Goal: Information Seeking & Learning: Check status

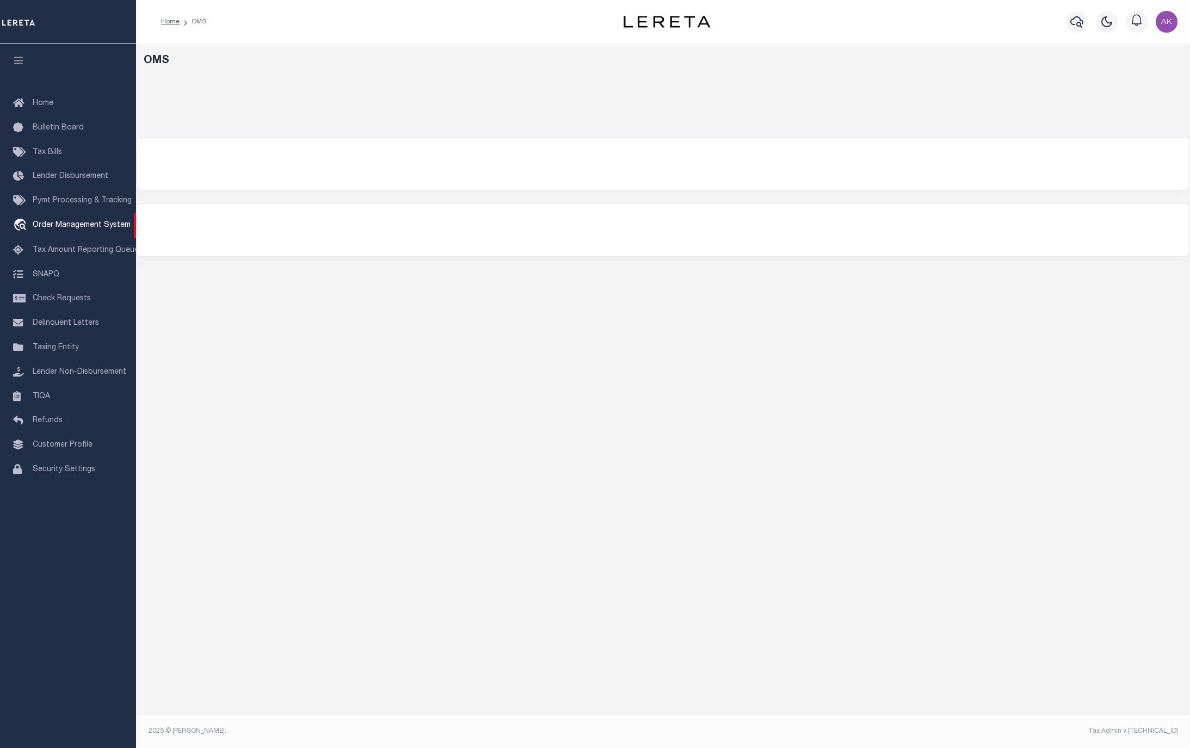
select select "200"
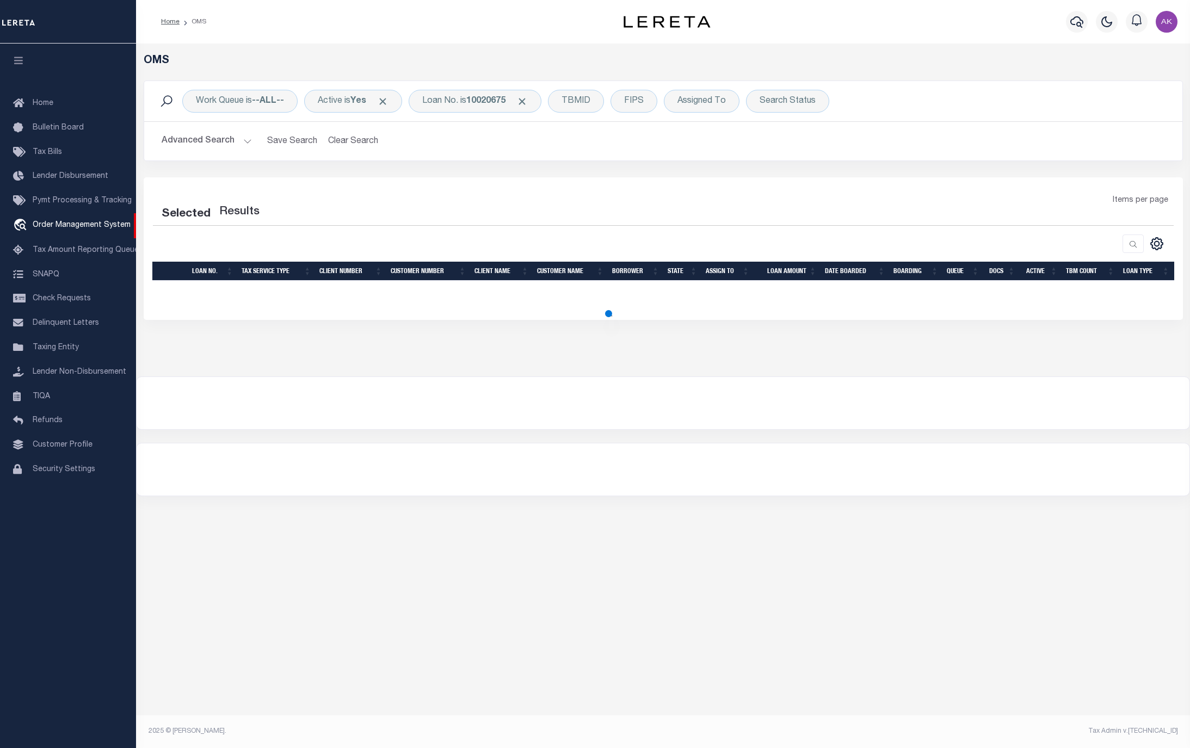
select select "200"
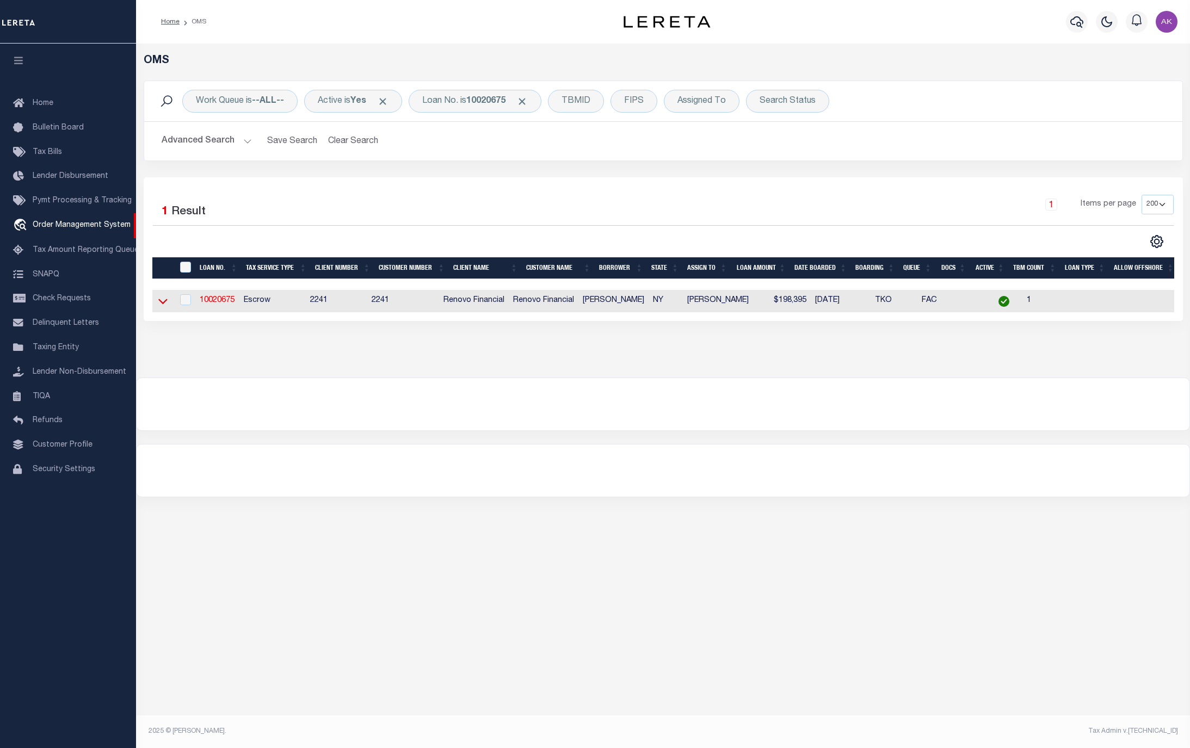
click at [160, 306] on icon at bounding box center [162, 300] width 9 height 11
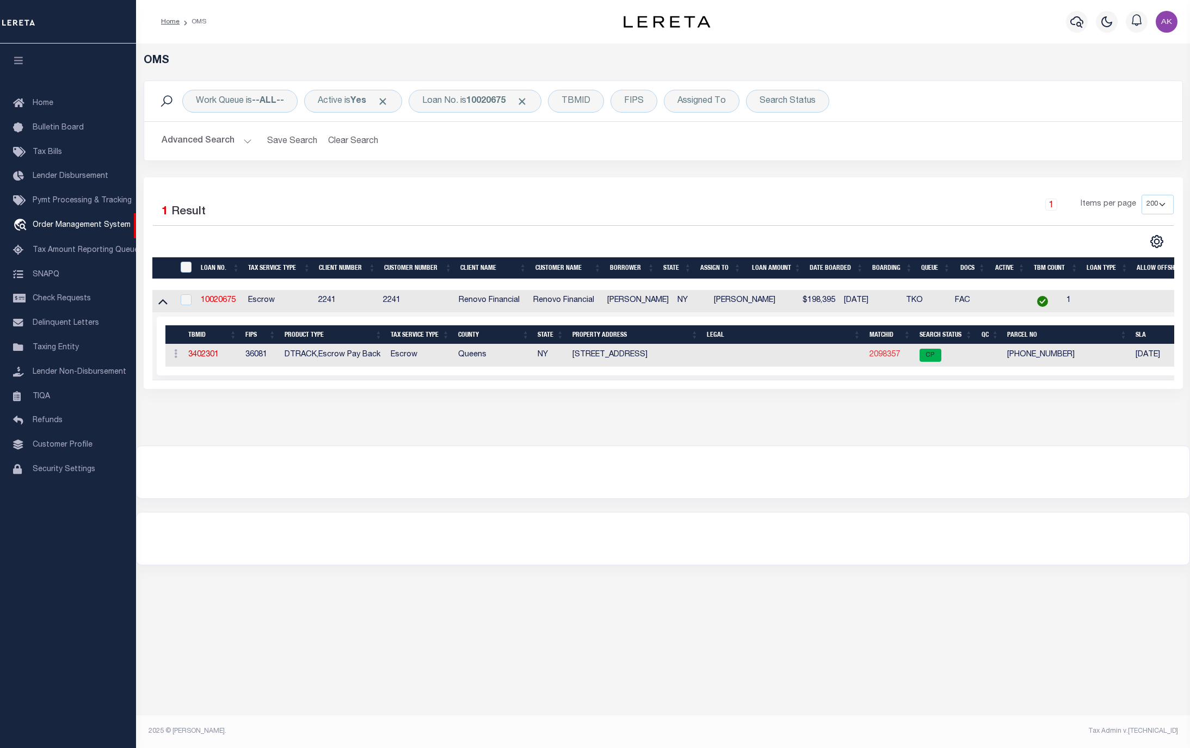
click at [885, 356] on link "2098357" at bounding box center [884, 355] width 30 height 8
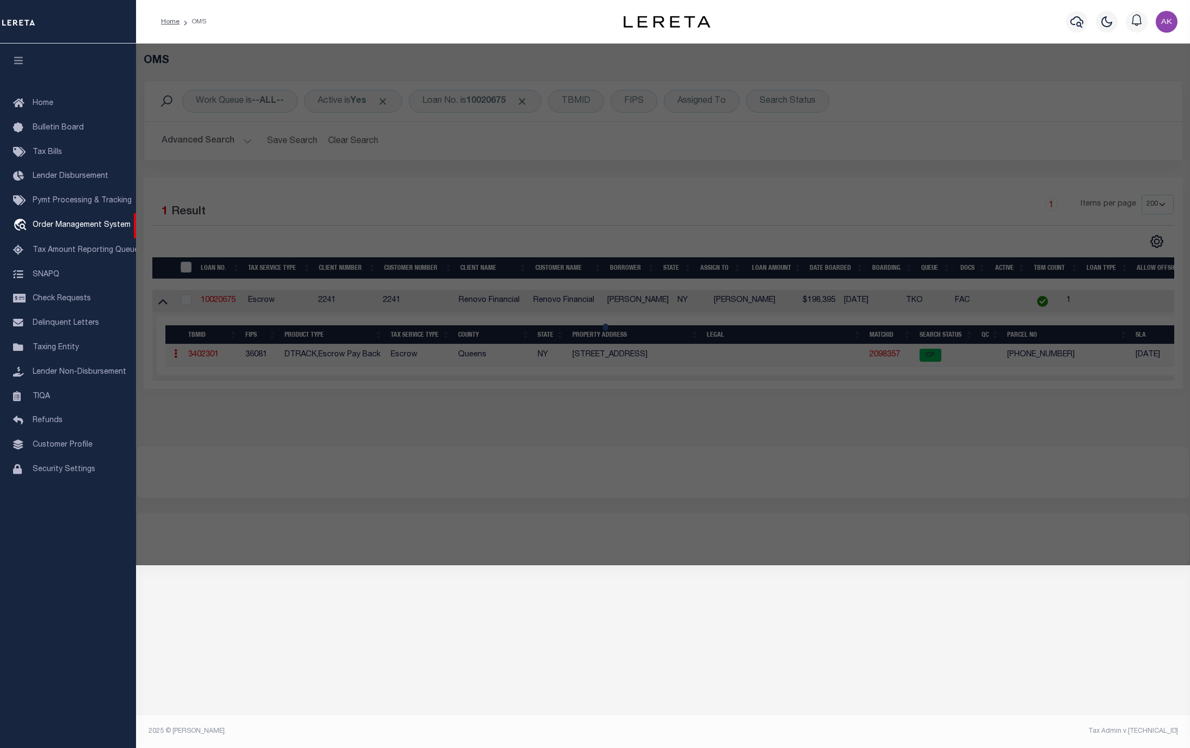
checkbox input "false"
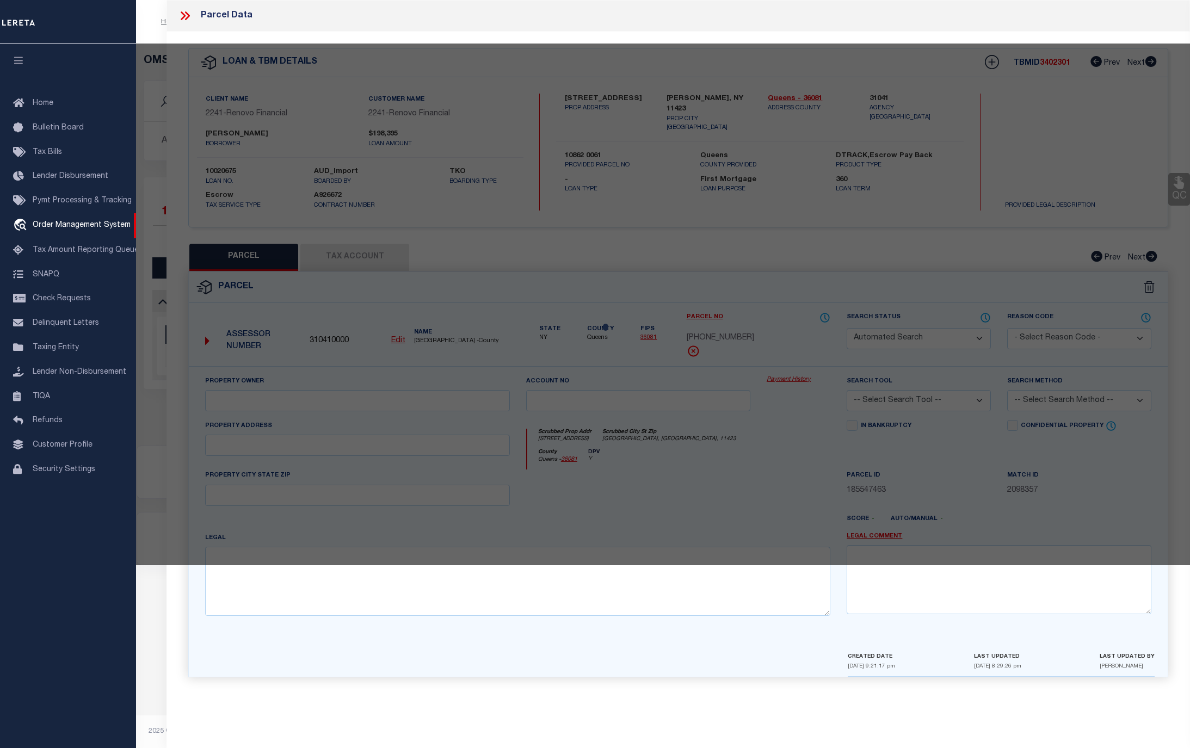
select select "CP"
type input "KHAN, MACKSUDUR R"
select select
type input "100-55 195th St,"
type input "Hollis, NY, 11423"
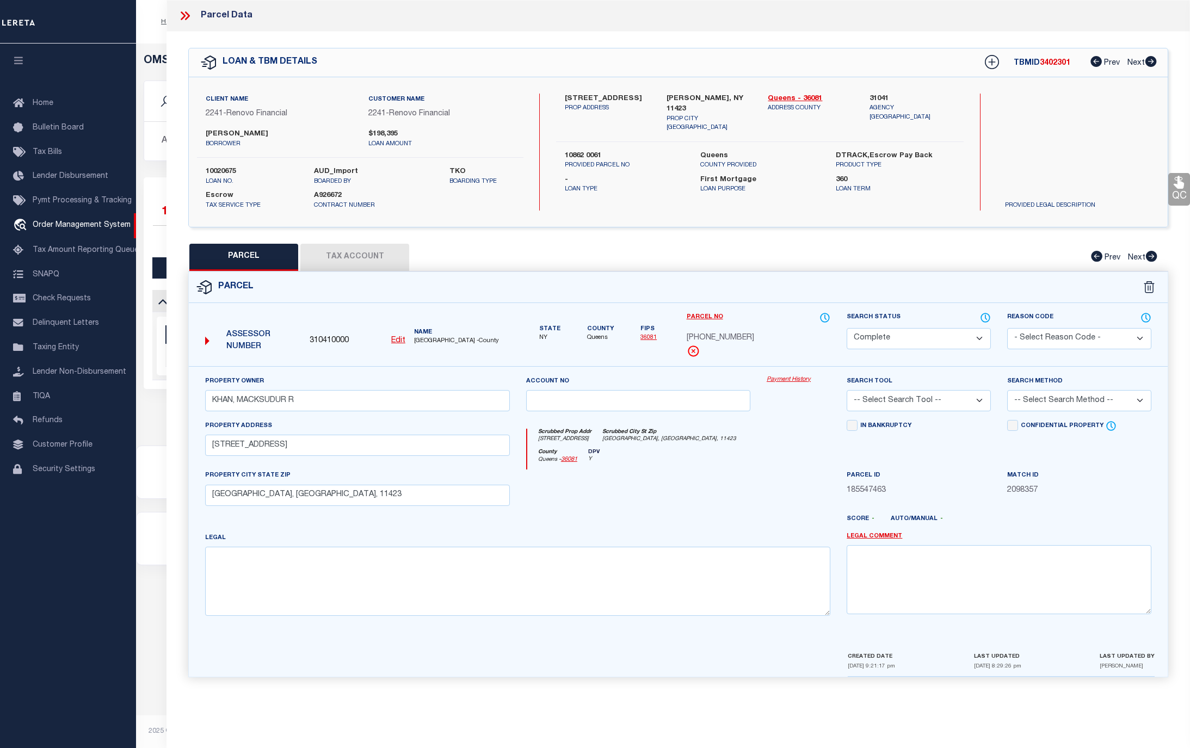
click at [799, 382] on link "Payment History" at bounding box center [799, 379] width 64 height 9
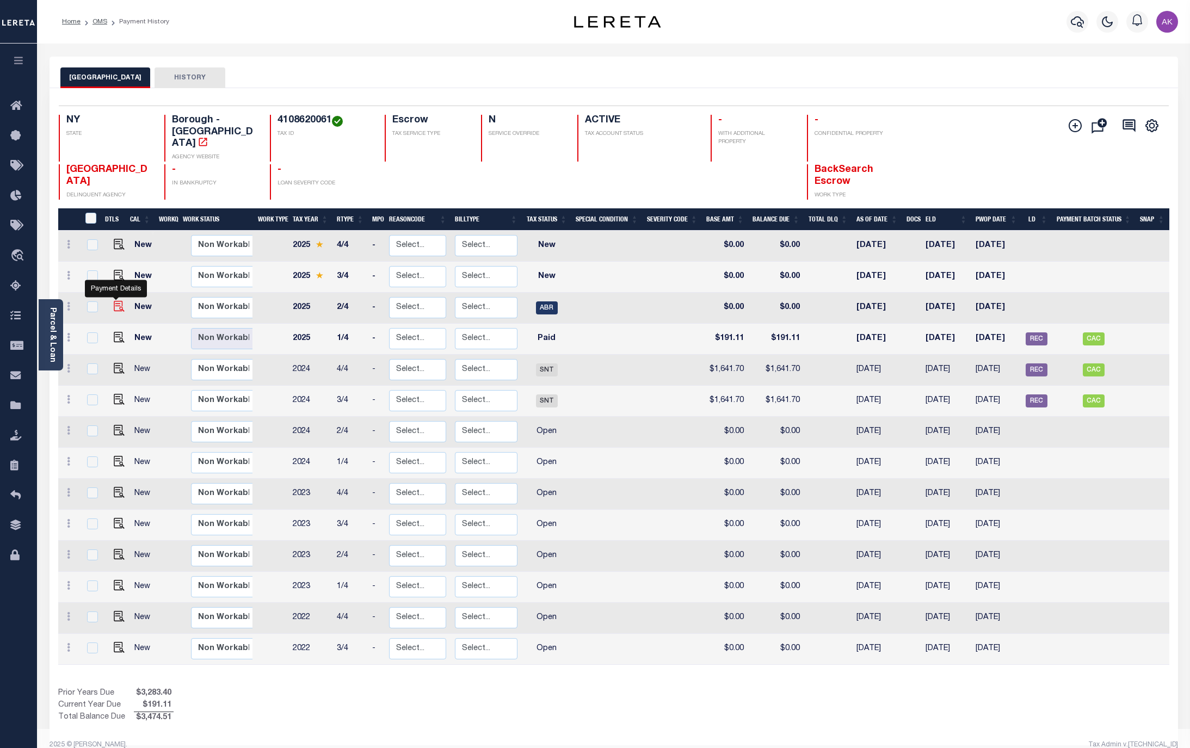
click at [114, 301] on img "" at bounding box center [119, 306] width 11 height 11
checkbox input "true"
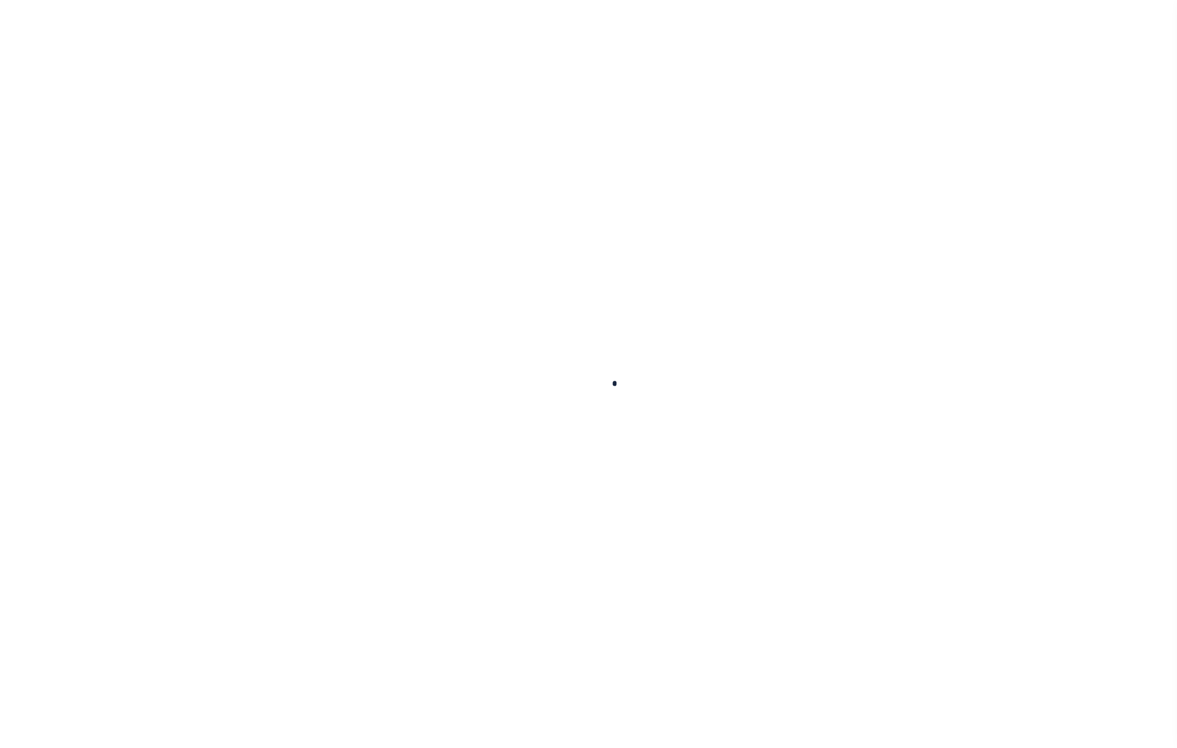
checkbox input "false"
type input "Quarterly"
type input "[DATE]"
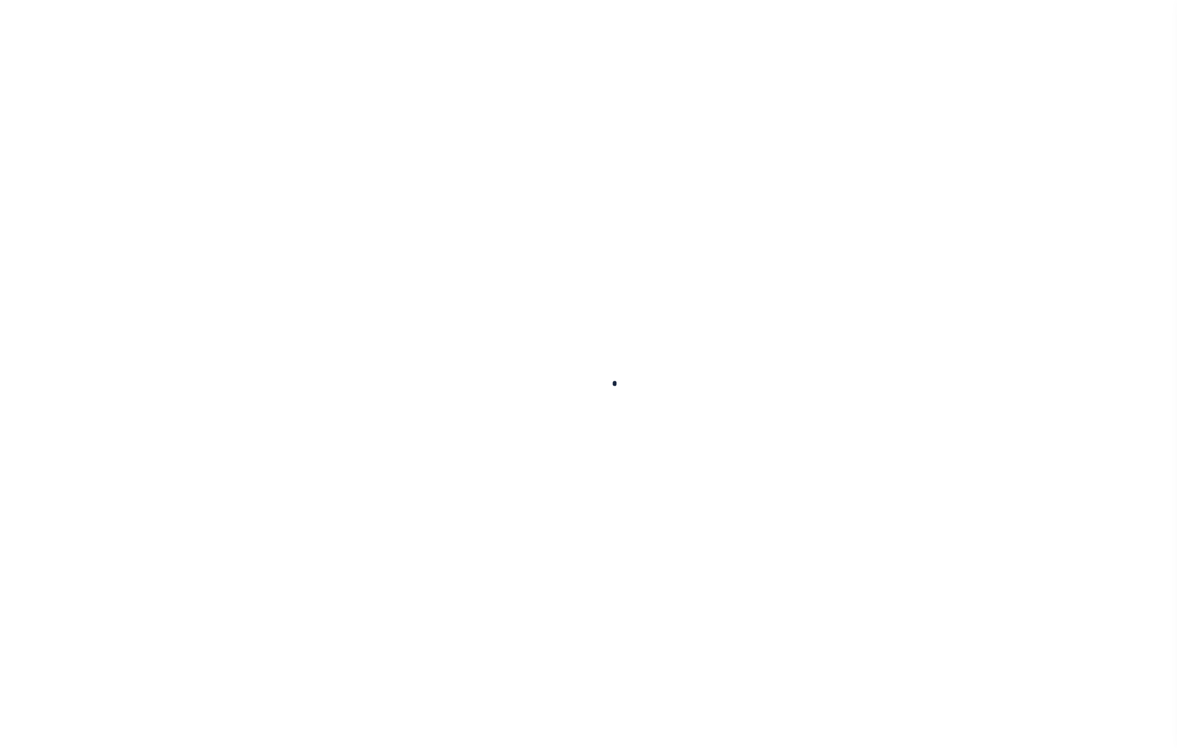
select select "ABR"
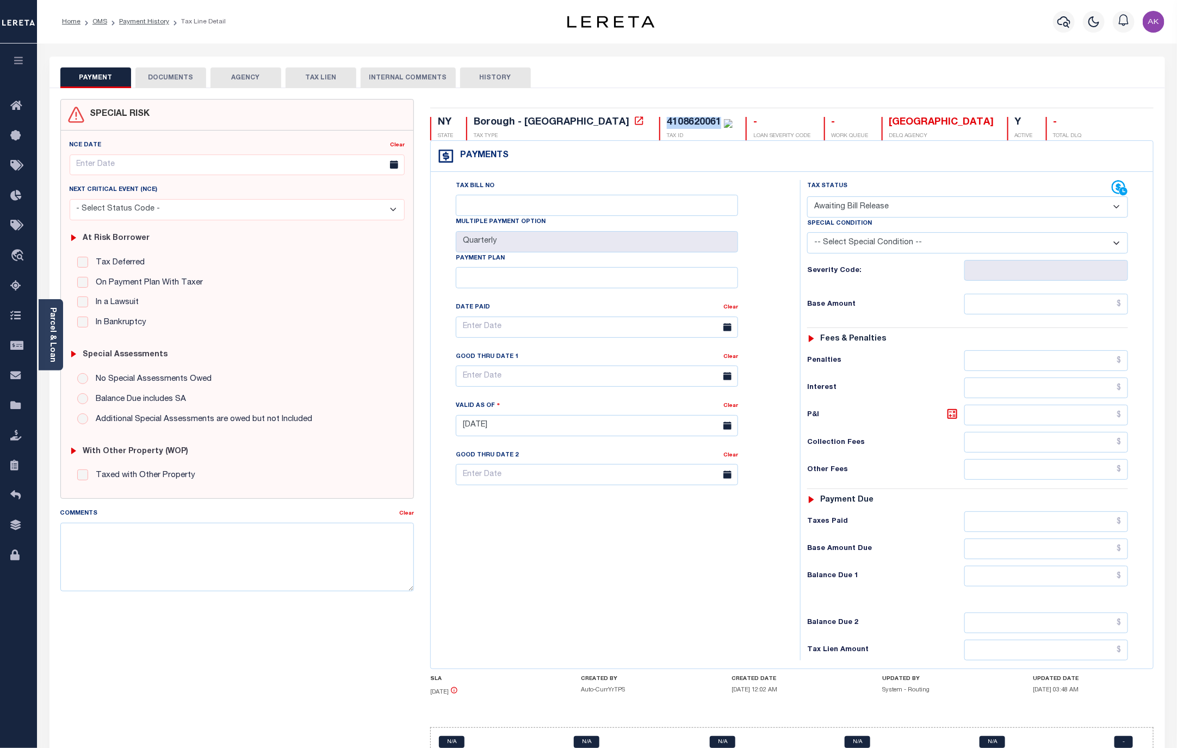
drag, startPoint x: 628, startPoint y: 121, endPoint x: 573, endPoint y: 123, distance: 55.0
click at [659, 123] on div "4108620061 TAX ID" at bounding box center [695, 128] width 73 height 23
copy div "4108620061"
click at [634, 121] on icon at bounding box center [639, 120] width 11 height 11
click at [98, 23] on link "OMS" at bounding box center [99, 21] width 15 height 7
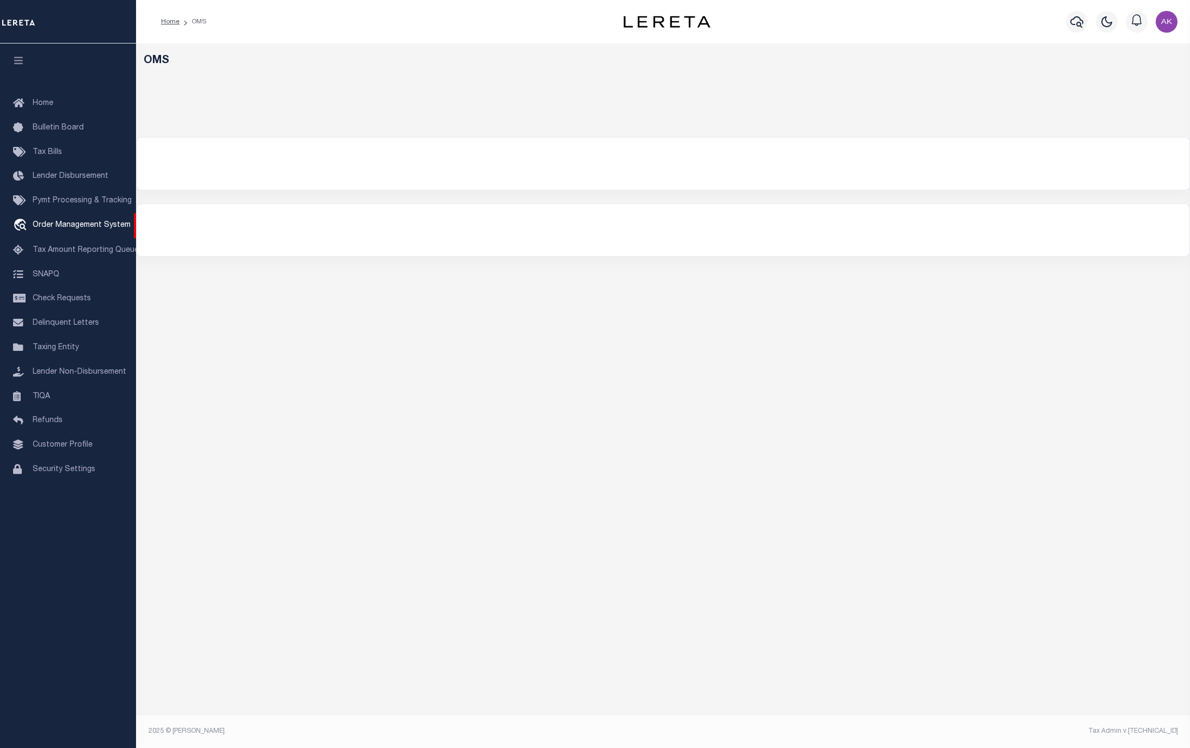
select select "200"
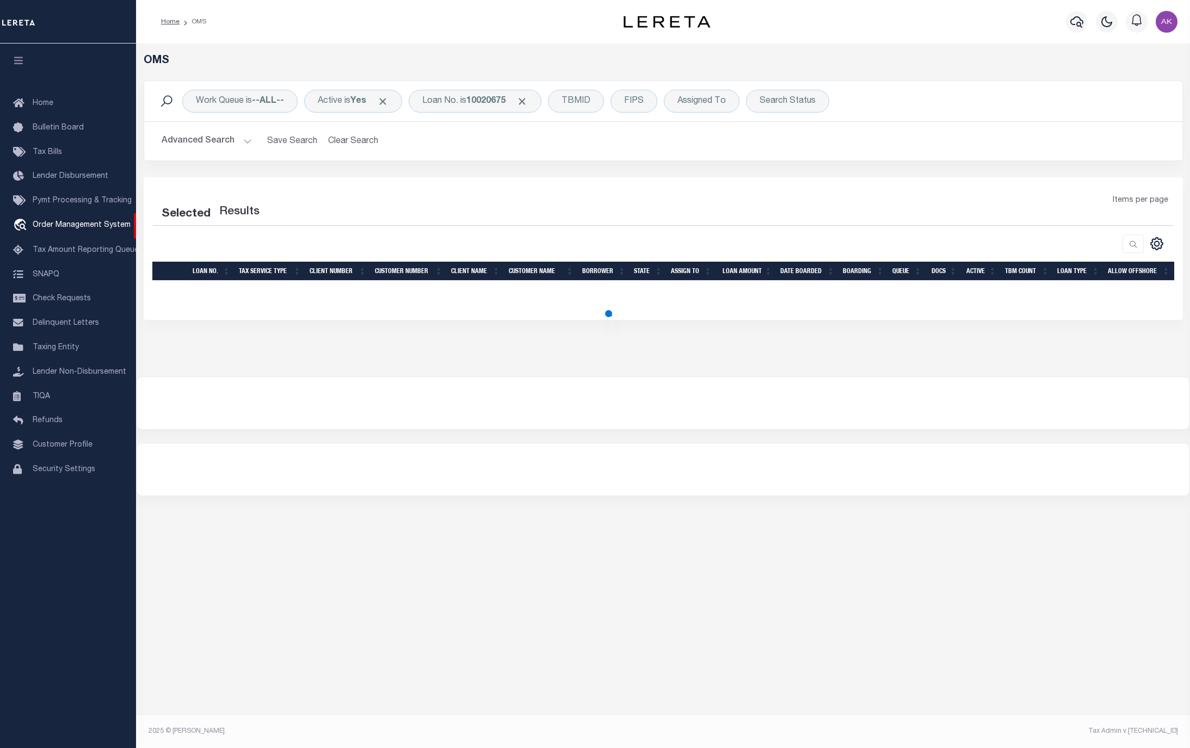
select select "200"
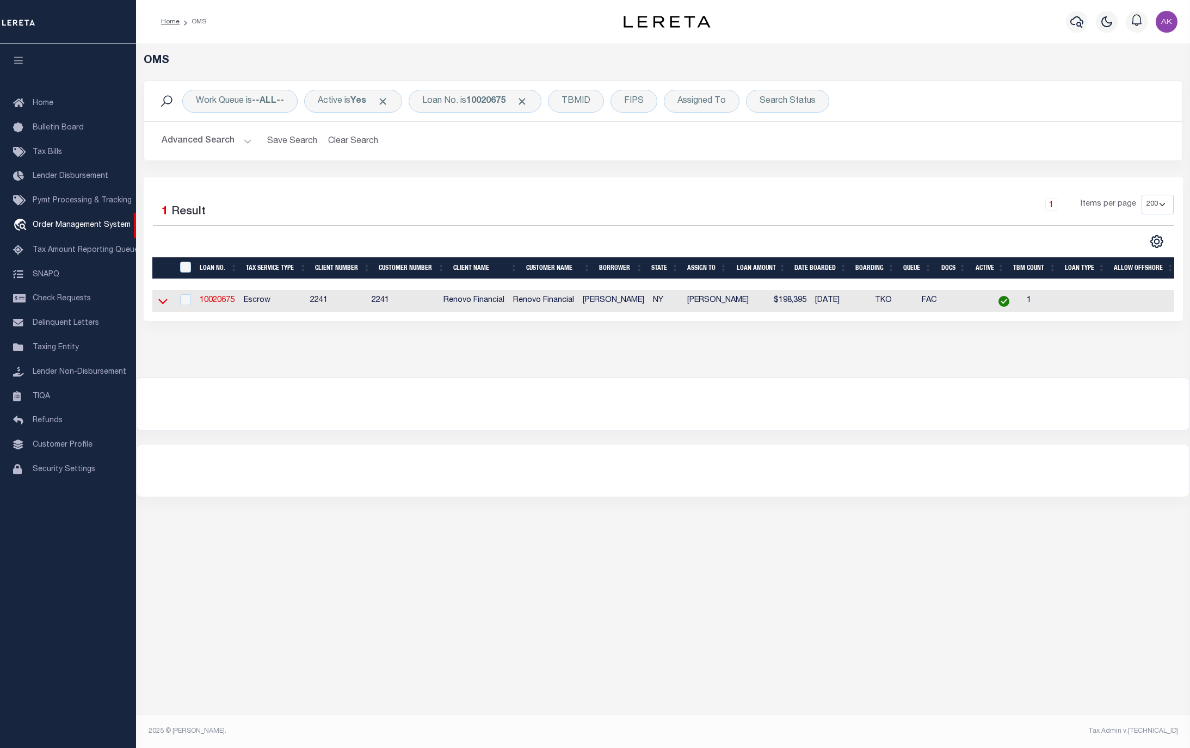
click at [158, 304] on icon at bounding box center [162, 300] width 9 height 11
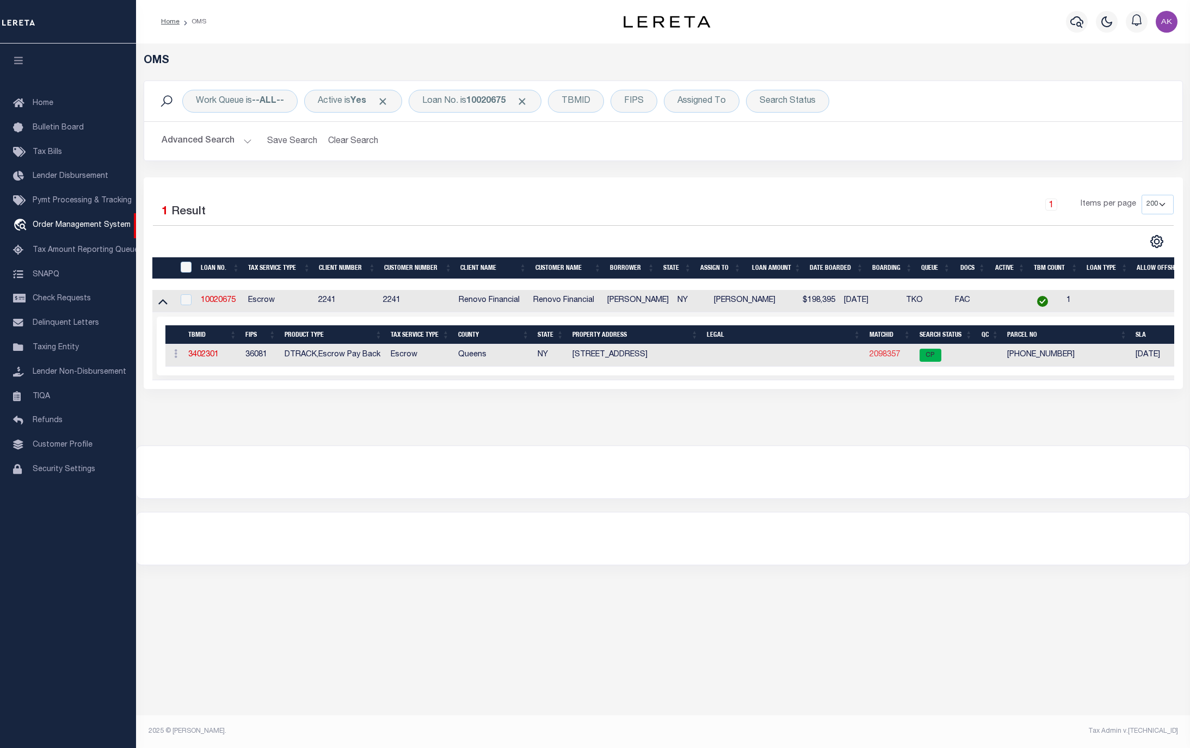
click at [888, 356] on link "2098357" at bounding box center [884, 355] width 30 height 8
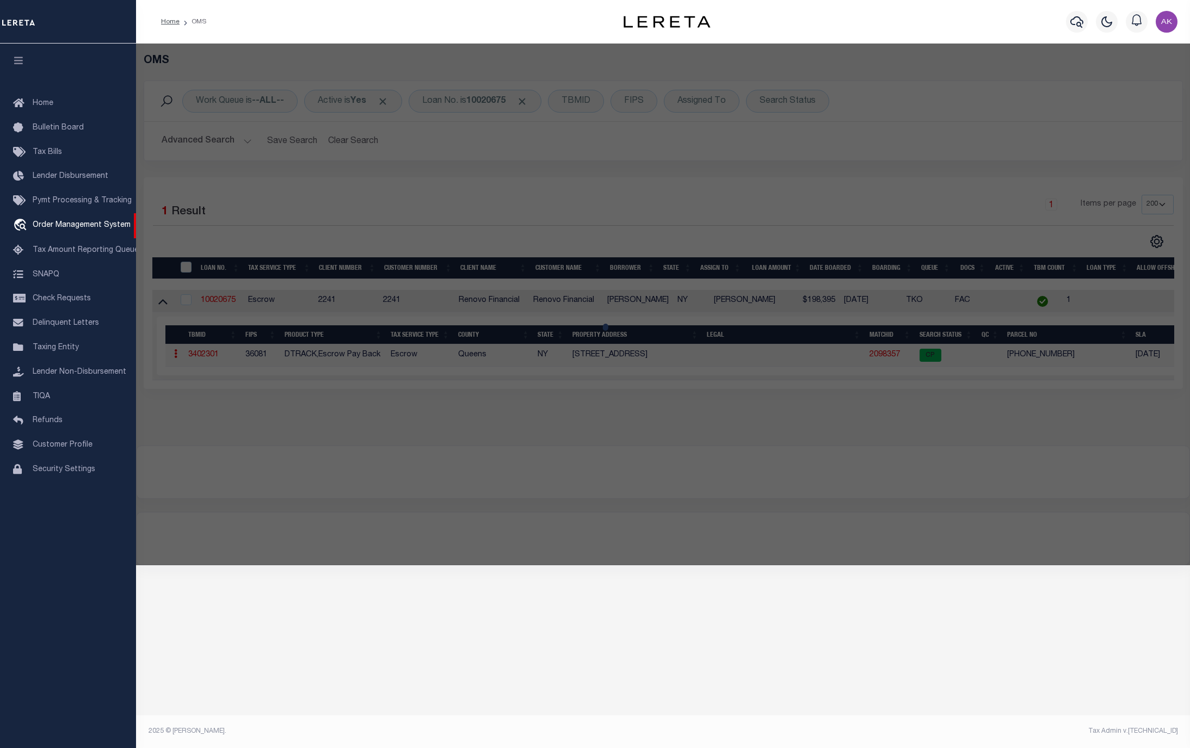
checkbox input "false"
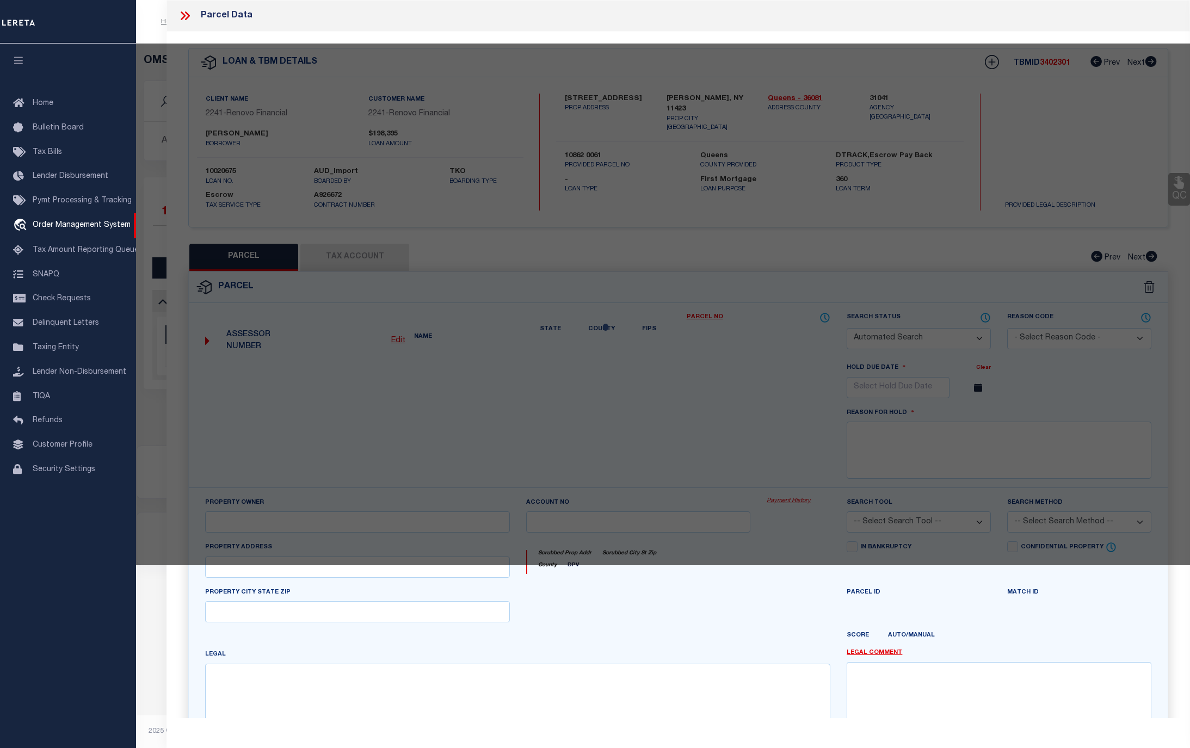
select select "CP"
type input "KHAN, MACKSUDUR R"
select select
type input "100-55 195th St,"
type input "Hollis, NY, 11423"
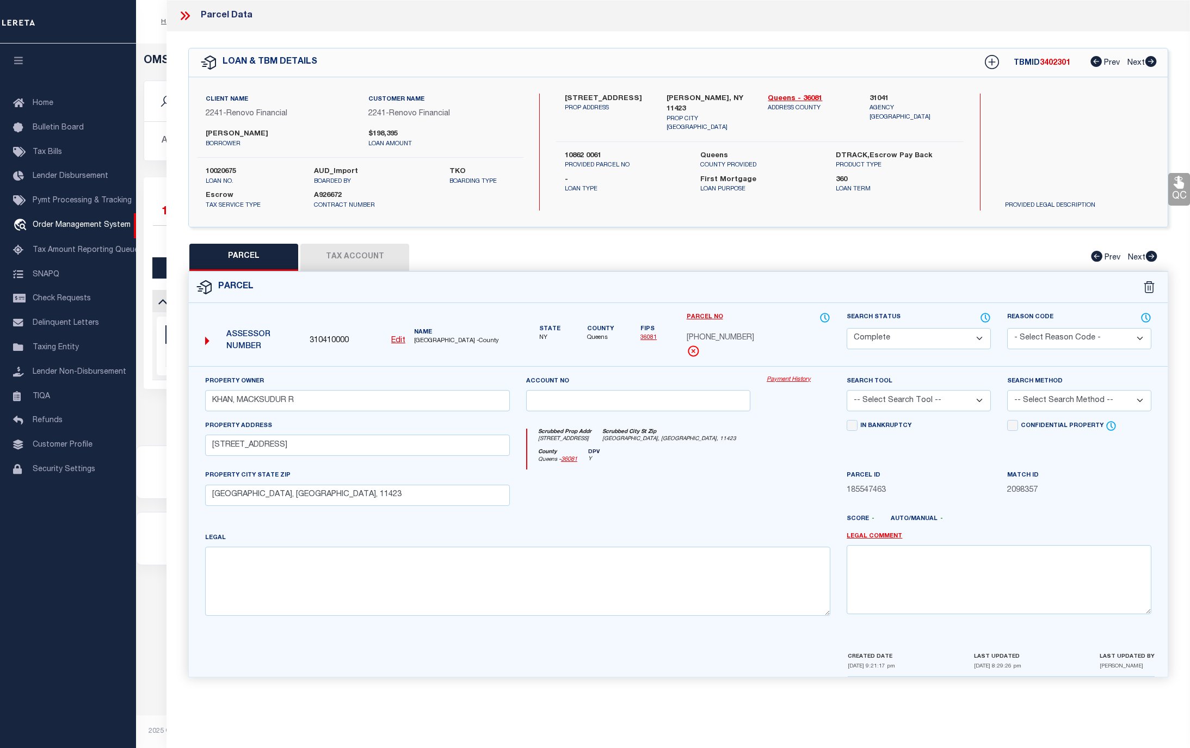
click at [787, 382] on link "Payment History" at bounding box center [799, 379] width 64 height 9
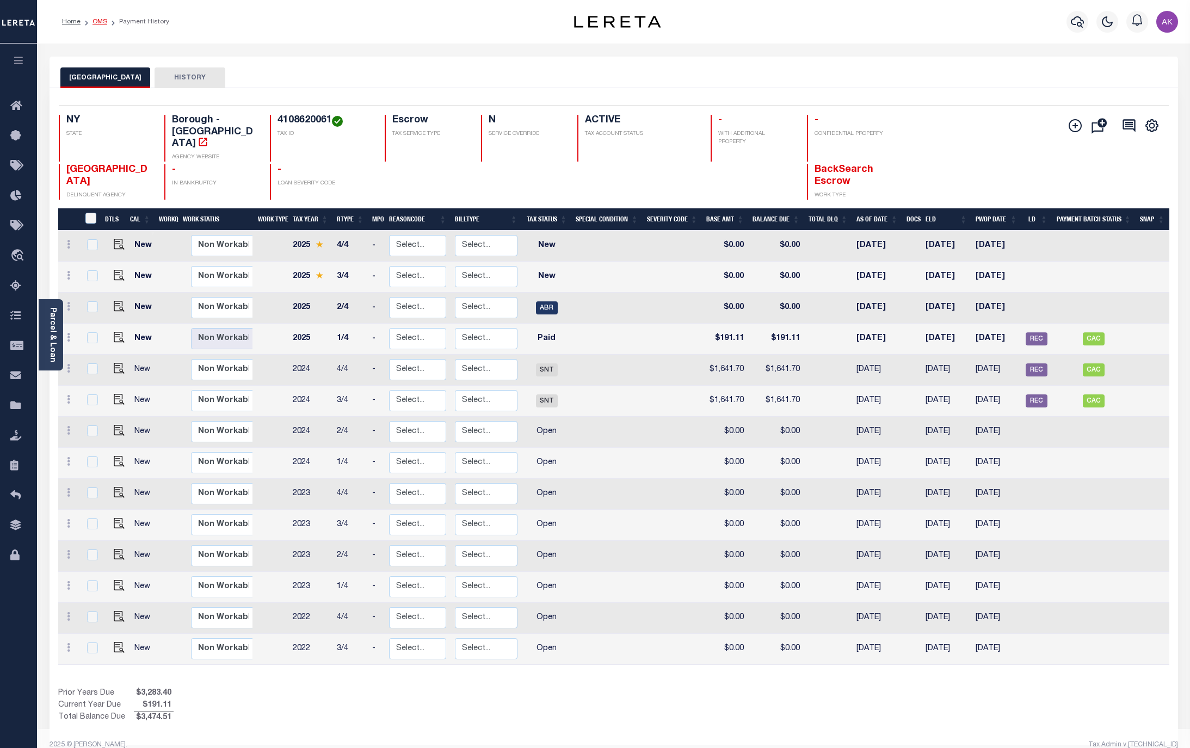
click at [95, 18] on link "OMS" at bounding box center [99, 21] width 15 height 7
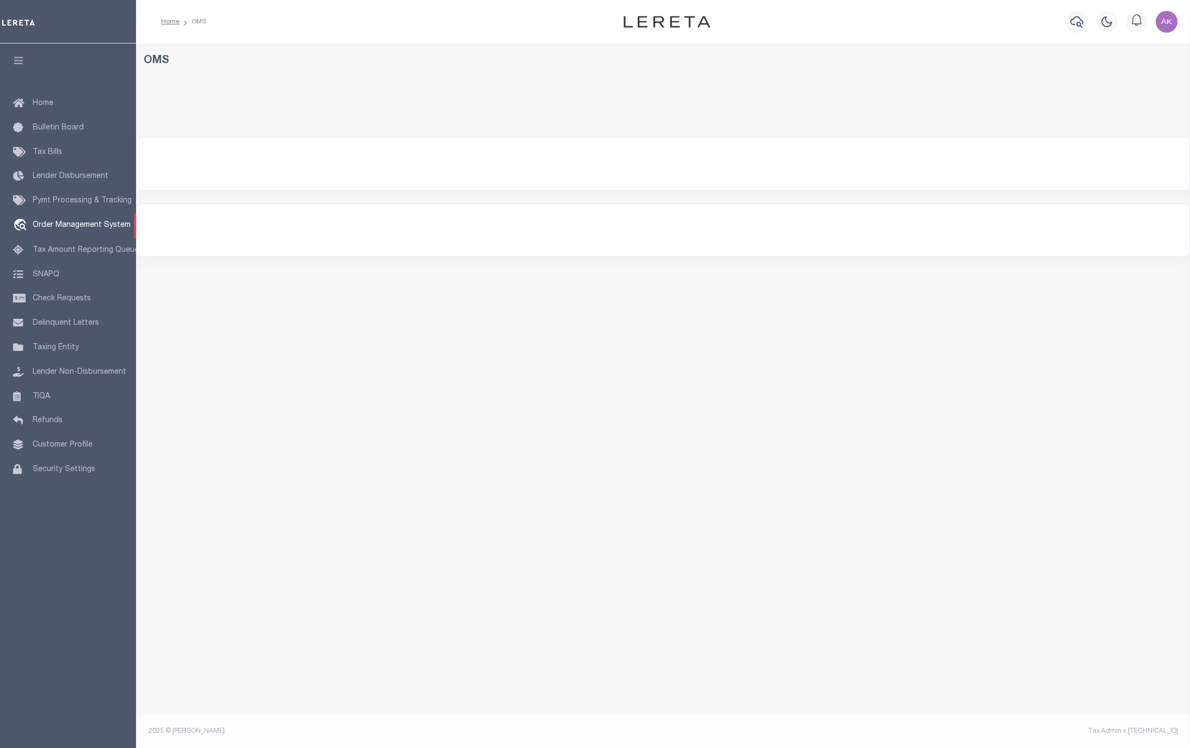
select select "200"
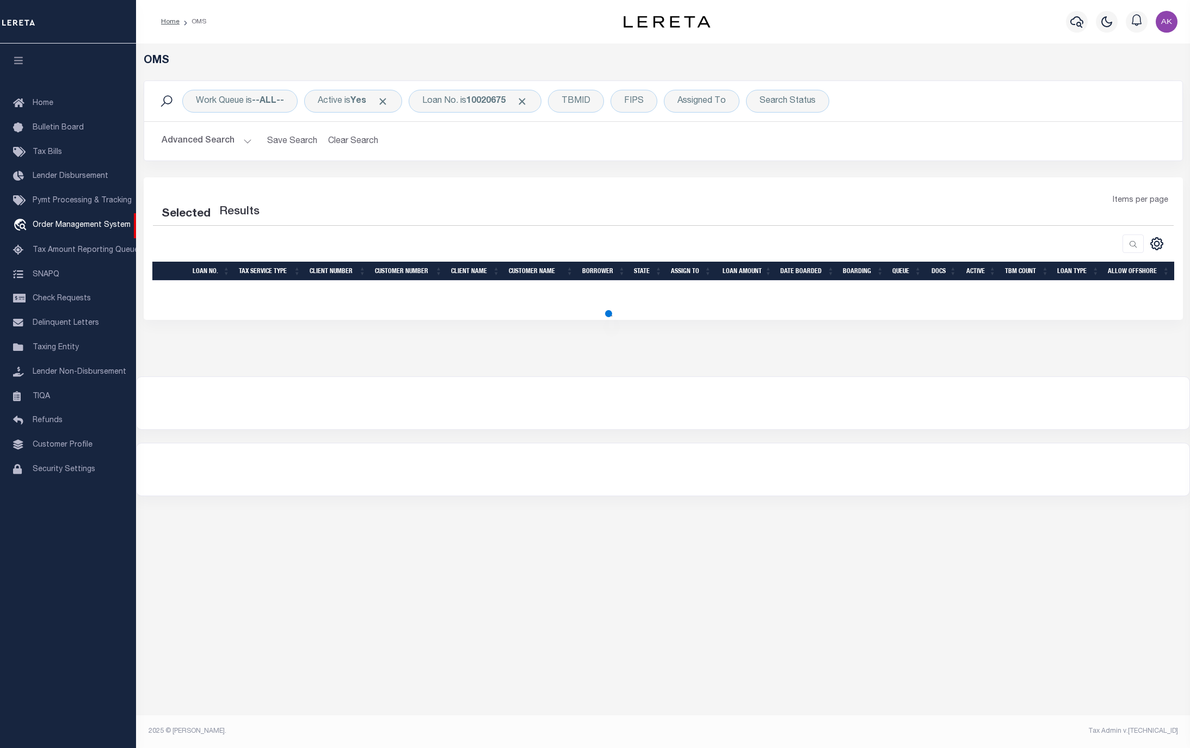
select select "200"
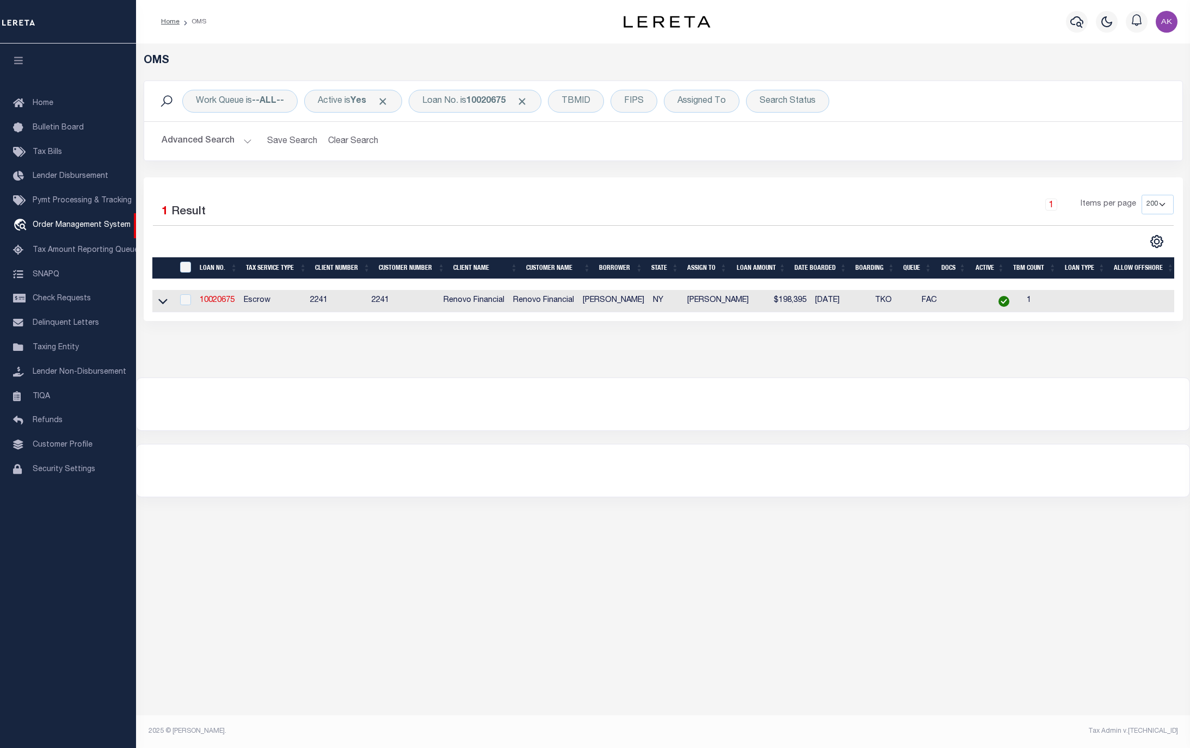
click at [1098, 567] on div "OMS Work Queue is --ALL-- Active is Yes Loan No. is 10020675 TBMID FIPS Assigne…" at bounding box center [663, 381] width 1054 height 674
click at [528, 101] on span "Click to Remove" at bounding box center [521, 101] width 11 height 11
click at [458, 100] on div "Loan No." at bounding box center [440, 101] width 63 height 23
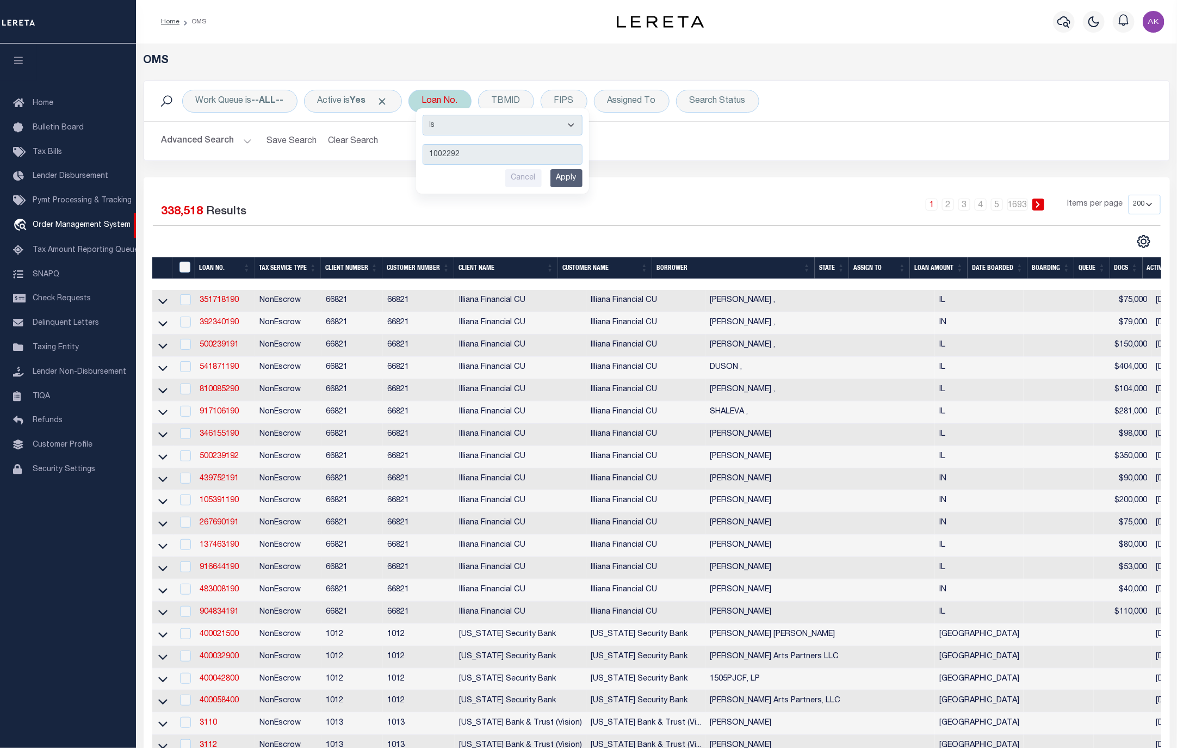
type input "10022927"
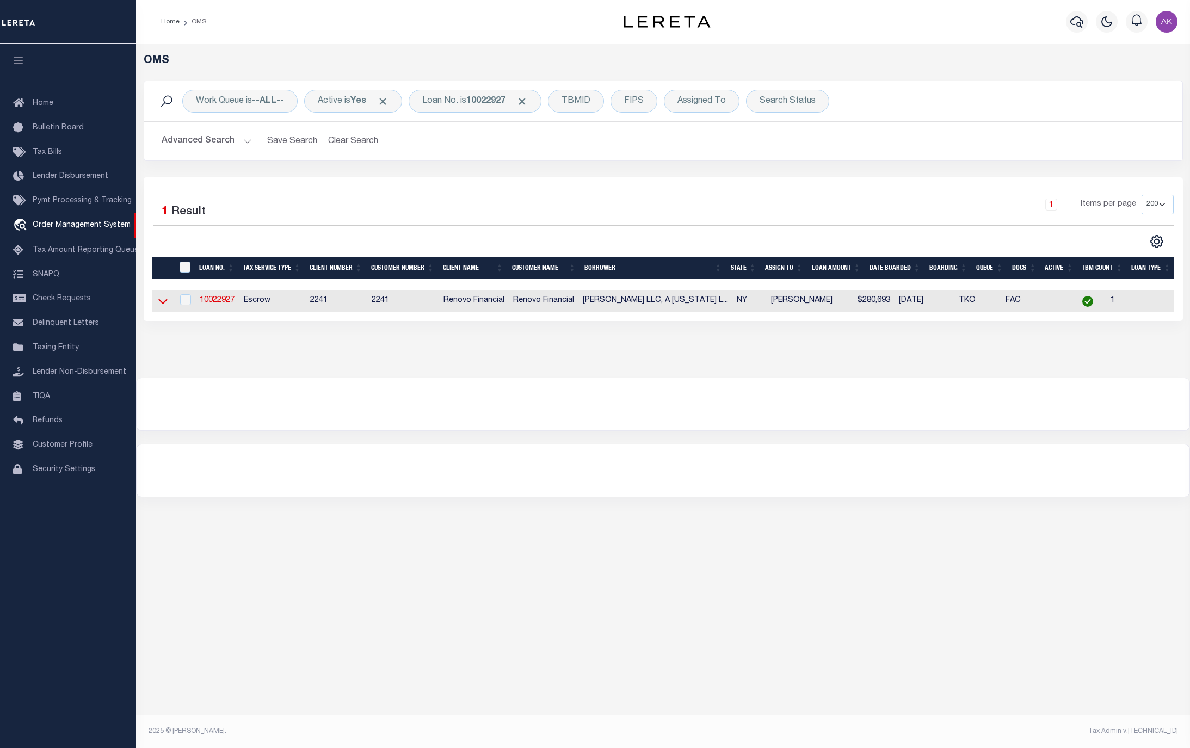
click at [162, 304] on icon at bounding box center [162, 300] width 9 height 11
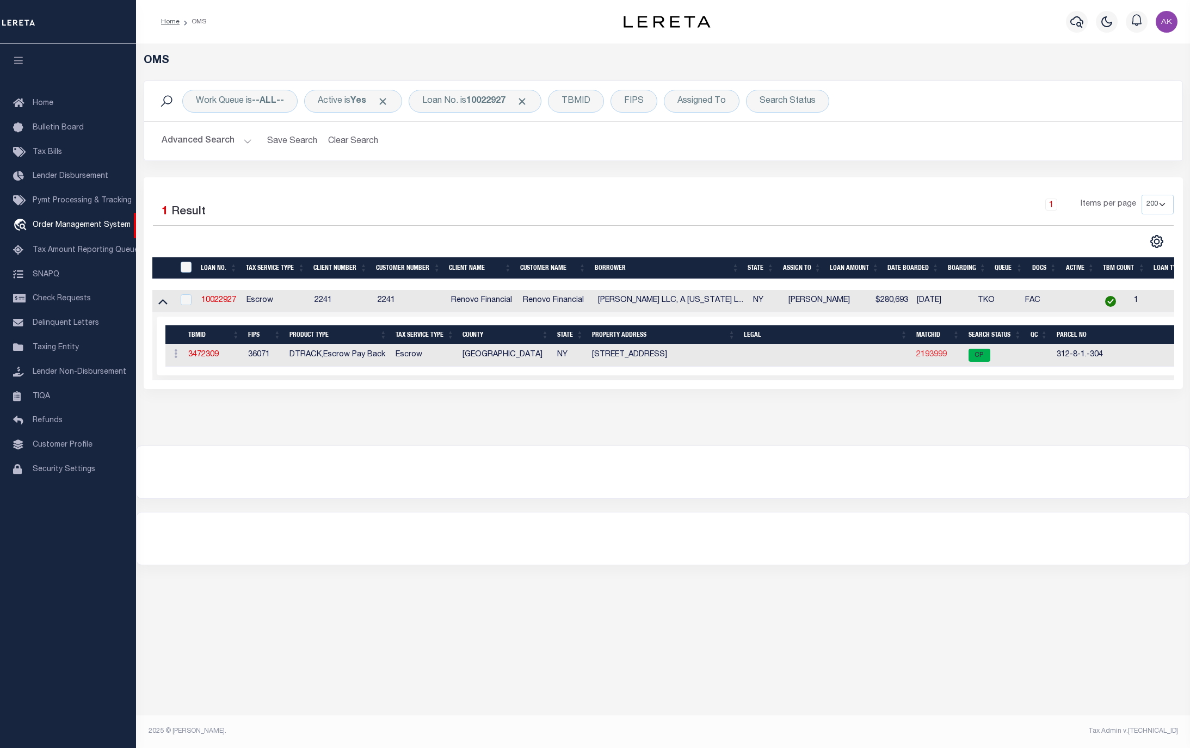
click at [927, 357] on link "2193999" at bounding box center [931, 355] width 30 height 8
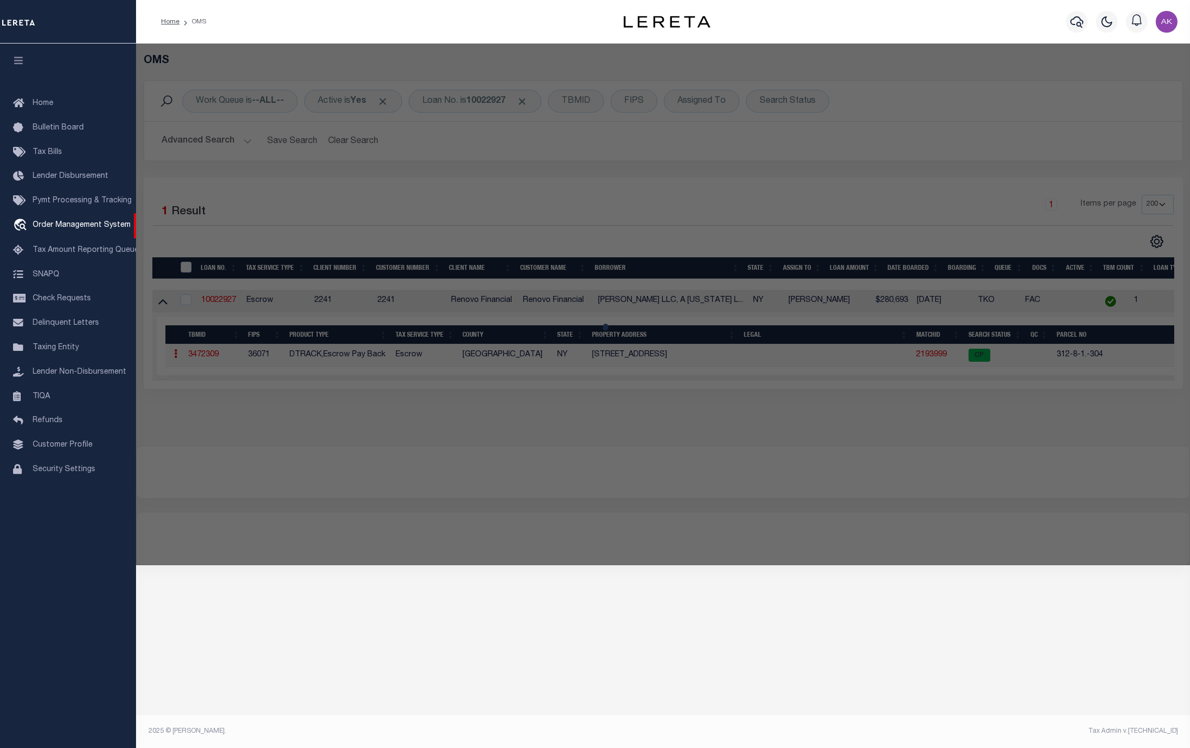
checkbox input "false"
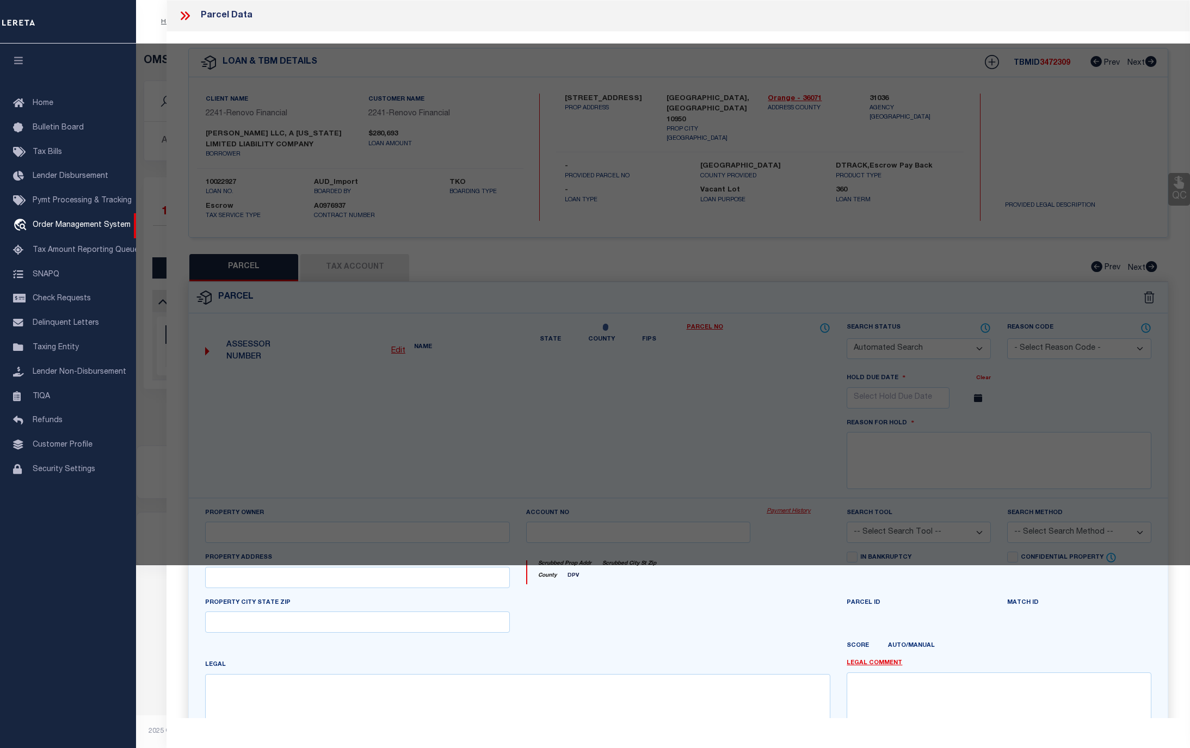
select select "CP"
type input "Martin Honig LLC"
select select "AGW"
select select "ADD"
type input "1 Maglenitz St Unit 304"
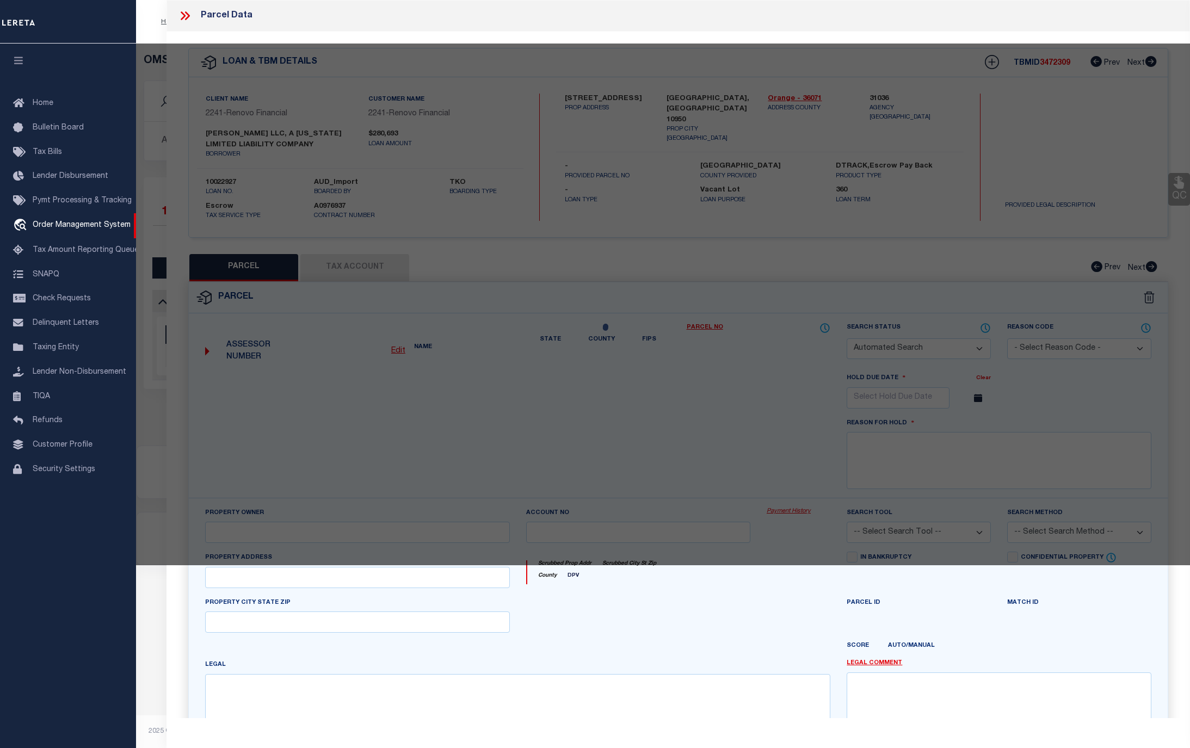
type input "Monroe, NY 10950"
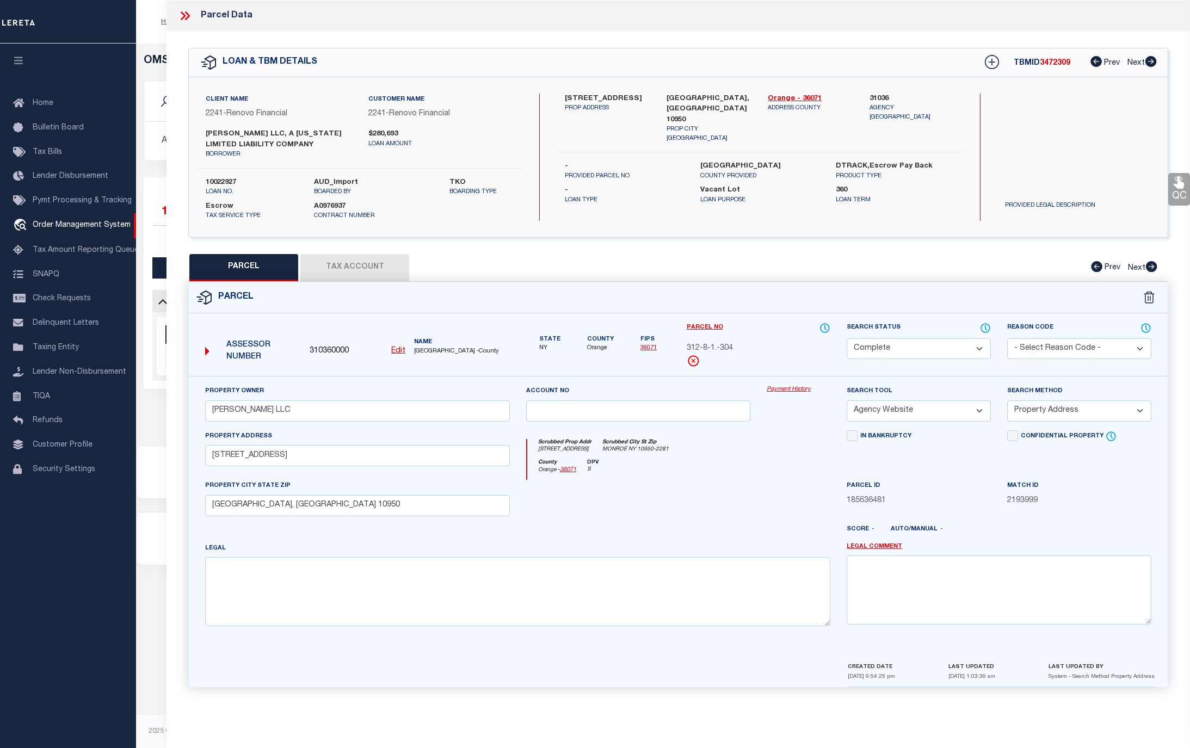
click at [795, 392] on link "Payment History" at bounding box center [799, 389] width 64 height 9
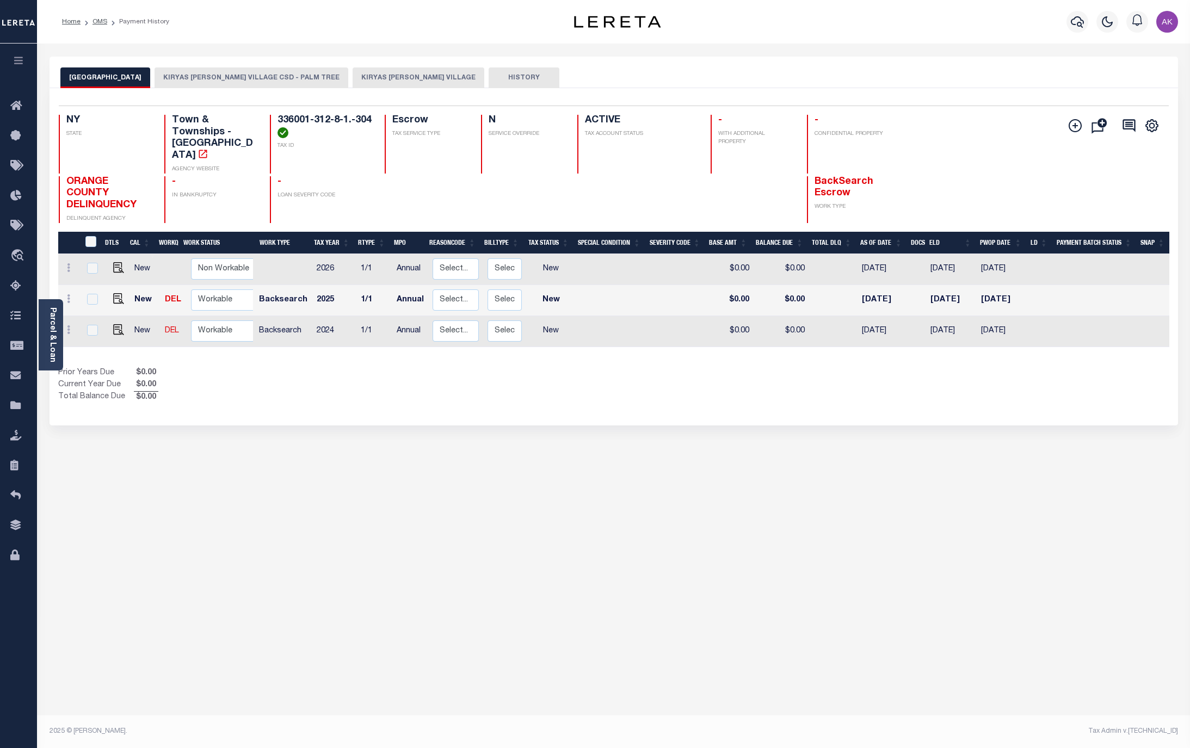
click at [353, 76] on button "KIRYAS [PERSON_NAME] VILLAGE" at bounding box center [419, 77] width 132 height 21
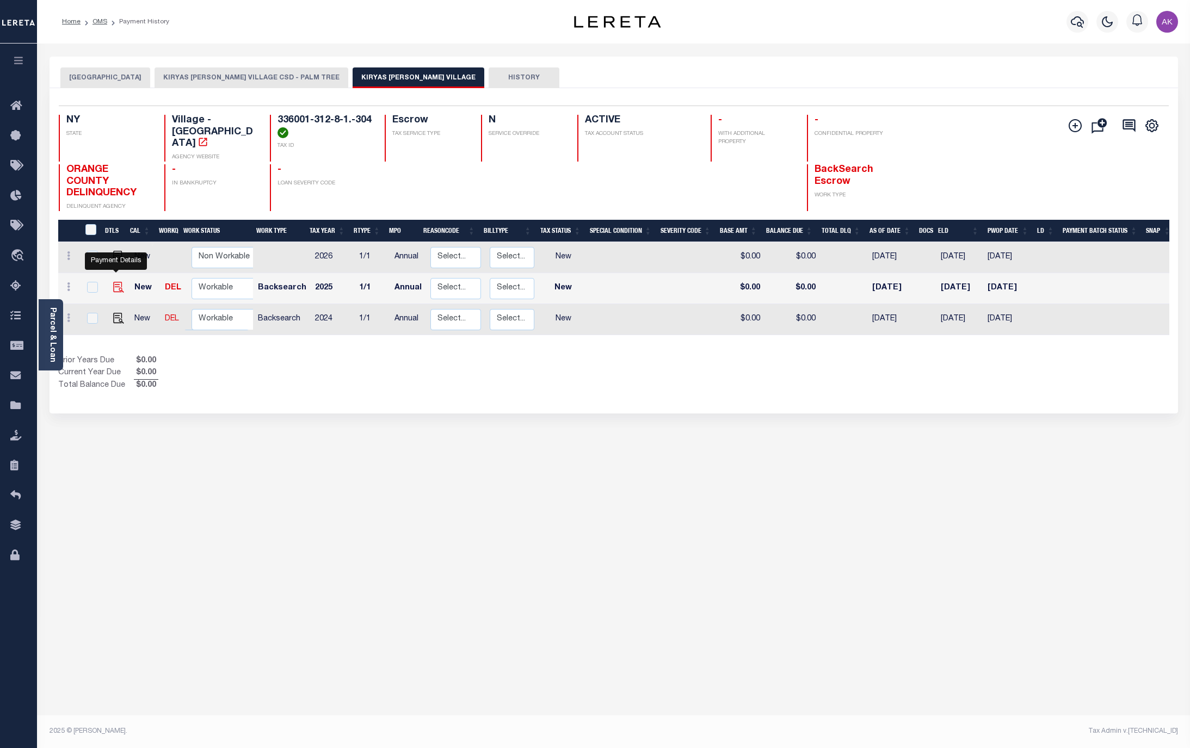
click at [115, 282] on img "" at bounding box center [118, 287] width 11 height 11
checkbox input "true"
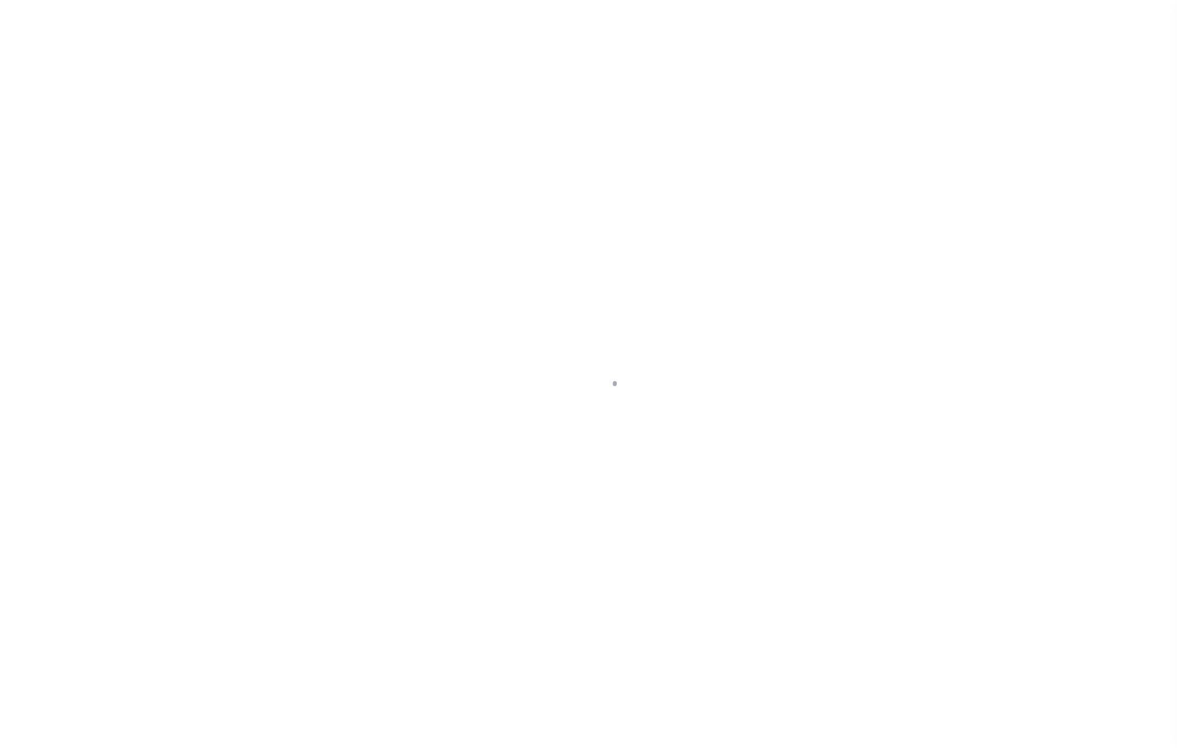
select select "NW2"
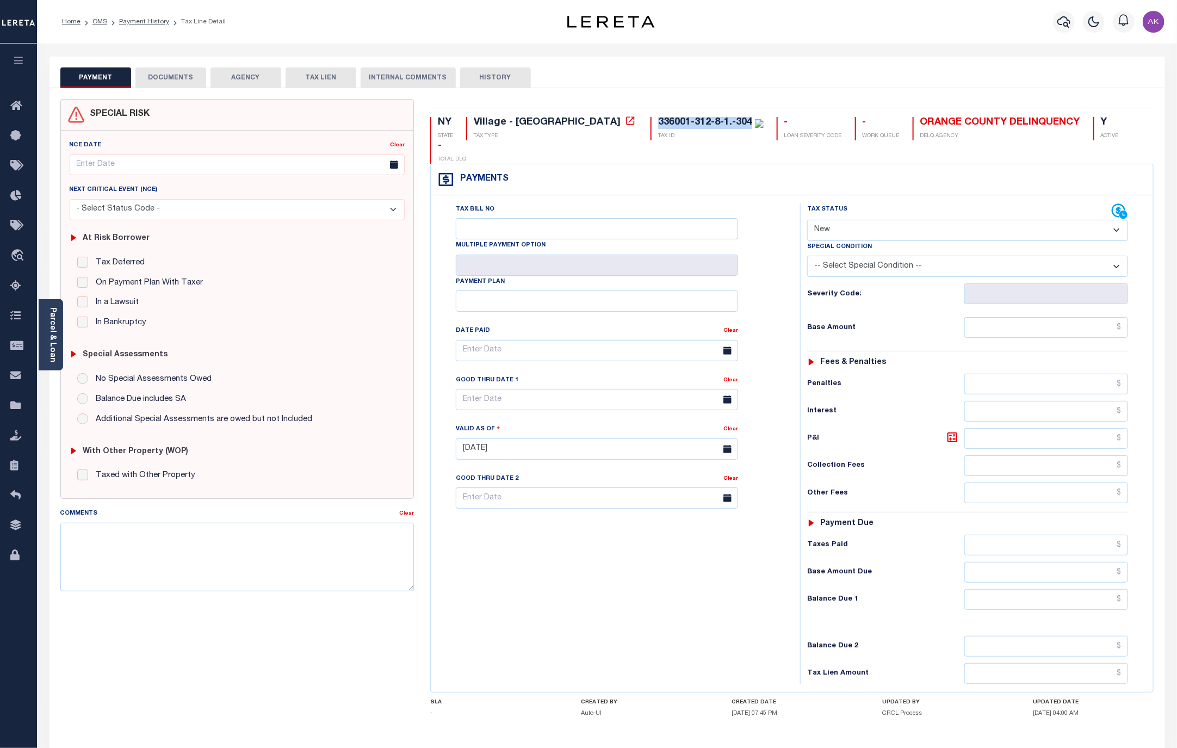
drag, startPoint x: 659, startPoint y: 123, endPoint x: 562, endPoint y: 122, distance: 97.4
click at [651, 122] on div "336001-312-8-1.-304 TAX ID" at bounding box center [707, 128] width 113 height 23
copy div "336001-312-8-1.-304"
click at [625, 120] on icon at bounding box center [630, 120] width 11 height 11
click at [98, 20] on link "OMS" at bounding box center [99, 21] width 15 height 7
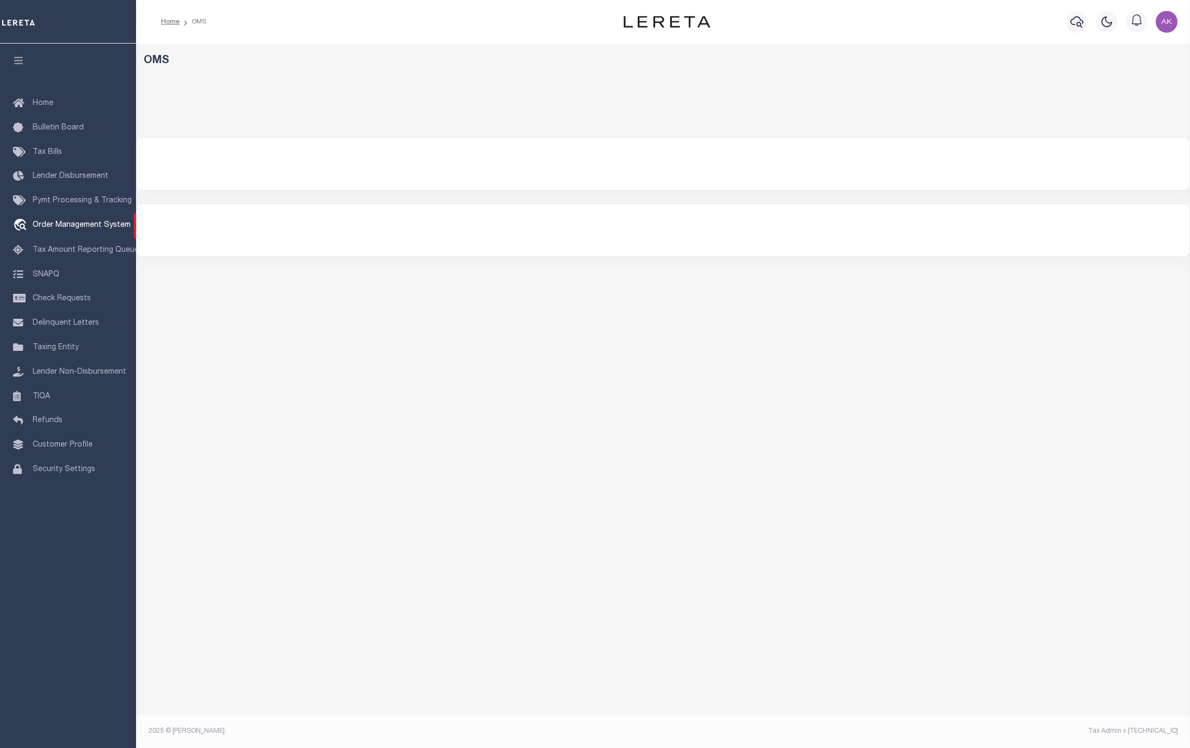
select select "200"
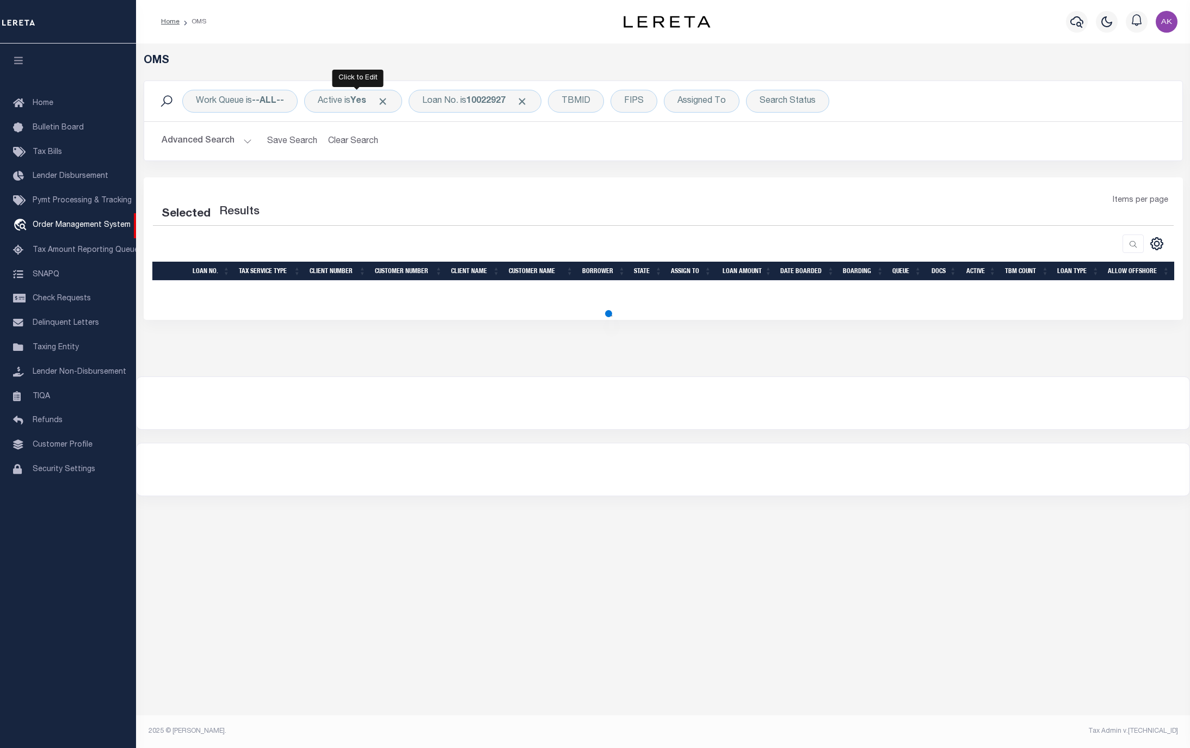
select select "200"
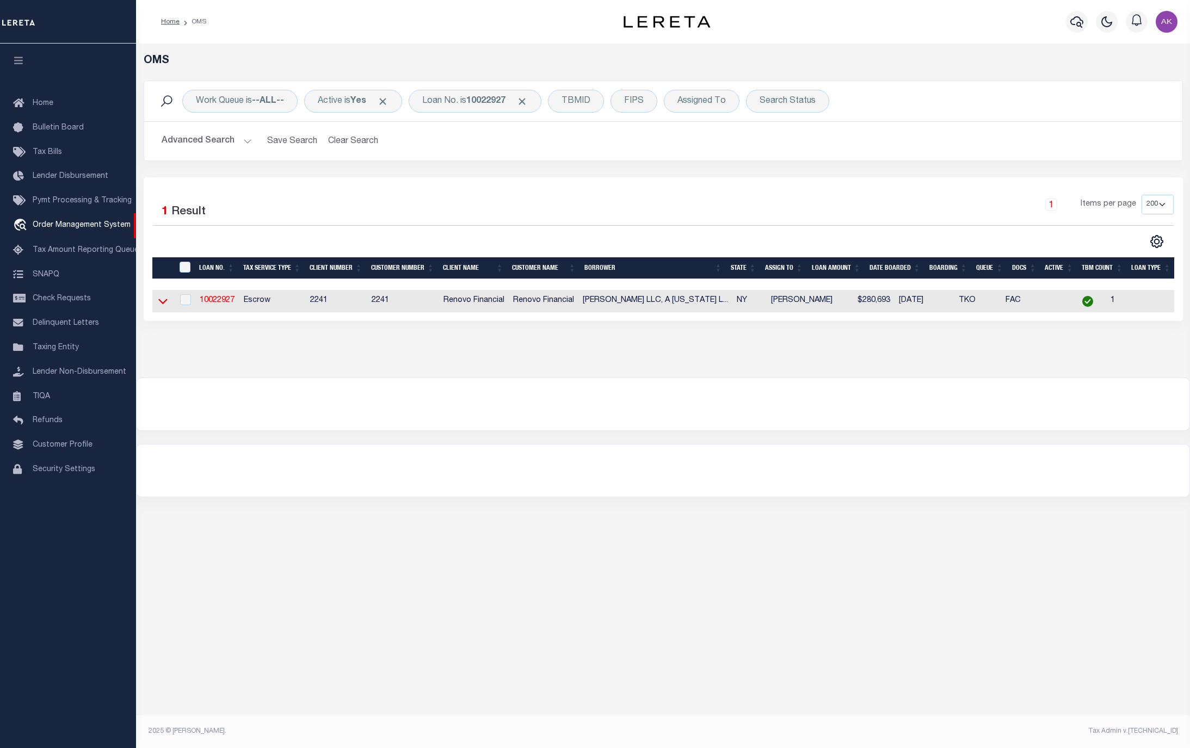
click at [163, 304] on icon at bounding box center [162, 300] width 9 height 11
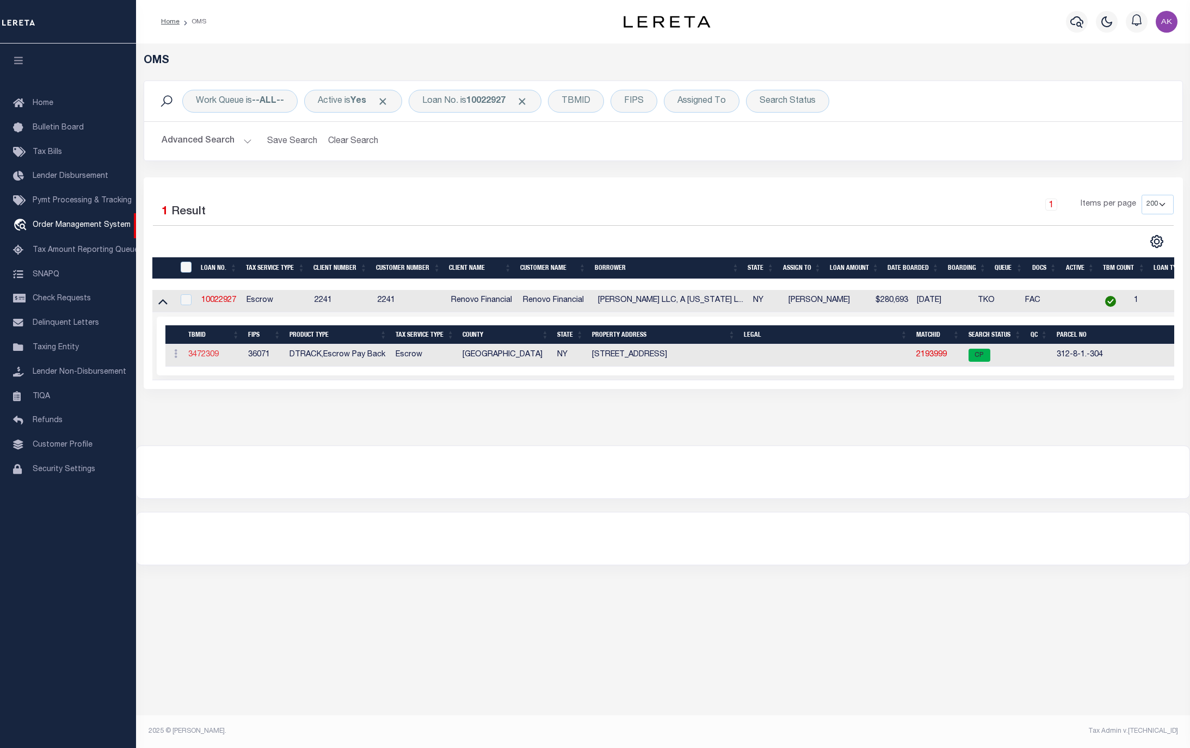
click at [209, 356] on link "3472309" at bounding box center [203, 355] width 30 height 8
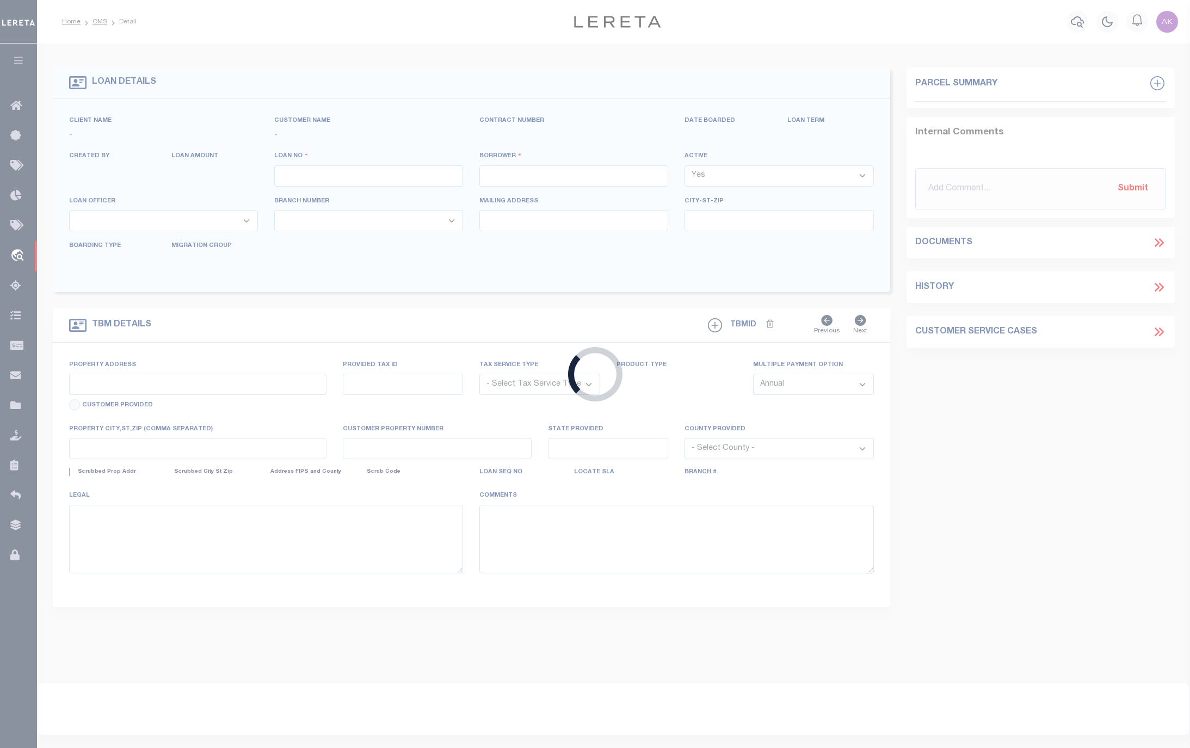
type input "10022927"
type input "[PERSON_NAME] LLC, A [US_STATE] LIMITED LIABILITY COMPANY"
select select
select select "400"
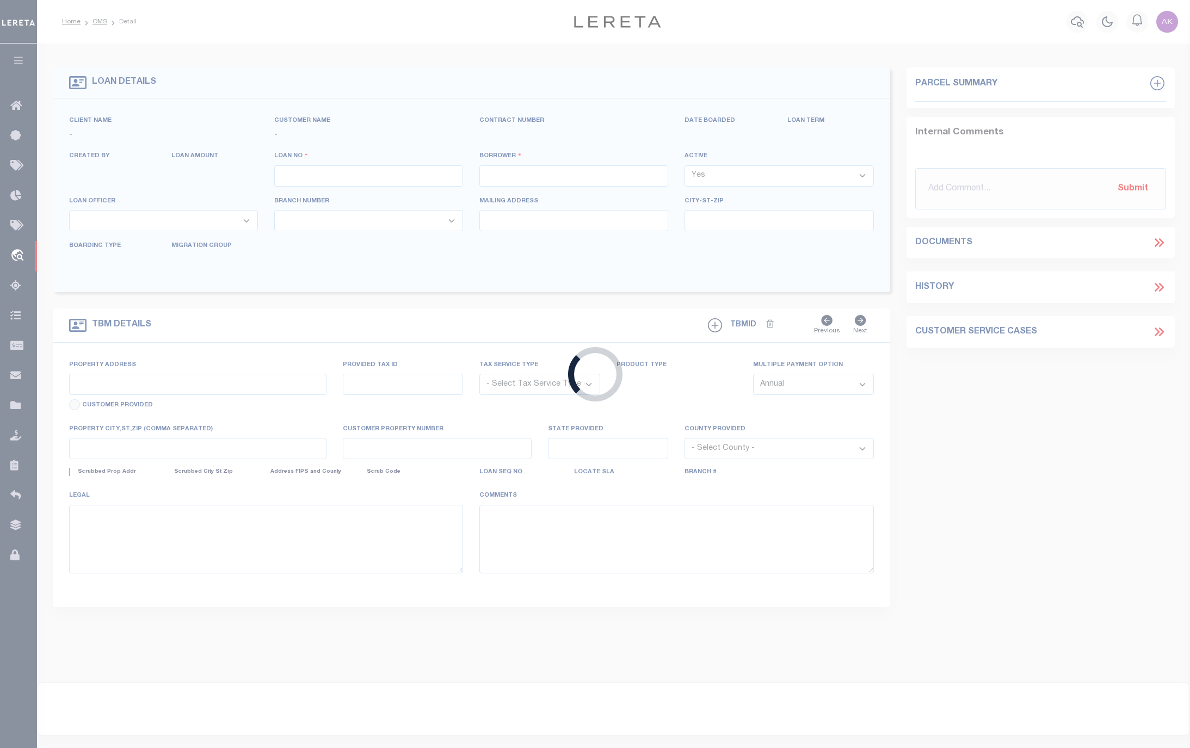
select select "Escrow"
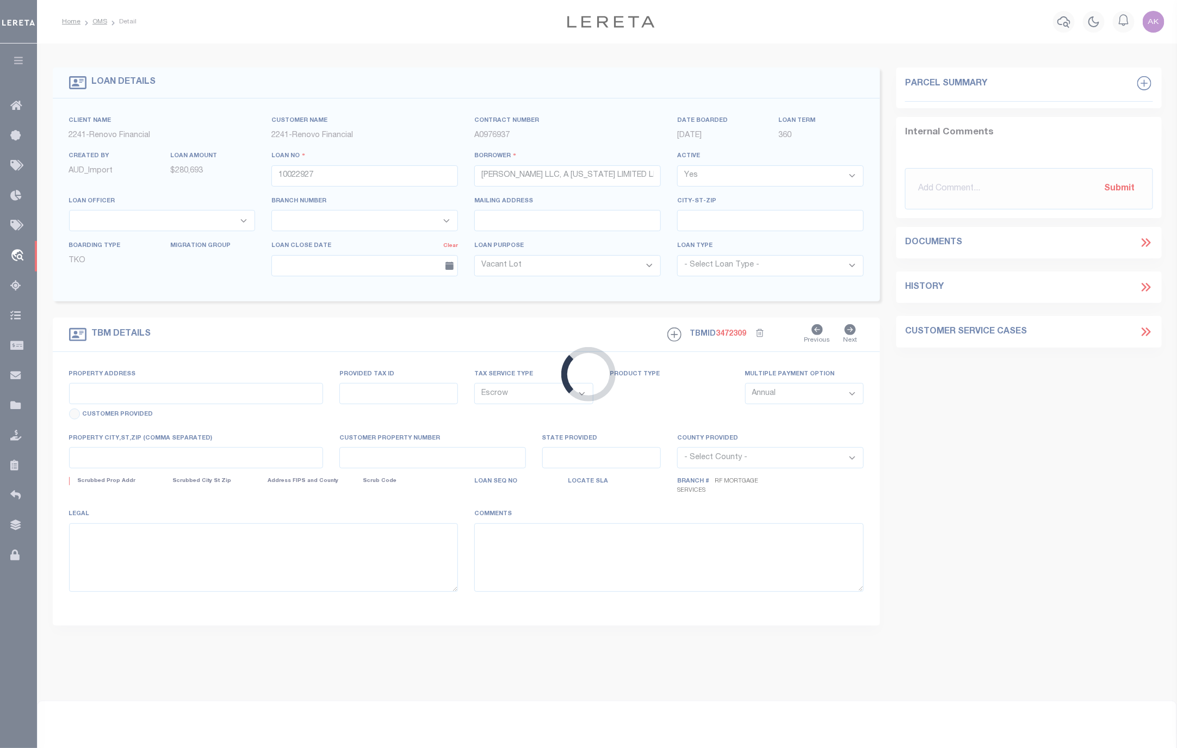
type input "[STREET_ADDRESS]"
type input "[GEOGRAPHIC_DATA], [GEOGRAPHIC_DATA] 10950"
type input "a0kUS00000CO0G5"
type input "NY"
select select
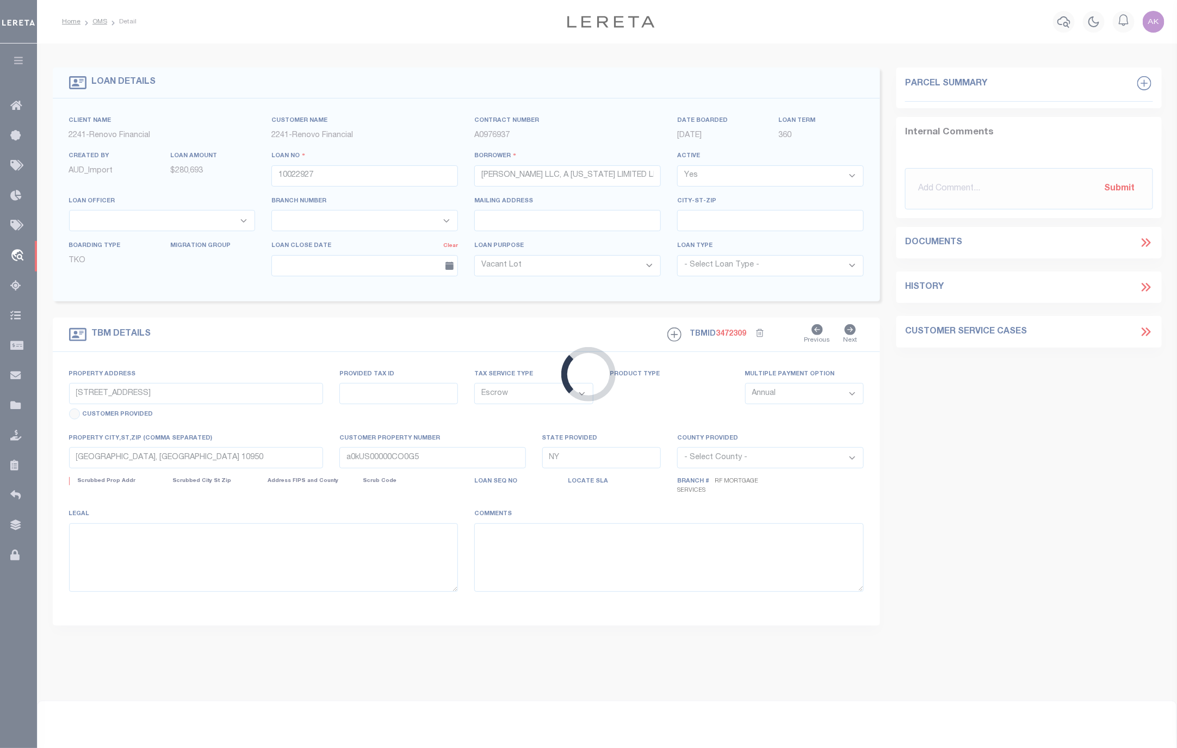
select select "25067"
select select "4"
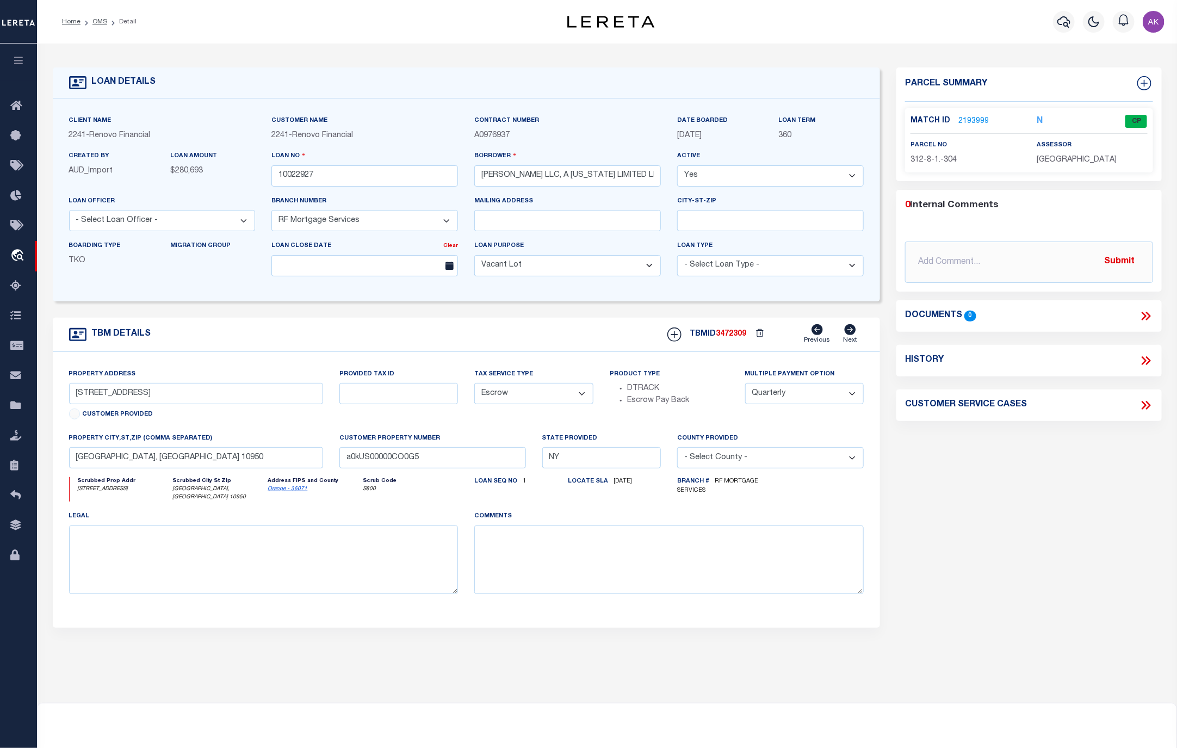
click at [983, 489] on div "Parcel Summary Match ID 2193999 N parcel no 312-8-1.-304 0 0" at bounding box center [1028, 368] width 281 height 603
click at [103, 22] on link "OMS" at bounding box center [99, 21] width 15 height 7
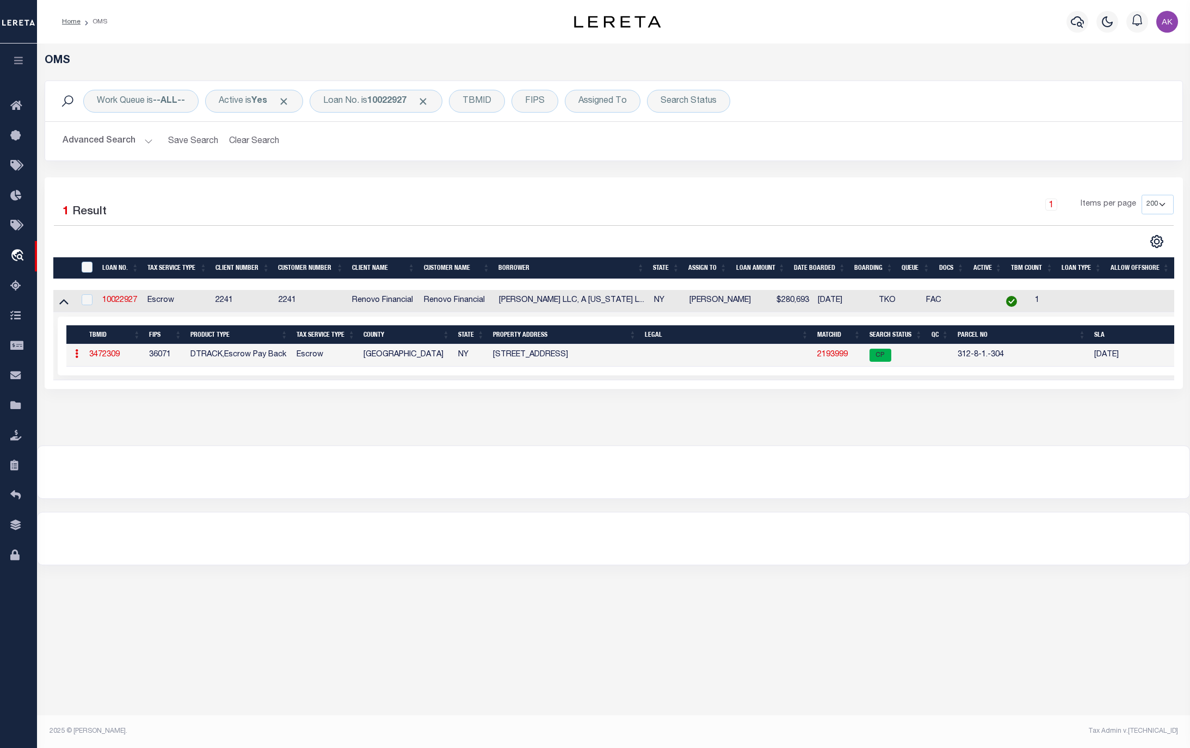
click at [825, 357] on link "2193999" at bounding box center [832, 355] width 30 height 8
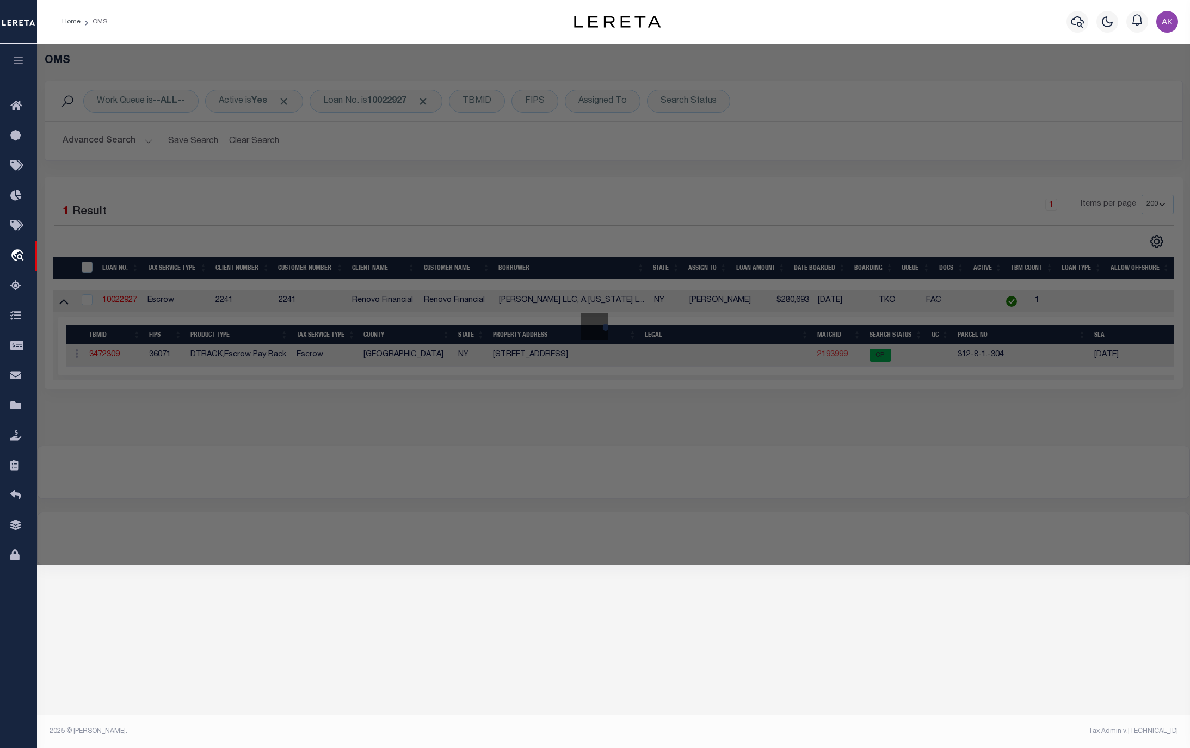
checkbox input "false"
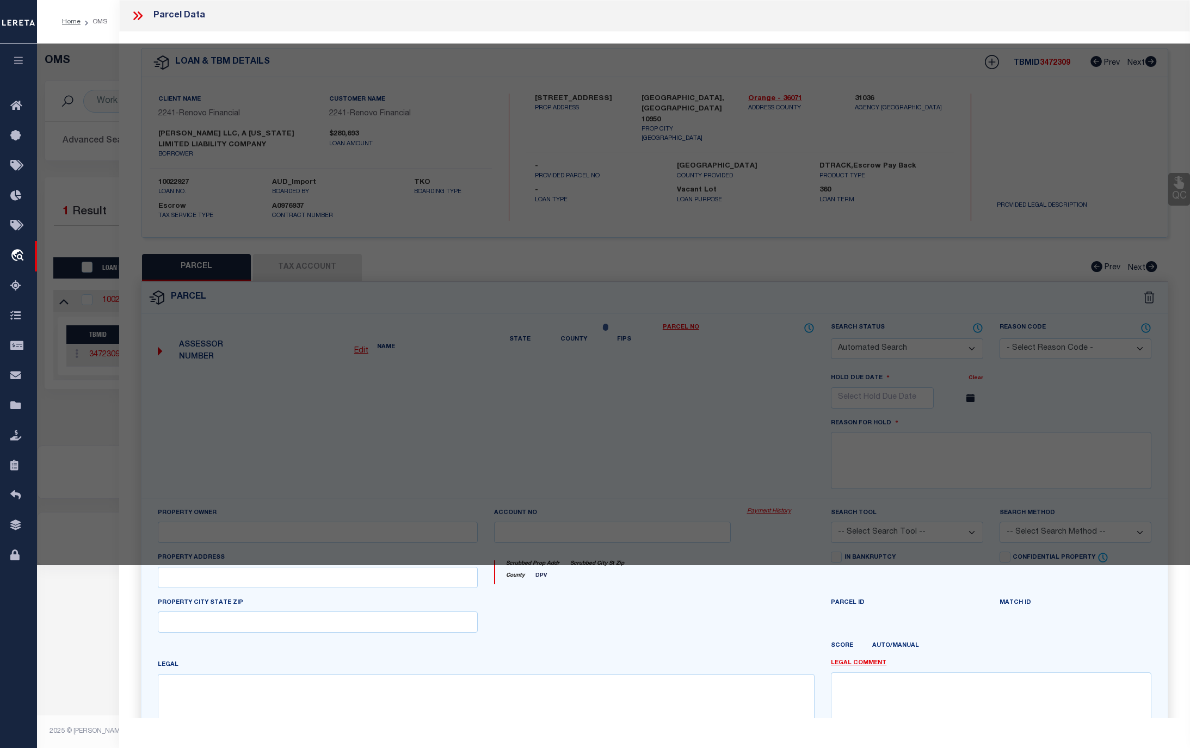
select select "CP"
type input "[PERSON_NAME] LLC"
select select "AGW"
select select "ADD"
type input "[STREET_ADDRESS]"
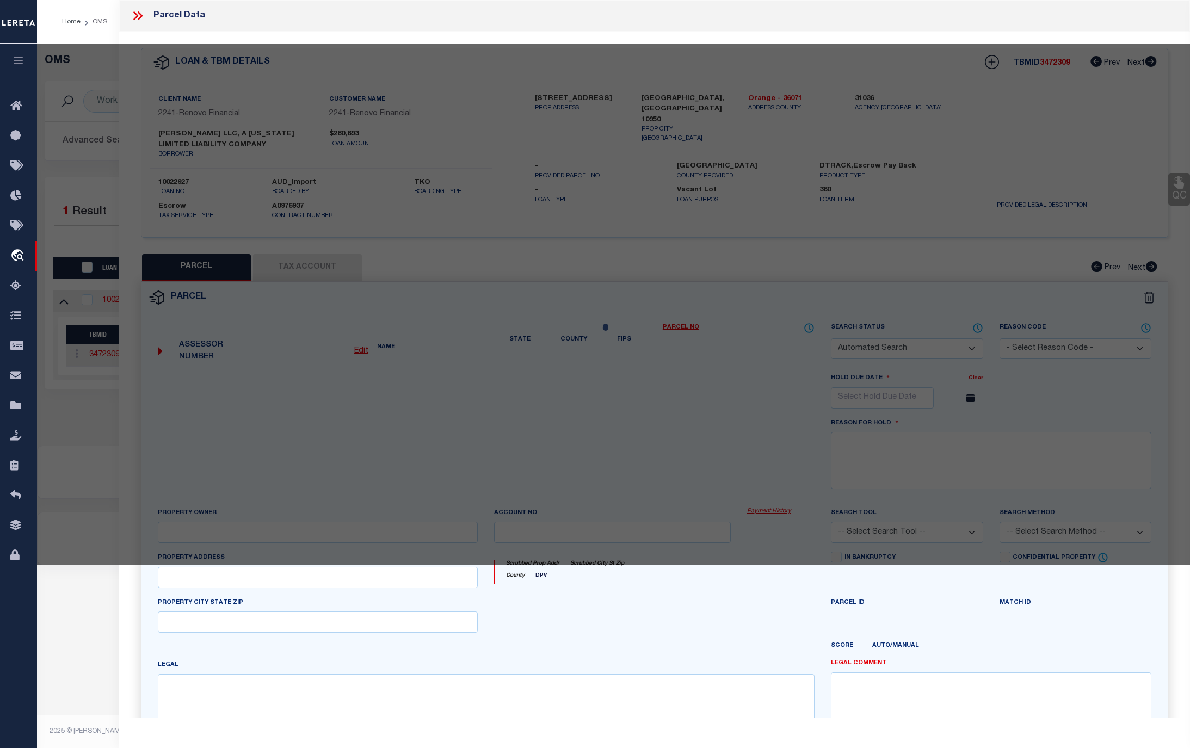
type input "[GEOGRAPHIC_DATA], [GEOGRAPHIC_DATA] 10950"
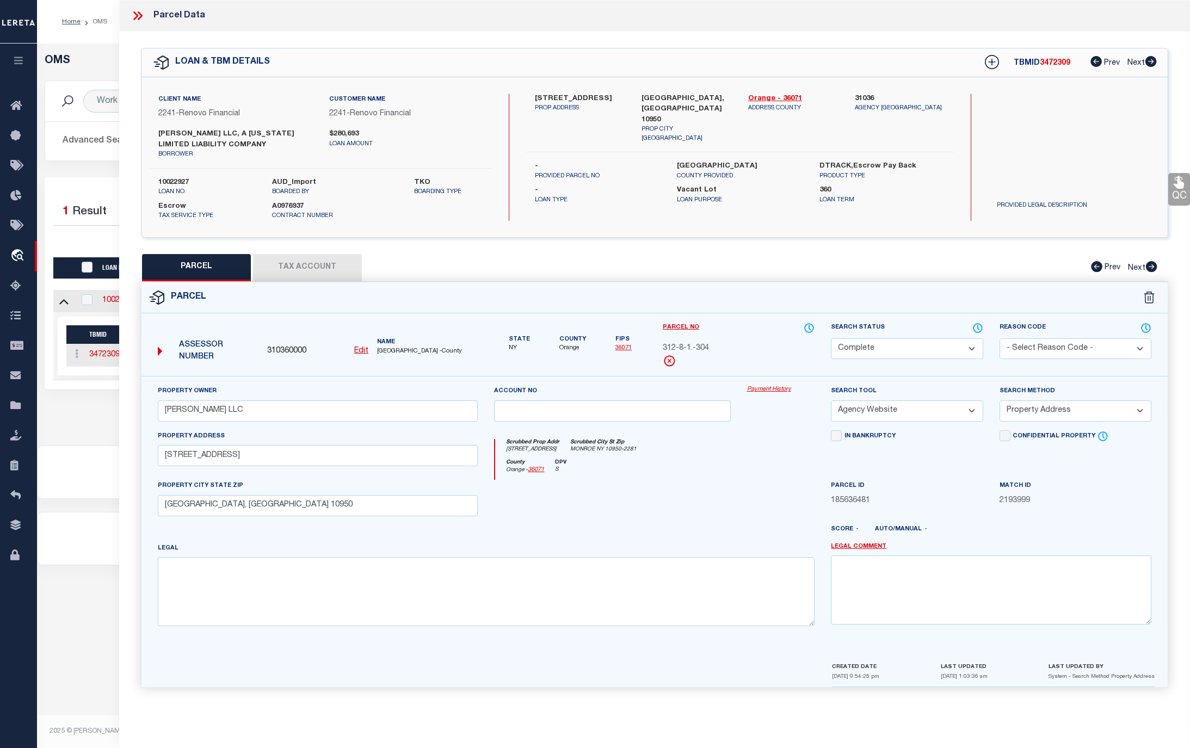
click at [775, 392] on link "Payment History" at bounding box center [781, 389] width 68 height 9
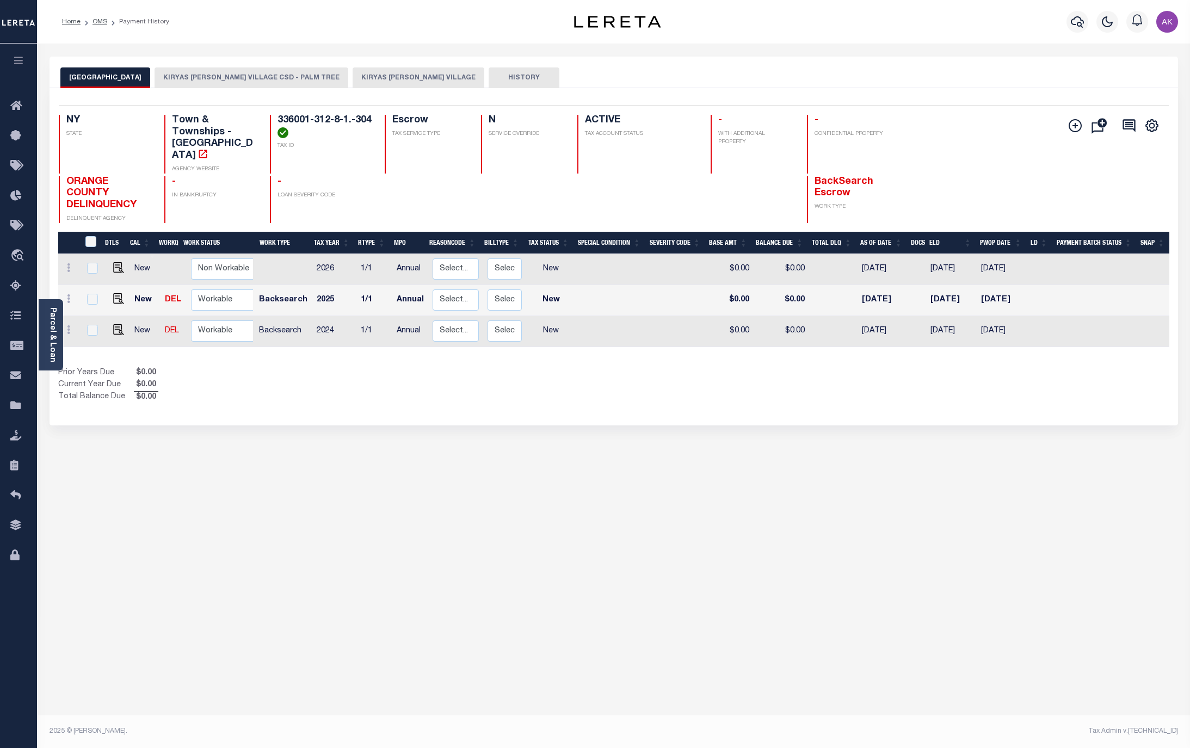
click at [266, 77] on button "KIRYAS [PERSON_NAME] VILLAGE CSD - PALM TREE" at bounding box center [252, 77] width 194 height 21
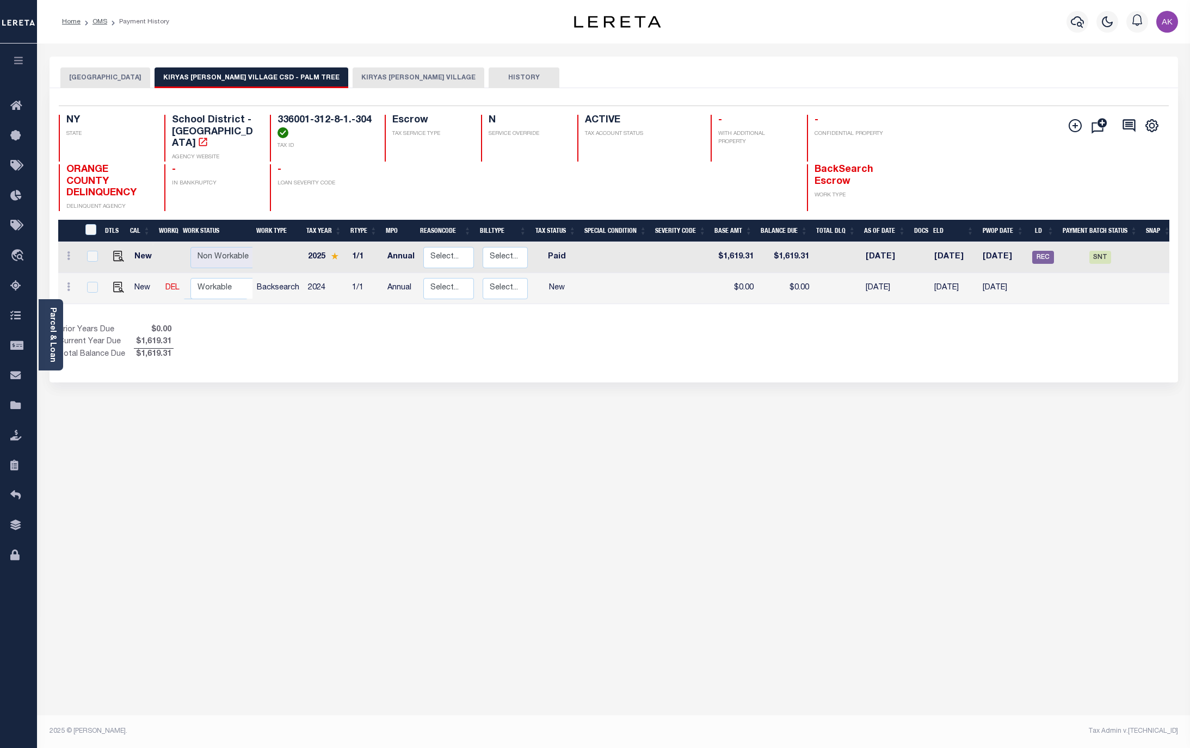
click at [353, 76] on button "KIRYAS [PERSON_NAME] VILLAGE" at bounding box center [419, 77] width 132 height 21
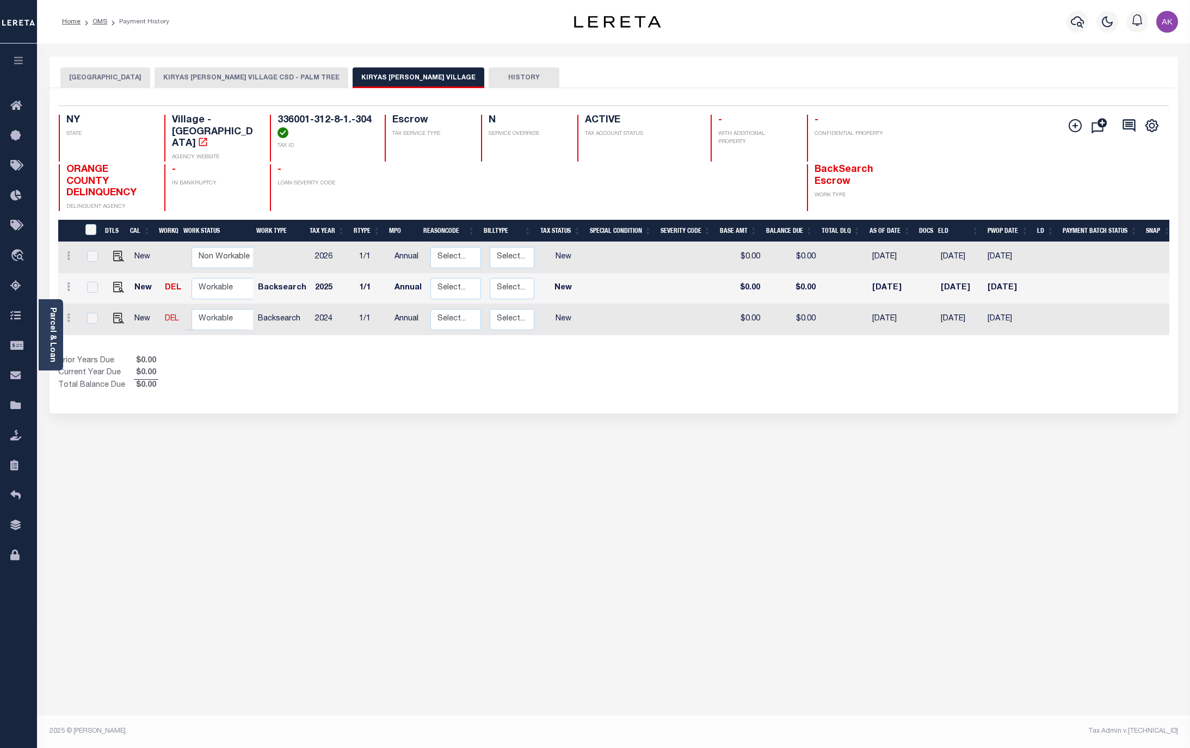
click at [231, 75] on button "KIRYAS [PERSON_NAME] VILLAGE CSD - PALM TREE" at bounding box center [252, 77] width 194 height 21
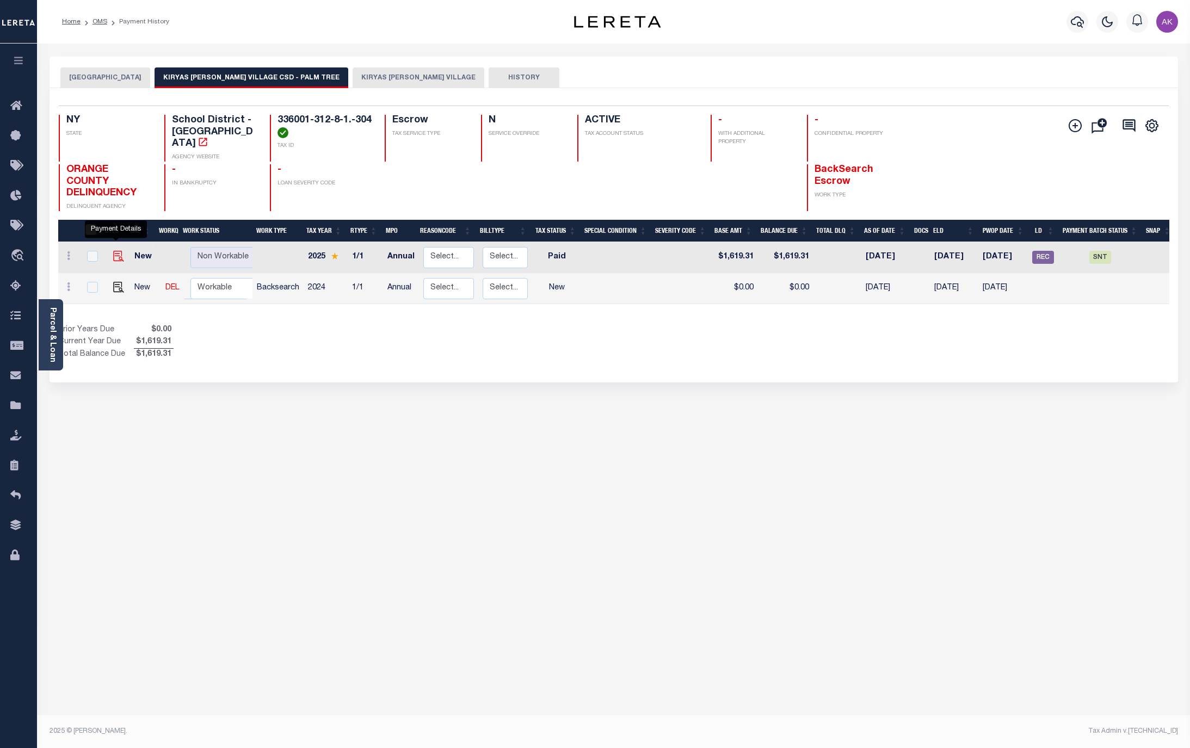
click at [116, 251] on img "" at bounding box center [118, 256] width 11 height 11
checkbox input "true"
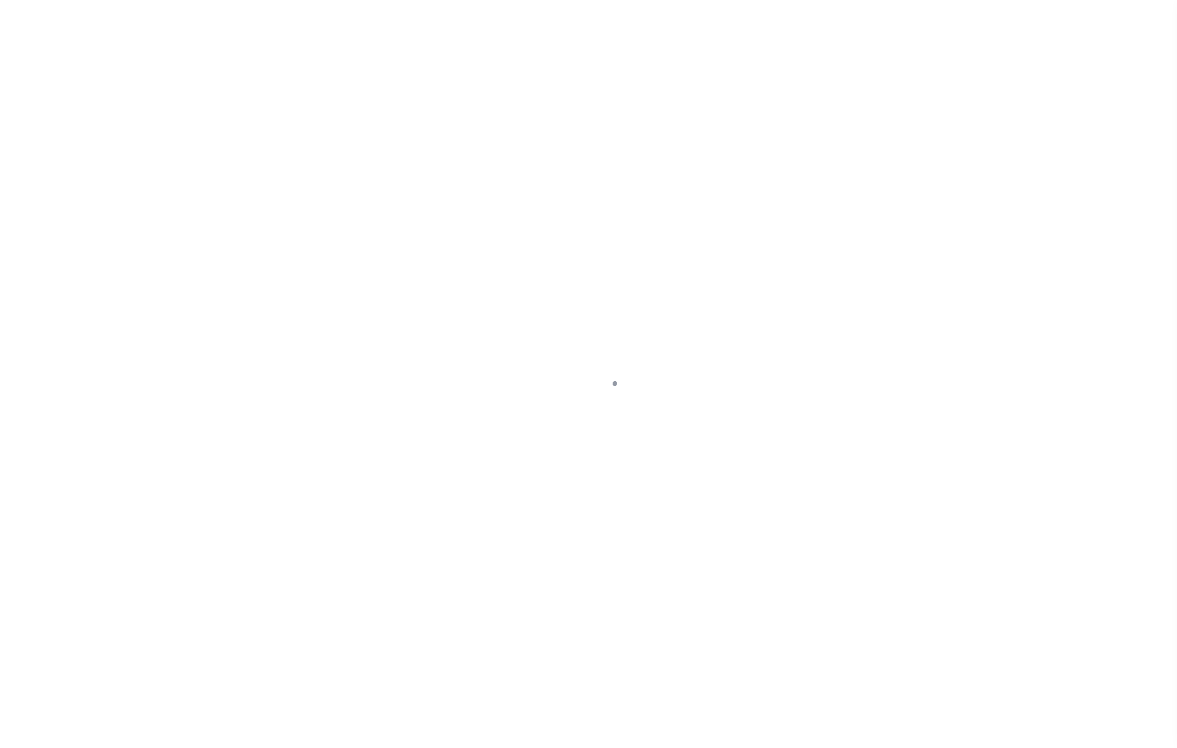
select select "PYD"
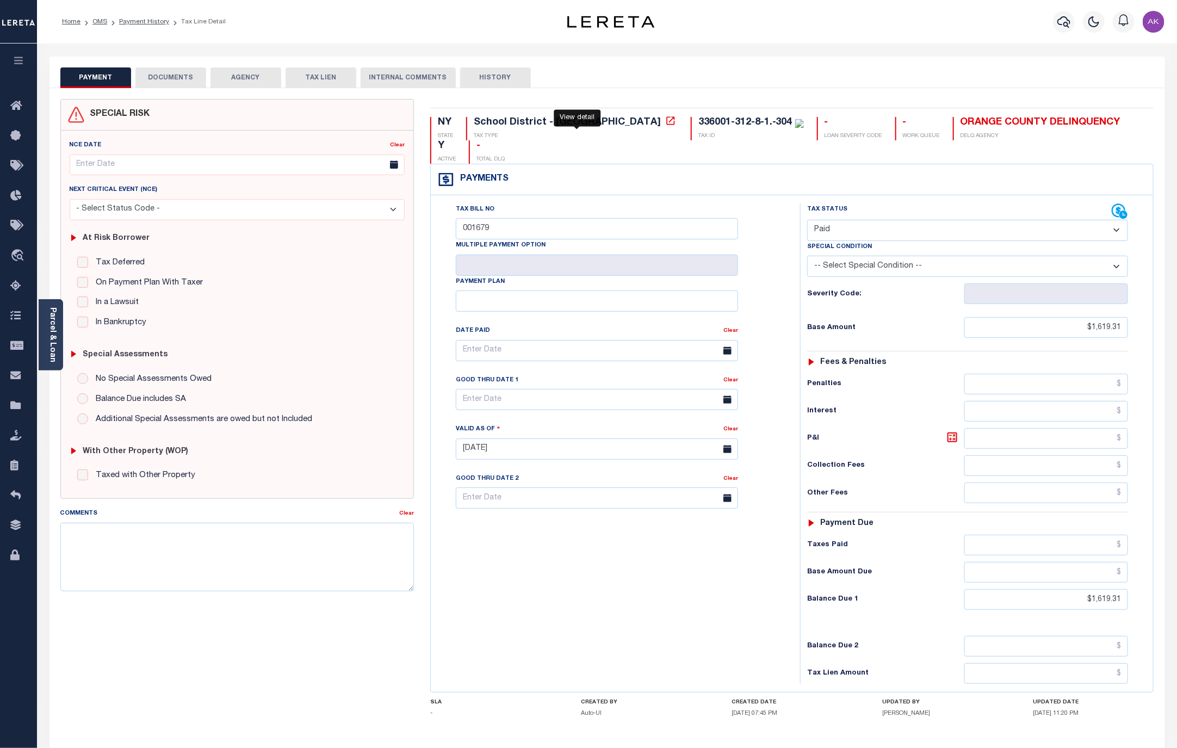
click at [665, 122] on icon at bounding box center [670, 120] width 11 height 11
click at [152, 23] on link "Payment History" at bounding box center [144, 21] width 50 height 7
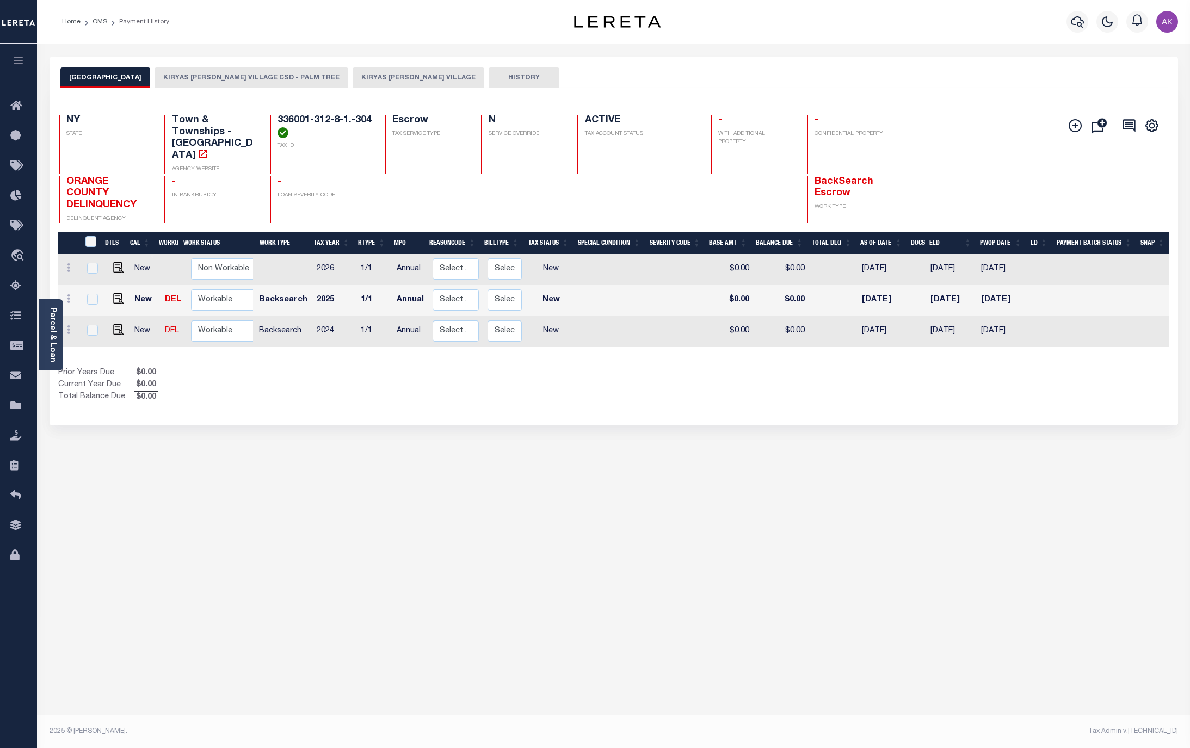
click at [250, 77] on button "KIRYAS [PERSON_NAME] VILLAGE CSD - PALM TREE" at bounding box center [252, 77] width 194 height 21
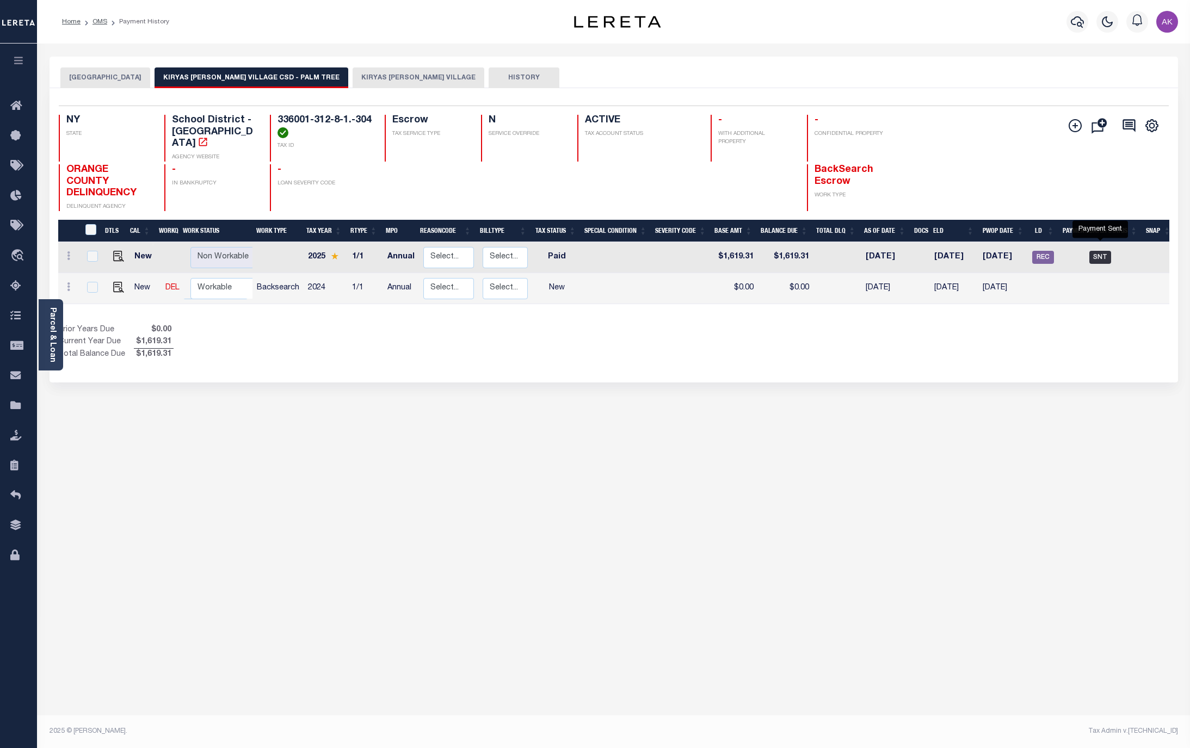
click at [1101, 251] on span "SNT" at bounding box center [1100, 257] width 22 height 13
checkbox input "true"
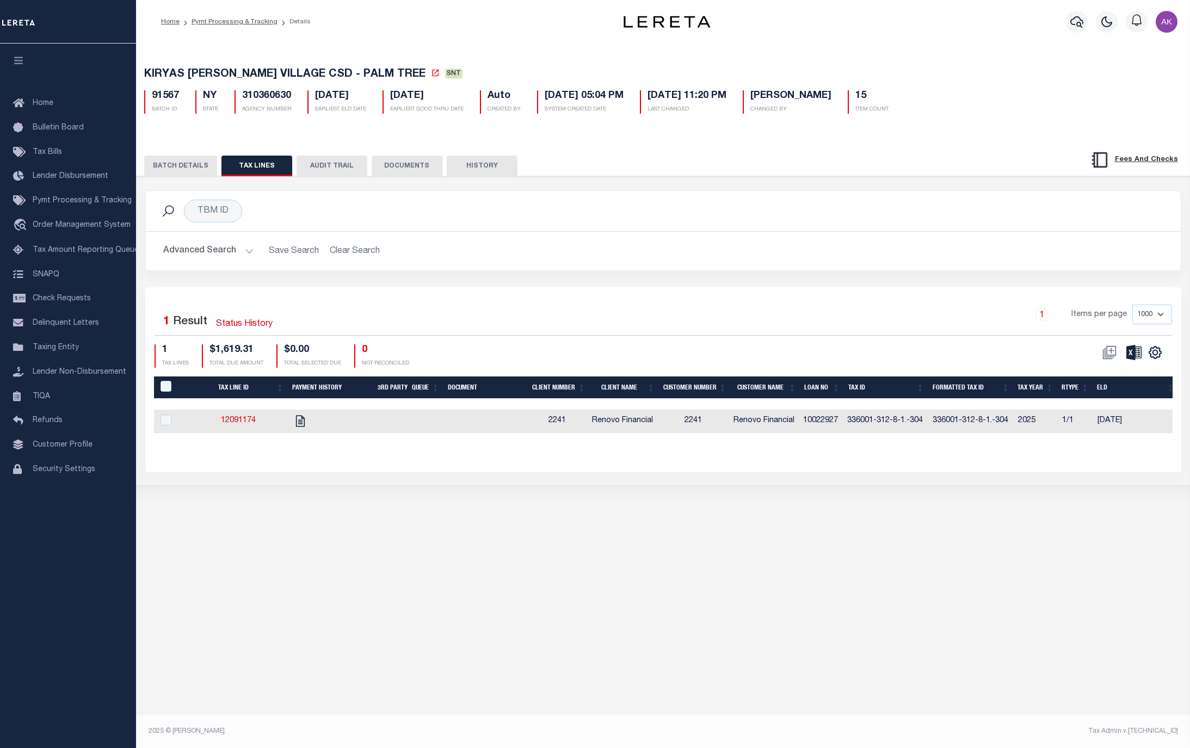
click at [193, 168] on button "BATCH DETAILS" at bounding box center [180, 166] width 73 height 21
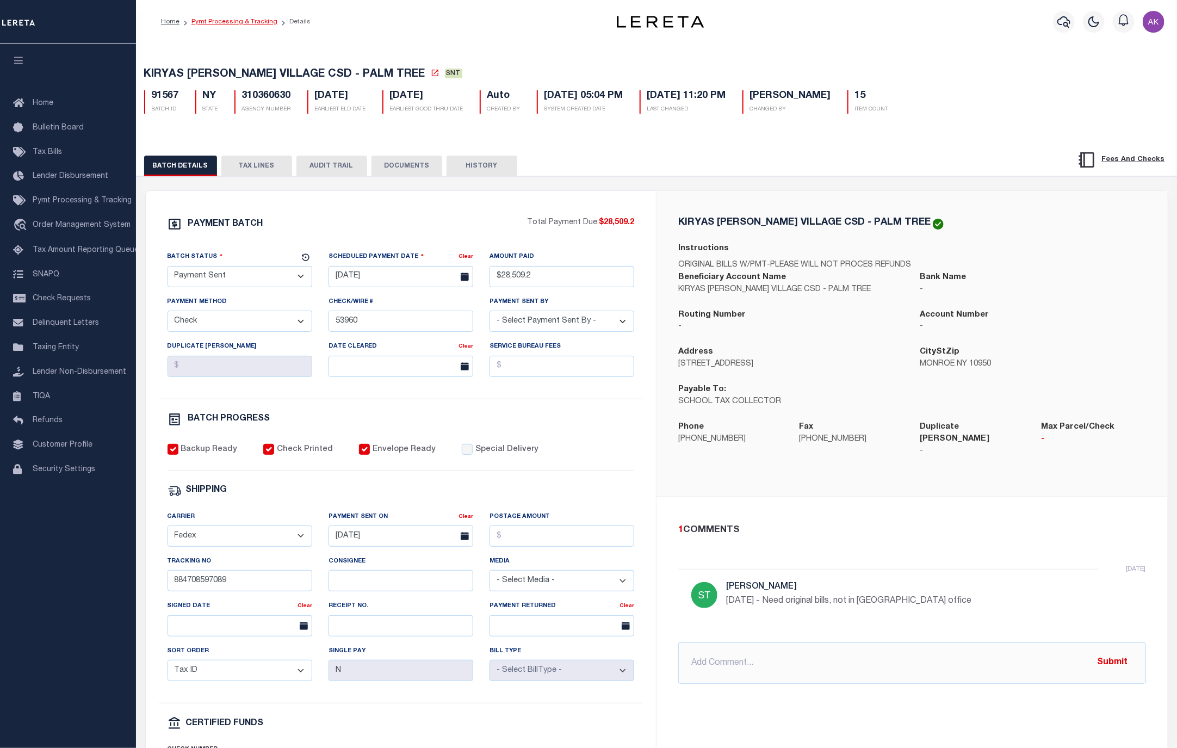
click at [255, 21] on link "Pymt Processing & Tracking" at bounding box center [235, 21] width 86 height 7
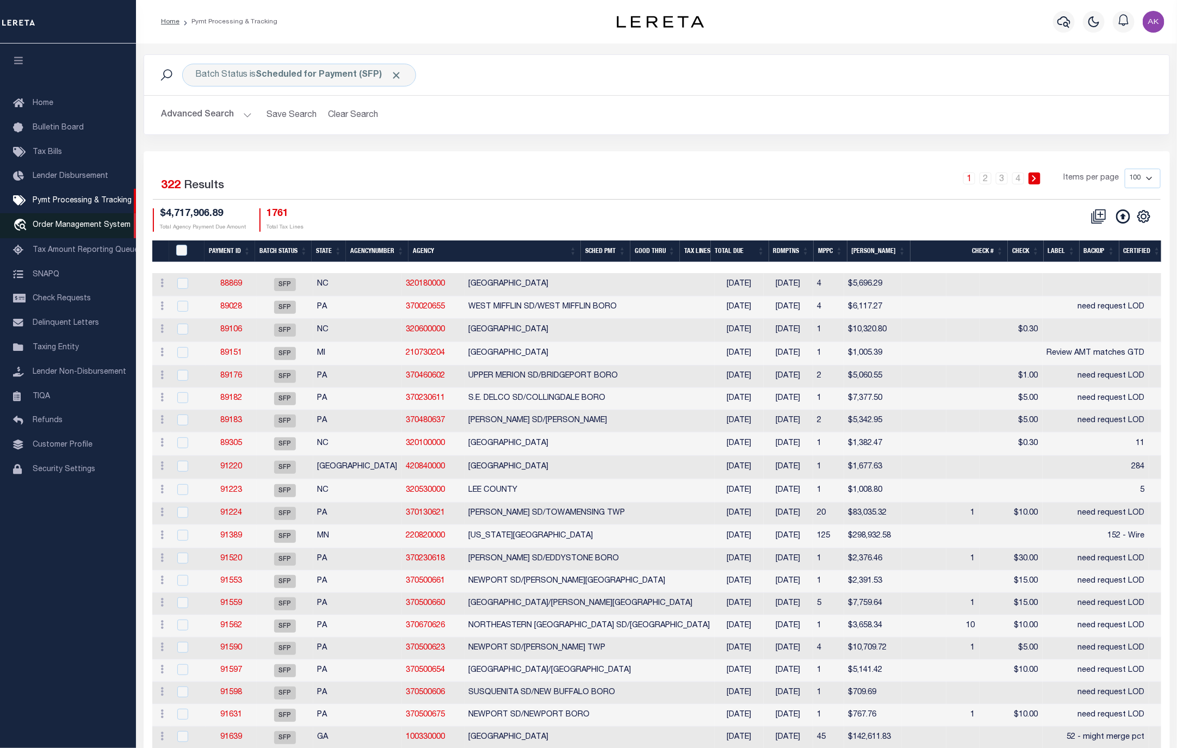
click at [64, 225] on span "Order Management System" at bounding box center [82, 225] width 98 height 8
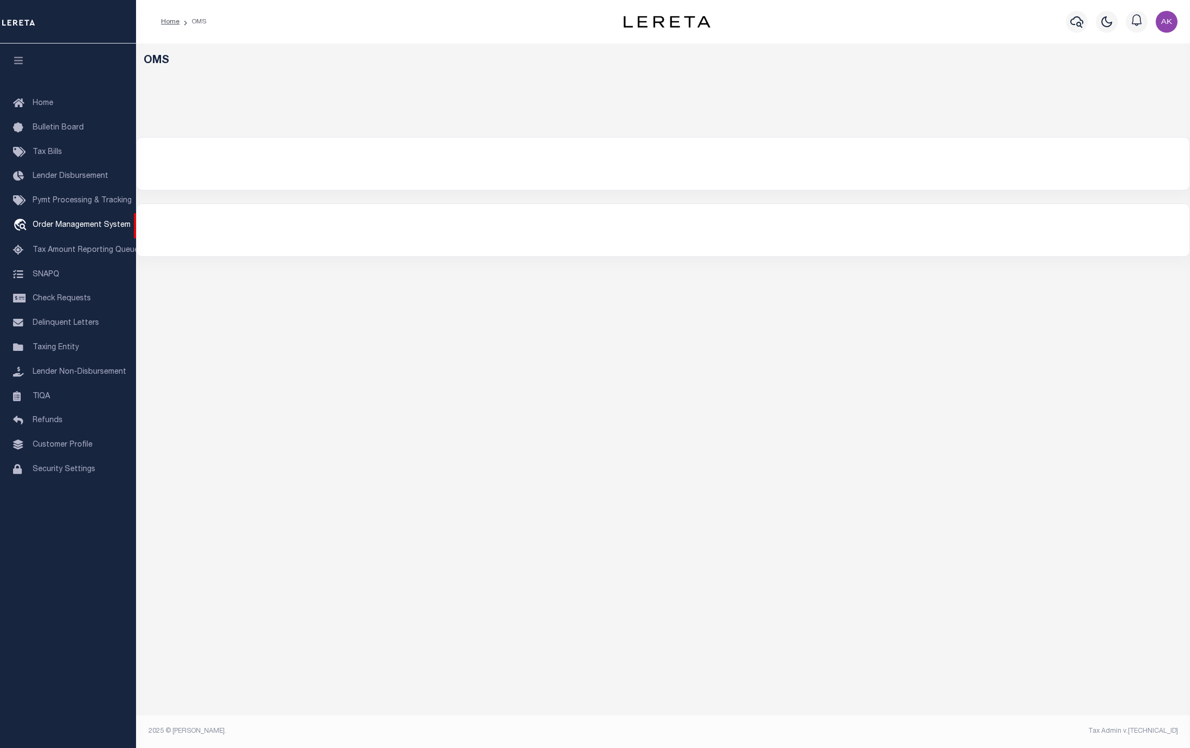
select select "200"
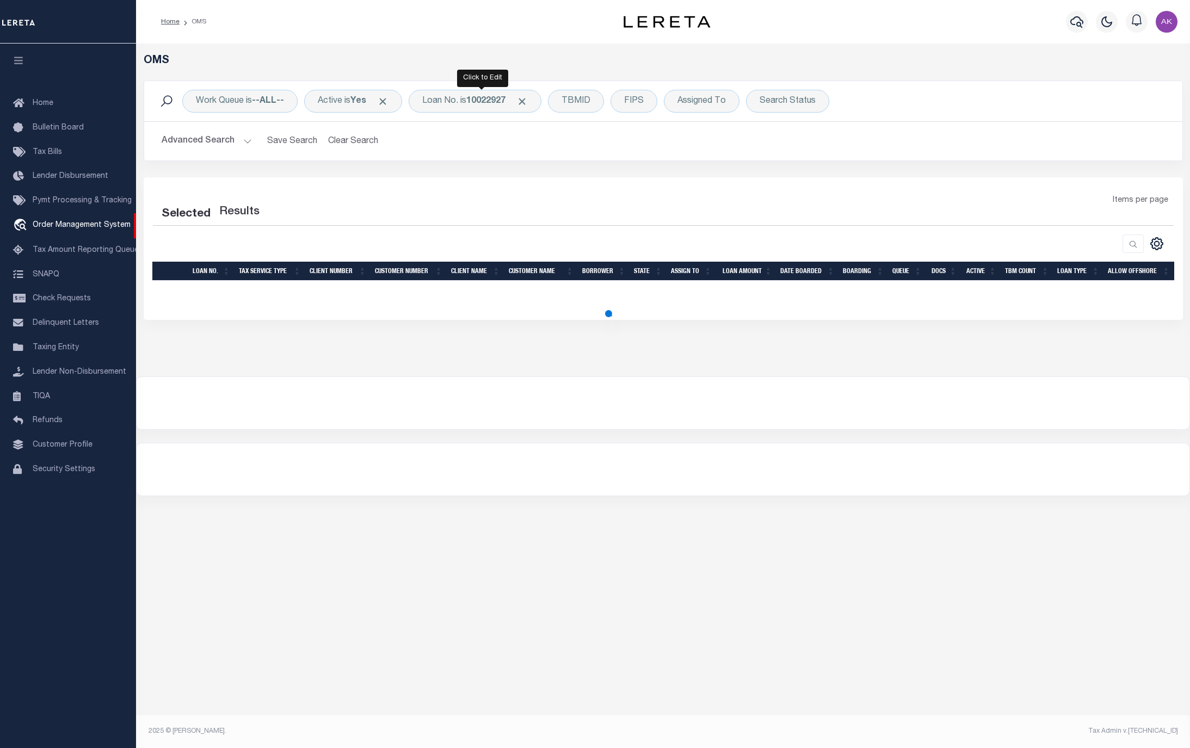
select select "200"
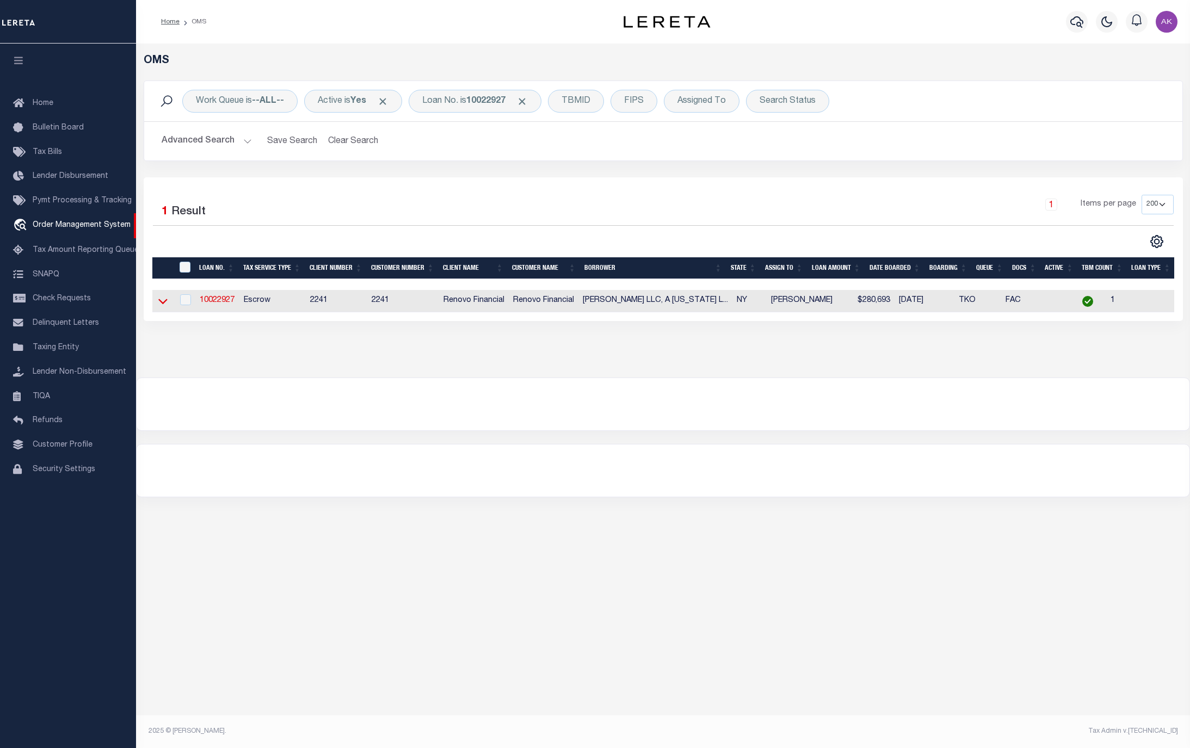
click at [164, 305] on icon at bounding box center [162, 301] width 9 height 5
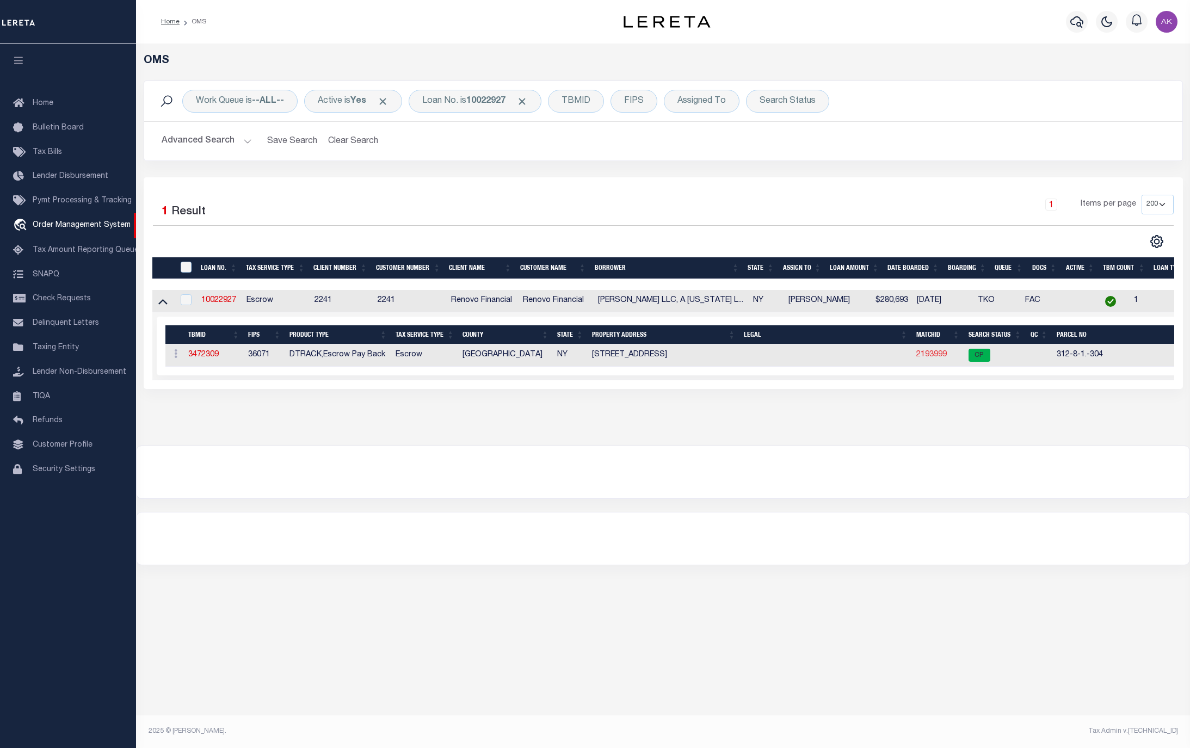
click at [926, 357] on link "2193999" at bounding box center [931, 355] width 30 height 8
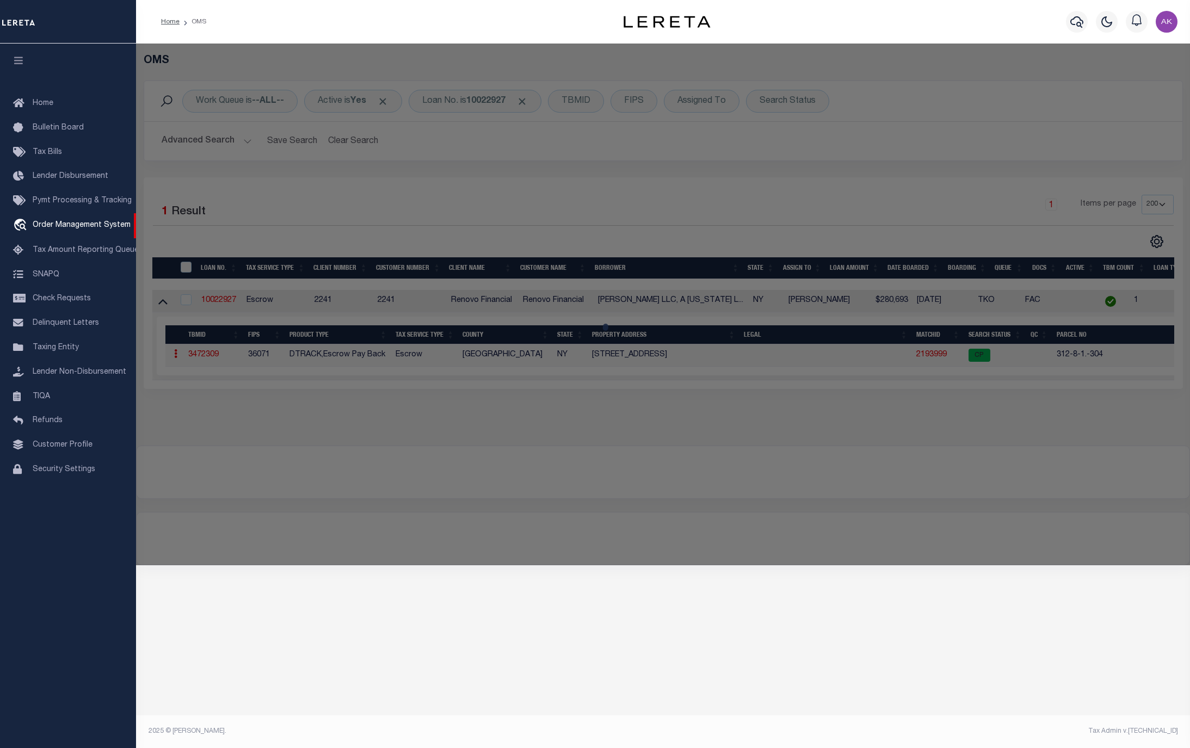
checkbox input "false"
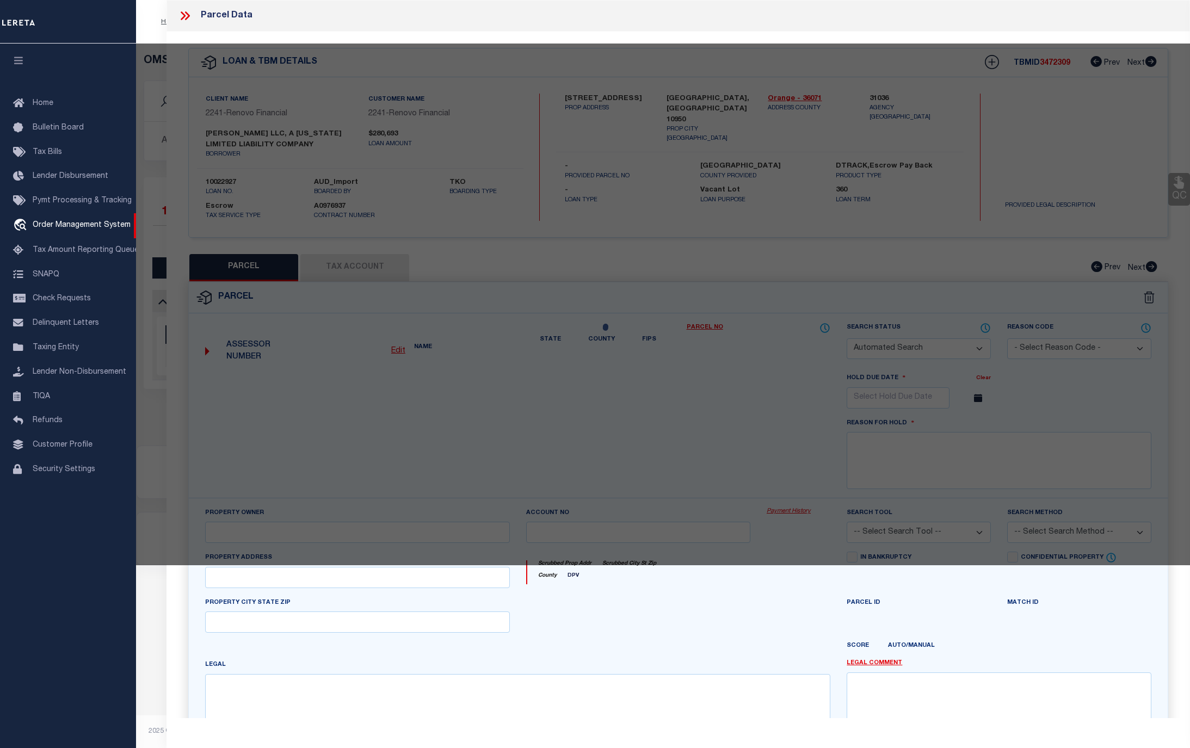
select select "CP"
type input "[PERSON_NAME] LLC"
select select "AGW"
select select "ADD"
type input "[STREET_ADDRESS]"
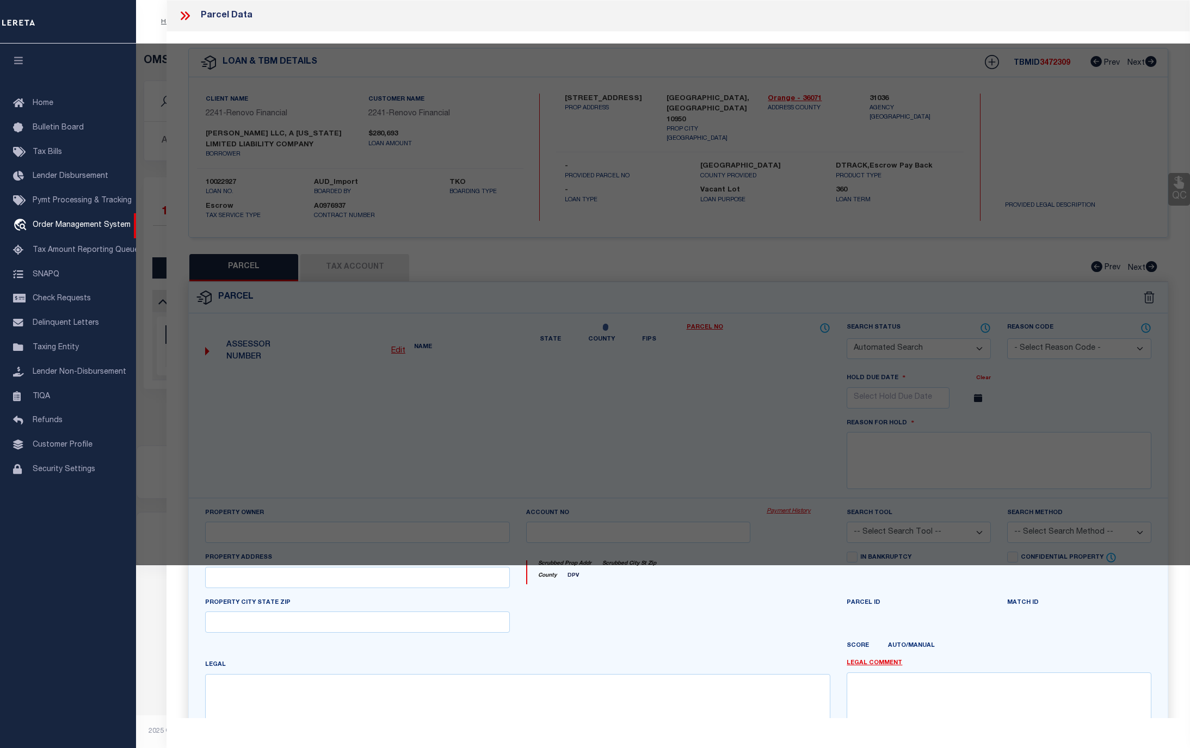
type input "Monroe, NY 10950"
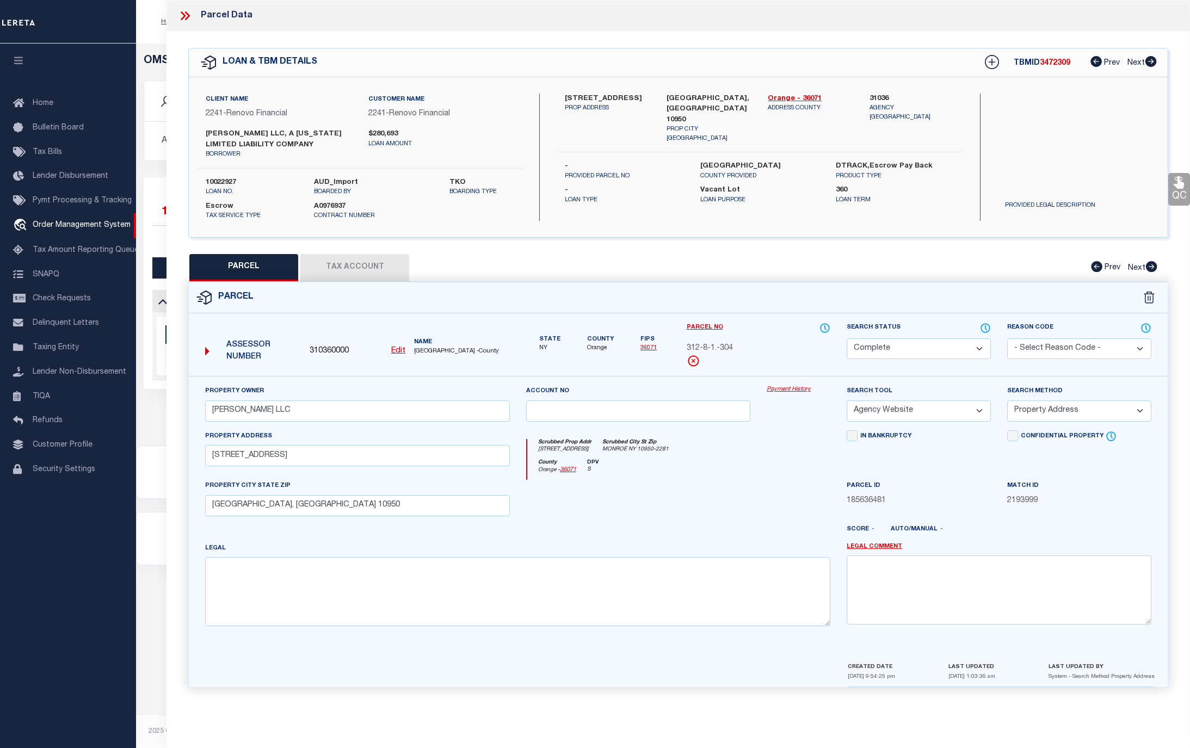
click at [782, 392] on link "Payment History" at bounding box center [799, 389] width 64 height 9
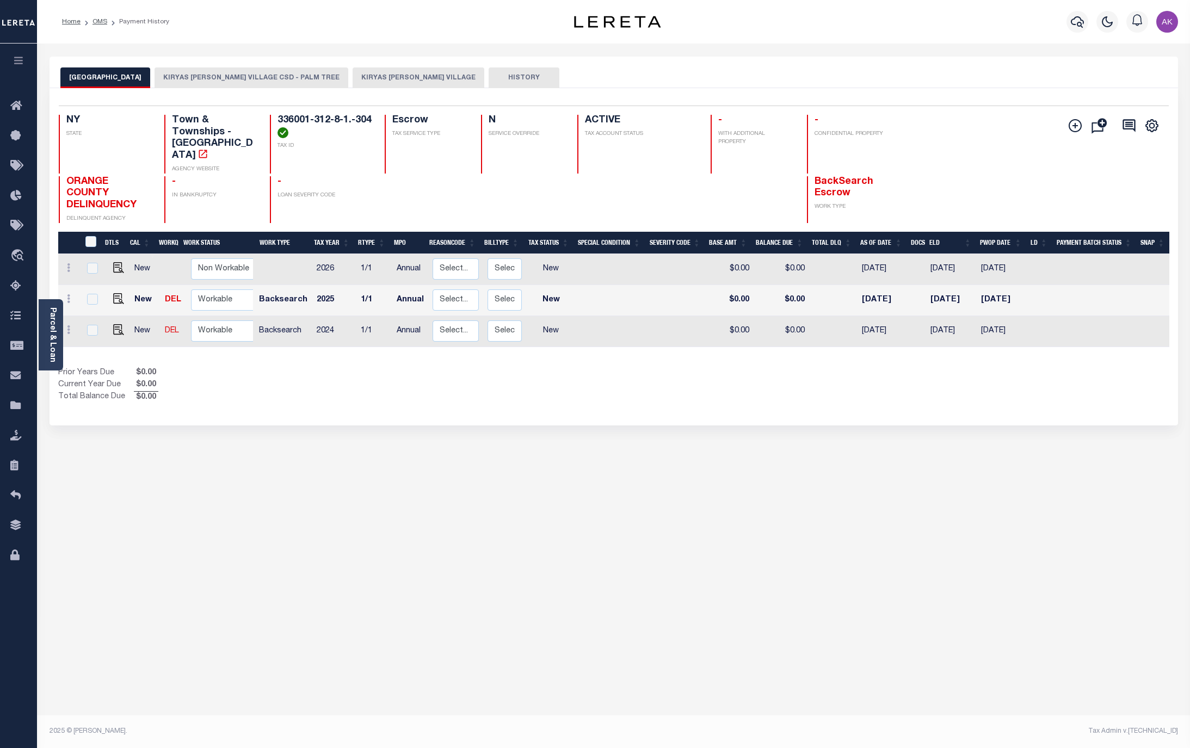
click at [353, 75] on button "KIRYAS JOEL VILLAGE" at bounding box center [419, 77] width 132 height 21
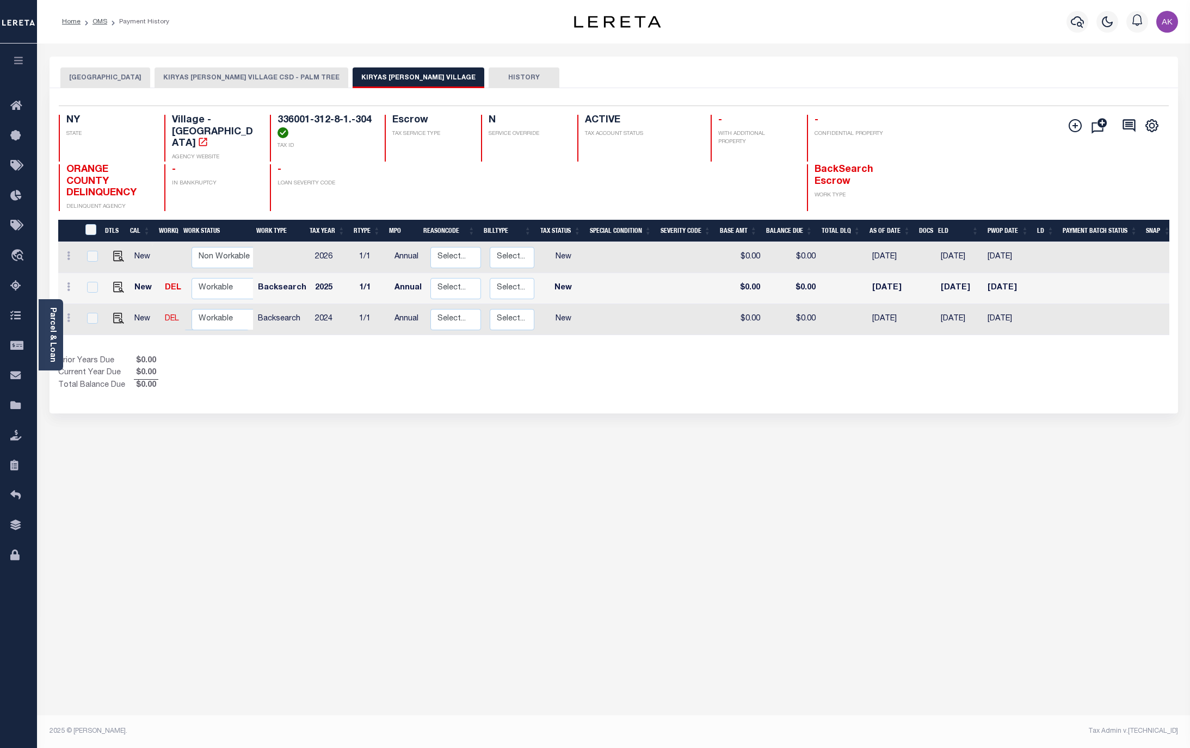
click at [212, 75] on button "KIRYAS JOEL VILLAGE CSD - PALM TREE" at bounding box center [252, 77] width 194 height 21
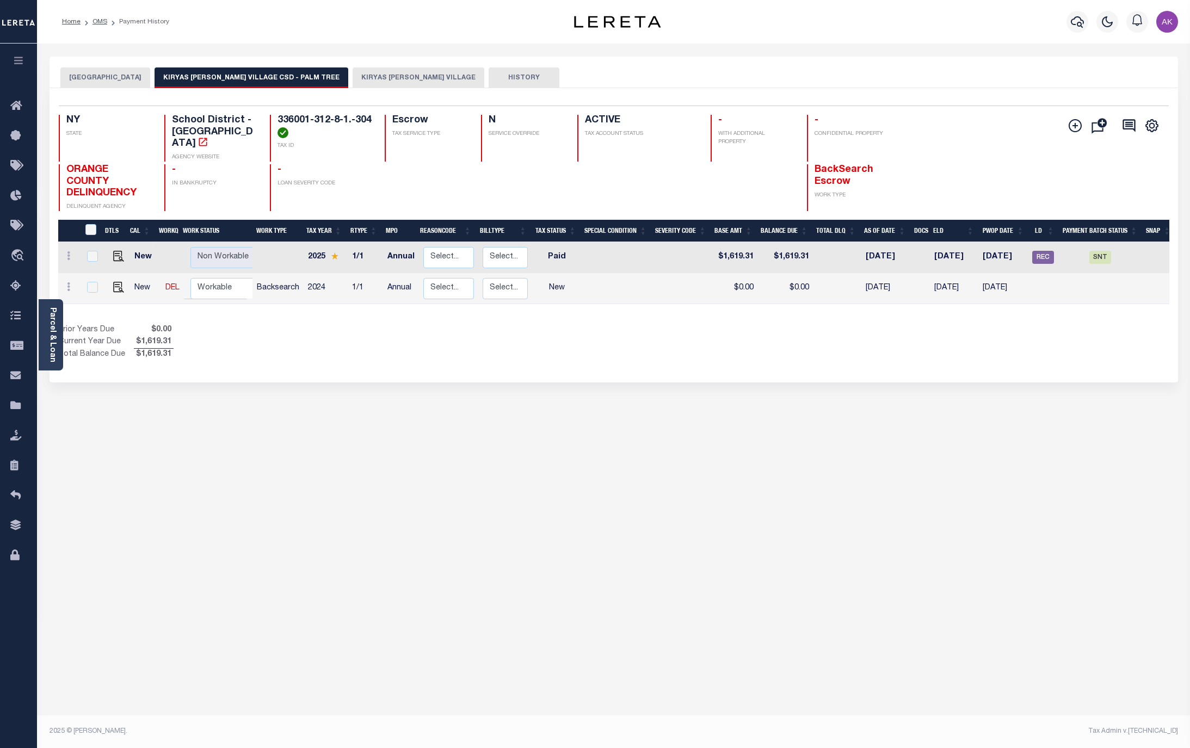
click at [118, 74] on button "PALM TREE TOWN" at bounding box center [105, 77] width 90 height 21
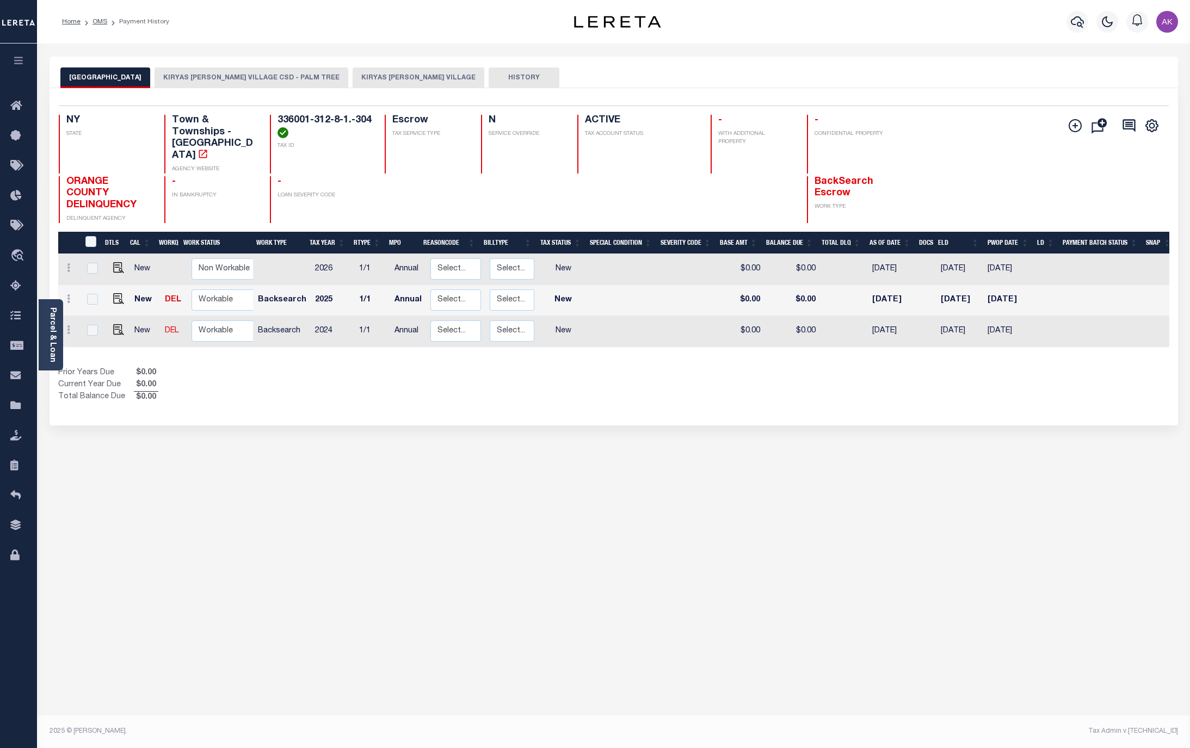
click at [362, 74] on button "KIRYAS JOEL VILLAGE" at bounding box center [419, 77] width 132 height 21
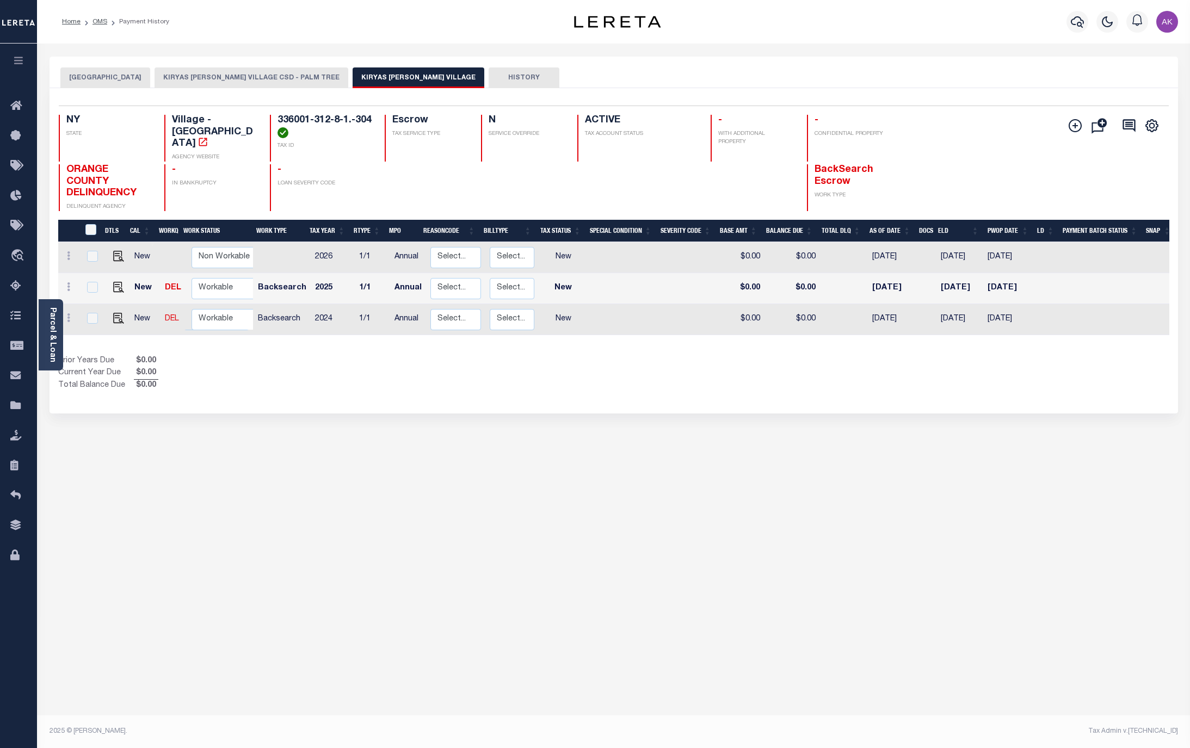
click at [229, 77] on button "KIRYAS JOEL VILLAGE CSD - PALM TREE" at bounding box center [252, 77] width 194 height 21
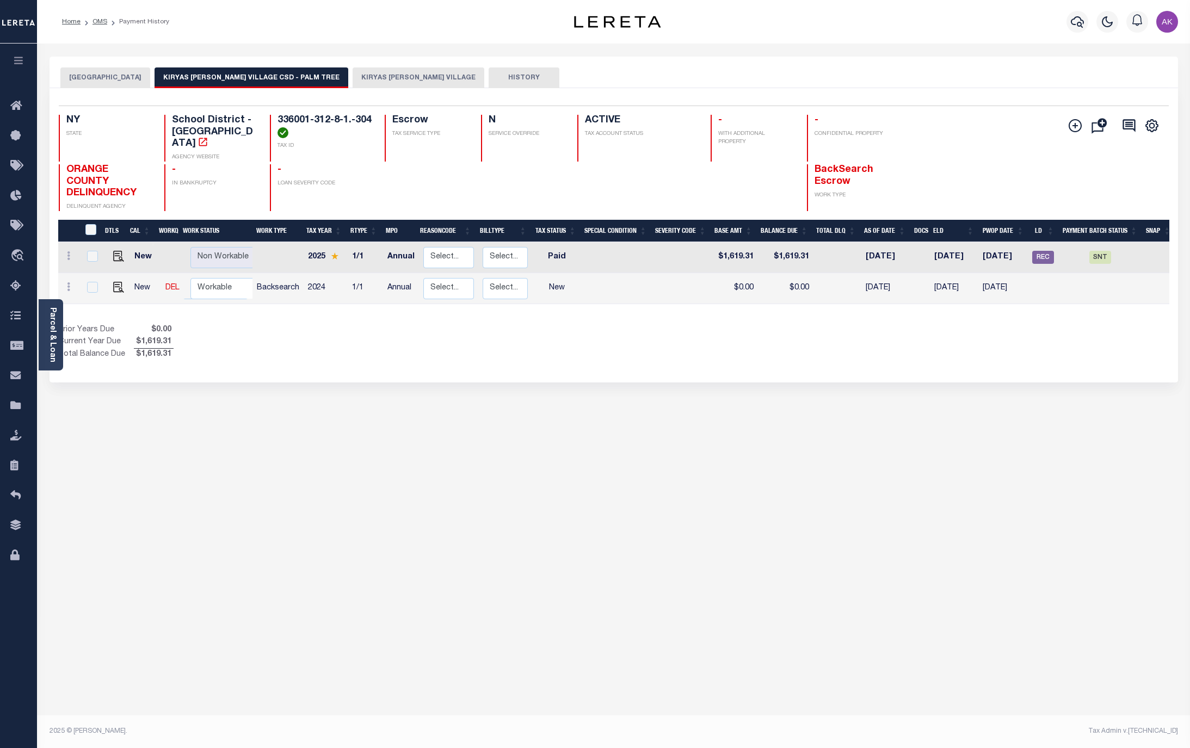
click at [109, 75] on button "PALM TREE TOWN" at bounding box center [105, 77] width 90 height 21
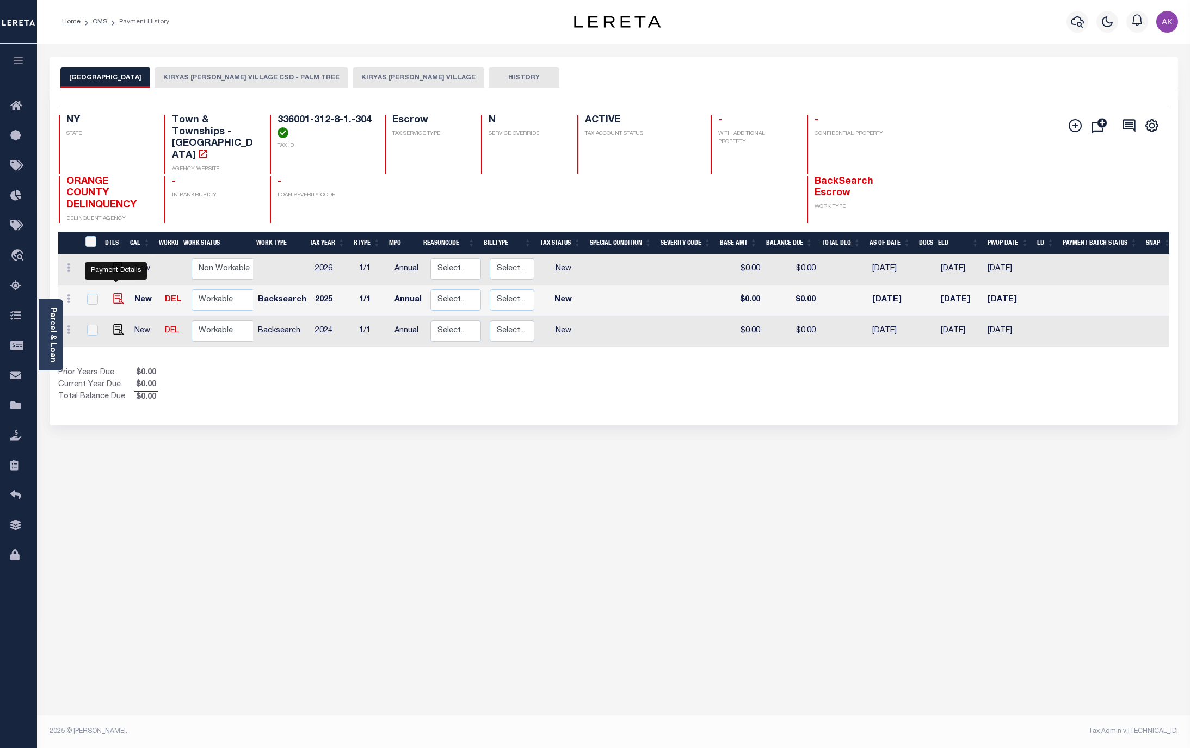
click at [113, 293] on img "" at bounding box center [118, 298] width 11 height 11
checkbox input "true"
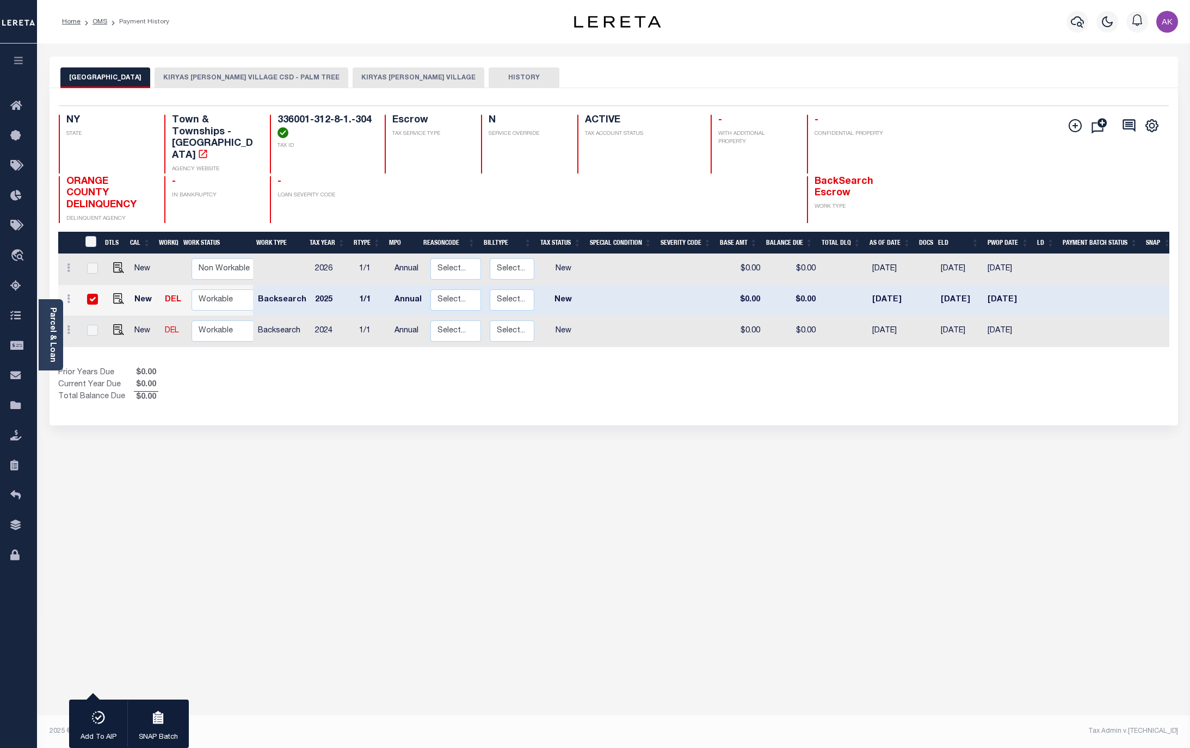
click at [257, 76] on button "KIRYAS JOEL VILLAGE CSD - PALM TREE" at bounding box center [252, 77] width 194 height 21
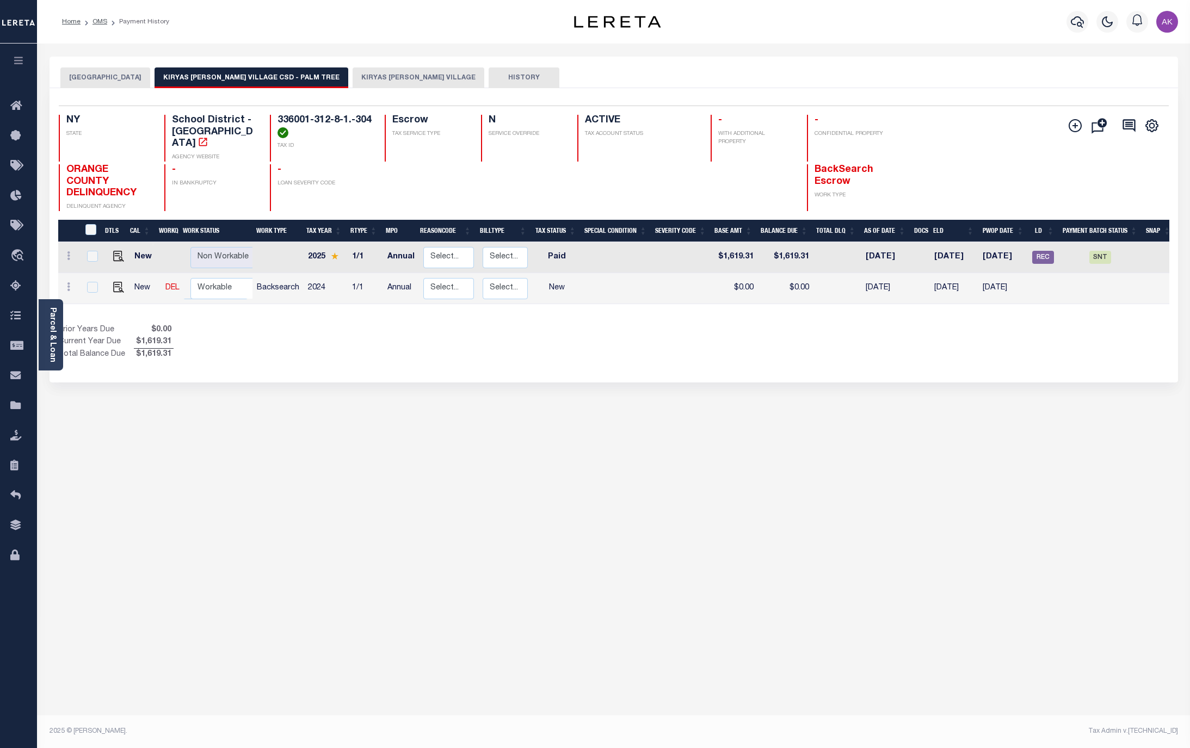
click at [353, 76] on button "KIRYAS JOEL VILLAGE" at bounding box center [419, 77] width 132 height 21
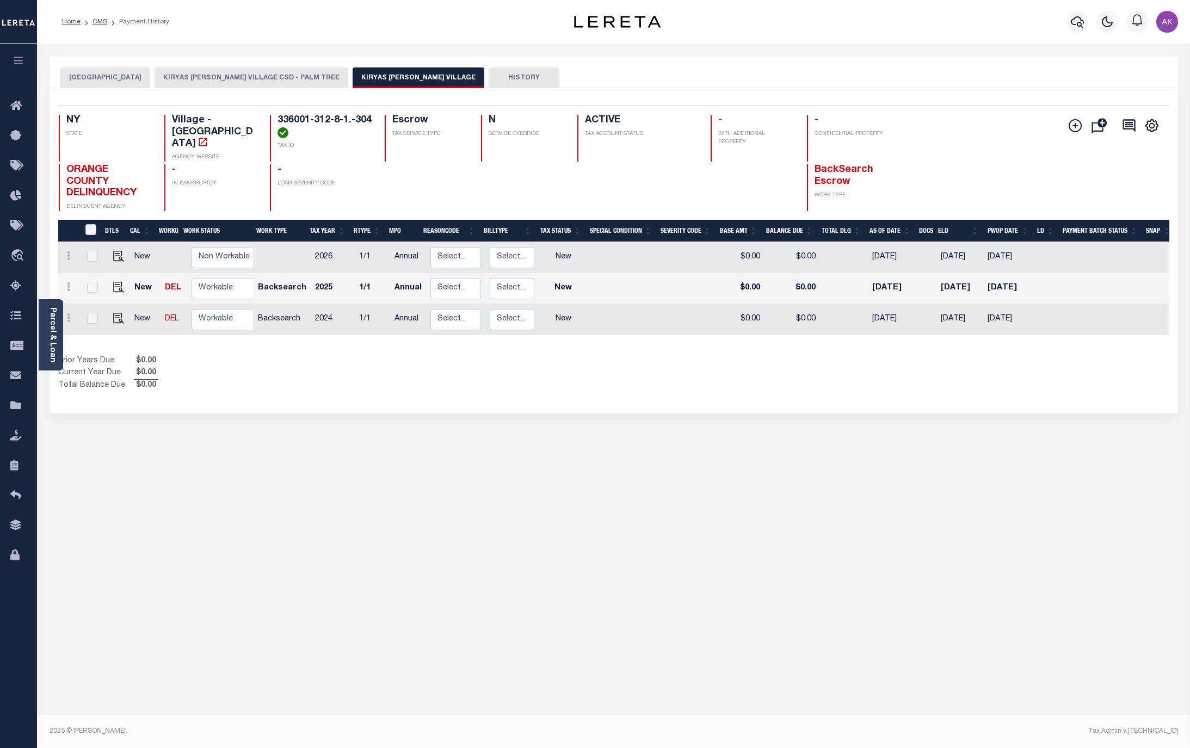
click at [110, 78] on button "PALM TREE TOWN" at bounding box center [105, 77] width 90 height 21
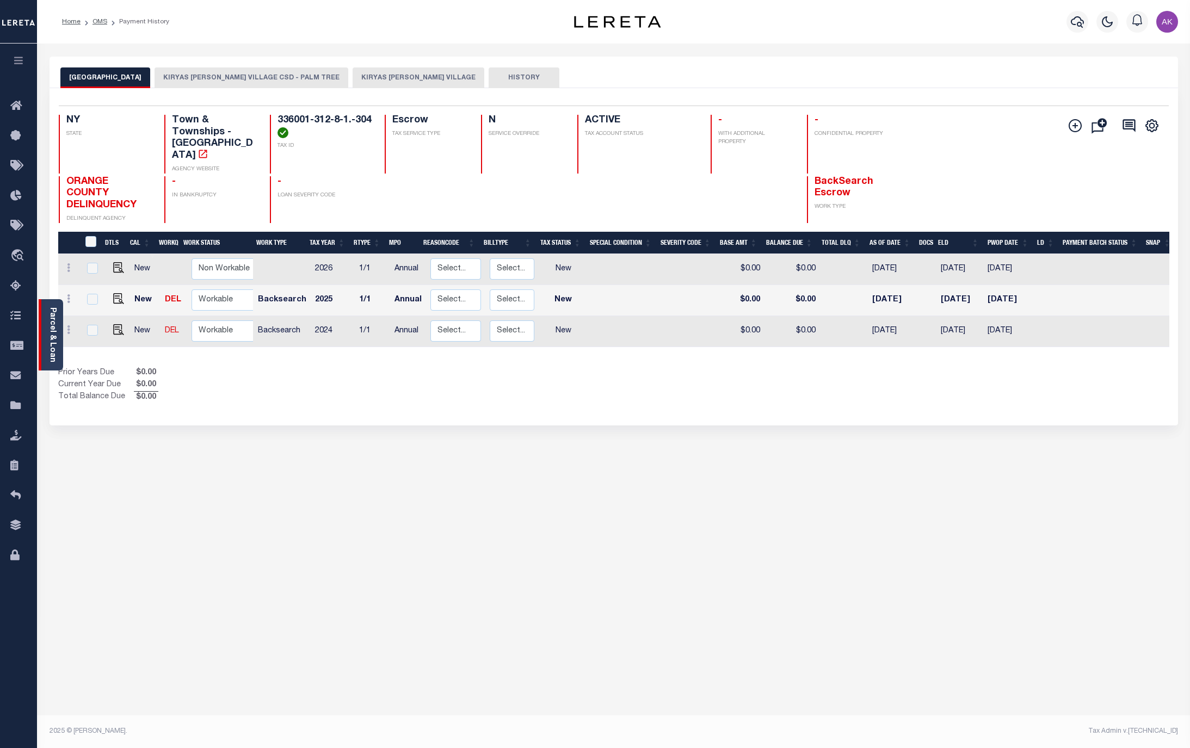
click at [52, 333] on link "Parcel & Loan" at bounding box center [52, 334] width 8 height 55
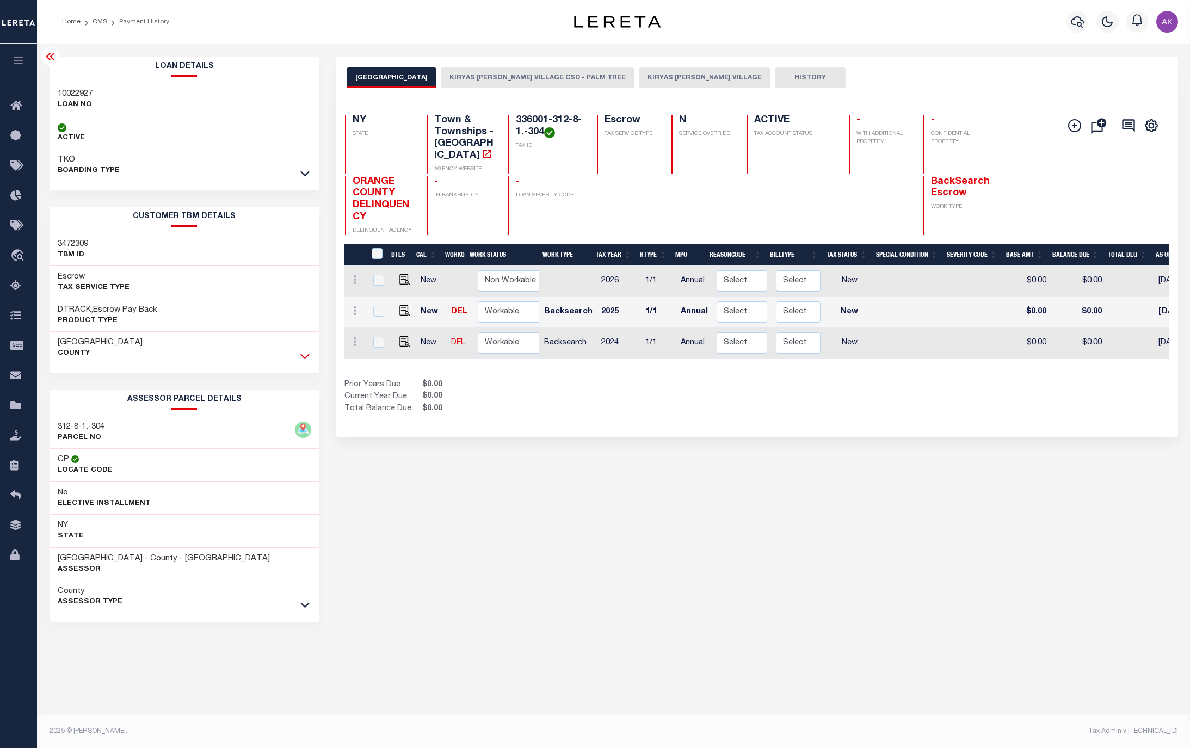
click at [304, 359] on icon at bounding box center [304, 355] width 9 height 11
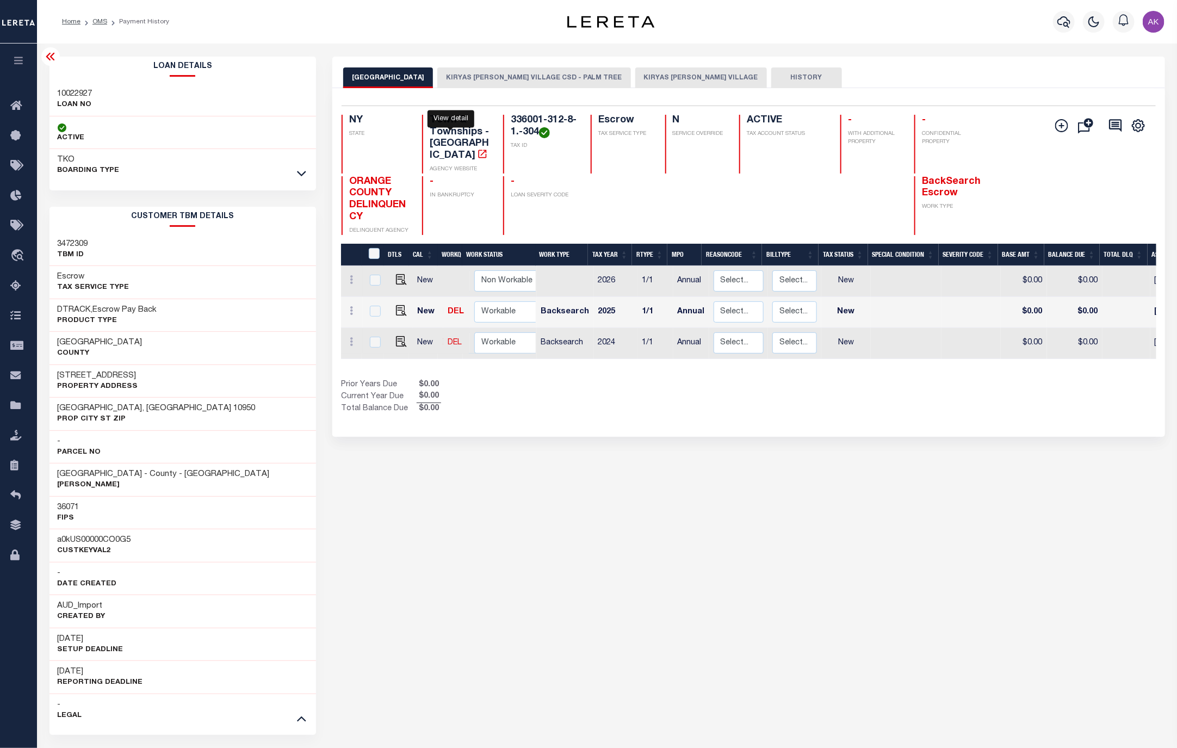
click at [477, 149] on icon "" at bounding box center [482, 154] width 11 height 11
click at [400, 305] on img "" at bounding box center [401, 310] width 11 height 11
checkbox input "true"
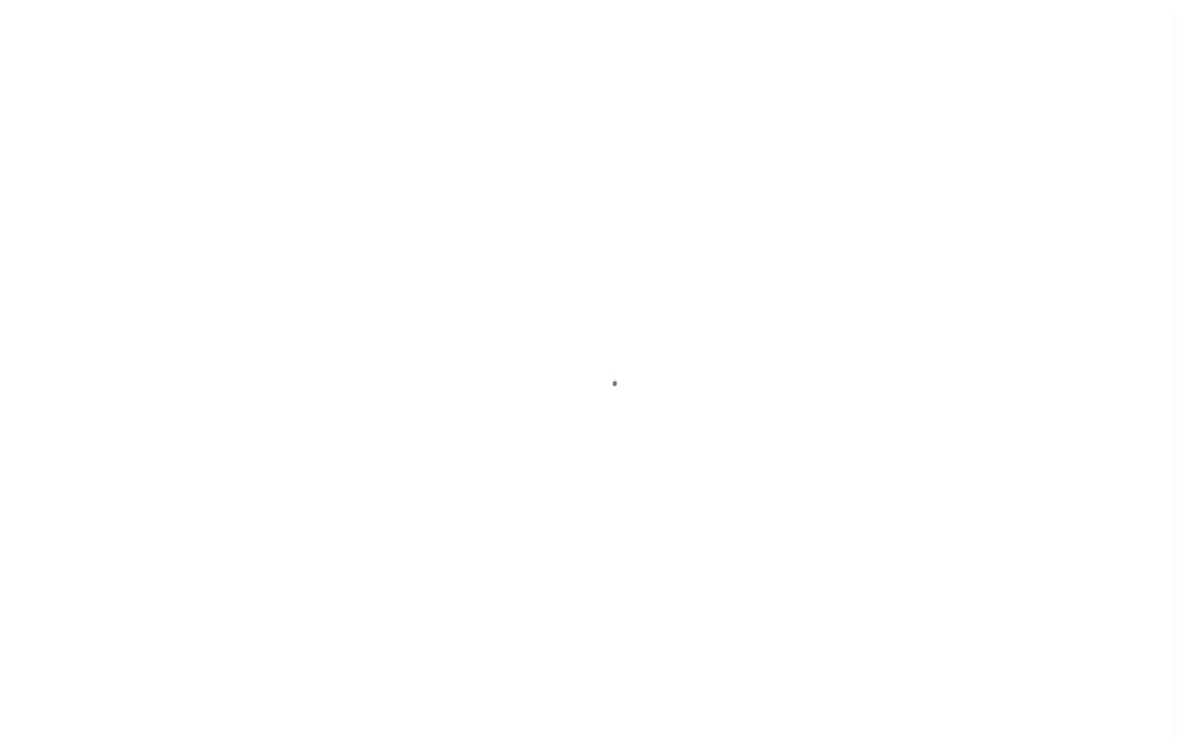
select select "NW2"
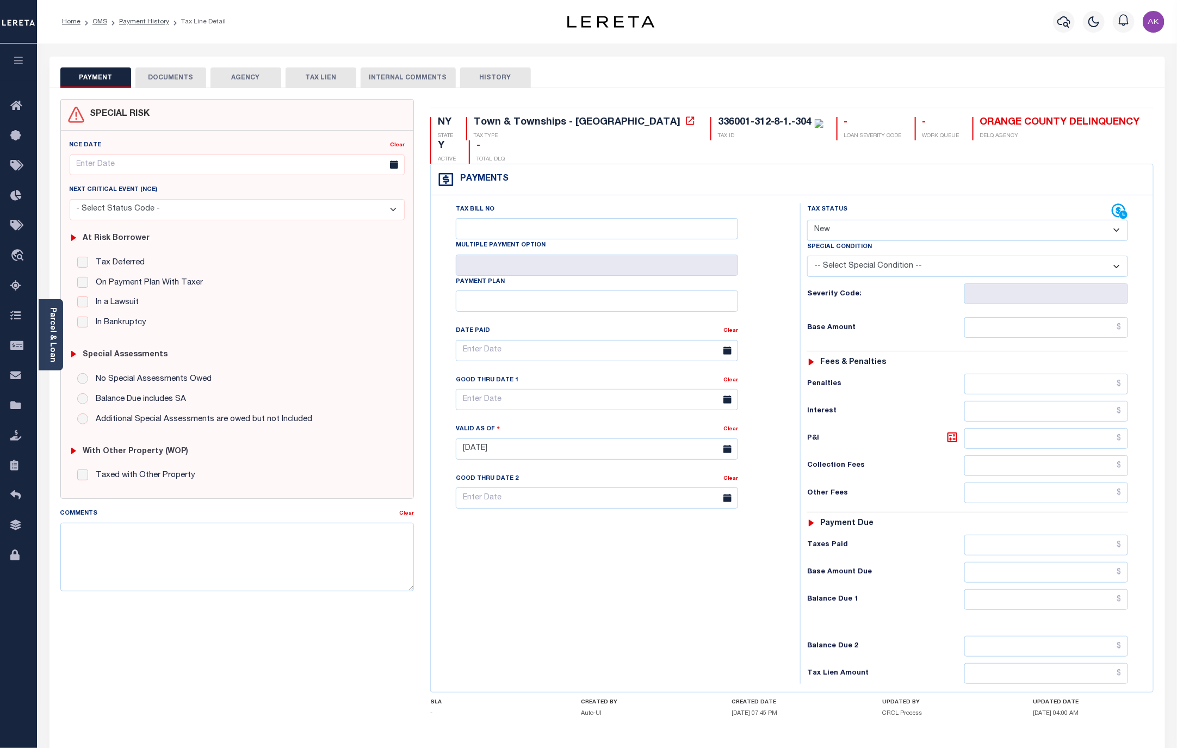
click at [504, 121] on div "Town & Townships - [GEOGRAPHIC_DATA]" at bounding box center [577, 123] width 207 height 10
click at [685, 122] on icon at bounding box center [690, 120] width 11 height 11
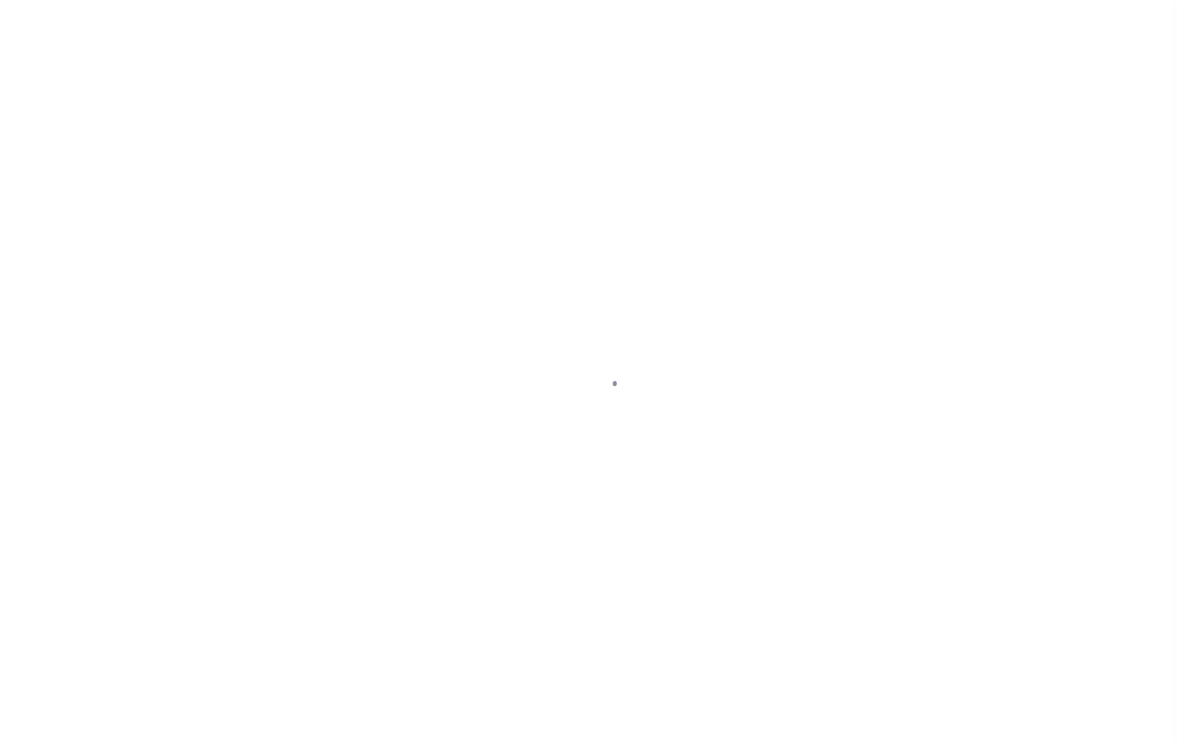
select select "NW2"
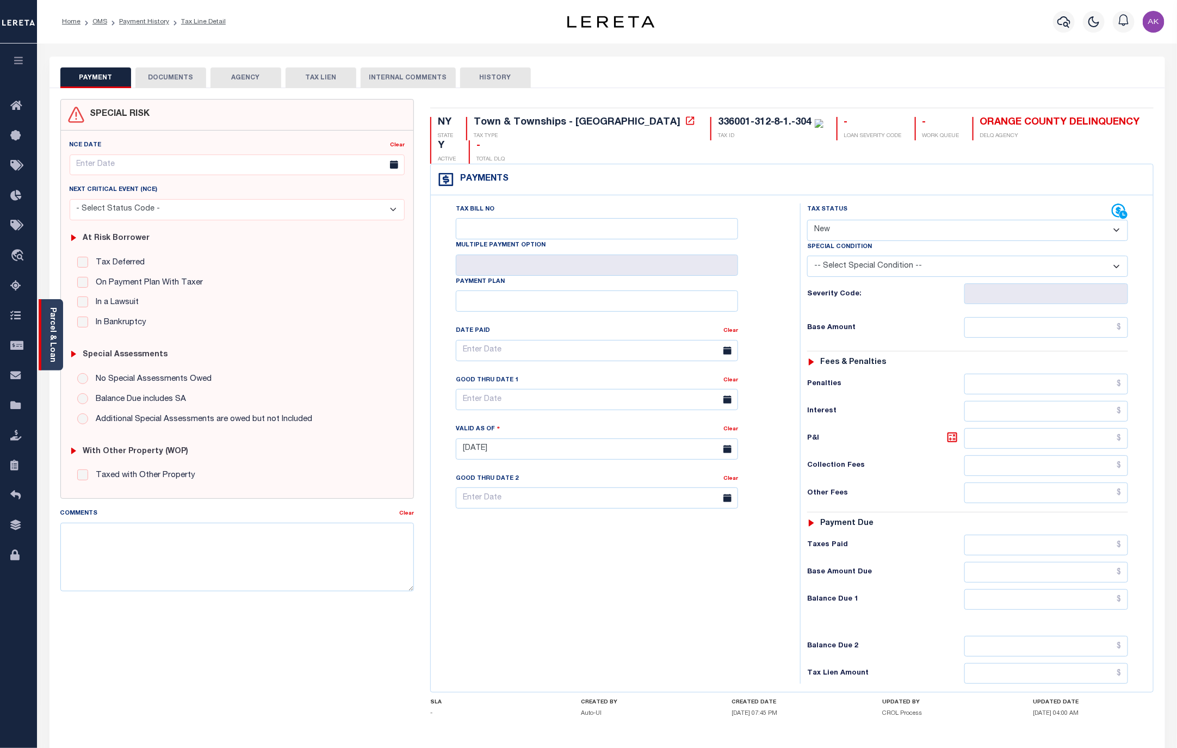
click at [52, 322] on link "Parcel & Loan" at bounding box center [52, 334] width 8 height 55
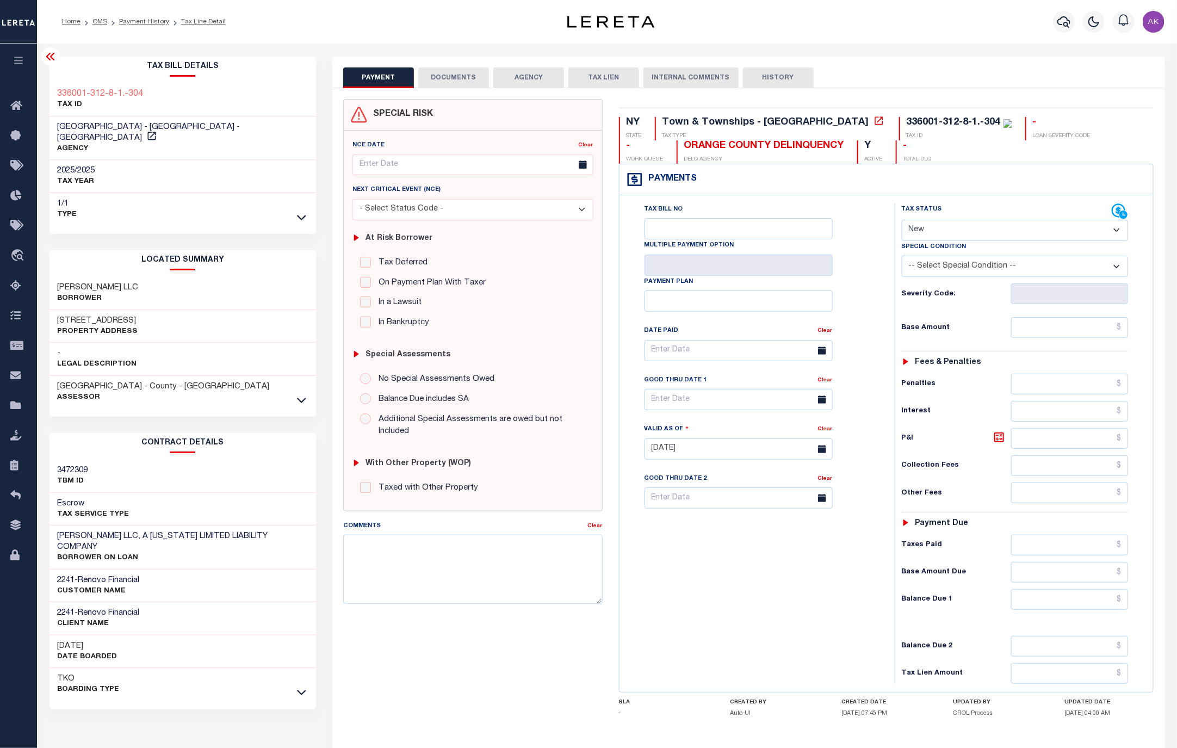
click at [155, 707] on div "Tax Bill Details 336001-312-8-1.-304 TAX ID AGENCY 2025 -" at bounding box center [183, 408] width 267 height 702
click at [105, 21] on link "OMS" at bounding box center [99, 21] width 15 height 7
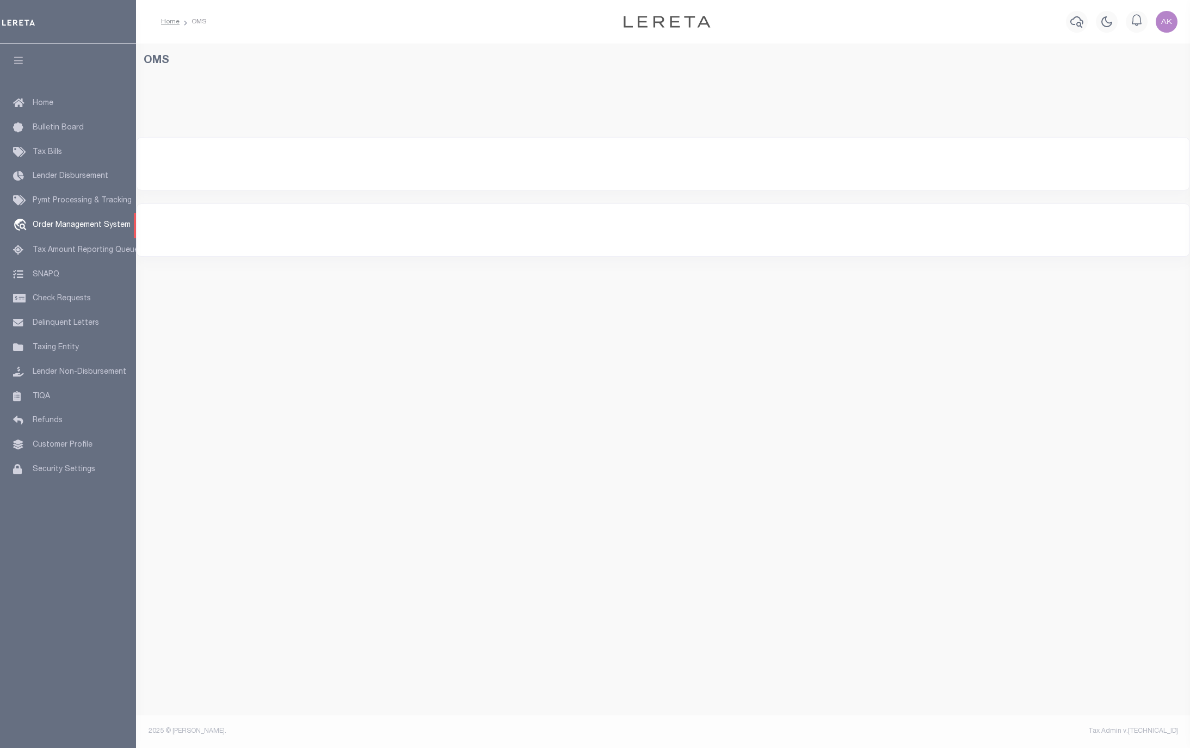
select select "200"
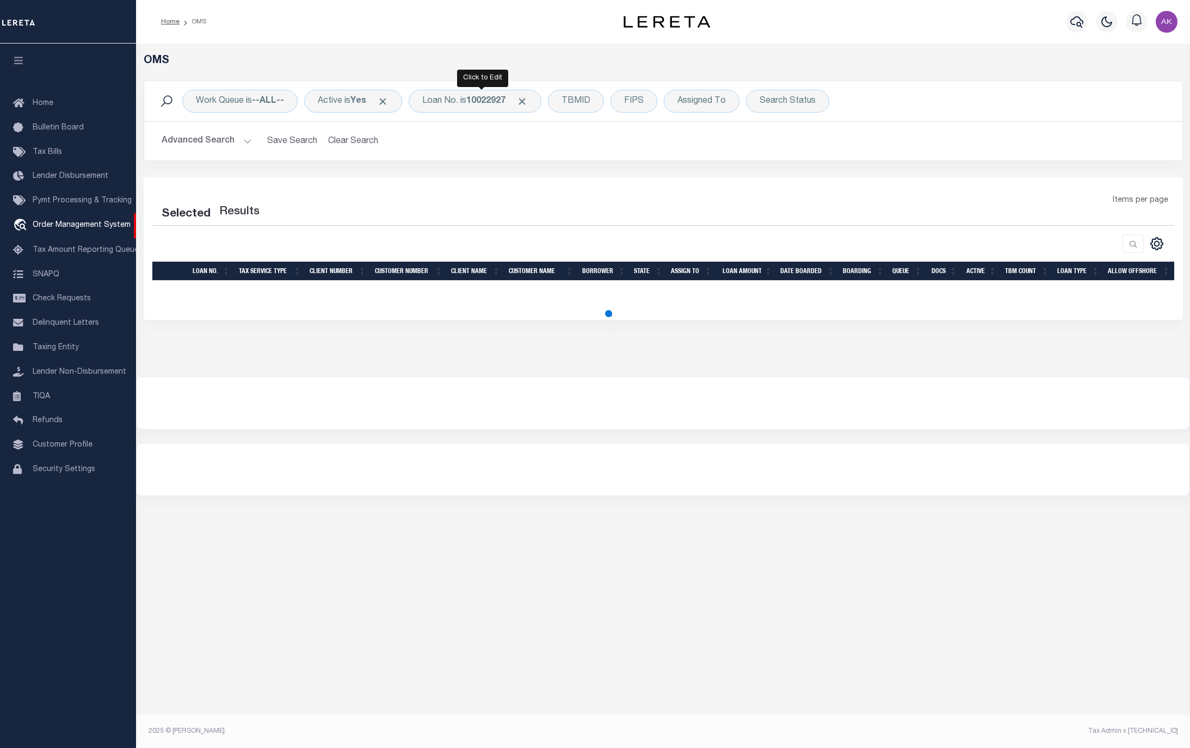
select select "200"
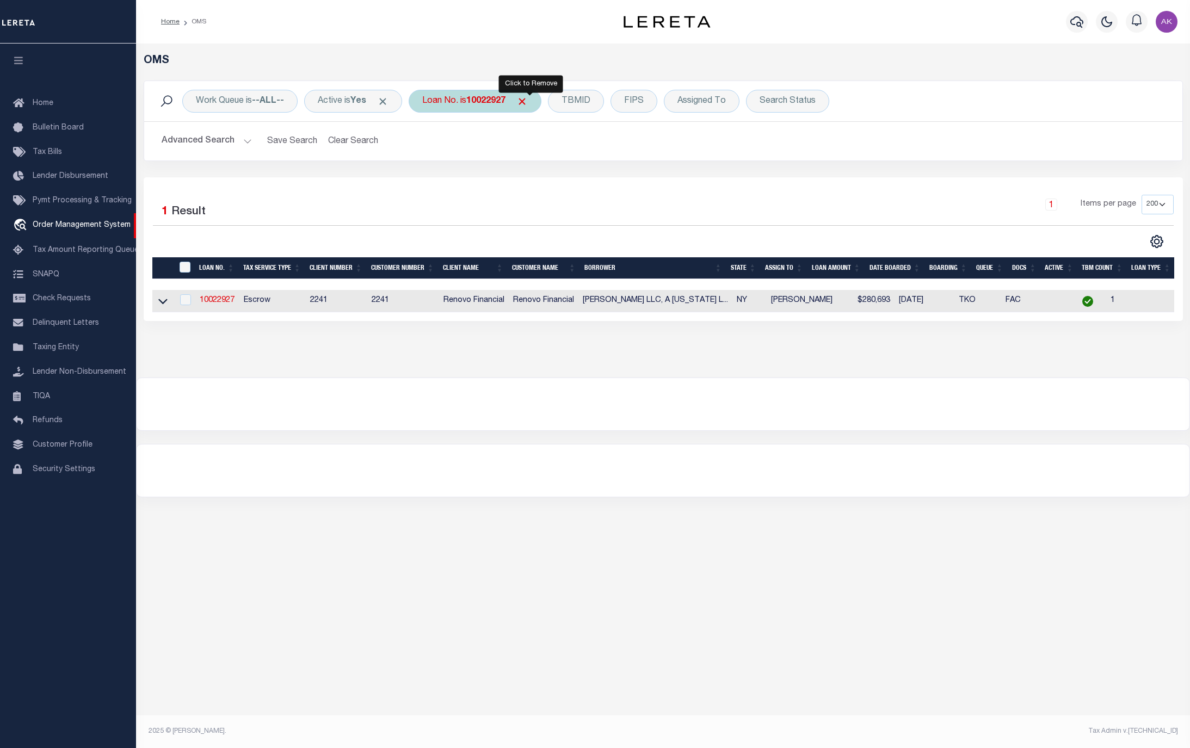
click at [528, 104] on span "Click to Remove" at bounding box center [521, 101] width 11 height 11
click at [435, 103] on div "Loan No." at bounding box center [440, 101] width 63 height 23
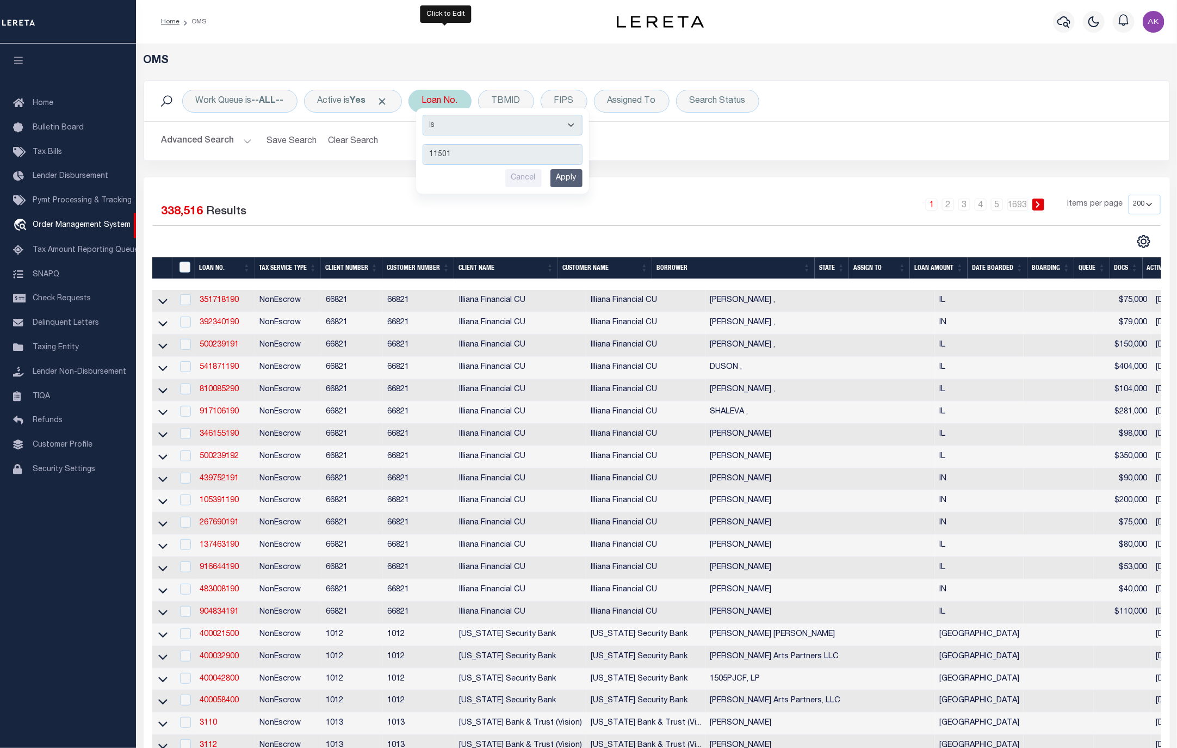
type input "115016"
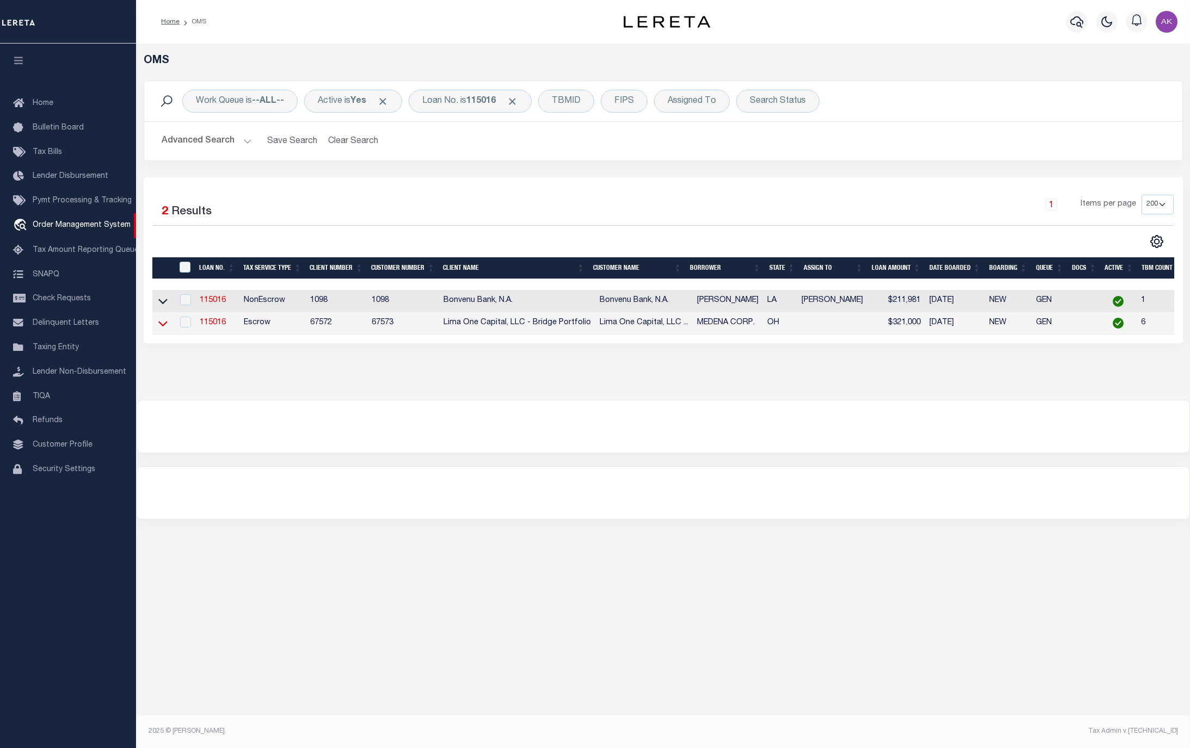
click at [162, 326] on icon at bounding box center [162, 323] width 9 height 11
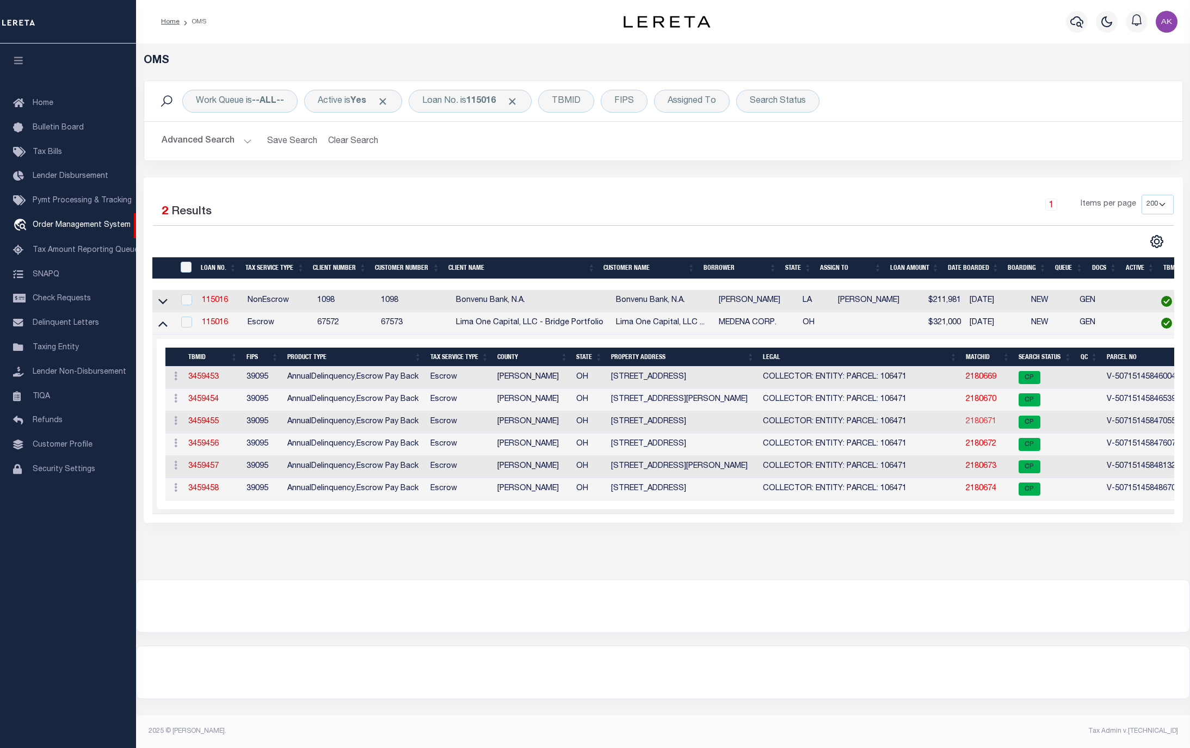
click at [982, 423] on link "2180671" at bounding box center [981, 422] width 30 height 8
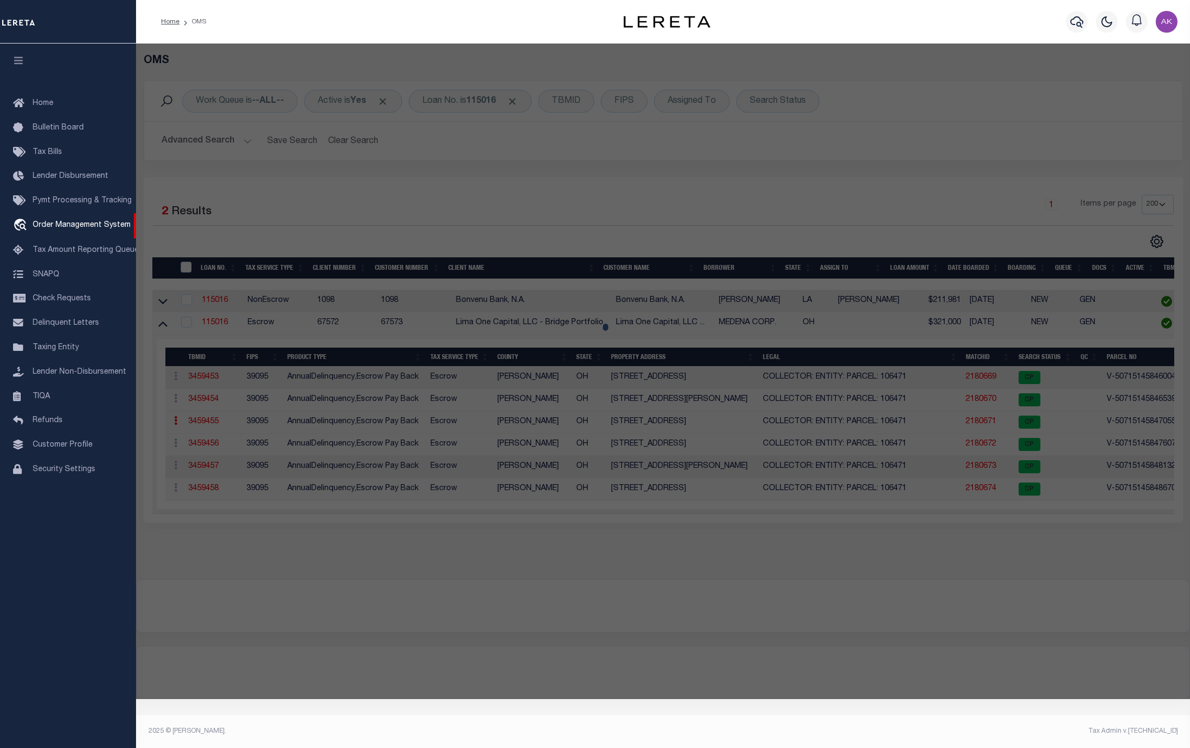
checkbox input "false"
select select "CP"
select select "AGW"
select select
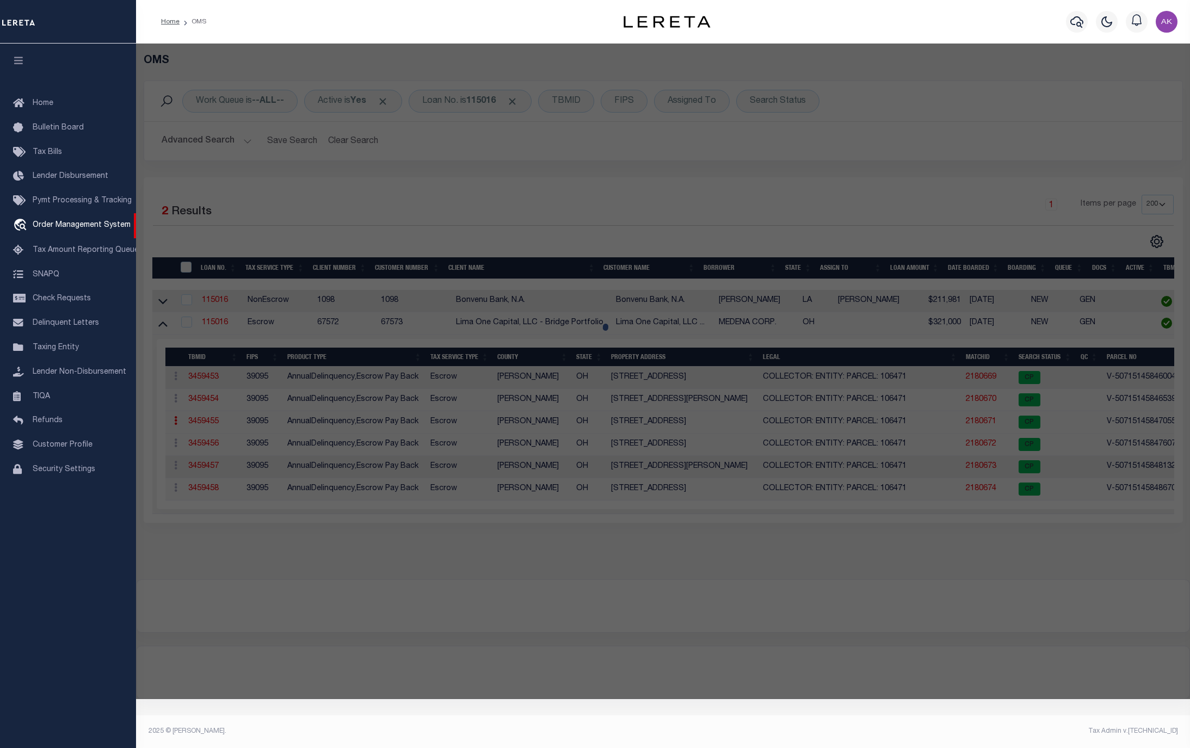
type input "2444 AIRPORT HIGHWAY"
checkbox input "false"
type input "TOLEDO OH 43609"
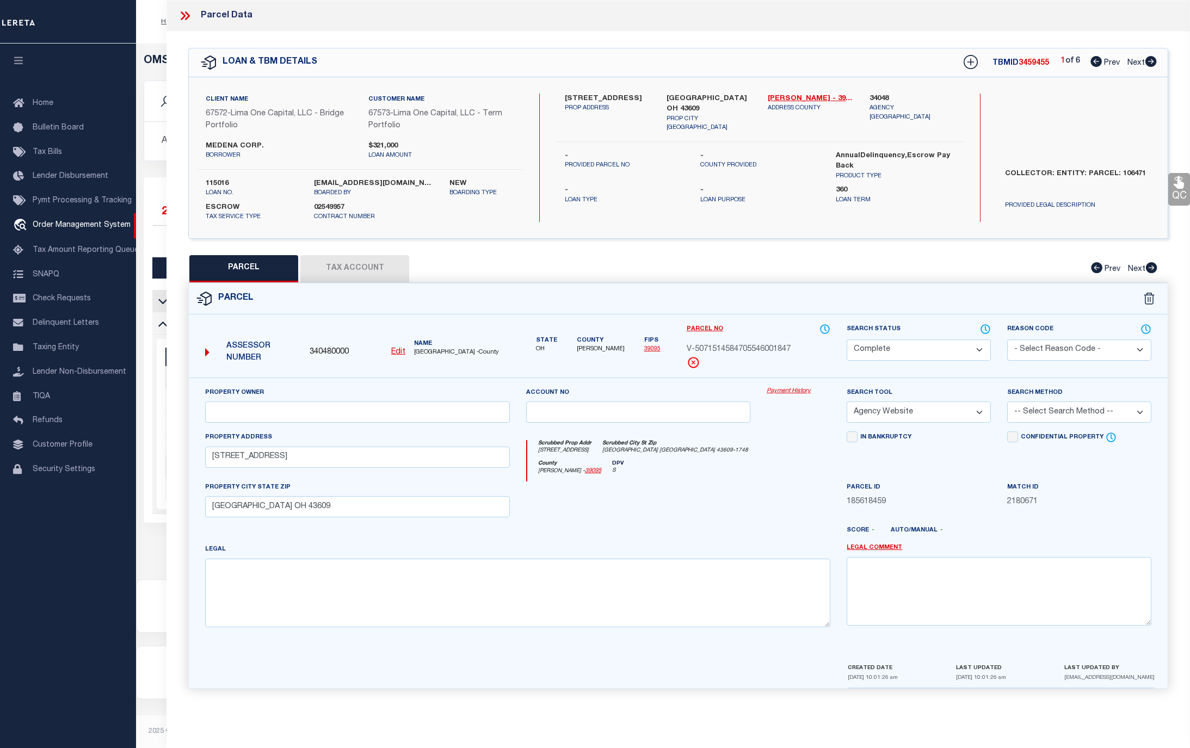
click at [797, 393] on link "Payment History" at bounding box center [799, 391] width 64 height 9
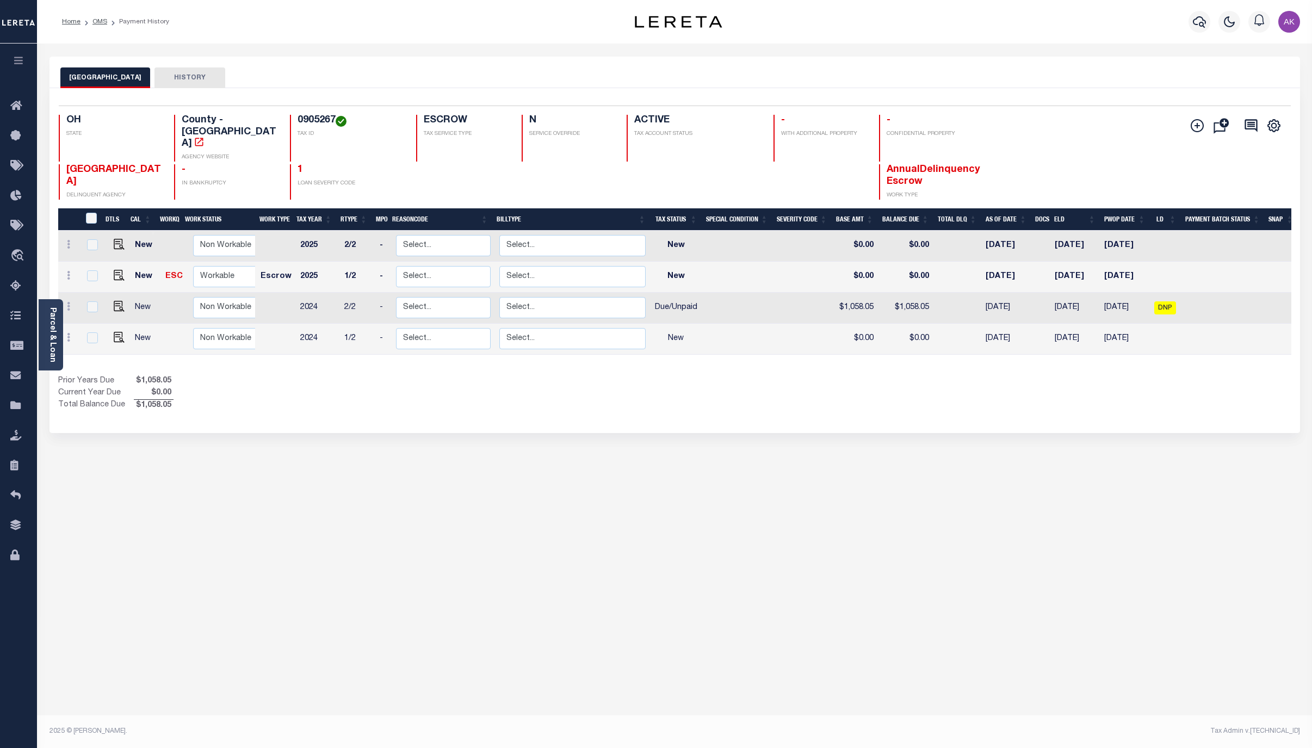
click at [1159, 567] on div "LUCAS COUNTY HISTORY Selected 4 Results" at bounding box center [674, 364] width 1267 height 614
click at [101, 18] on link "OMS" at bounding box center [99, 21] width 15 height 7
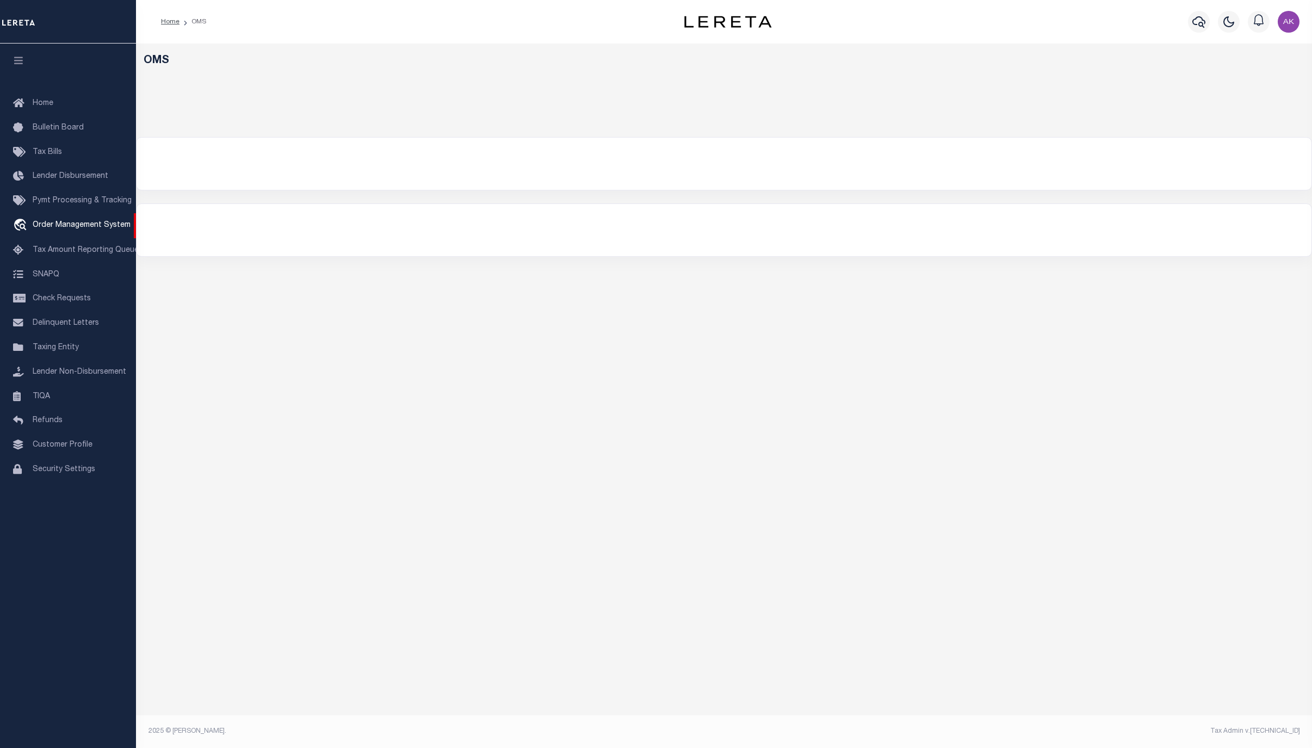
select select "200"
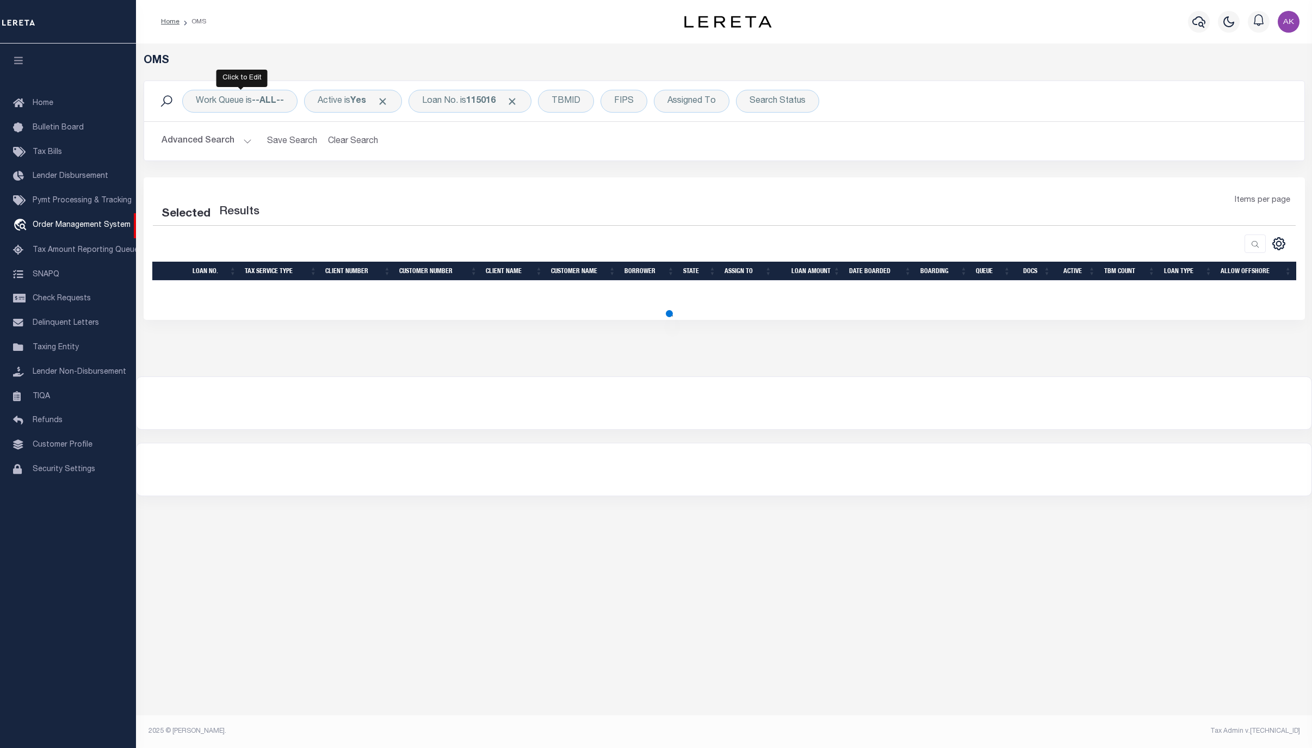
select select "200"
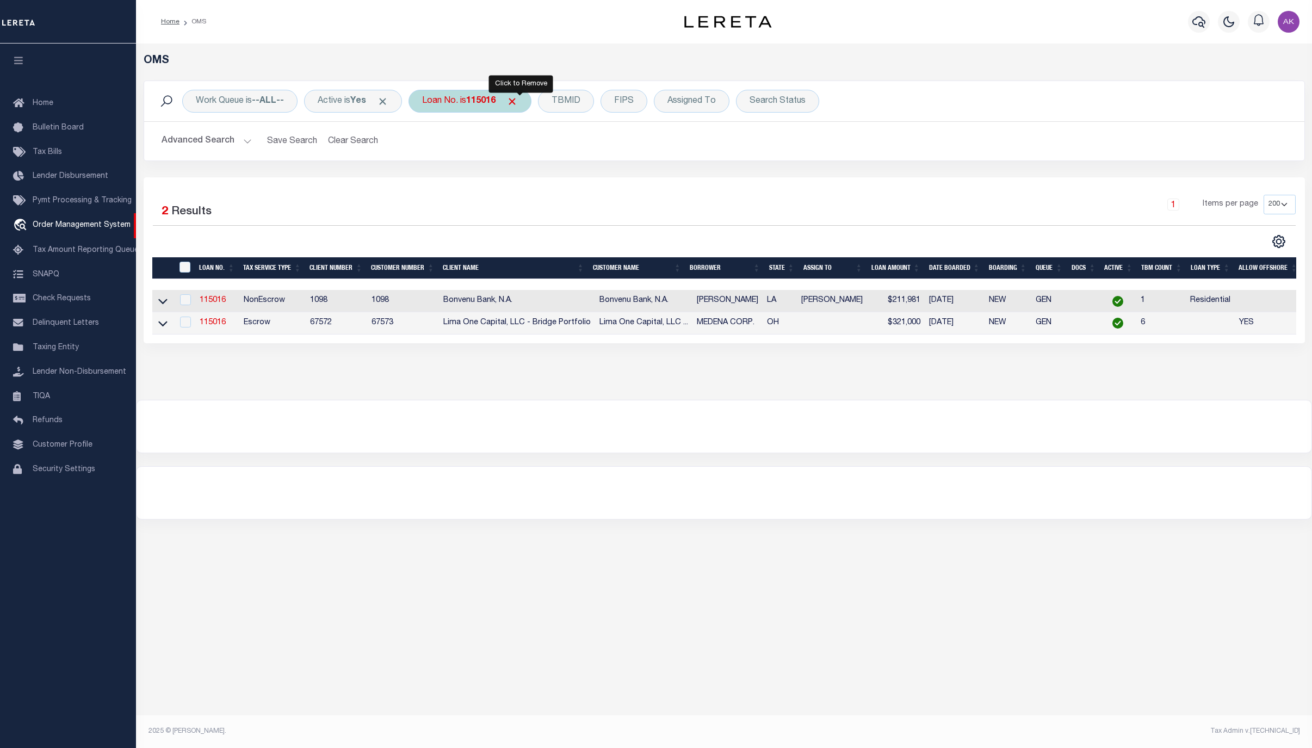
click at [518, 100] on span "Click to Remove" at bounding box center [512, 101] width 11 height 11
click at [450, 102] on div "Loan No." at bounding box center [440, 101] width 63 height 23
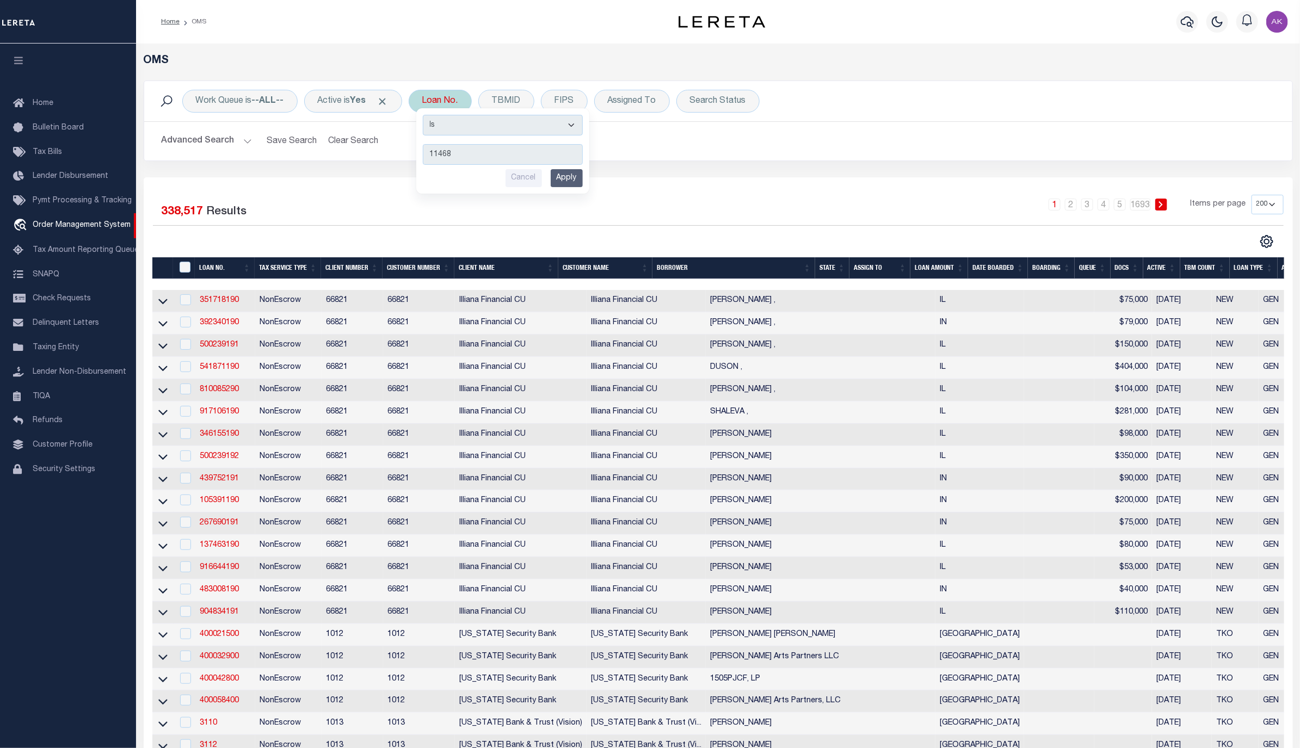
type input "114681"
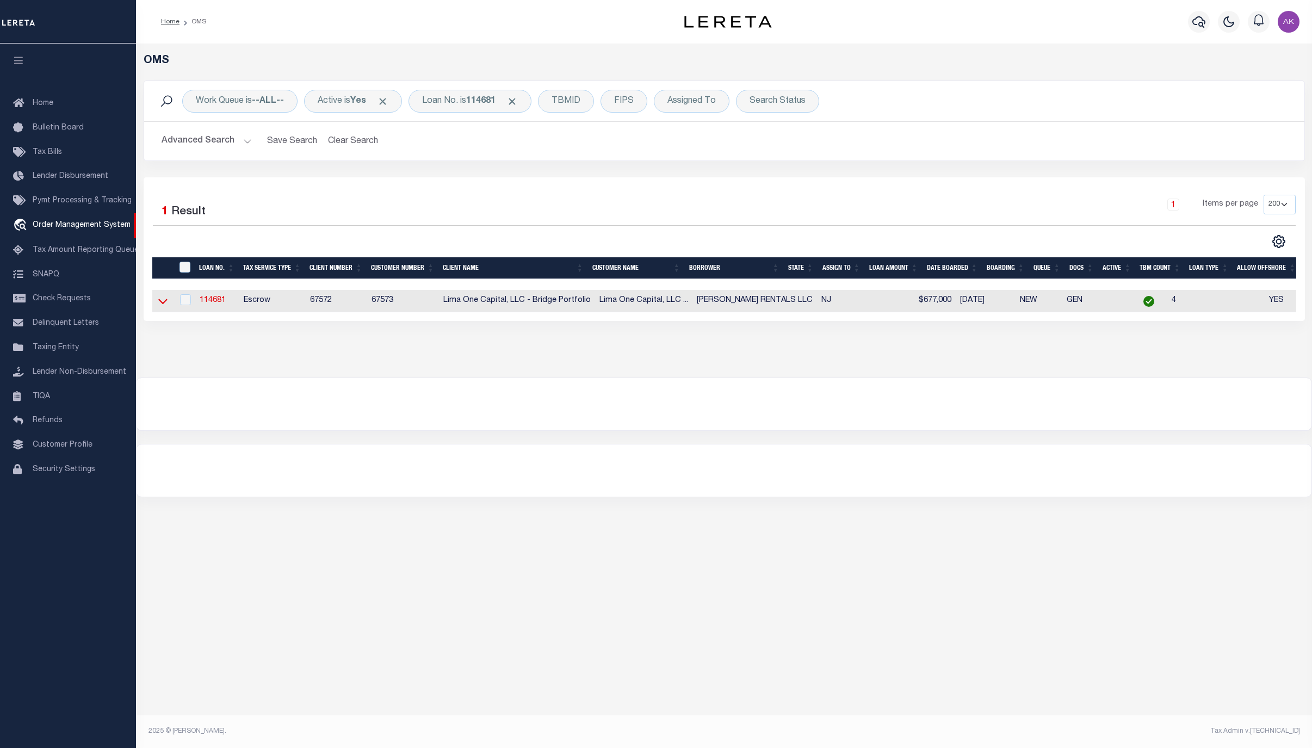
click at [158, 306] on icon at bounding box center [162, 300] width 9 height 11
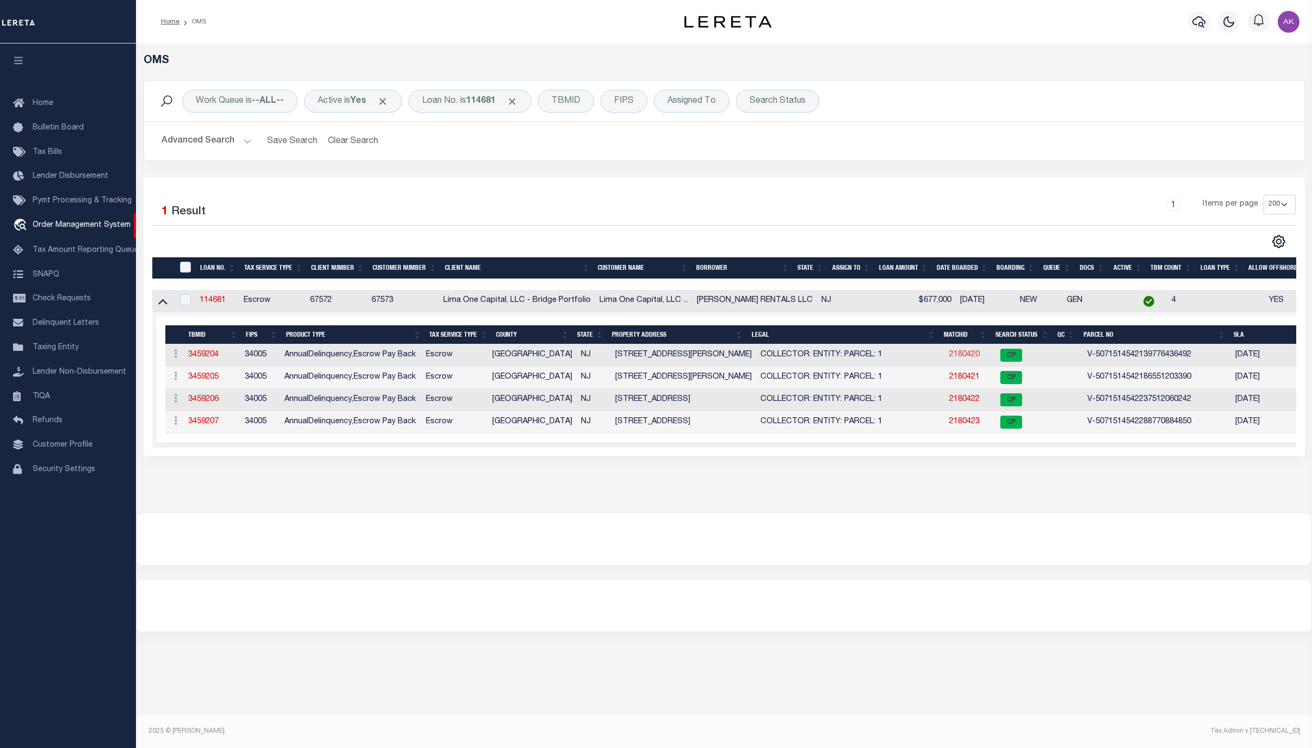
click at [949, 359] on link "2180420" at bounding box center [964, 355] width 30 height 8
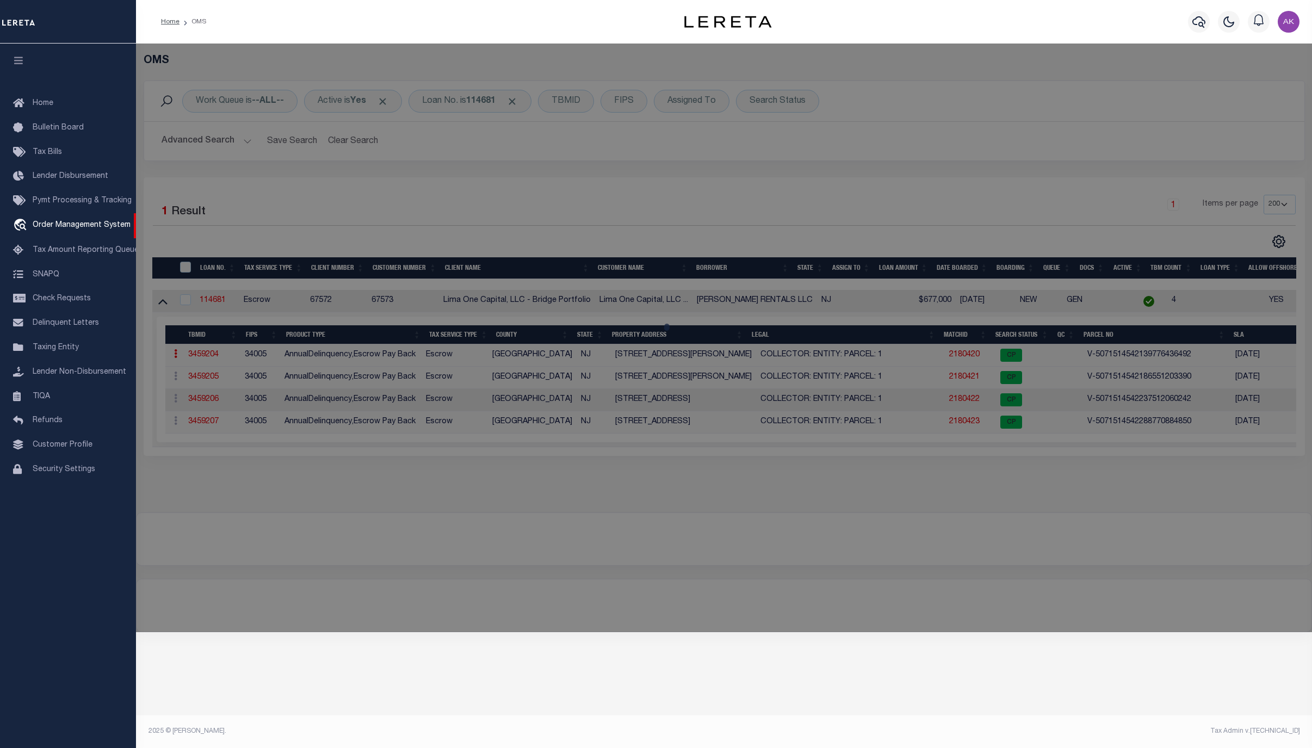
checkbox input "false"
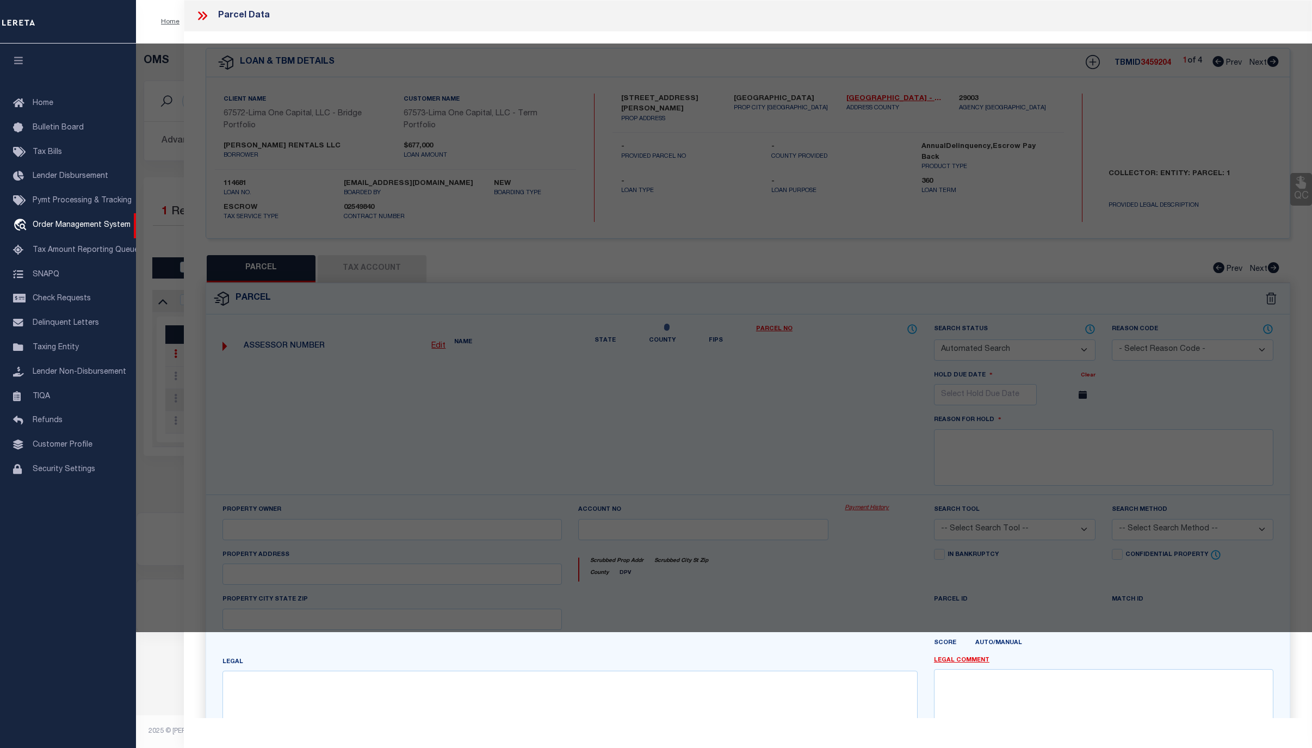
select select "CP"
select select "AGW"
select select
type input "3 WARREN STREET"
checkbox input "false"
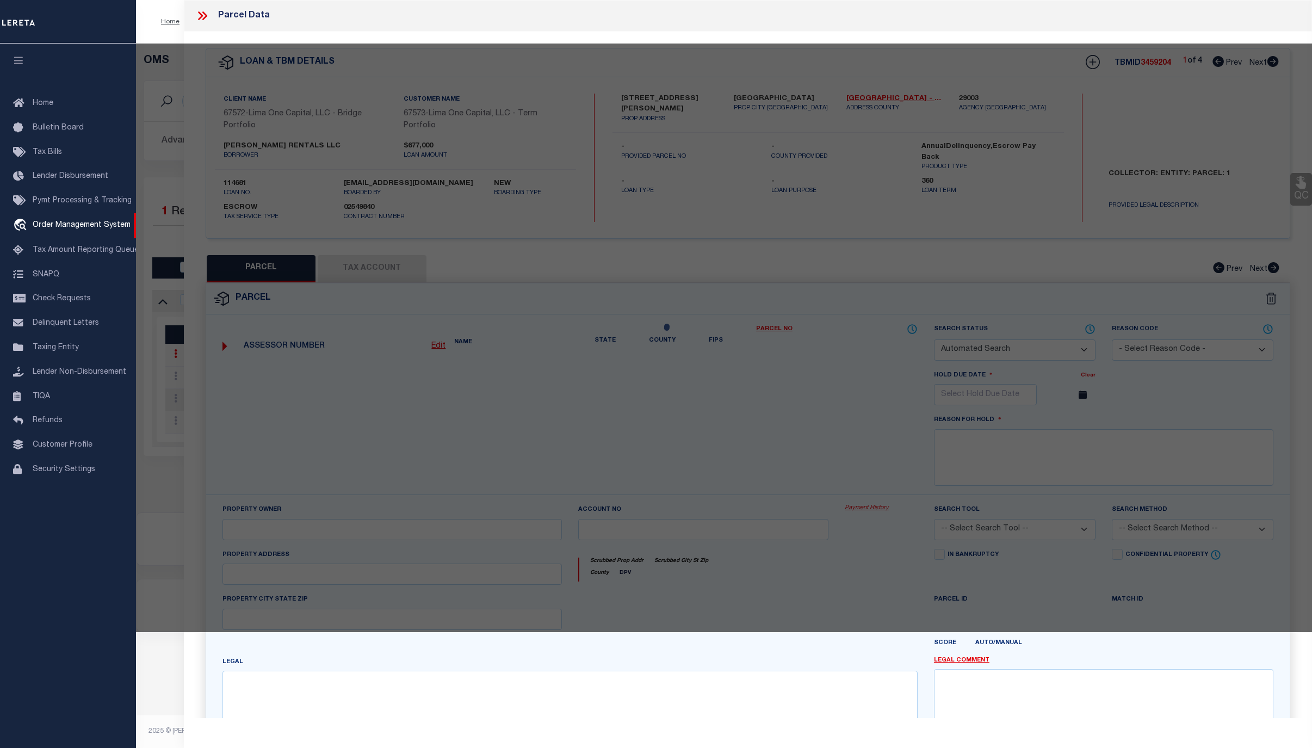
type input "EDGEWATER PARK NJ 08010"
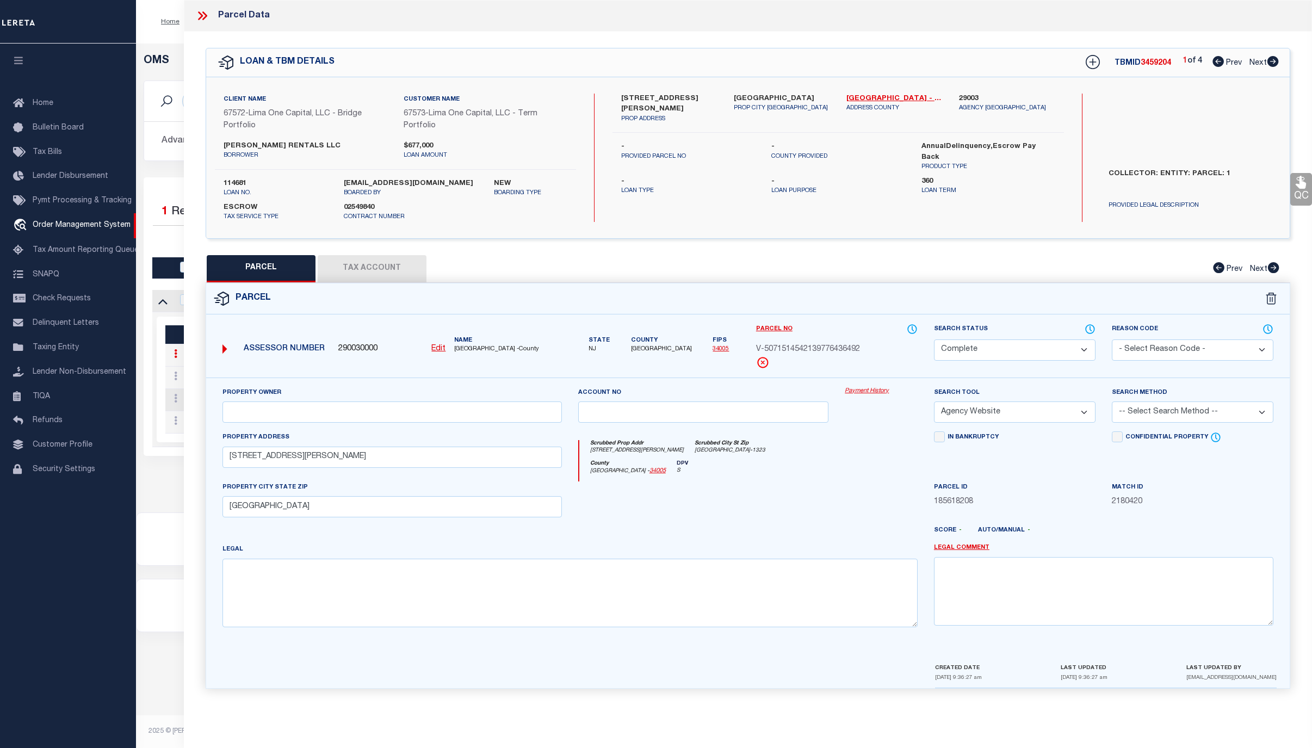
drag, startPoint x: 881, startPoint y: 391, endPoint x: 870, endPoint y: 399, distance: 14.0
click at [881, 391] on link "Payment History" at bounding box center [881, 391] width 73 height 9
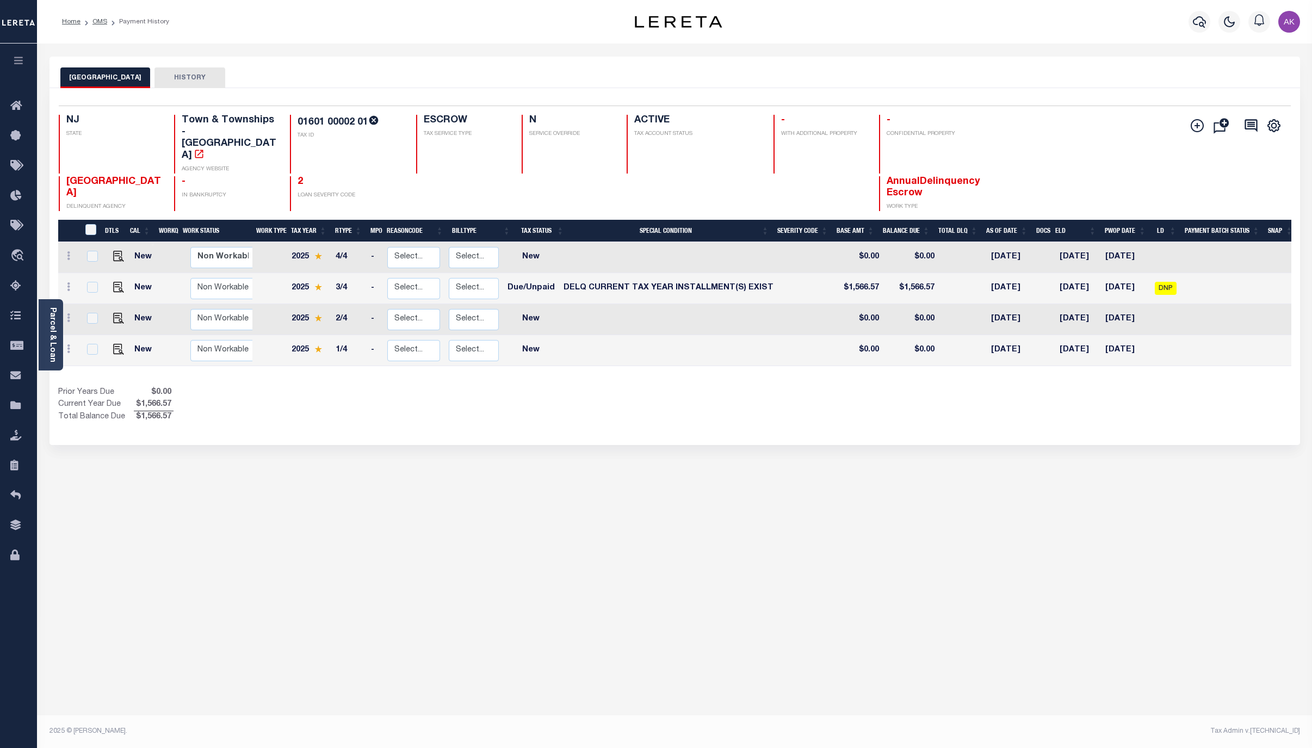
click at [1252, 539] on div "EDGEWATER PARK TOWNSHIP HISTORY Selected 4 Results" at bounding box center [674, 364] width 1267 height 614
click at [100, 21] on link "OMS" at bounding box center [99, 21] width 15 height 7
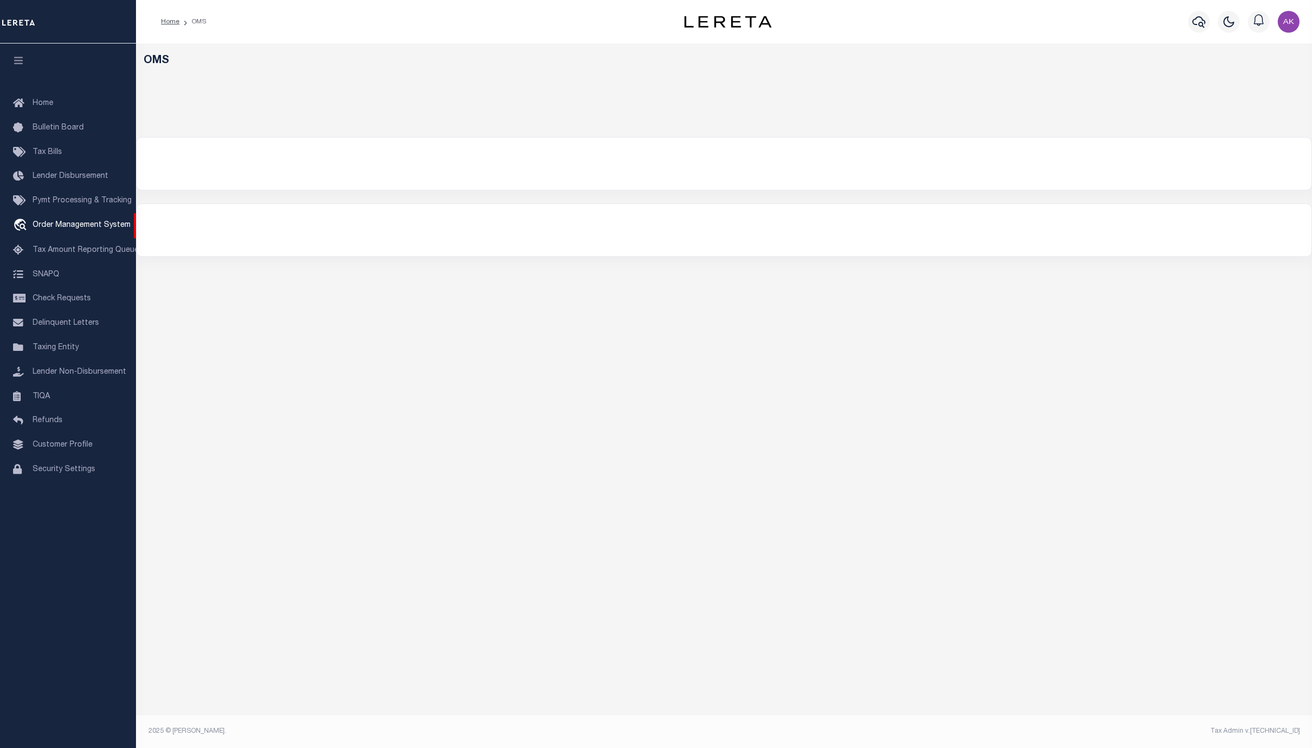
select select "200"
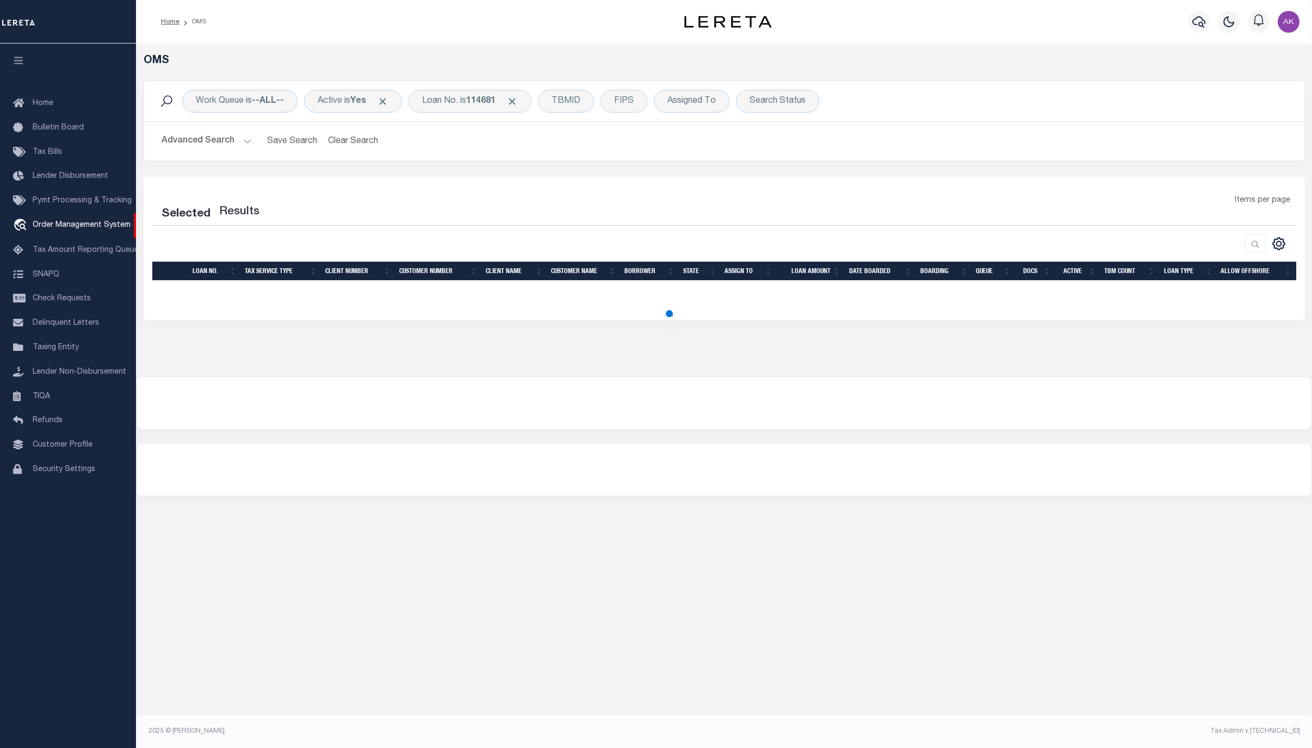
select select "200"
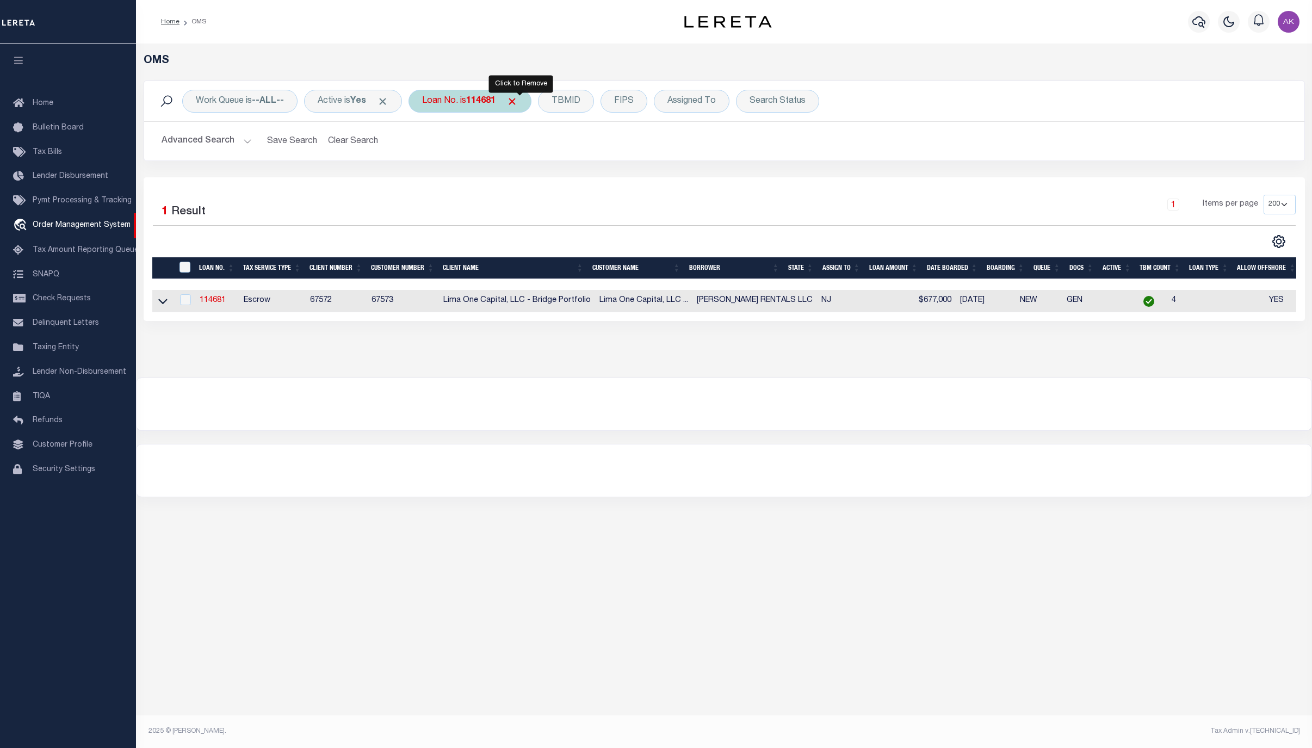
click at [517, 100] on span "Click to Remove" at bounding box center [512, 101] width 11 height 11
click at [451, 100] on div "Loan No." at bounding box center [440, 101] width 63 height 23
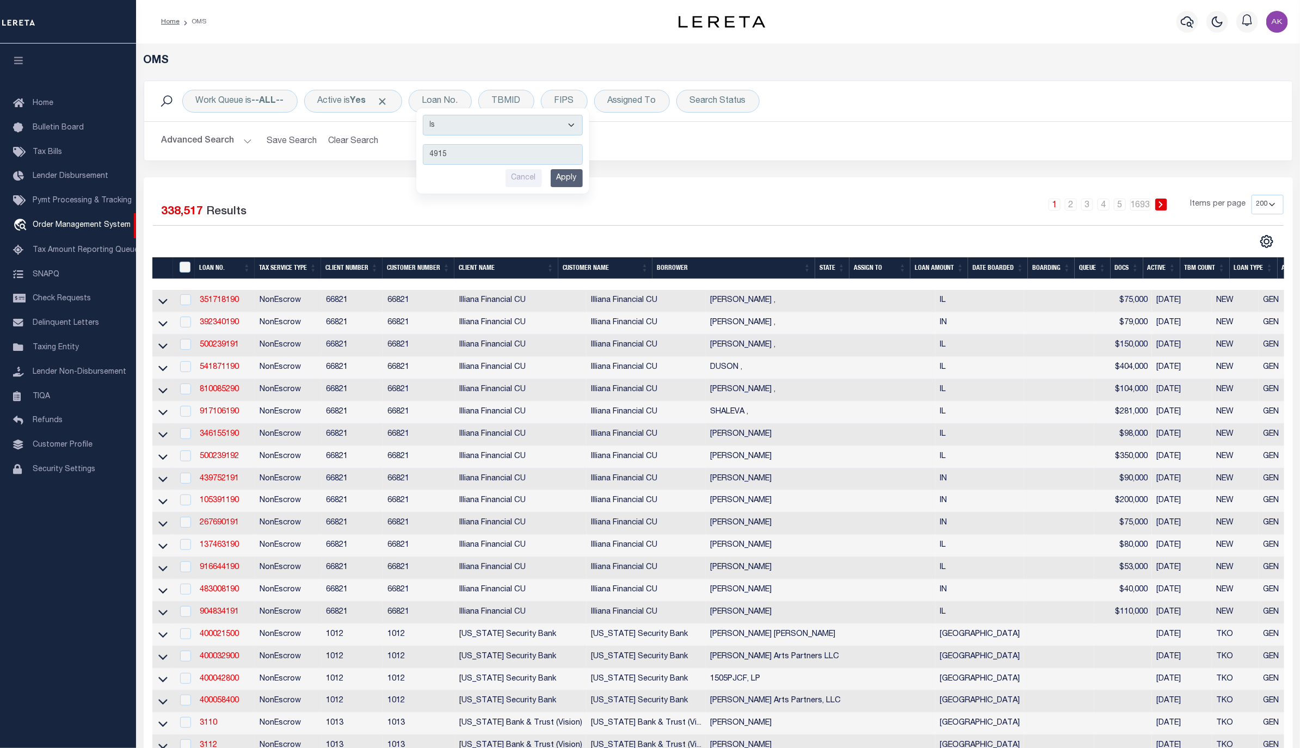
type input "49154"
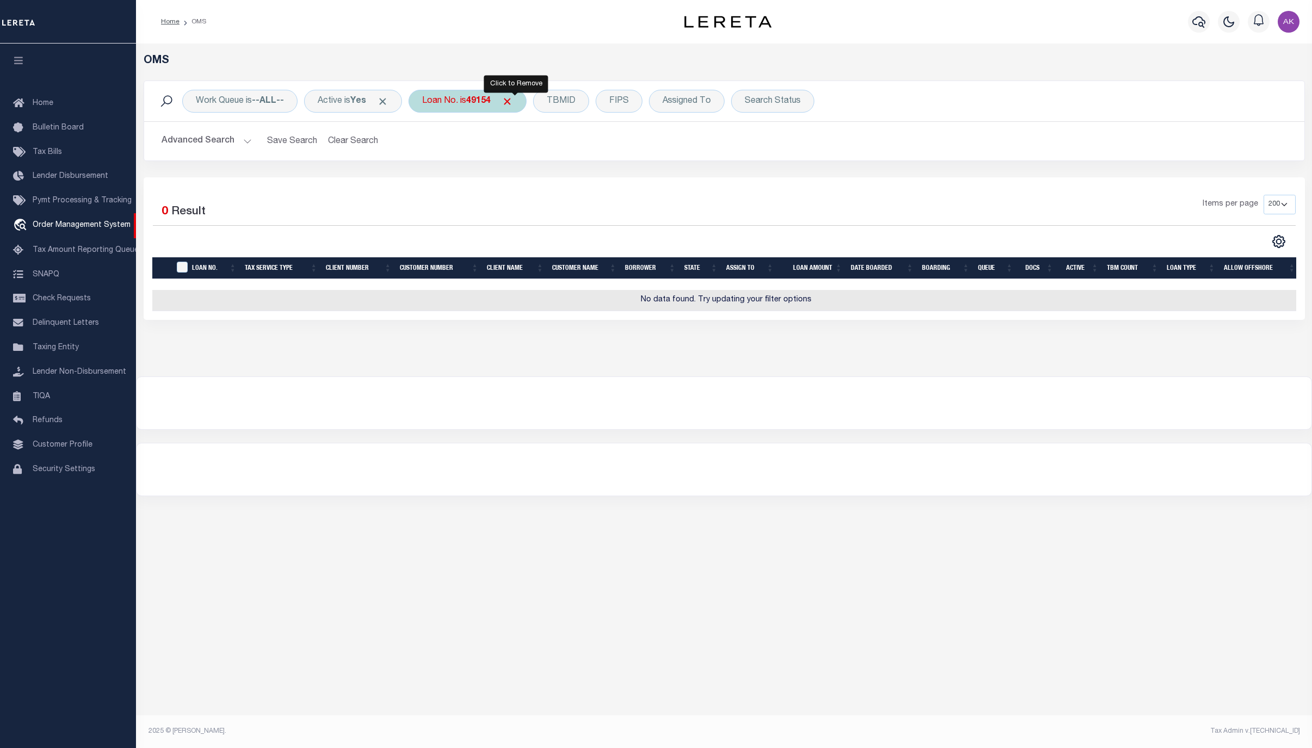
click at [513, 101] on span "Click to Remove" at bounding box center [507, 101] width 11 height 11
click at [450, 100] on div "Loan No." at bounding box center [440, 101] width 63 height 23
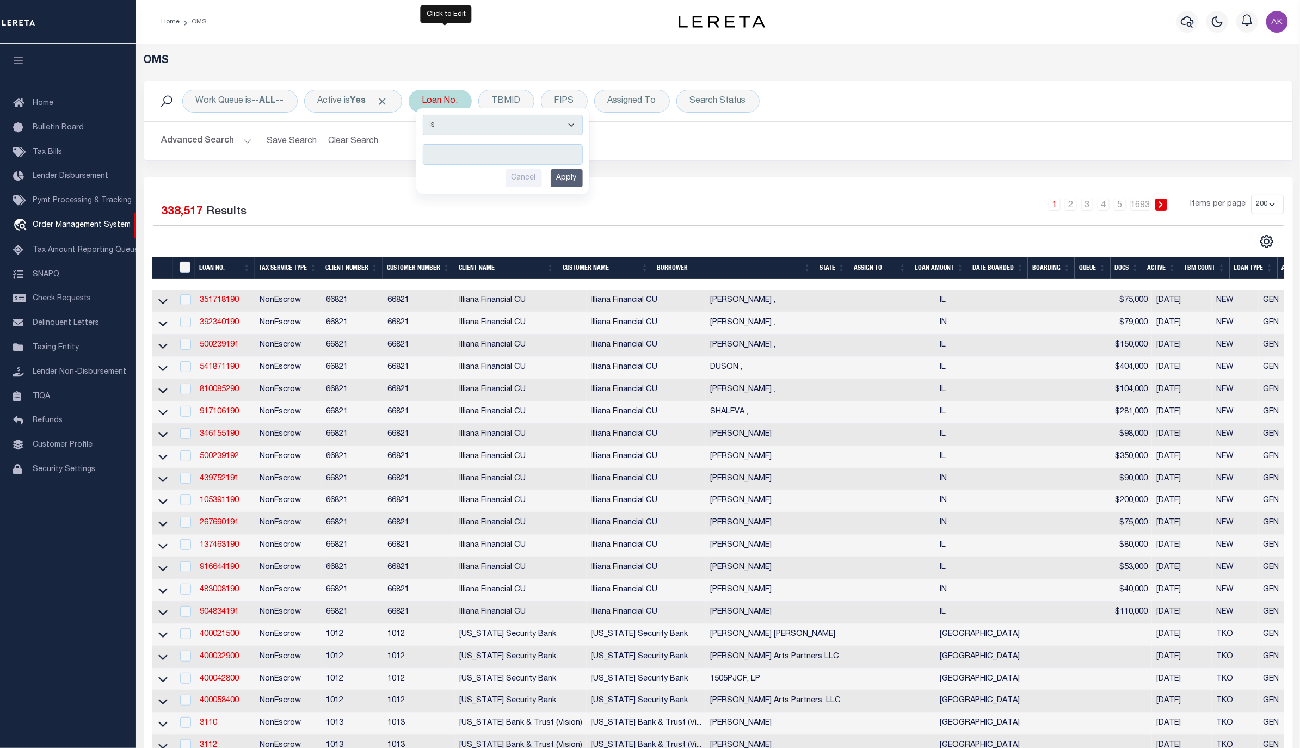
click at [441, 156] on input "text" at bounding box center [503, 154] width 160 height 21
click at [508, 23] on div "Home OMS" at bounding box center [389, 21] width 475 height 23
click at [445, 95] on div "Loan No. Is Contains Cancel Apply" at bounding box center [440, 101] width 63 height 23
type input "128675"
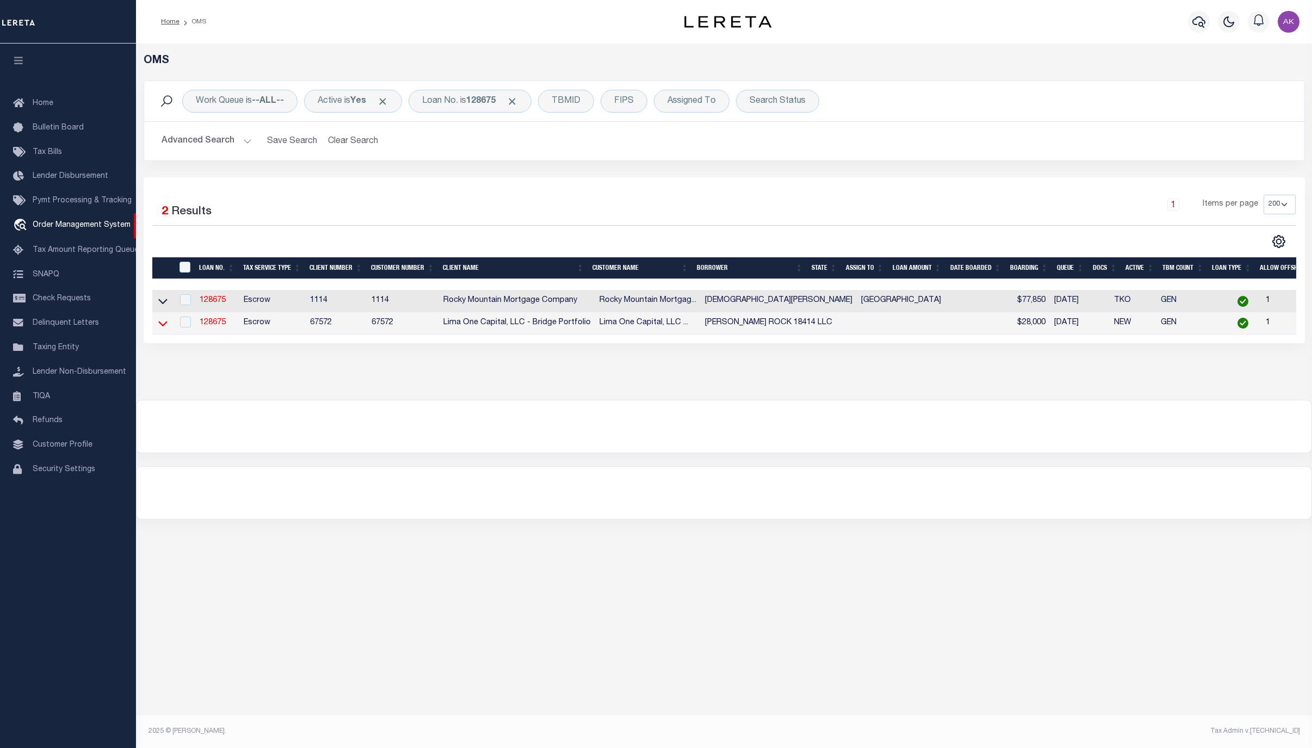
click at [162, 325] on icon at bounding box center [162, 323] width 9 height 11
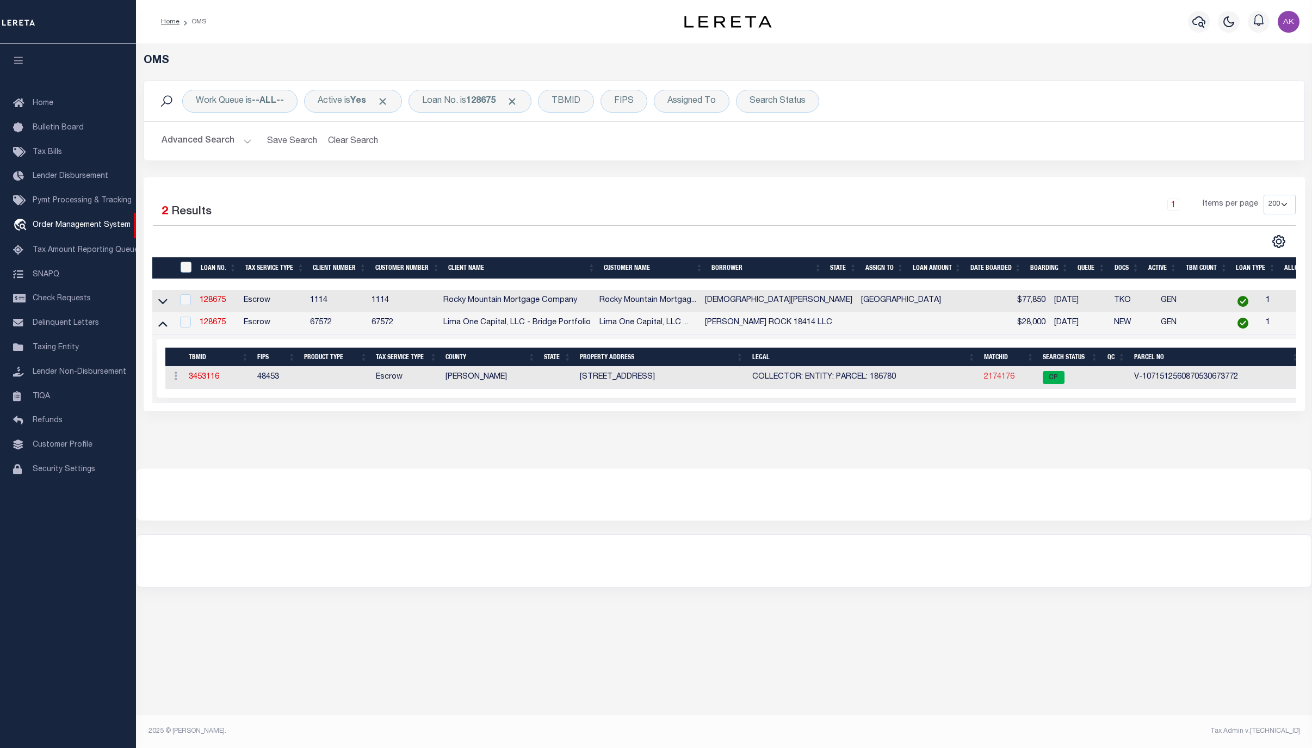
click at [984, 379] on link "2174176" at bounding box center [999, 377] width 30 height 8
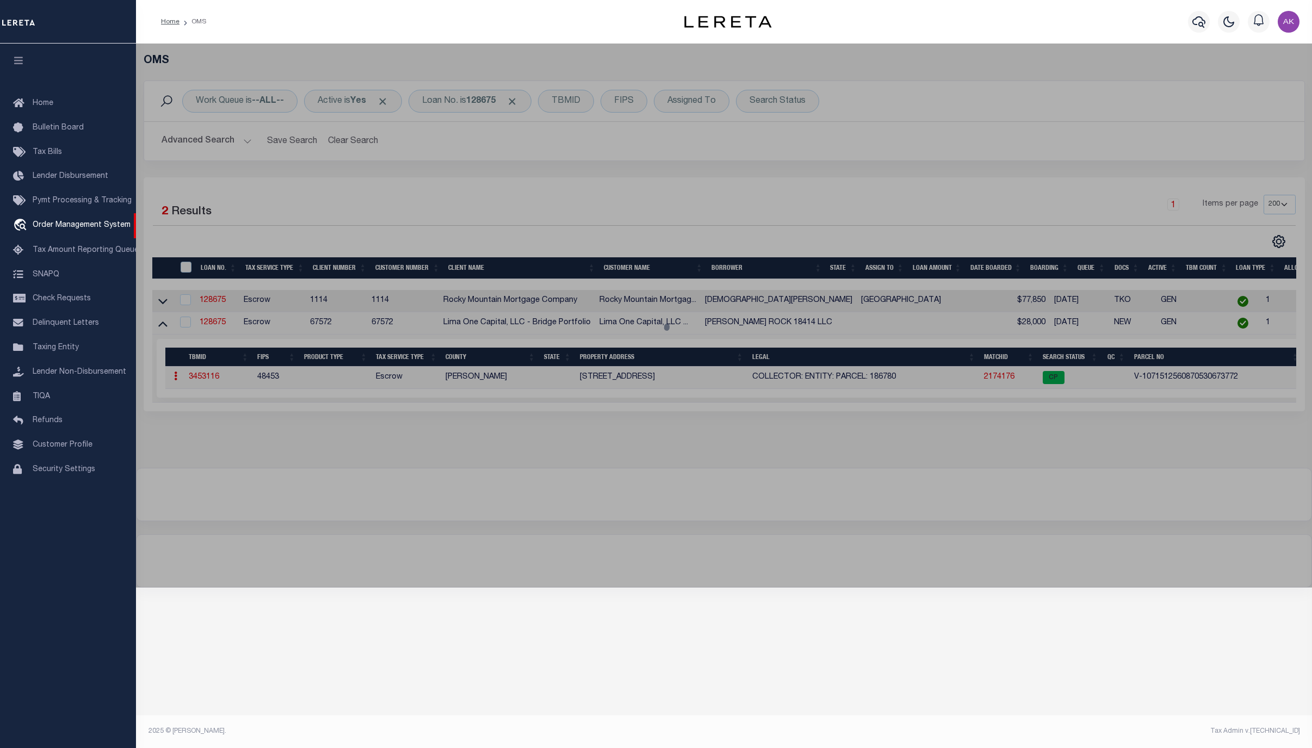
checkbox input "false"
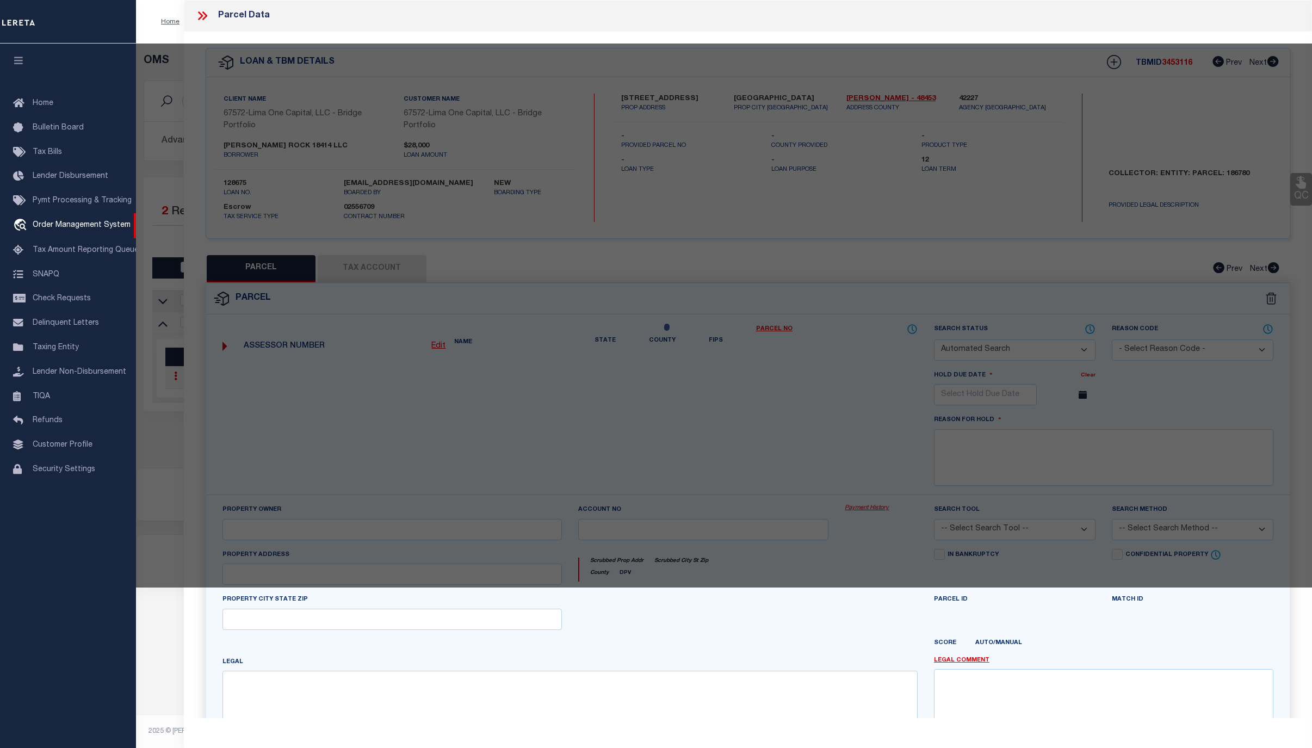
select select "CP"
select select "AGW"
select select "ADD"
type input "[STREET_ADDRESS]"
checkbox input "false"
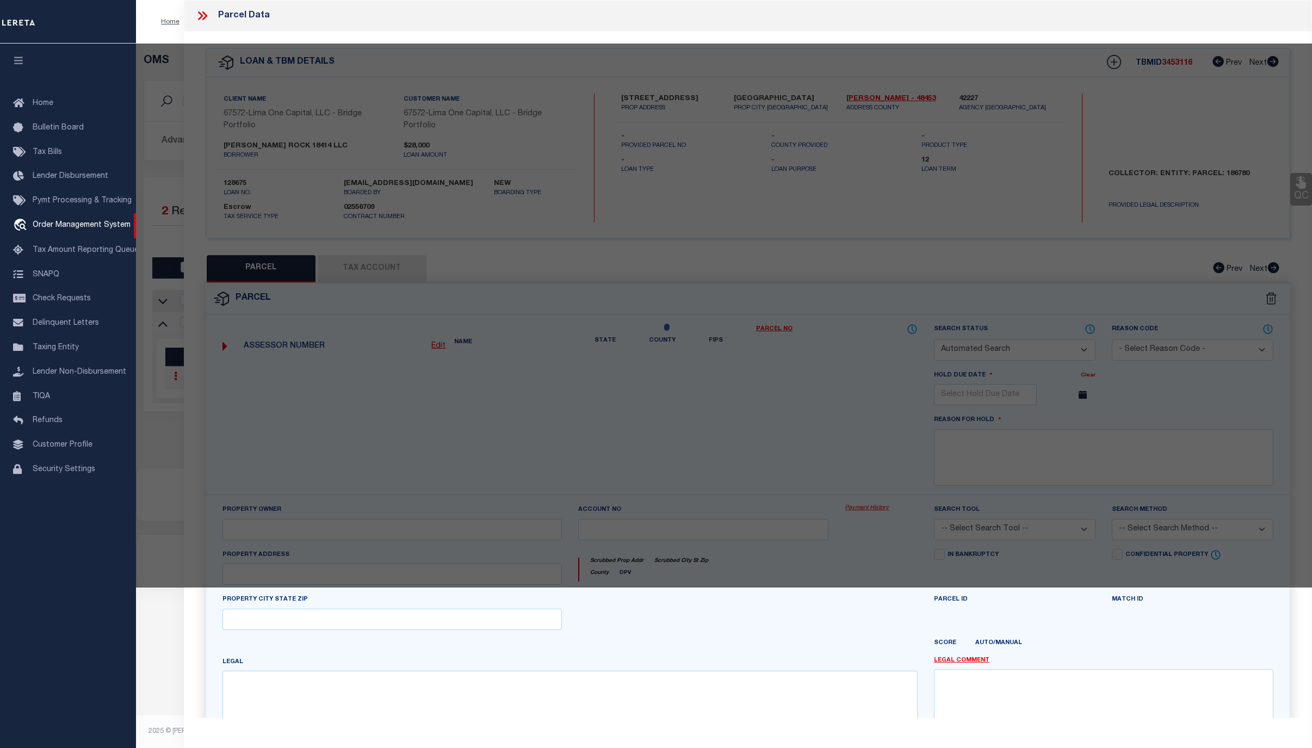
type input "[GEOGRAPHIC_DATA]"
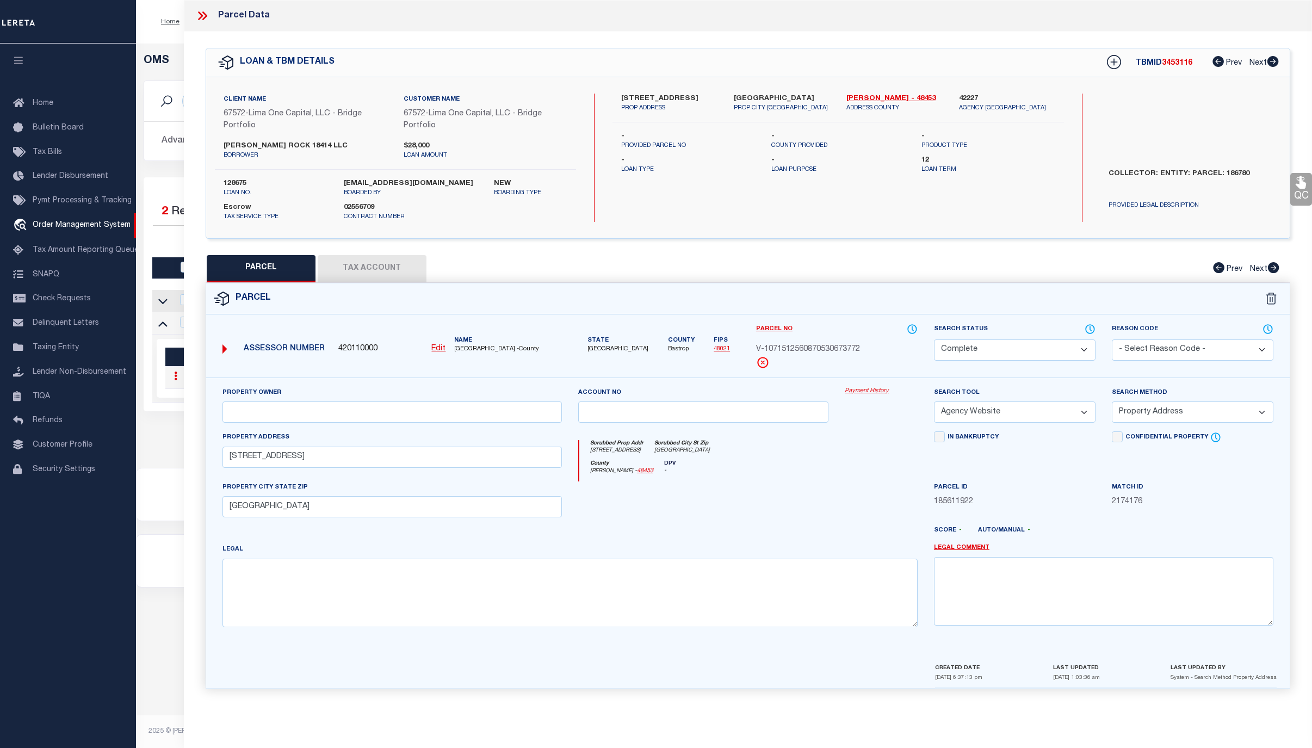
click at [880, 392] on link "Payment History" at bounding box center [881, 391] width 73 height 9
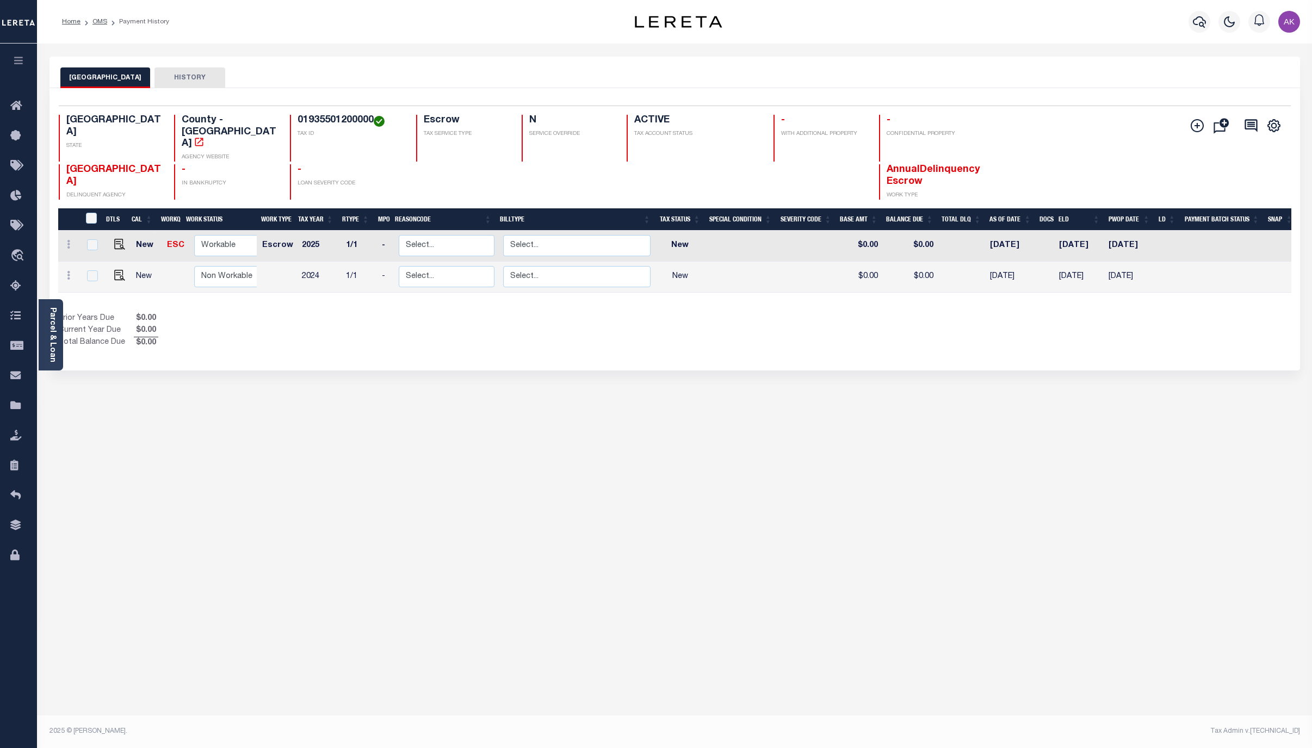
click at [1174, 484] on div "TRAVIS COUNTY HISTORY Selected 2 Results" at bounding box center [674, 364] width 1267 height 614
click at [1147, 396] on div "TRAVIS COUNTY HISTORY Selected 2 Results" at bounding box center [674, 364] width 1267 height 614
click at [1190, 475] on div "TRAVIS COUNTY HISTORY Selected 2 Results" at bounding box center [674, 364] width 1267 height 614
click at [100, 20] on link "OMS" at bounding box center [99, 21] width 15 height 7
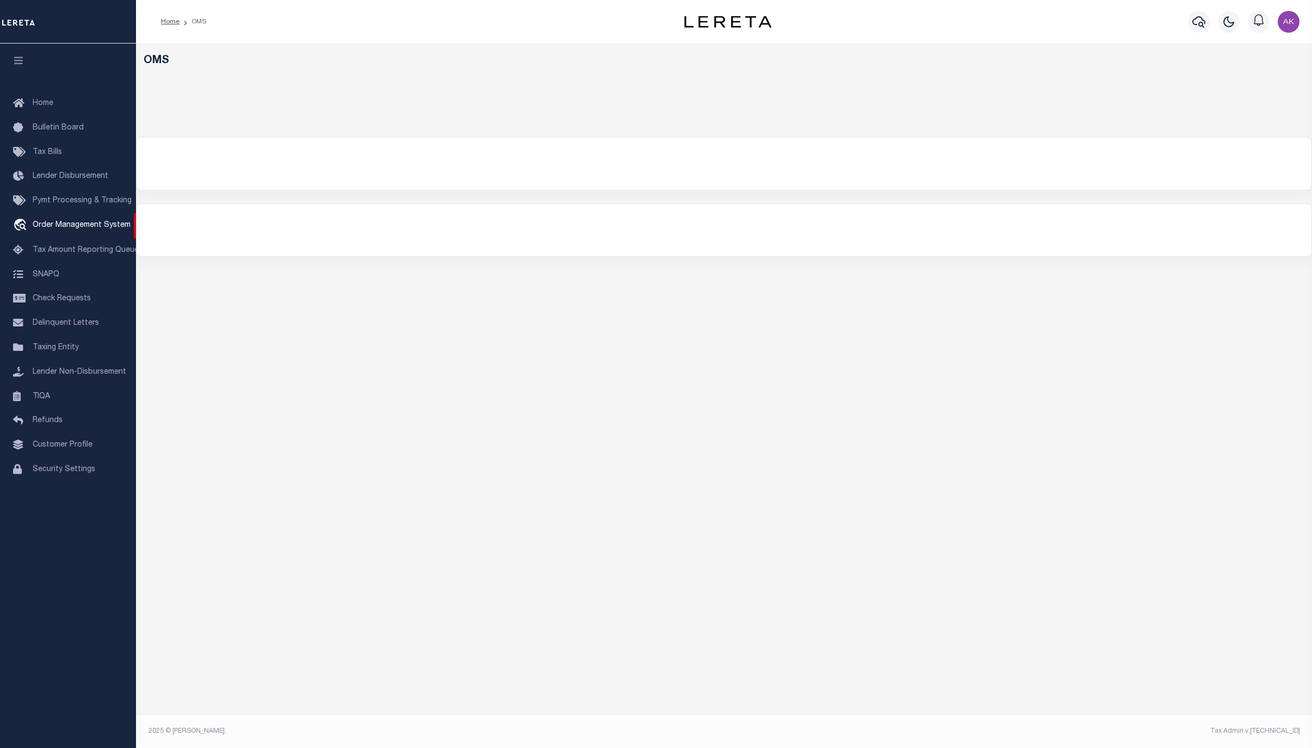
select select "200"
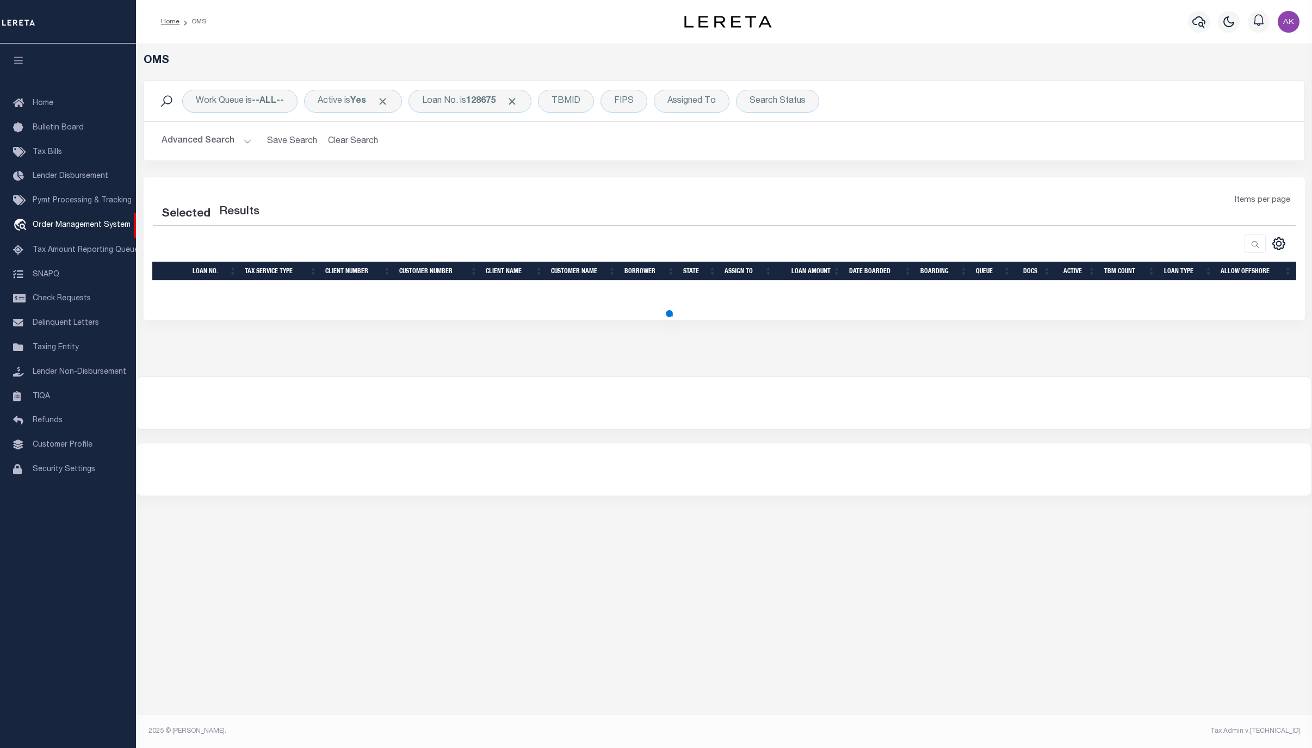
select select "200"
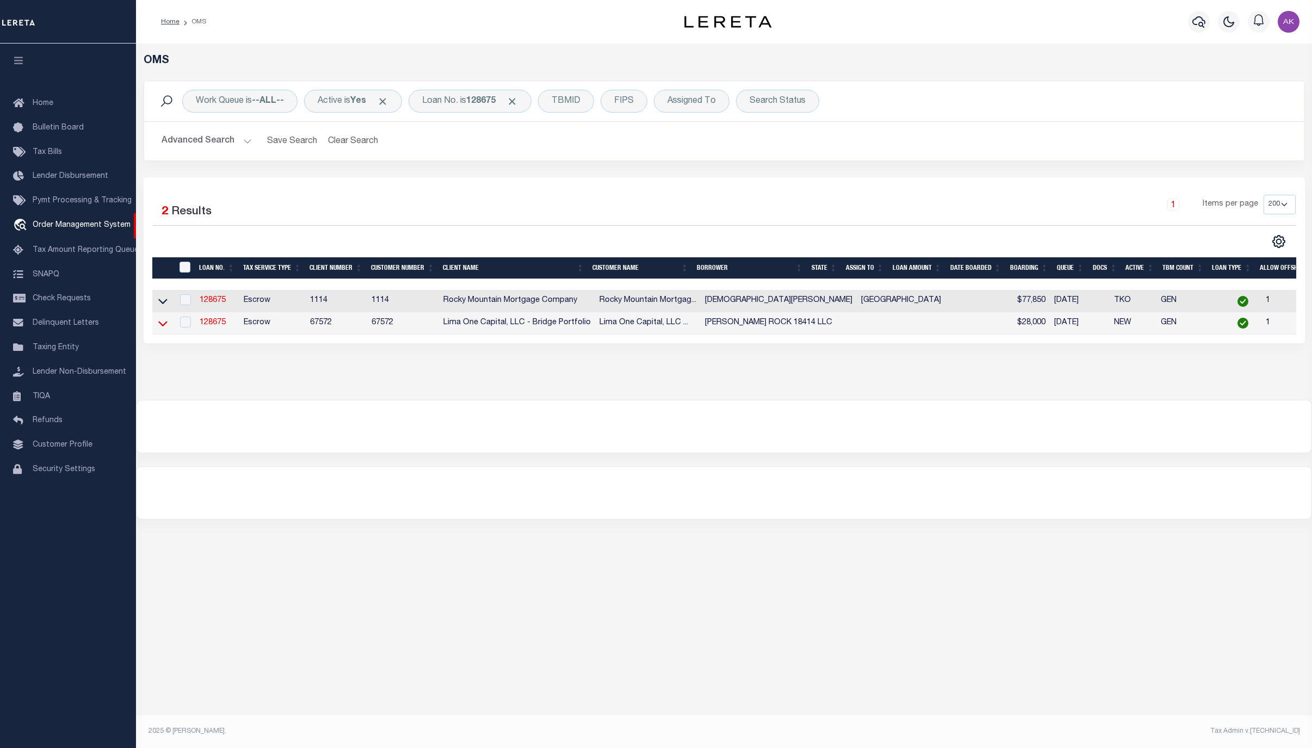
click at [162, 325] on icon at bounding box center [162, 323] width 9 height 11
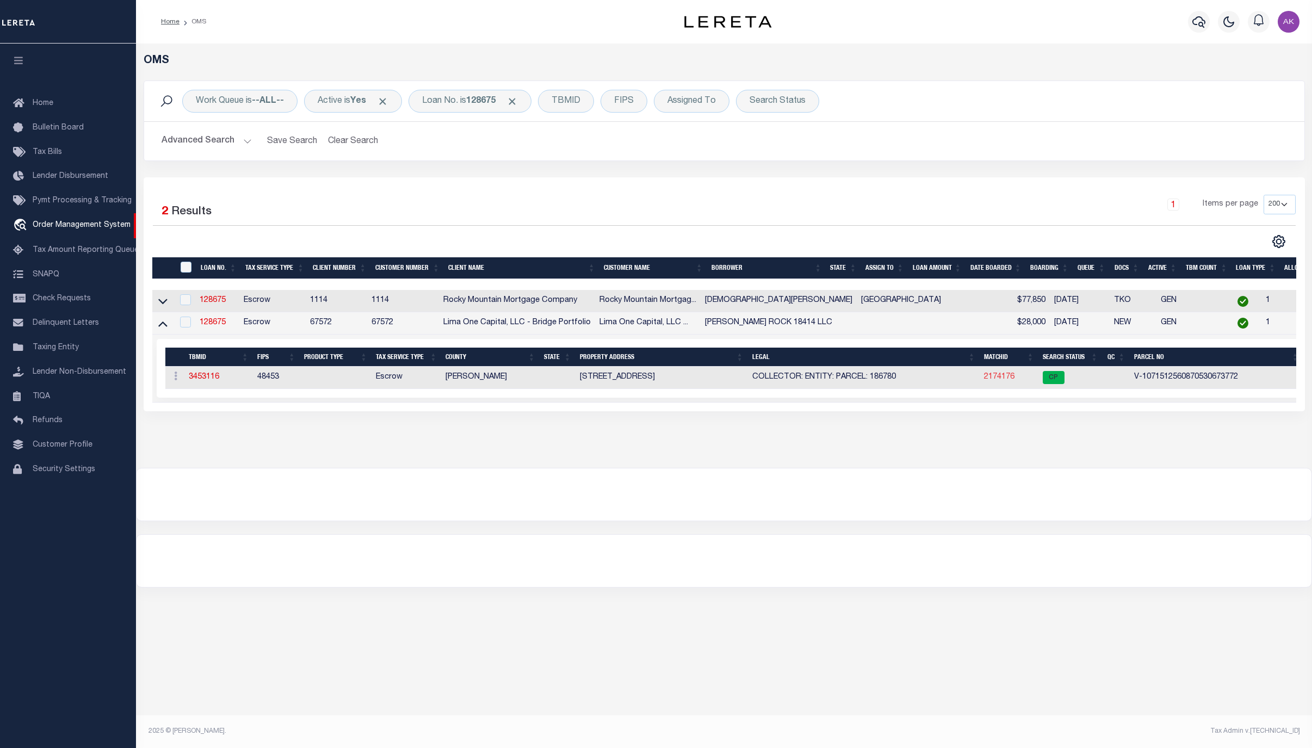
click at [984, 381] on link "2174176" at bounding box center [999, 377] width 30 height 8
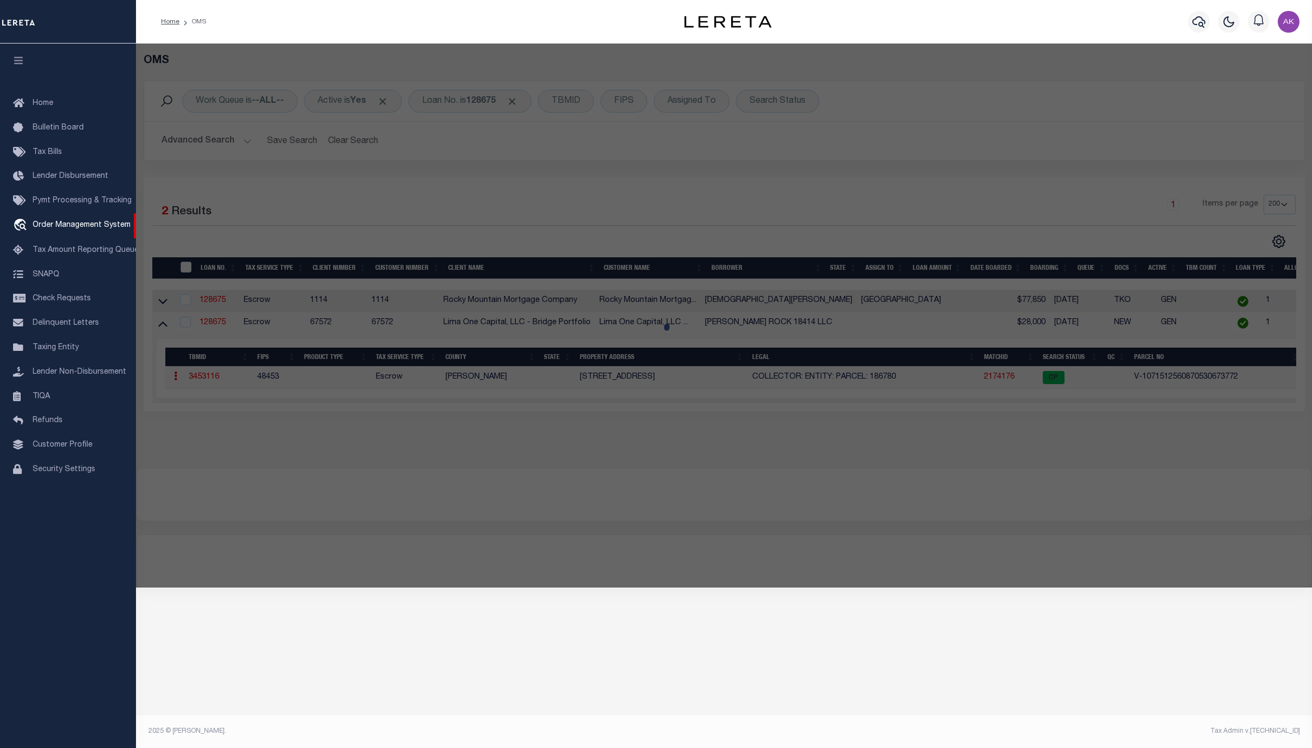
checkbox input "false"
select select "CP"
select select "AGW"
select select "ADD"
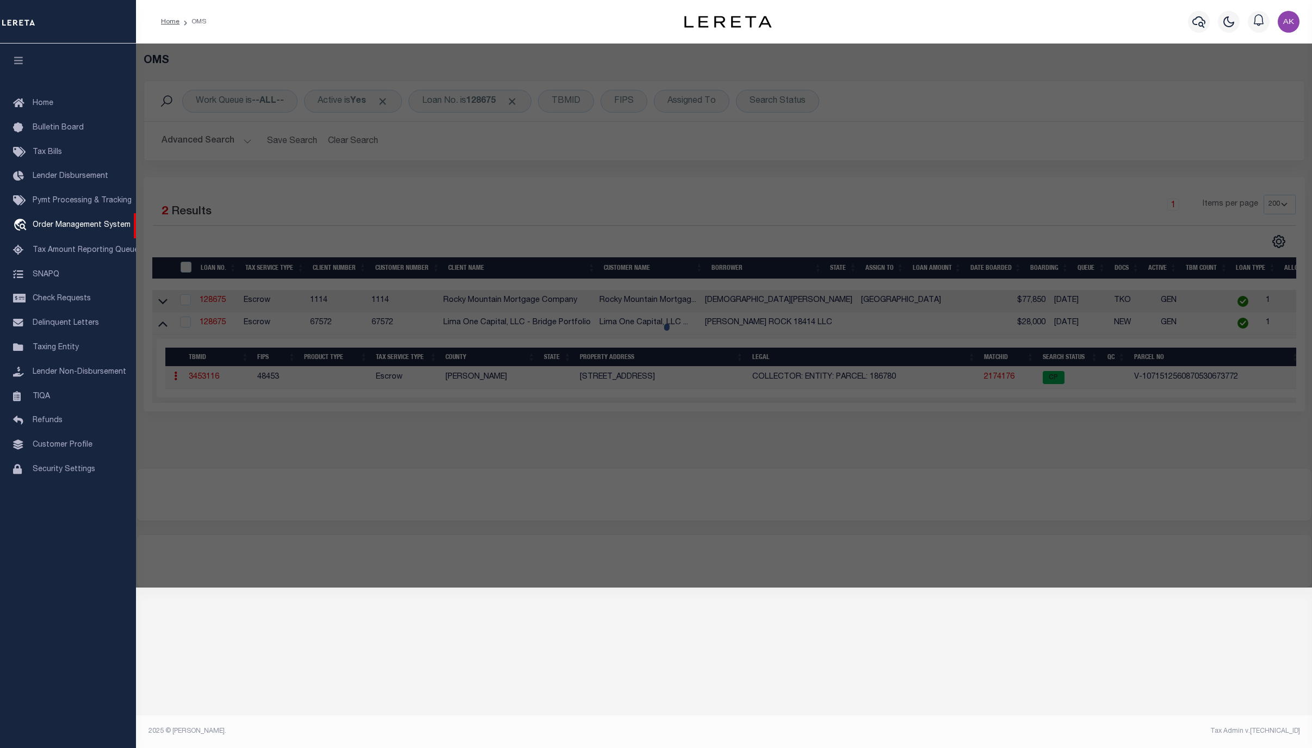
type input "[STREET_ADDRESS]"
checkbox input "false"
type input "JONESTOWN TX 78645"
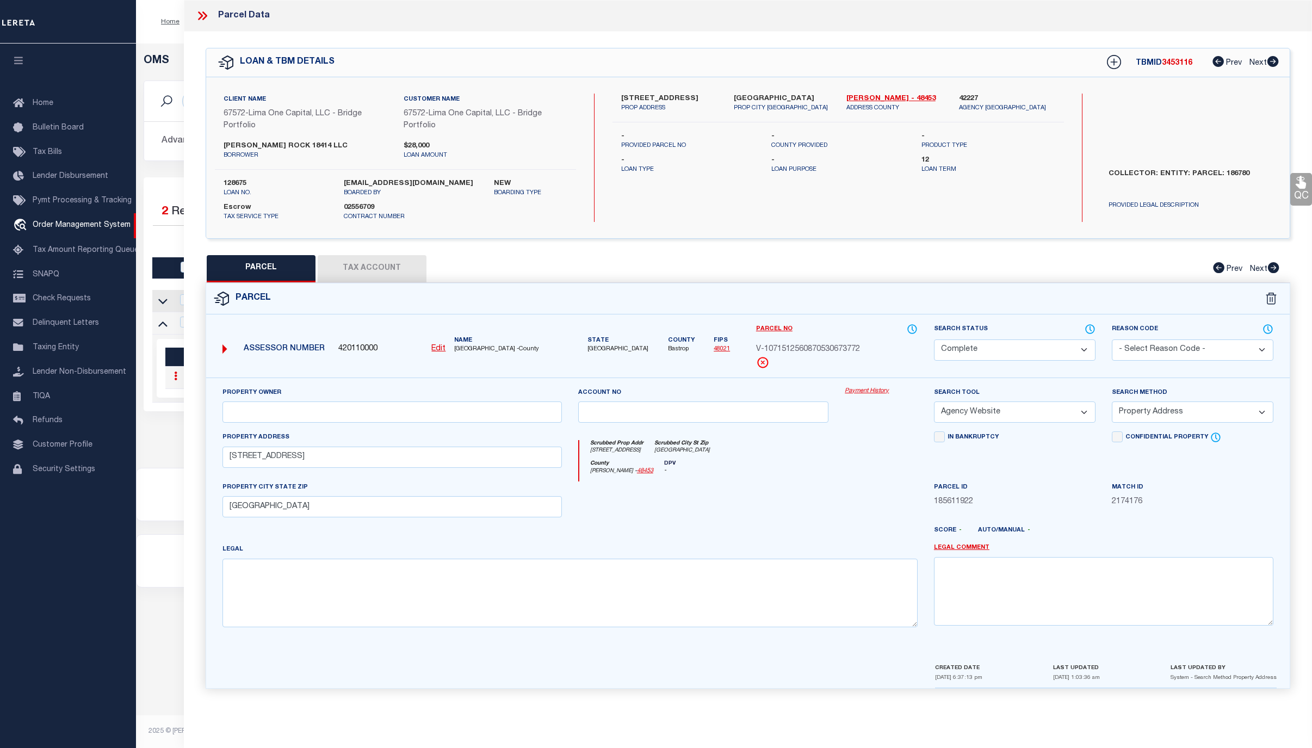
click at [867, 393] on link "Payment History" at bounding box center [881, 391] width 73 height 9
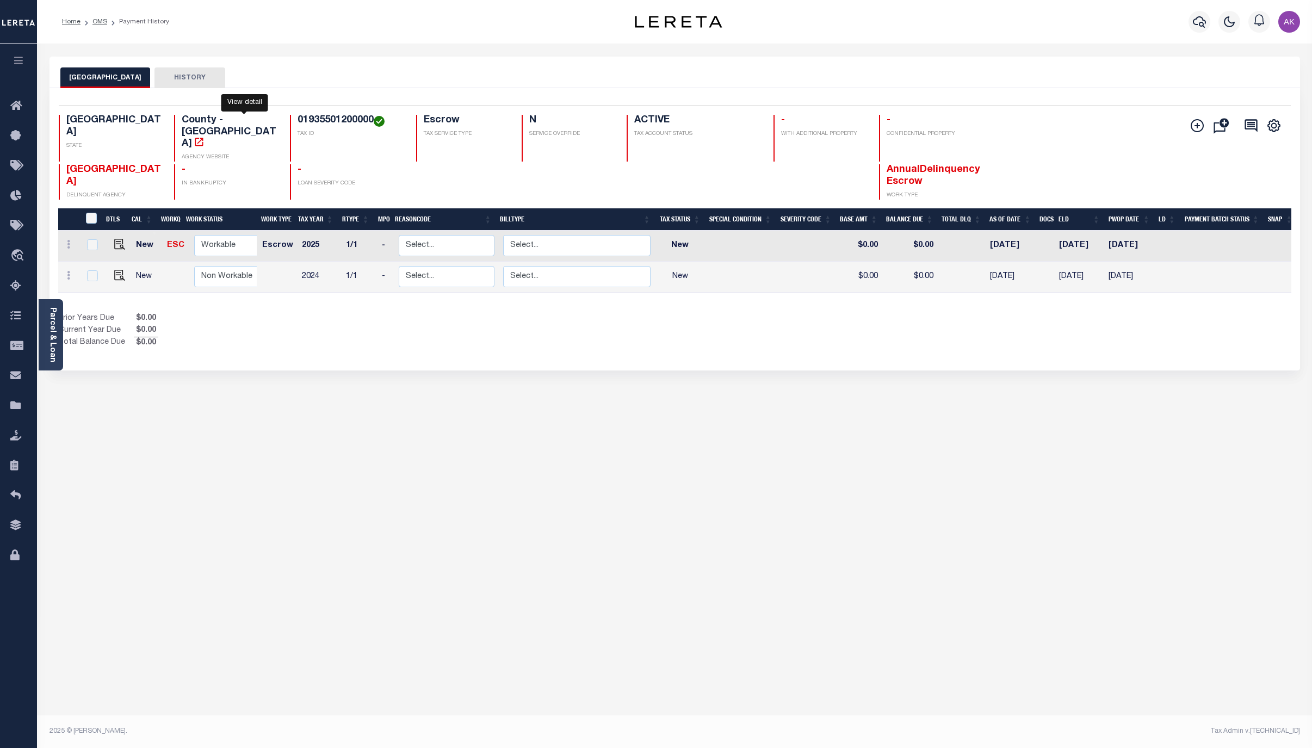
click at [203, 138] on icon "" at bounding box center [199, 142] width 8 height 8
click at [116, 270] on img "" at bounding box center [119, 275] width 11 height 11
checkbox input "true"
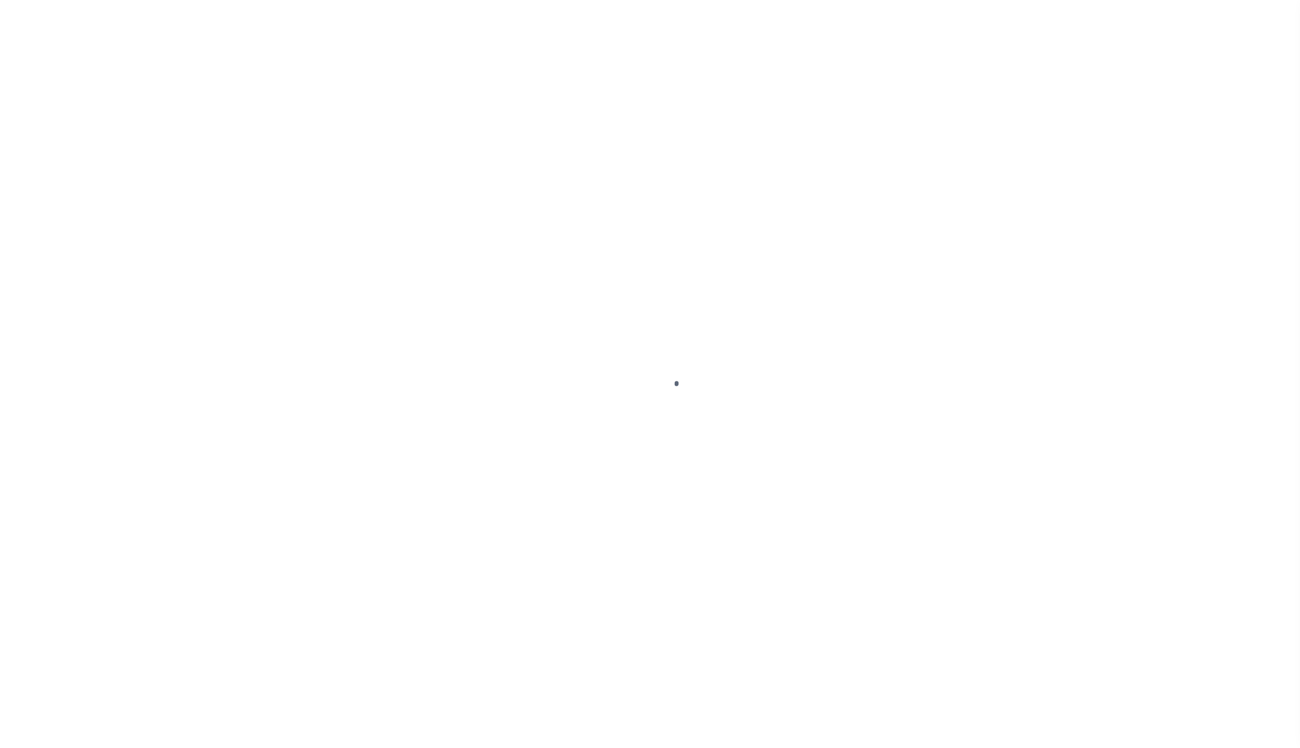
select select "NW2"
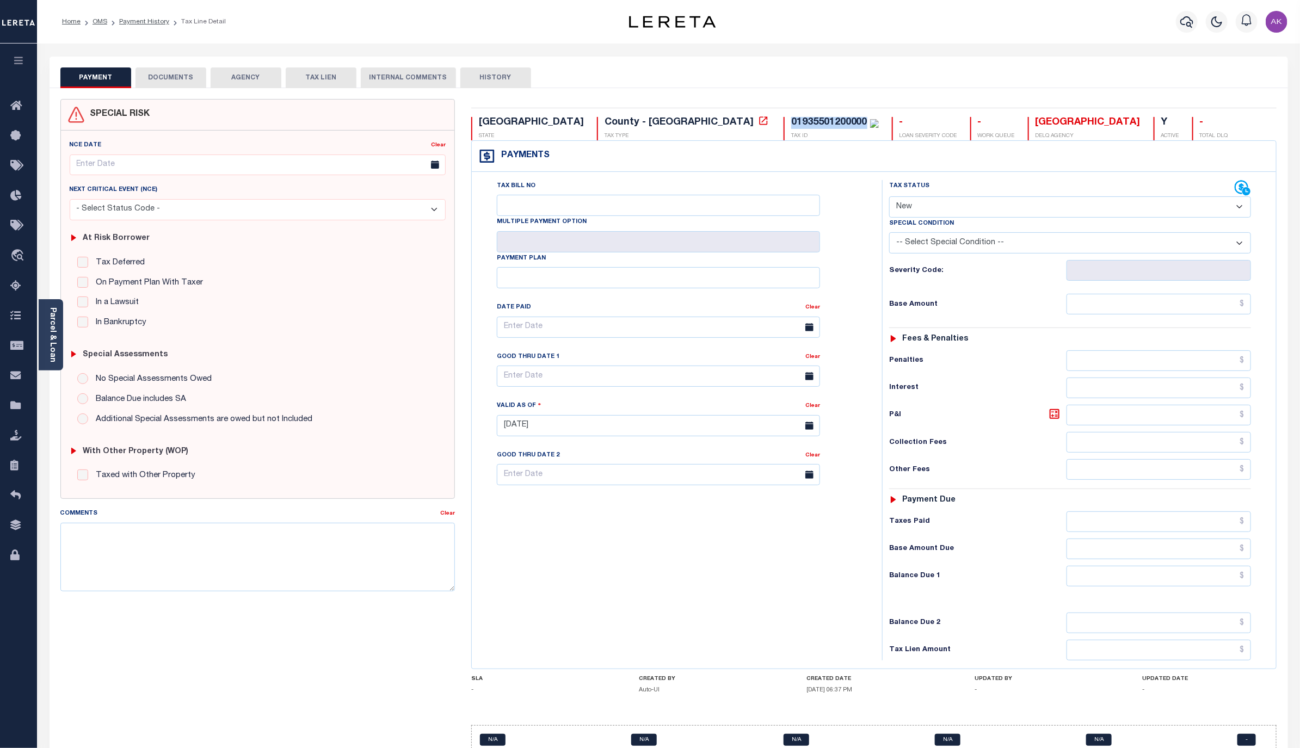
drag, startPoint x: 683, startPoint y: 123, endPoint x: 608, endPoint y: 123, distance: 75.1
click at [791, 123] on div "01935501200000" at bounding box center [829, 123] width 76 height 10
copy div "01935501200000"
click at [758, 121] on icon at bounding box center [763, 120] width 11 height 11
click at [144, 23] on link "Payment History" at bounding box center [144, 21] width 50 height 7
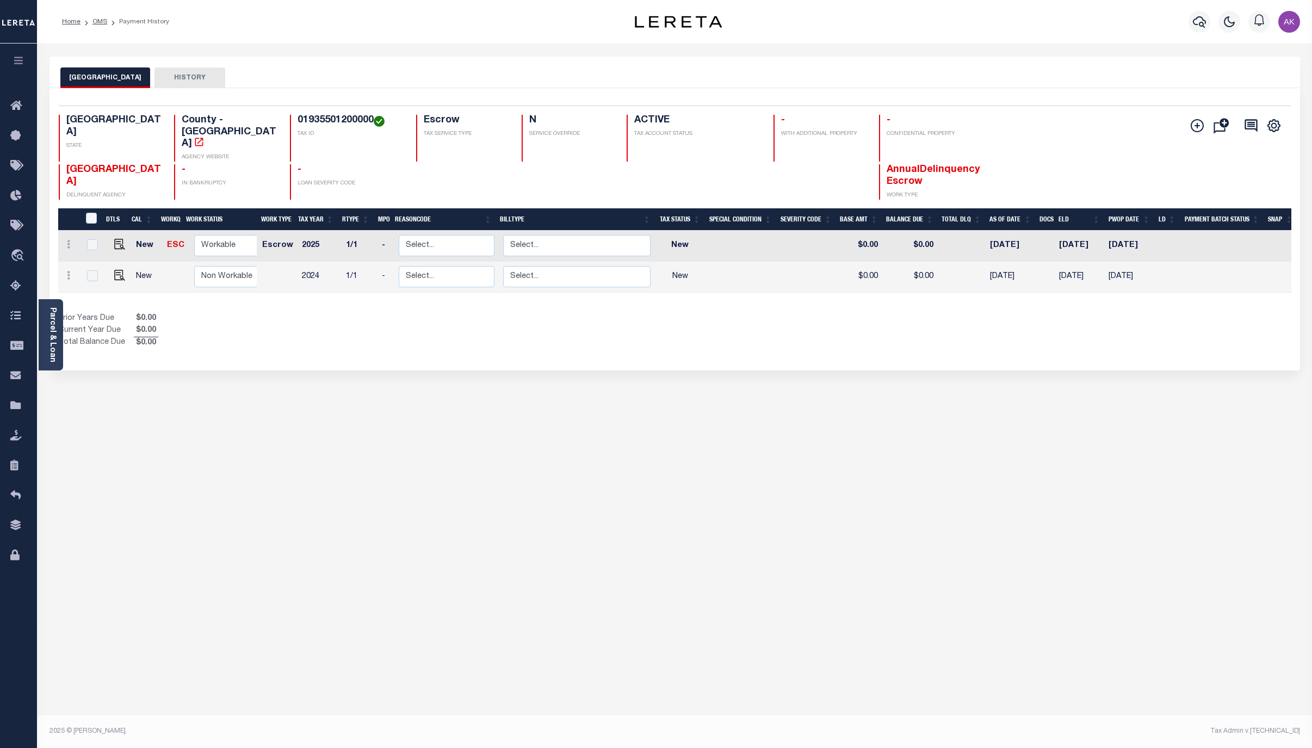
click at [1211, 462] on div "TRAVIS COUNTY HISTORY Selected 2 Results" at bounding box center [674, 364] width 1267 height 614
click at [100, 20] on link "OMS" at bounding box center [99, 21] width 15 height 7
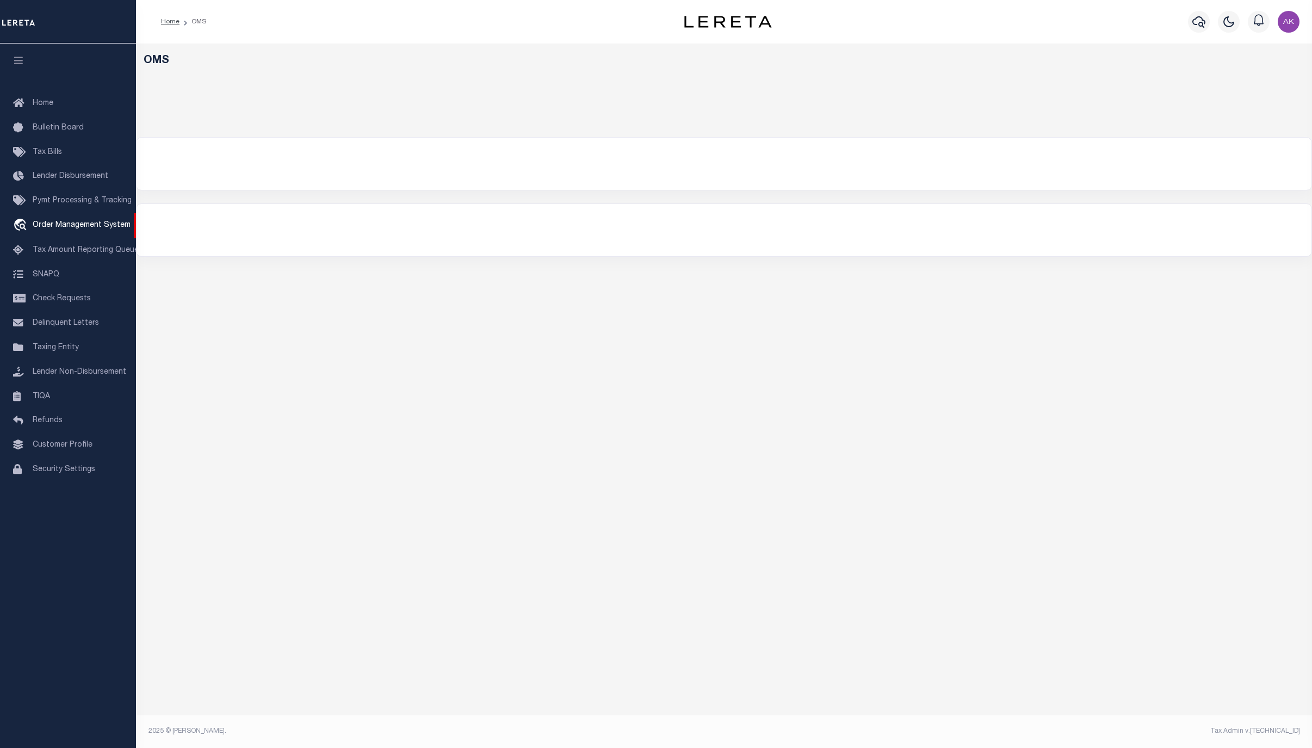
select select "200"
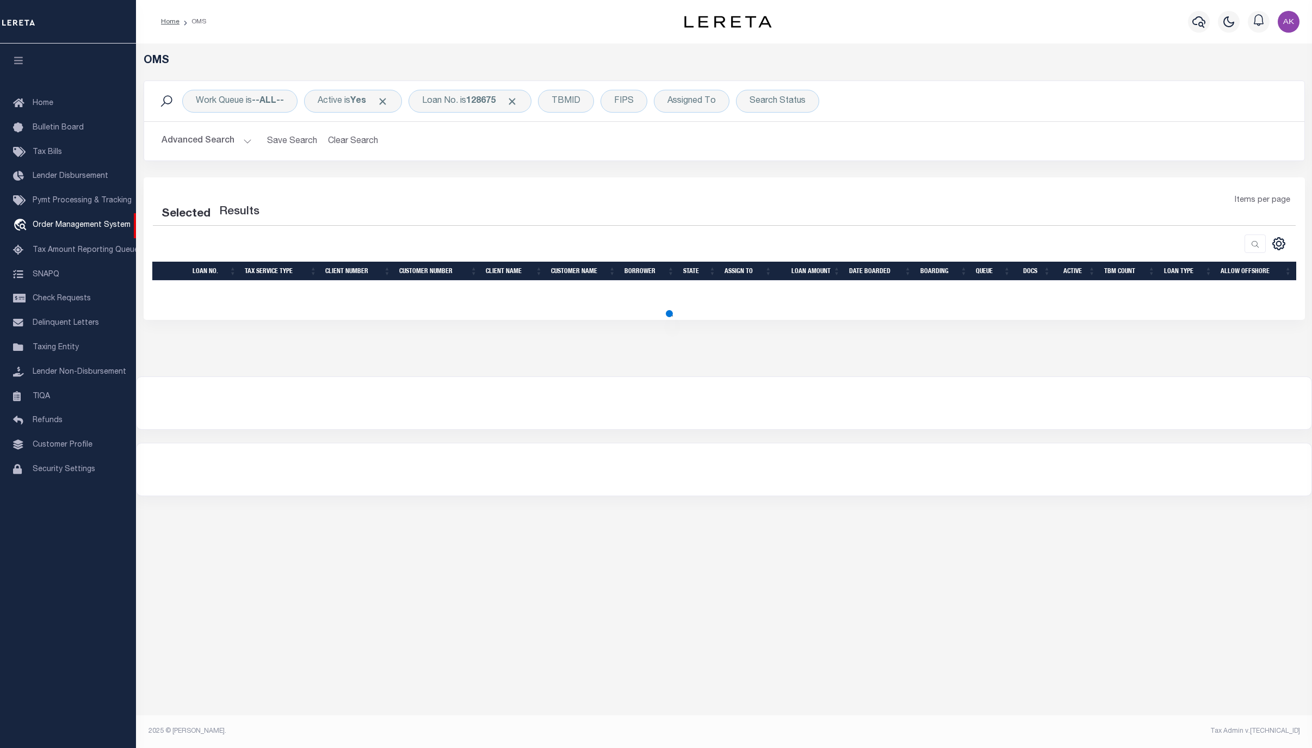
select select "200"
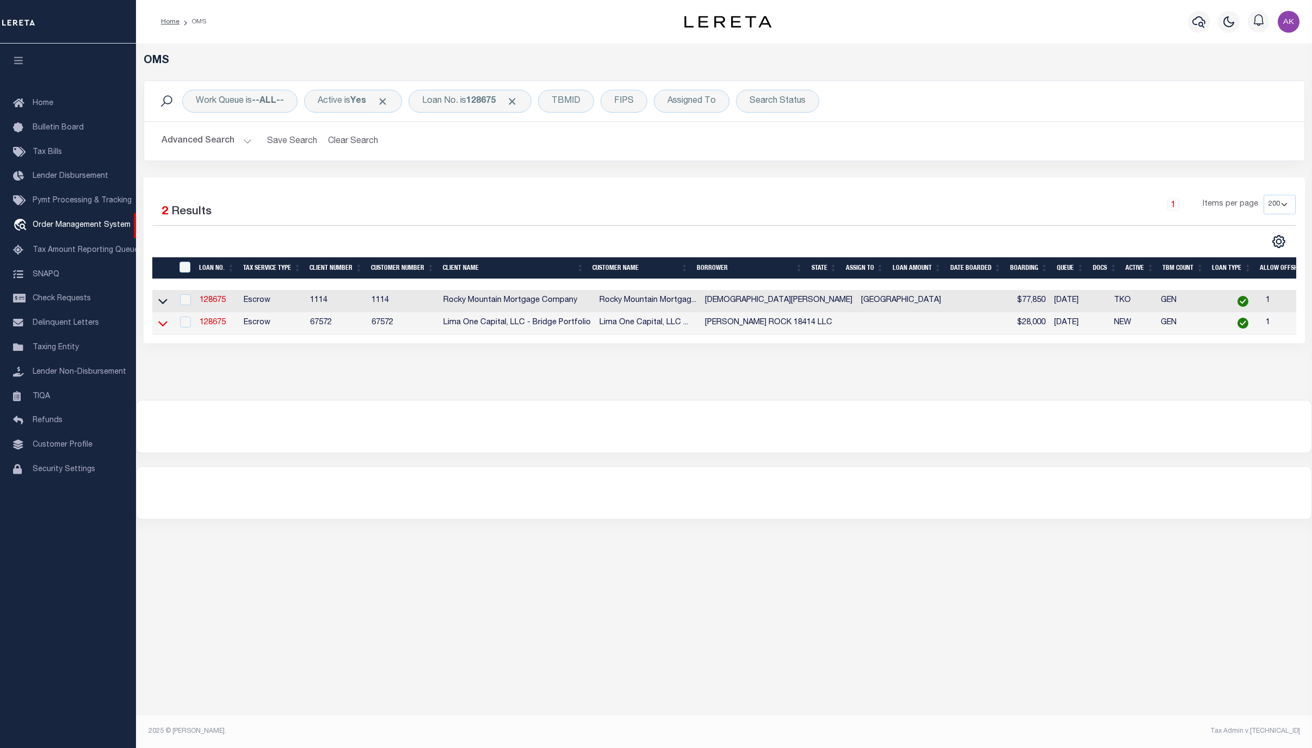
click at [162, 326] on icon at bounding box center [162, 323] width 9 height 11
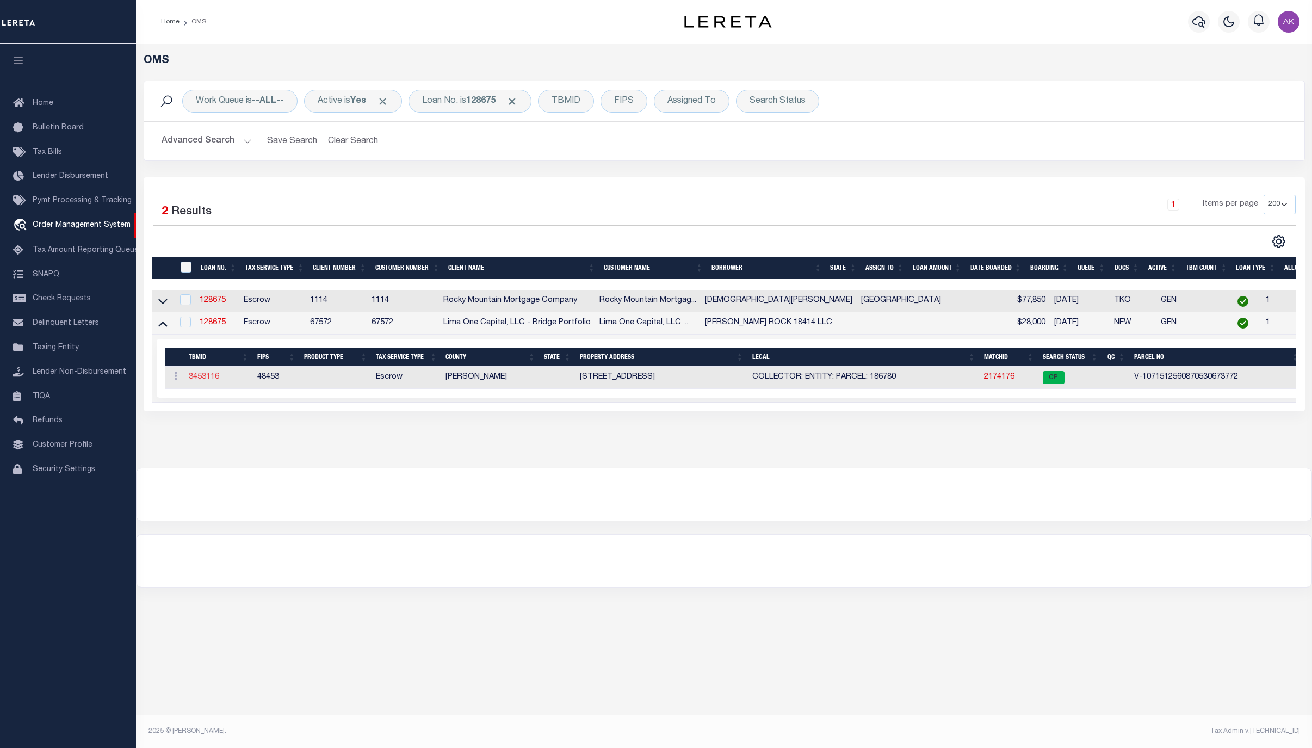
click at [207, 381] on link "3453116" at bounding box center [204, 377] width 30 height 8
type input "128675"
type input "CHISHOLM ROCK 18414 LLC"
select select
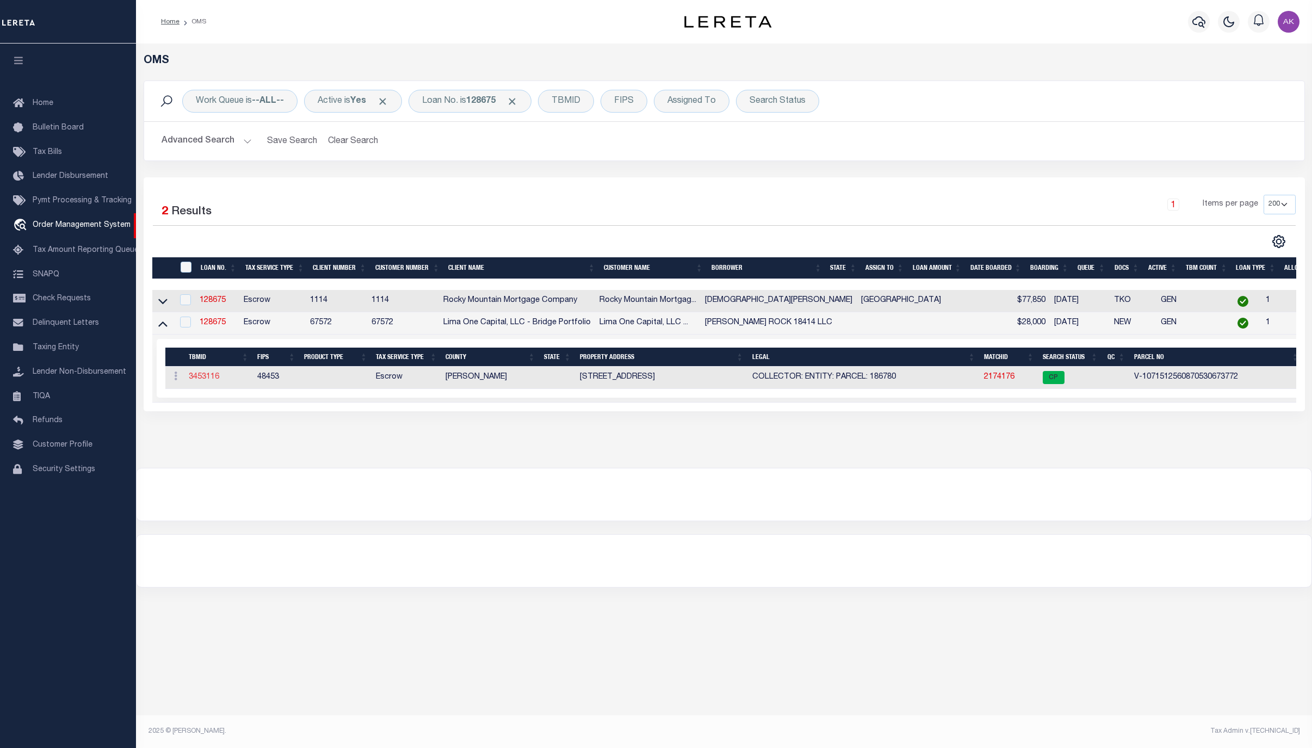
select select
select select "Escrow"
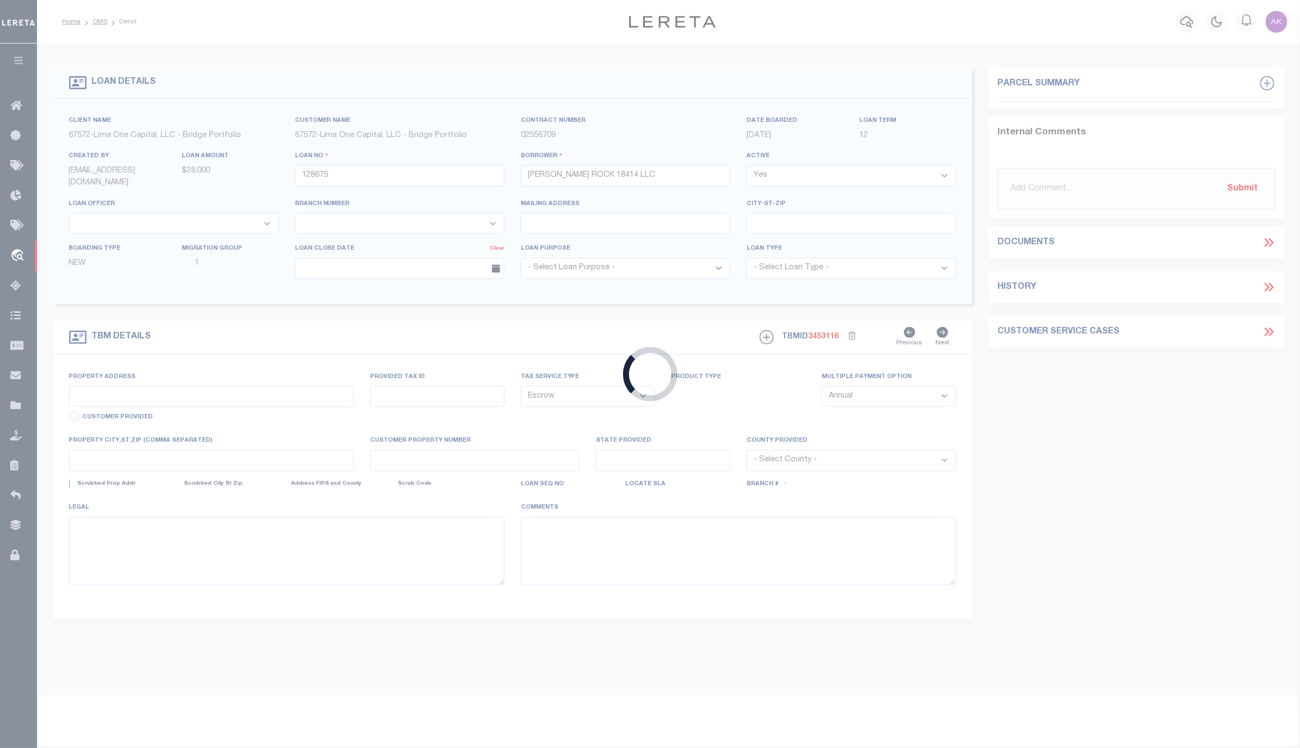
type input "18414 ROUNDROCK ROAD"
radio input "true"
select select
type input "JONESTOWN TX 78645"
type input "128675-1"
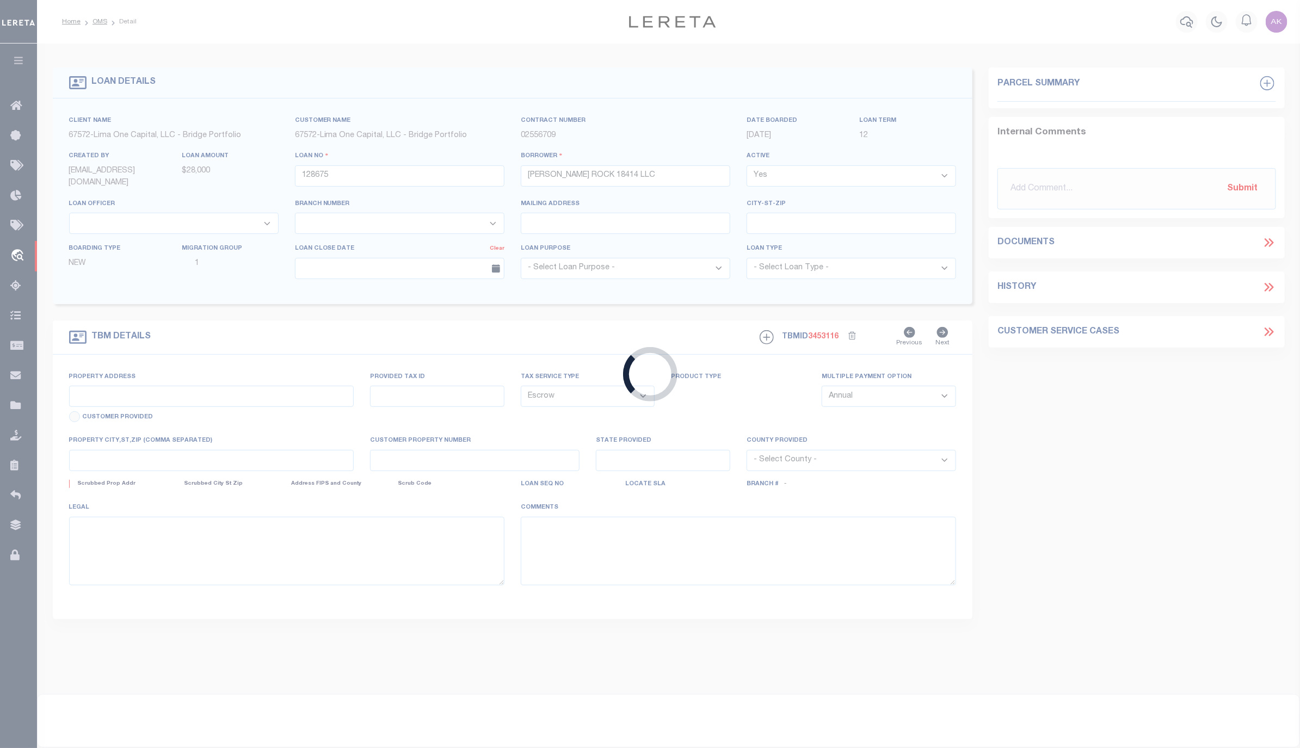
type textarea "COLLECTOR: ENTITY: PARCEL: 186780"
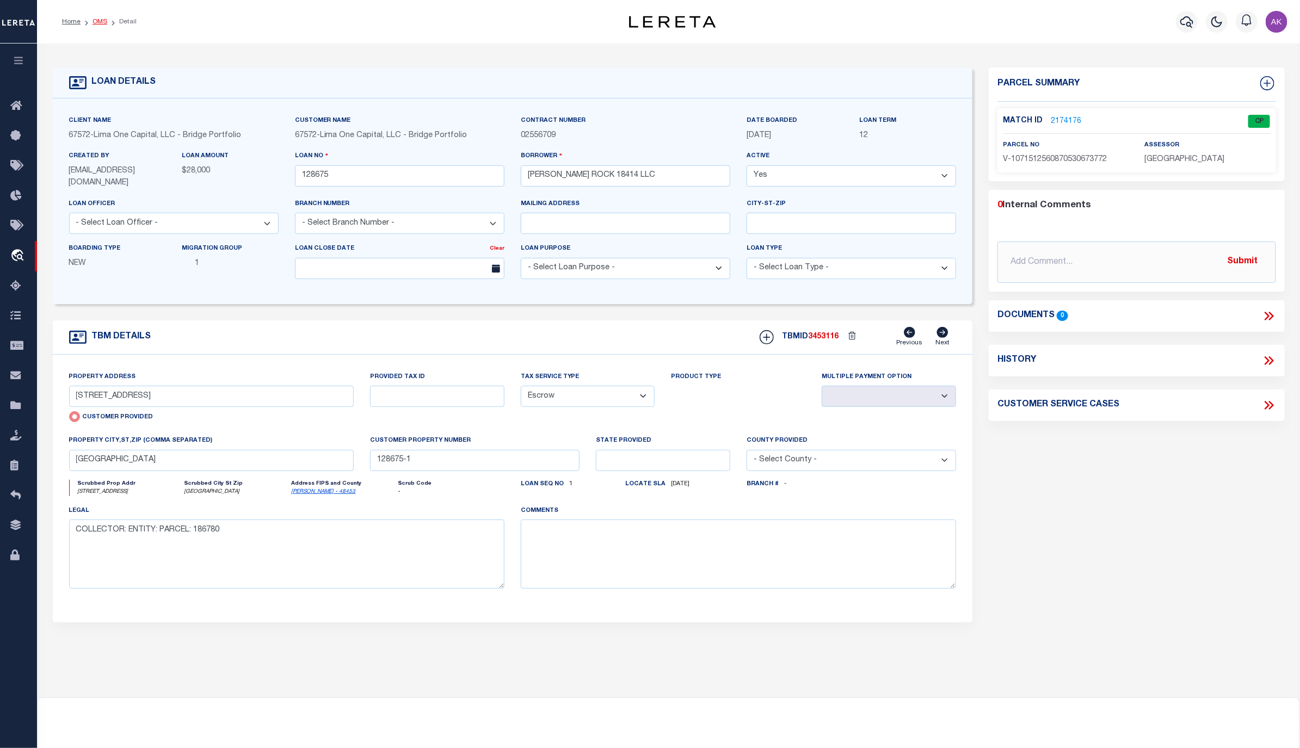
click at [95, 21] on link "OMS" at bounding box center [99, 21] width 15 height 7
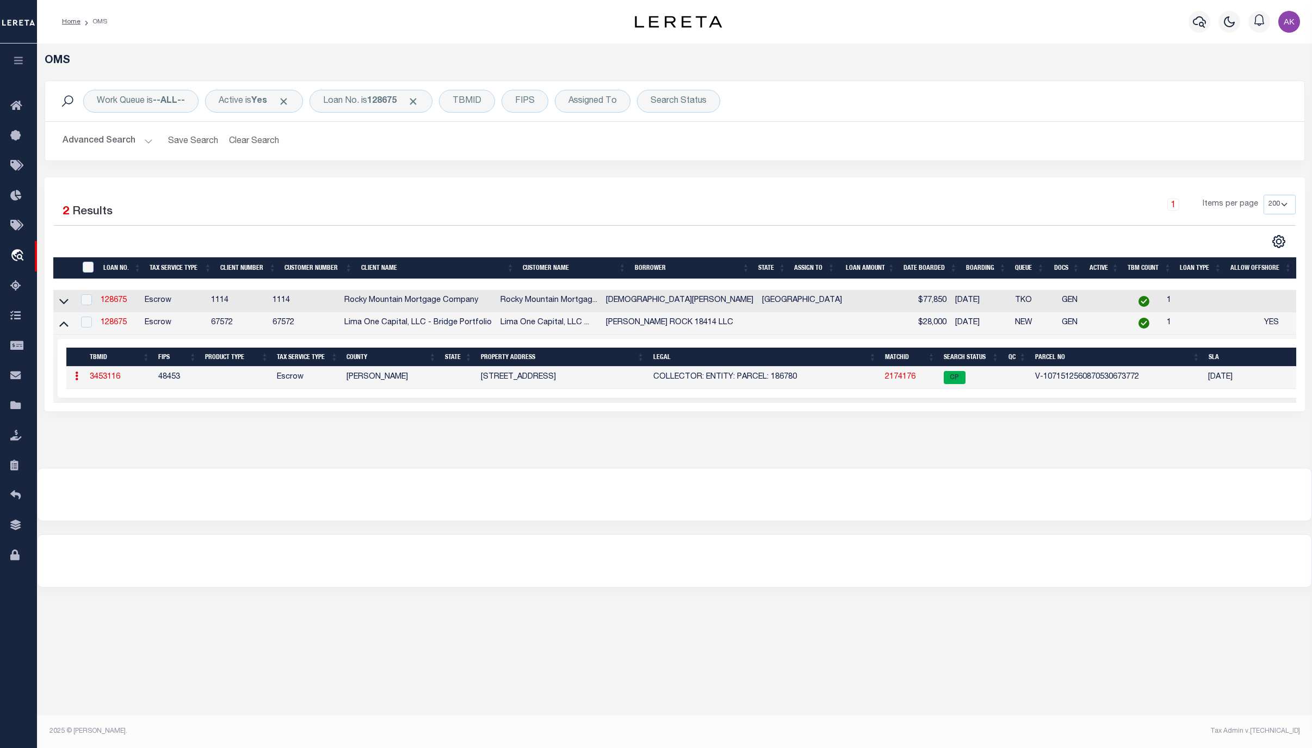
click at [1161, 147] on h2 "Advanced Search Save Search Clear Search tblSearchTopScreen_dynamictable_____De…" at bounding box center [675, 141] width 1242 height 21
click at [419, 100] on span "Click to Remove" at bounding box center [413, 101] width 11 height 11
click at [342, 100] on div "Loan No." at bounding box center [341, 101] width 63 height 23
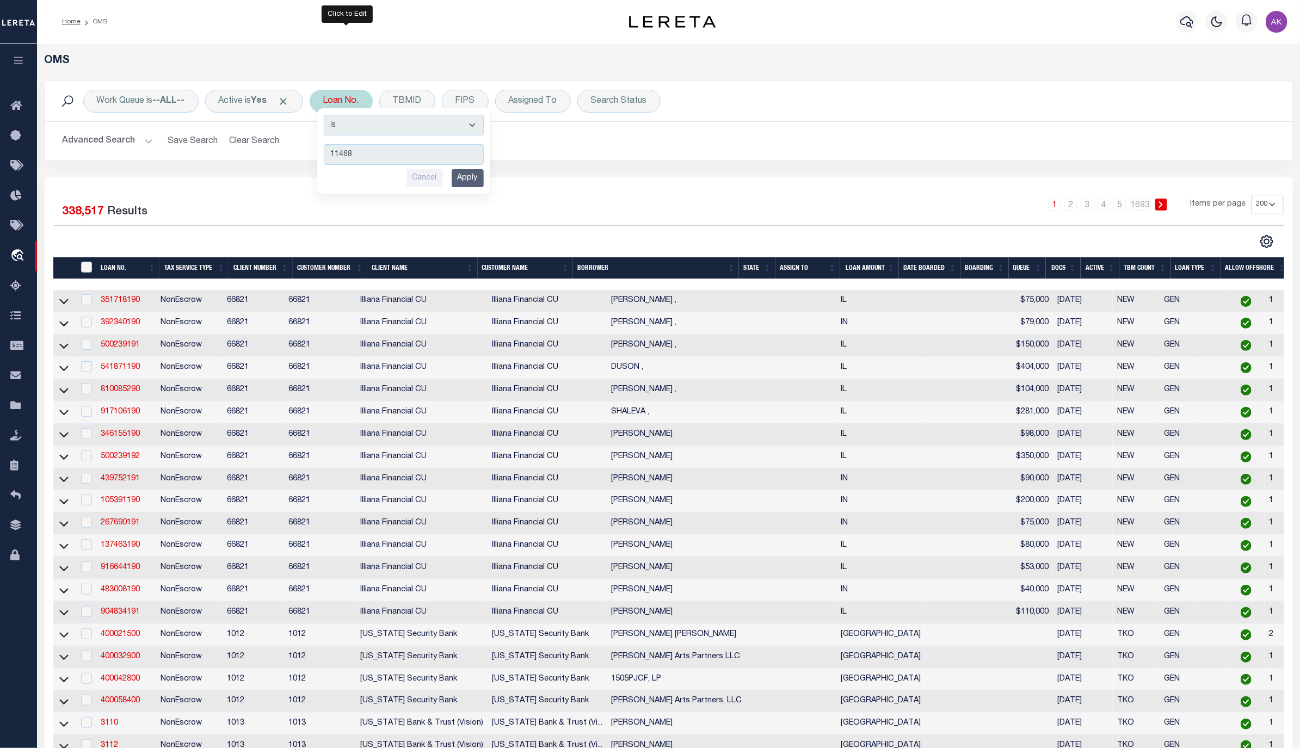
type input "114681"
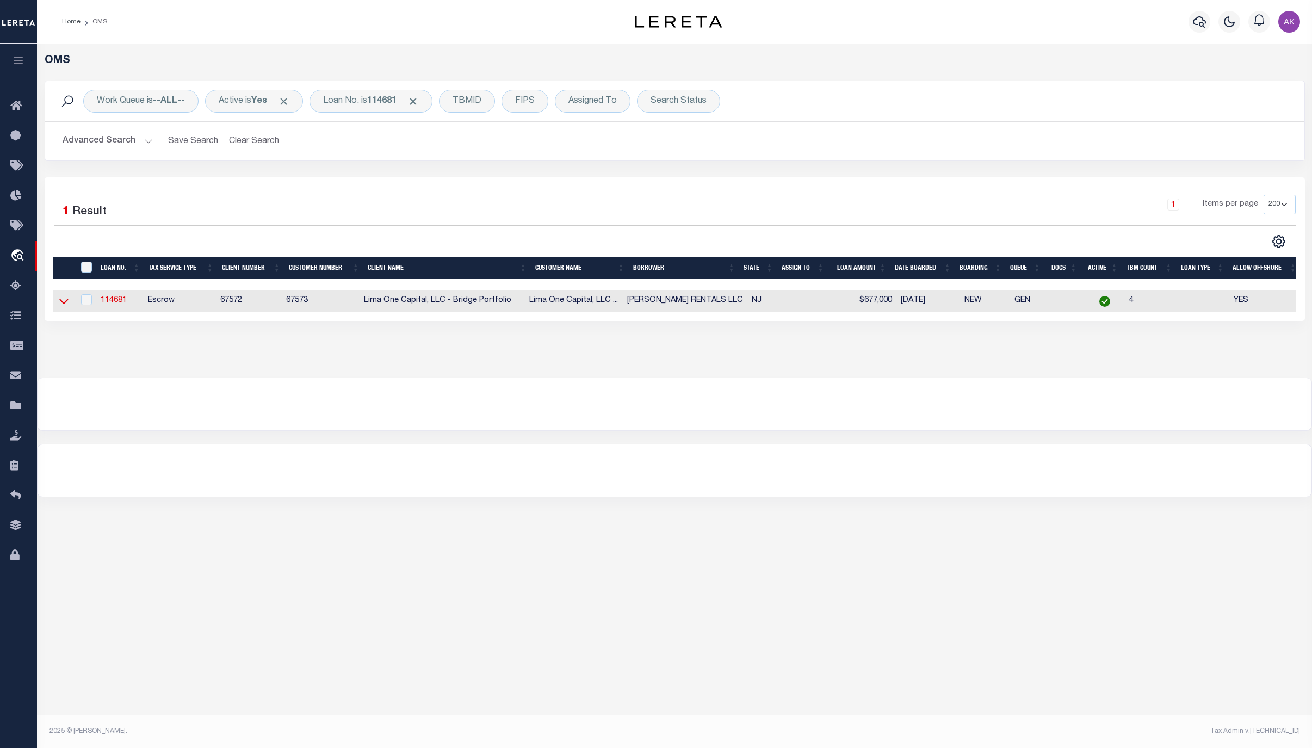
click at [63, 303] on icon at bounding box center [63, 300] width 9 height 11
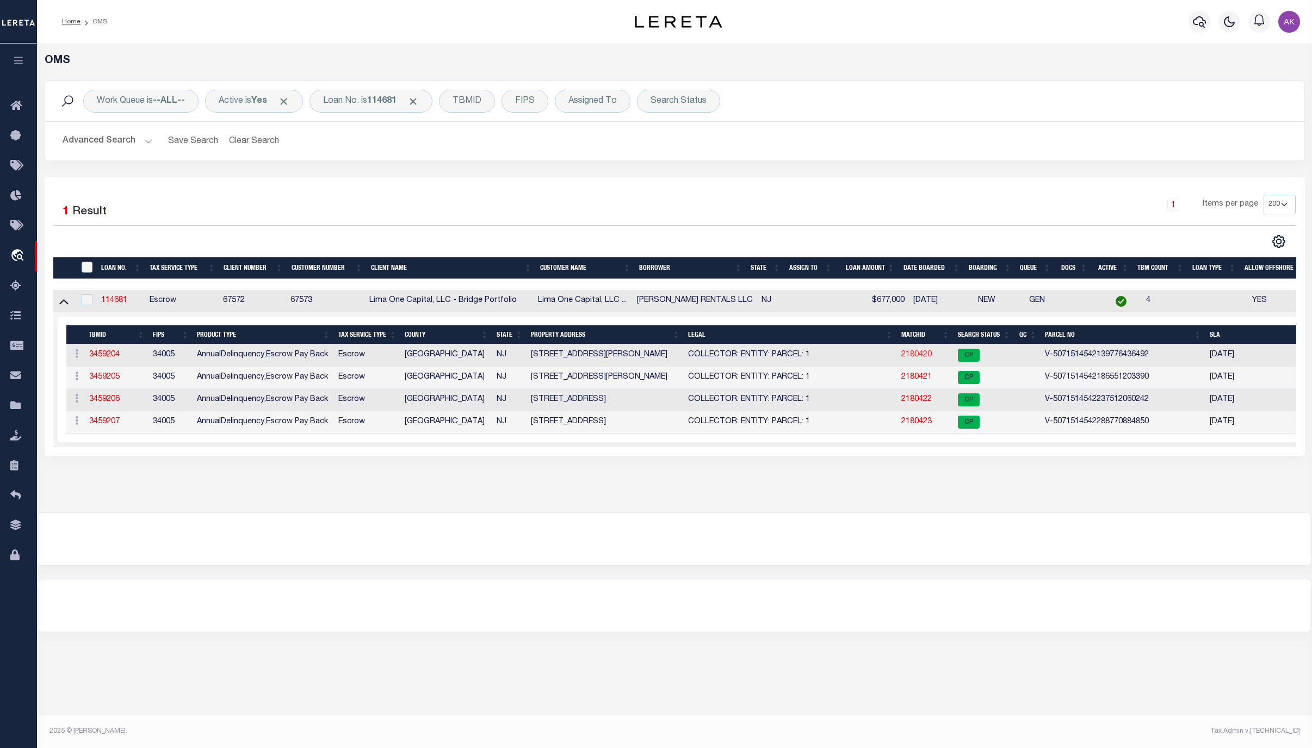
click at [918, 355] on link "2180420" at bounding box center [917, 355] width 30 height 8
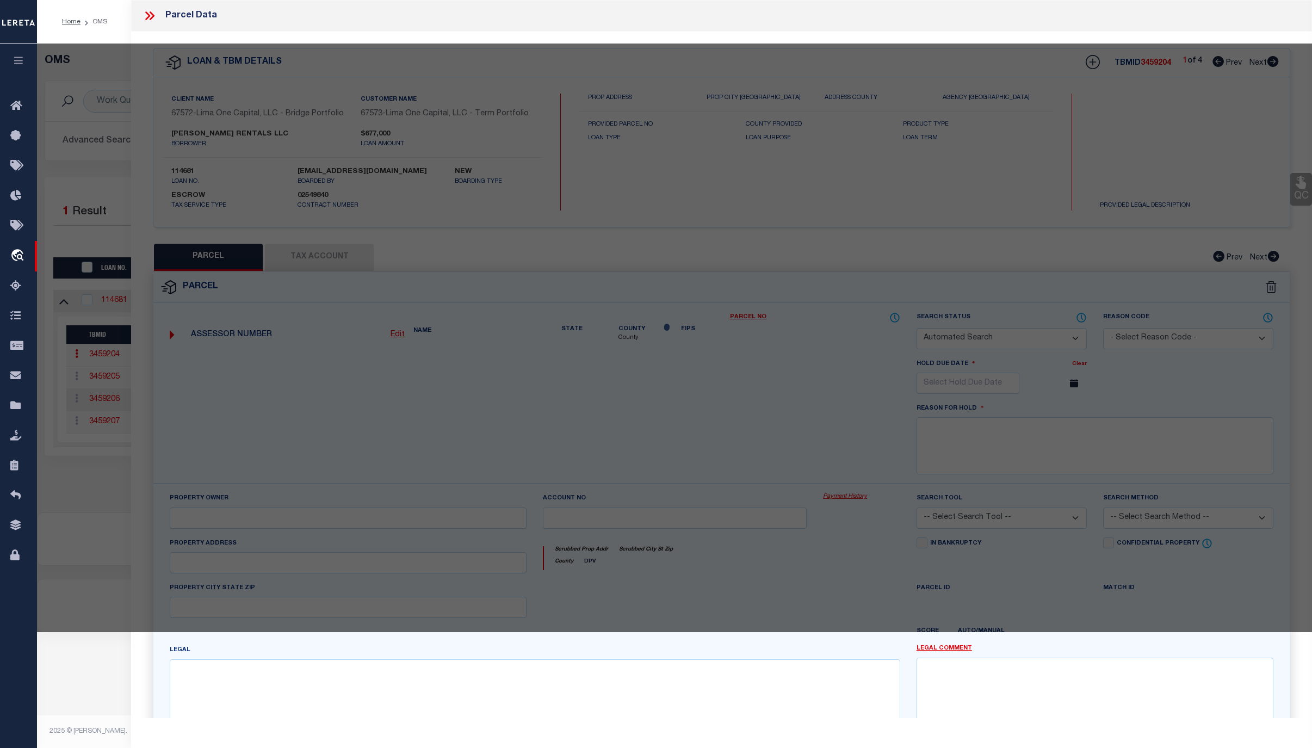
checkbox input "false"
select select "CP"
select select "AGW"
select select
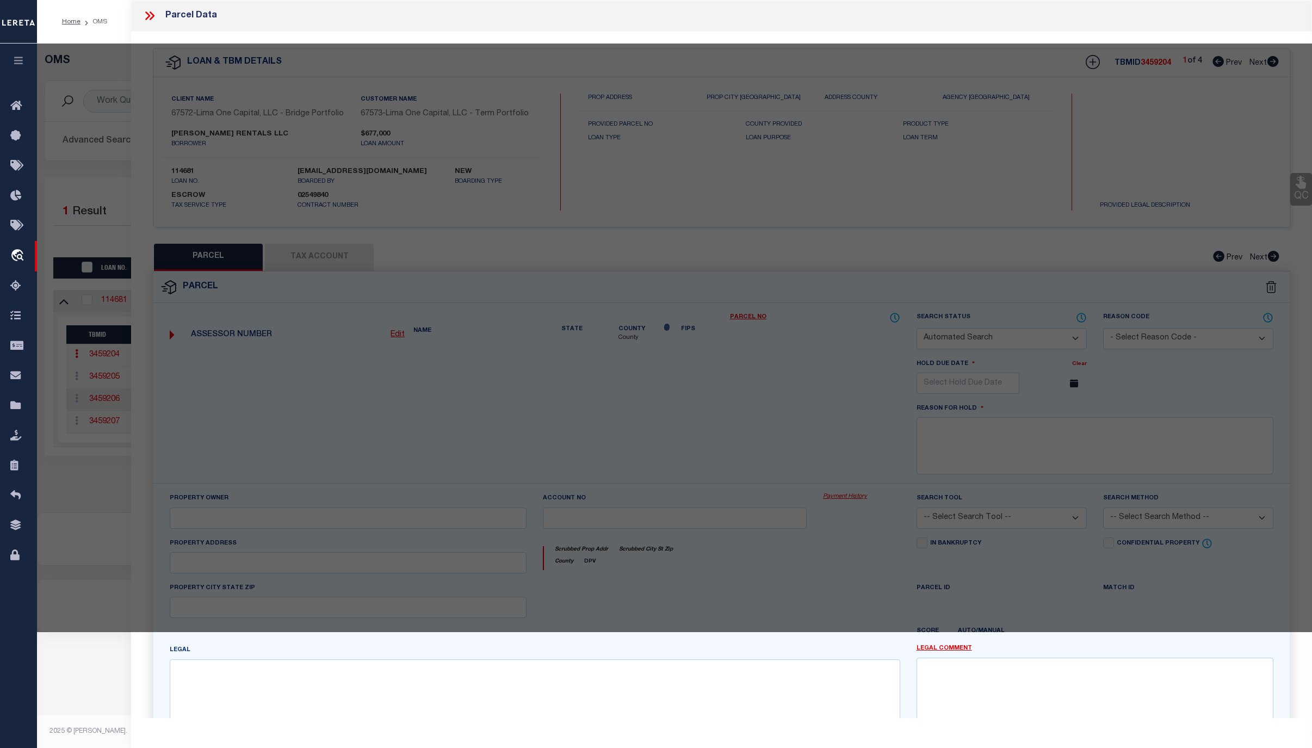
type input "3 WARREN STREET"
checkbox input "false"
type input "EDGEWATER PARK NJ 08010"
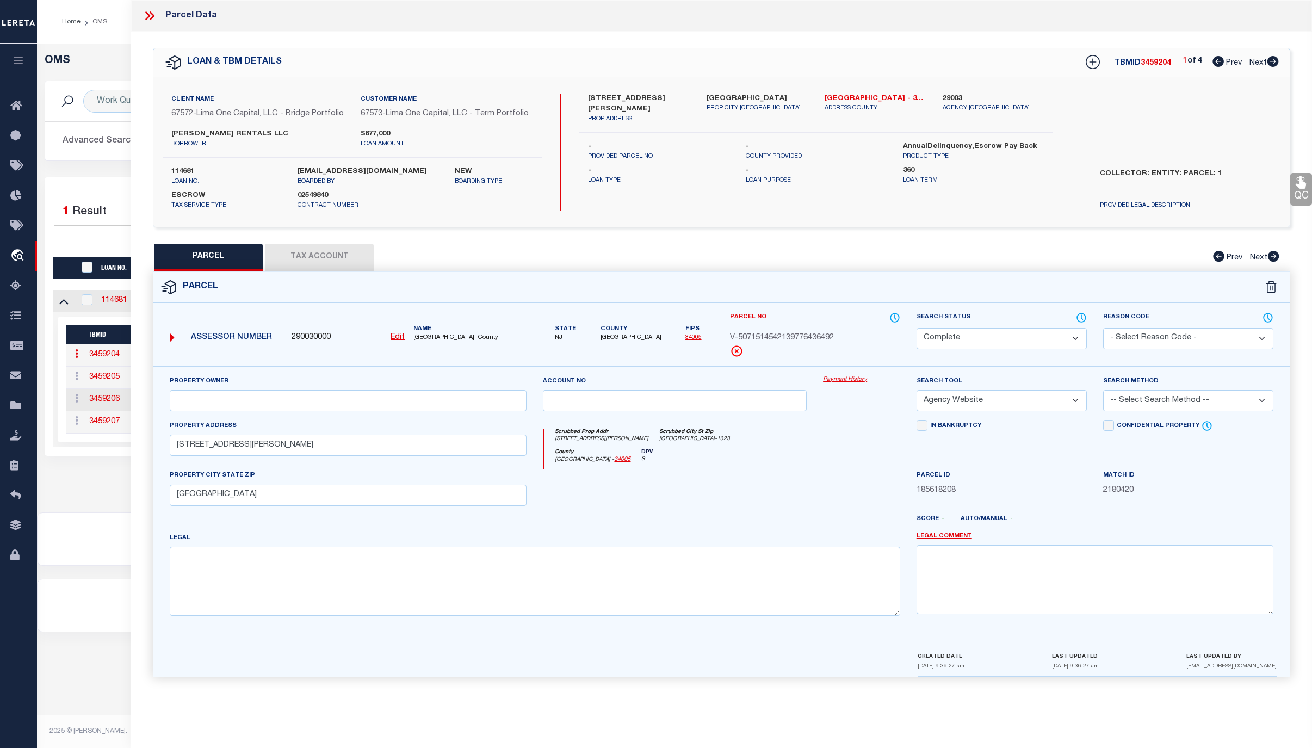
click at [857, 385] on link "Payment History" at bounding box center [861, 379] width 77 height 9
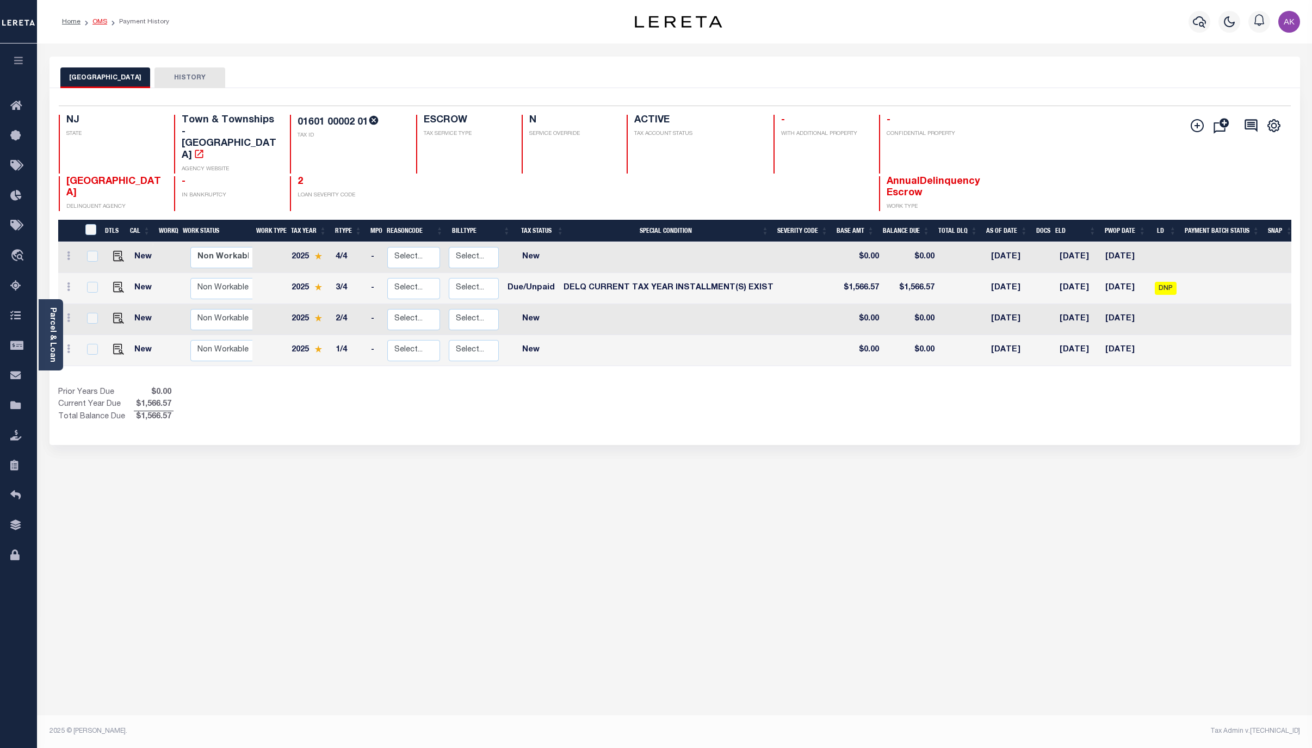
click at [102, 23] on link "OMS" at bounding box center [99, 21] width 15 height 7
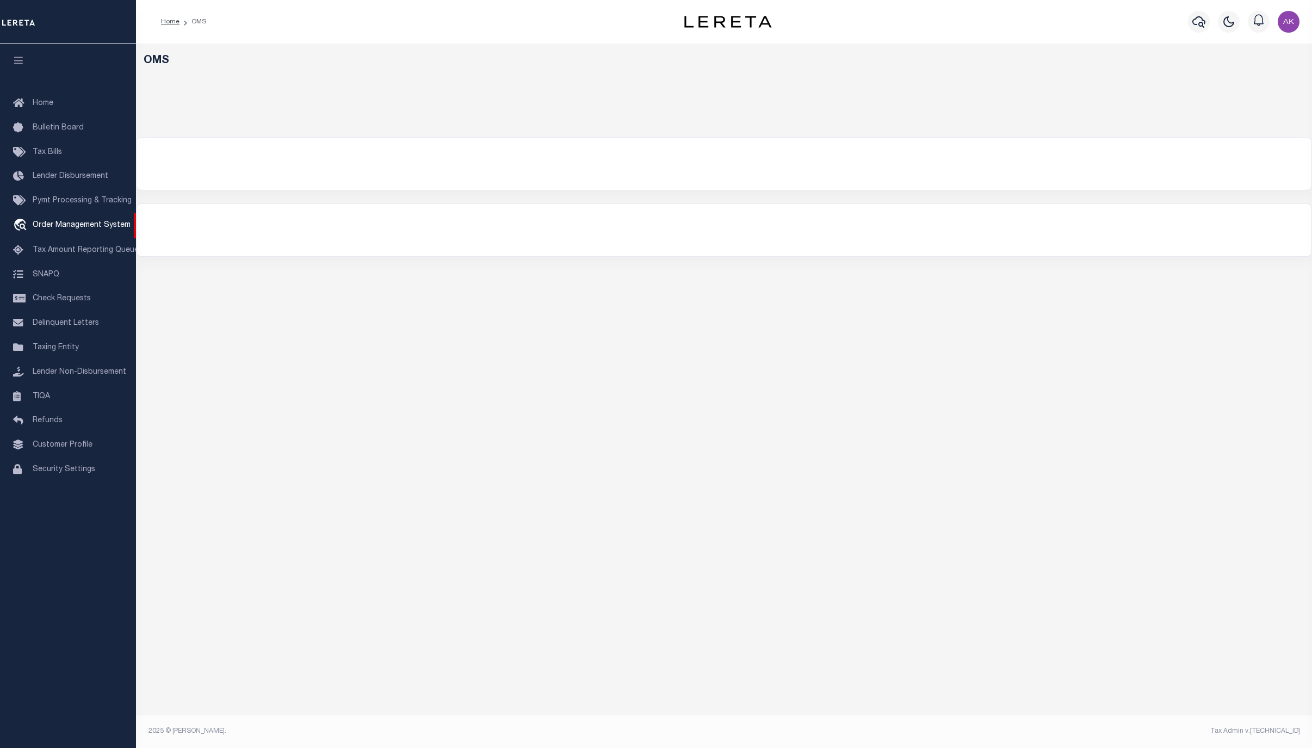
select select "200"
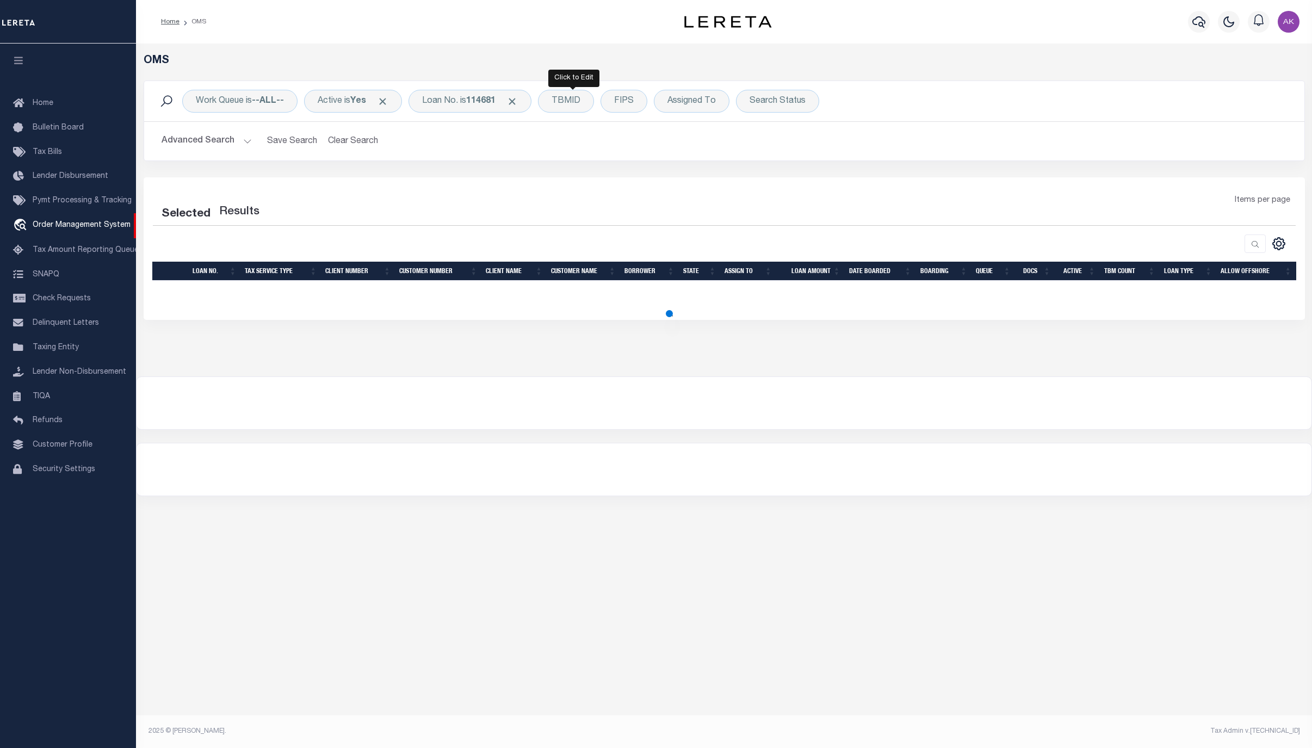
select select "200"
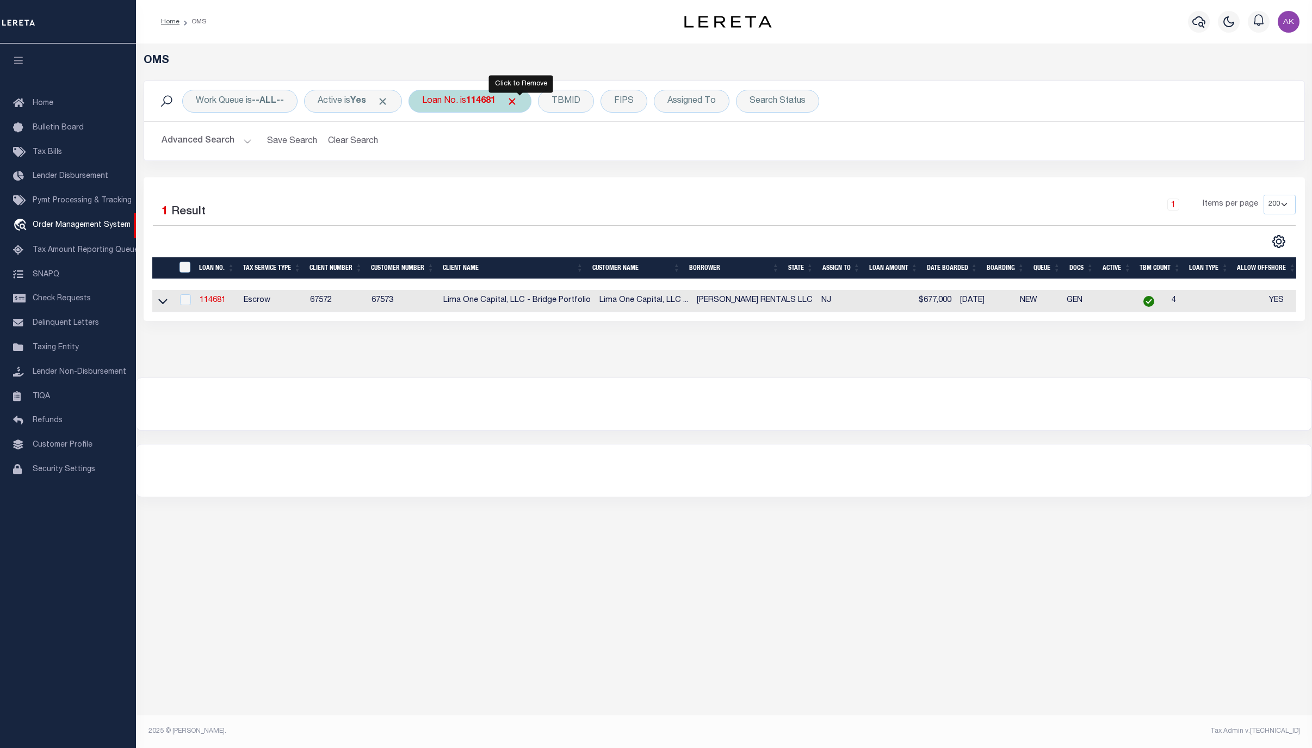
click at [518, 102] on span "Click to Remove" at bounding box center [512, 101] width 11 height 11
click at [443, 92] on div "Loan No." at bounding box center [440, 101] width 63 height 23
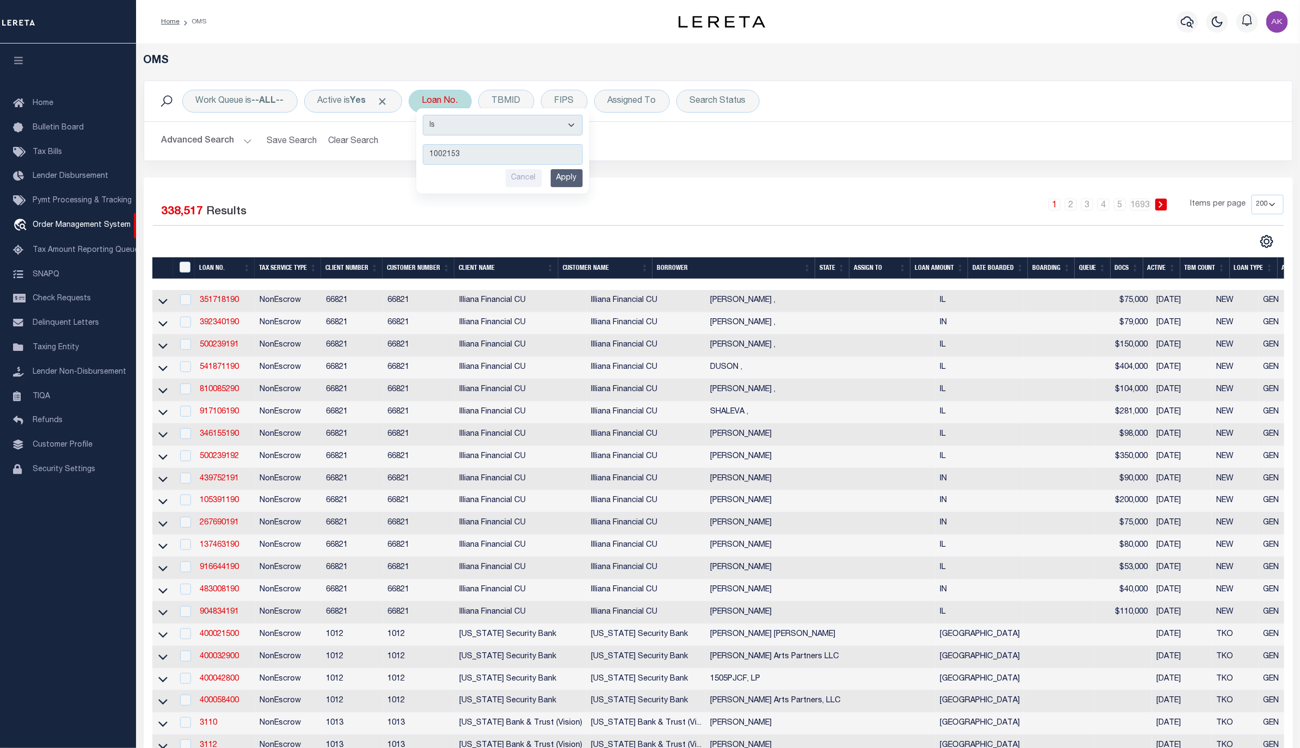
type input "10021537"
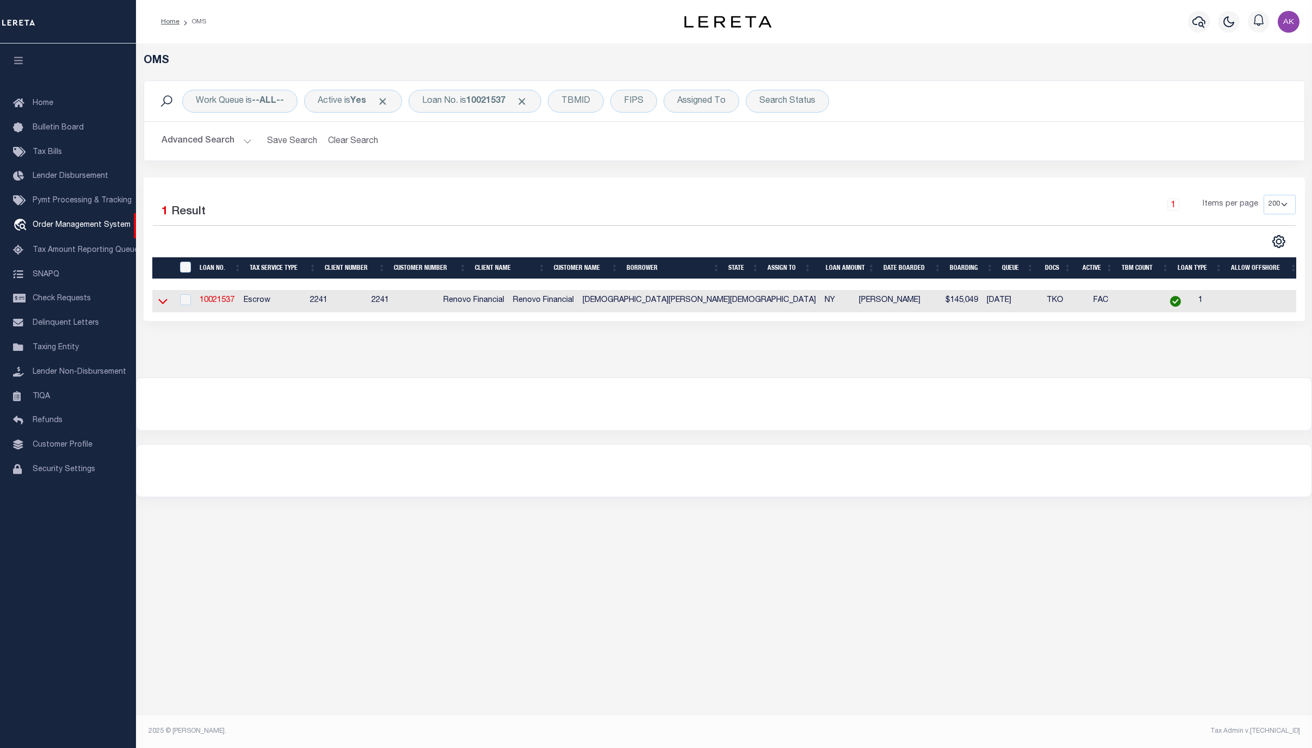
click at [165, 303] on icon at bounding box center [162, 300] width 9 height 11
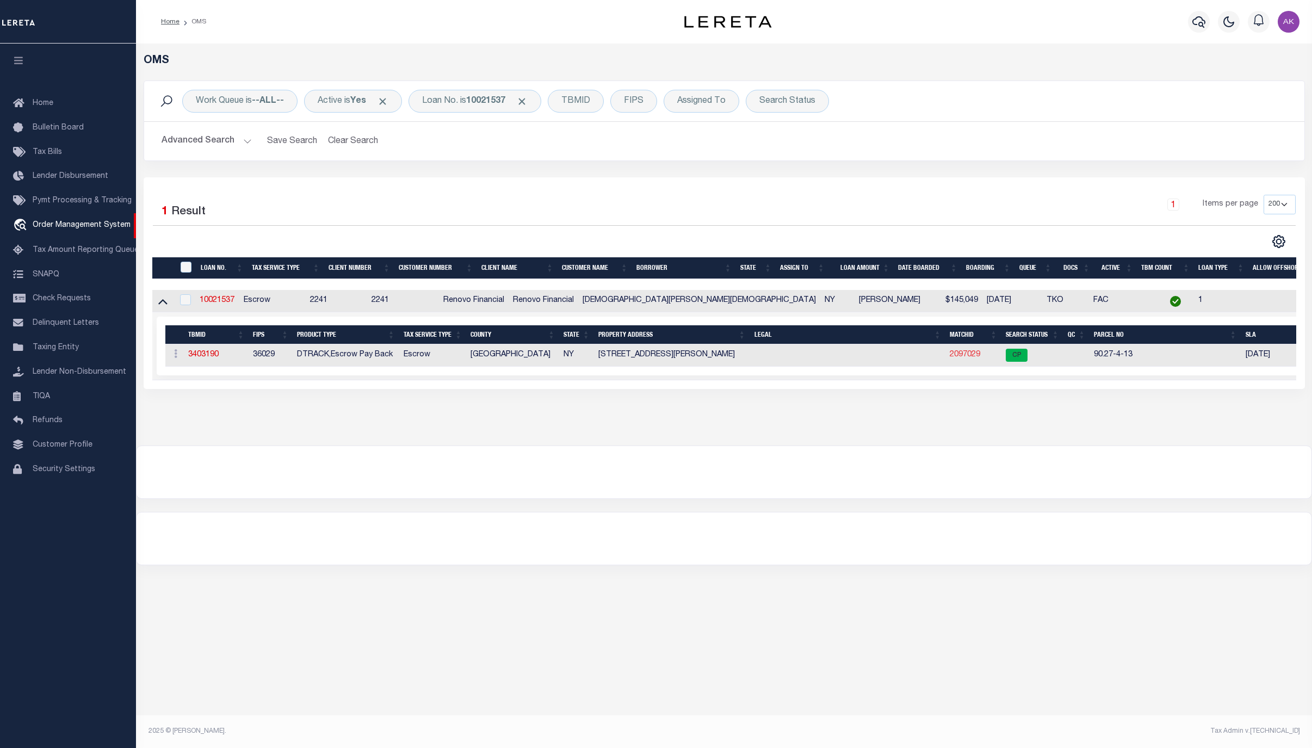
click at [968, 356] on link "2097029" at bounding box center [965, 355] width 30 height 8
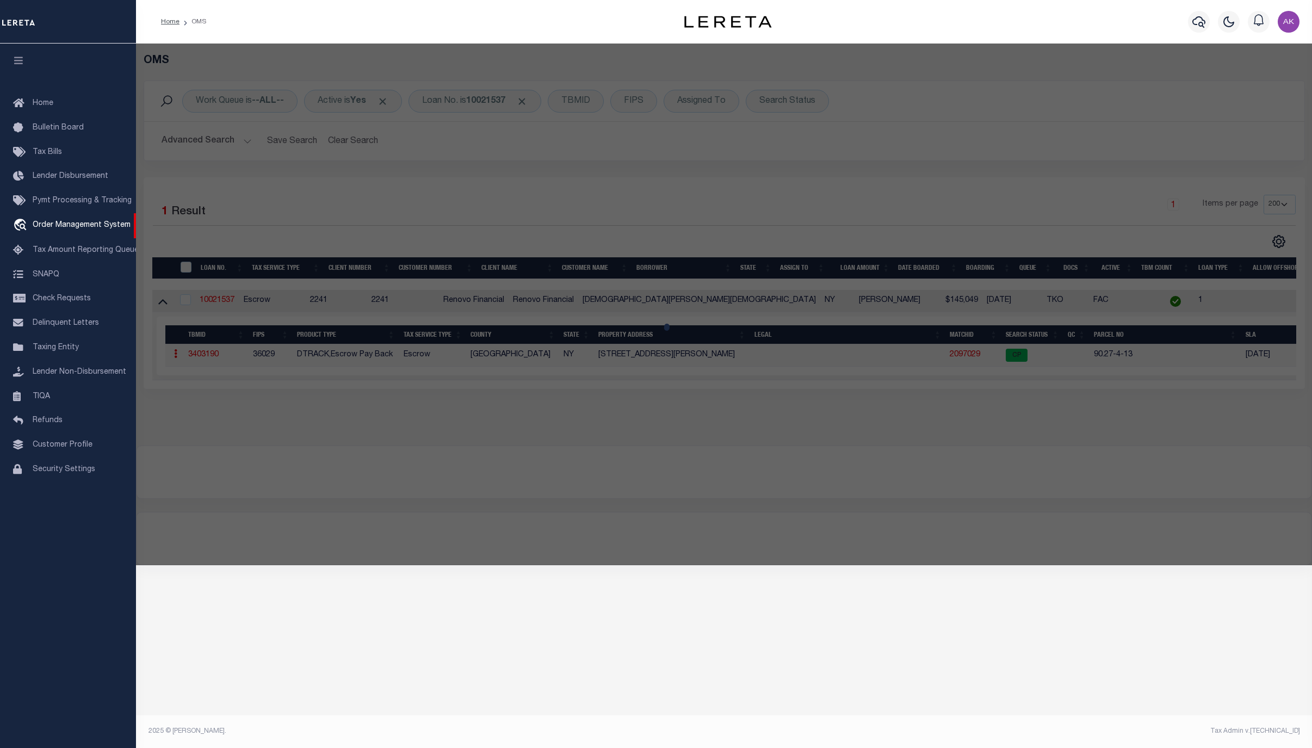
checkbox input "false"
select select "CP"
type input "[DEMOGRAPHIC_DATA][PERSON_NAME][DEMOGRAPHIC_DATA]"
select select "AGW"
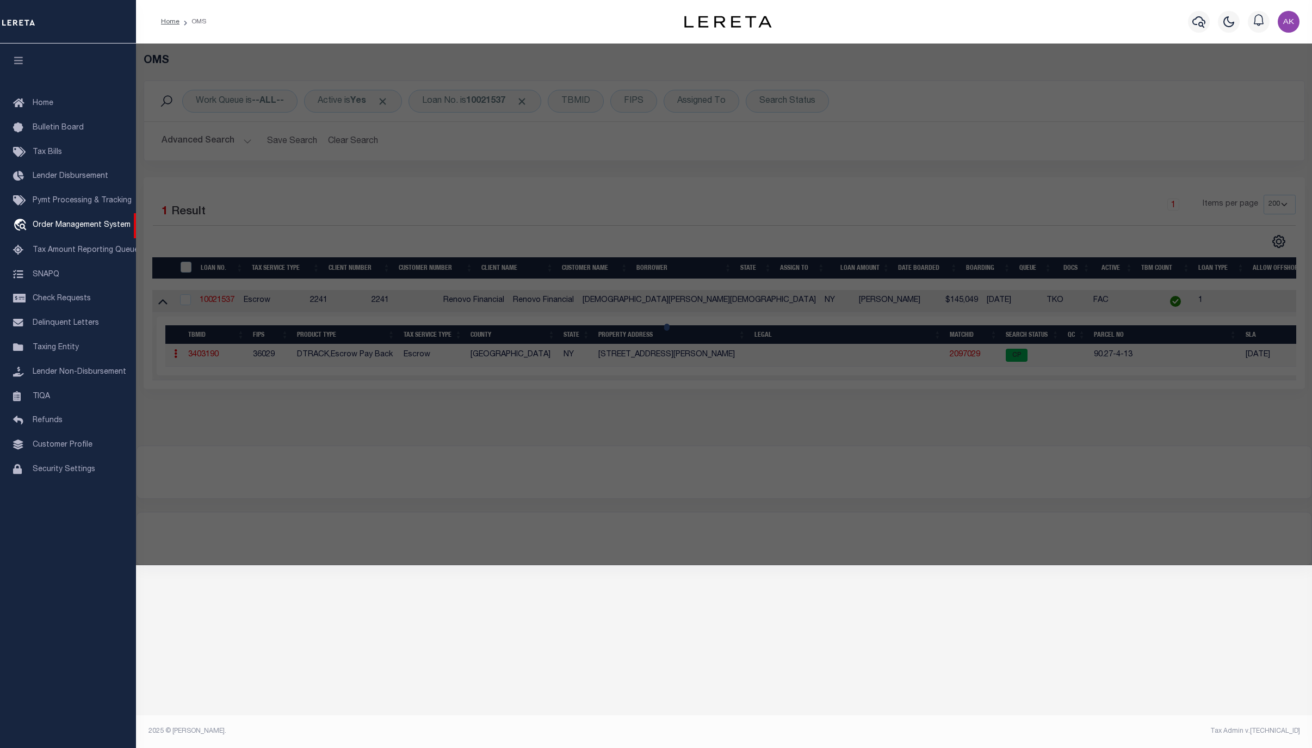
select select "ADD"
type input "[STREET_ADDRESS][PERSON_NAME]"
checkbox input "false"
type input "BUFFALO, NY 14215"
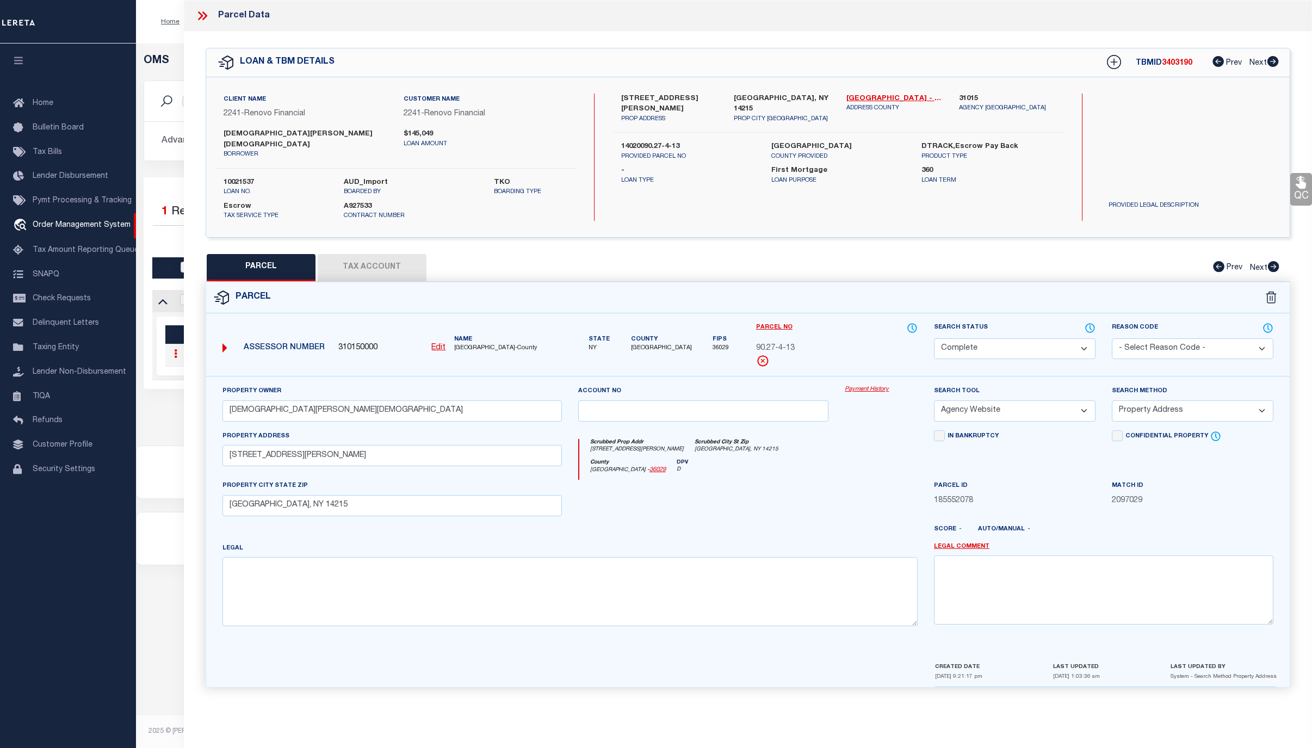
click at [879, 385] on link "Payment History" at bounding box center [881, 389] width 73 height 9
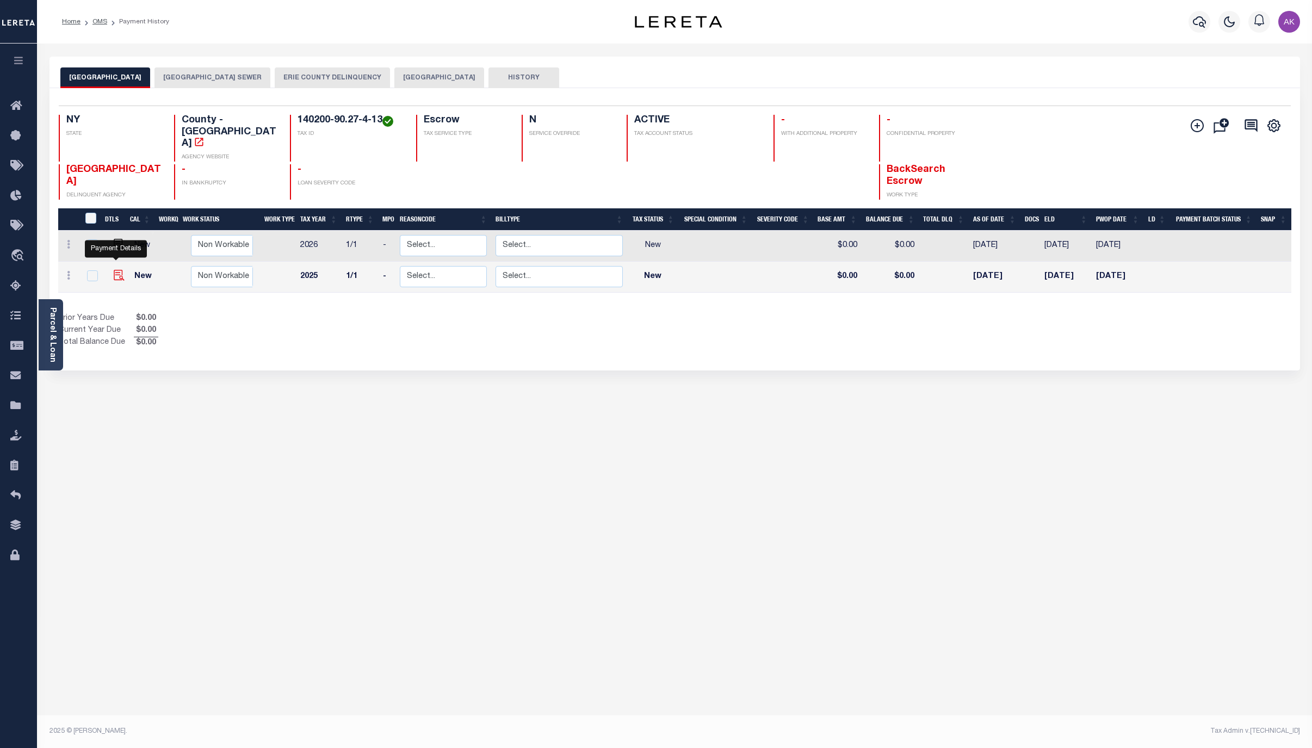
click at [115, 270] on img "" at bounding box center [119, 275] width 11 height 11
checkbox input "true"
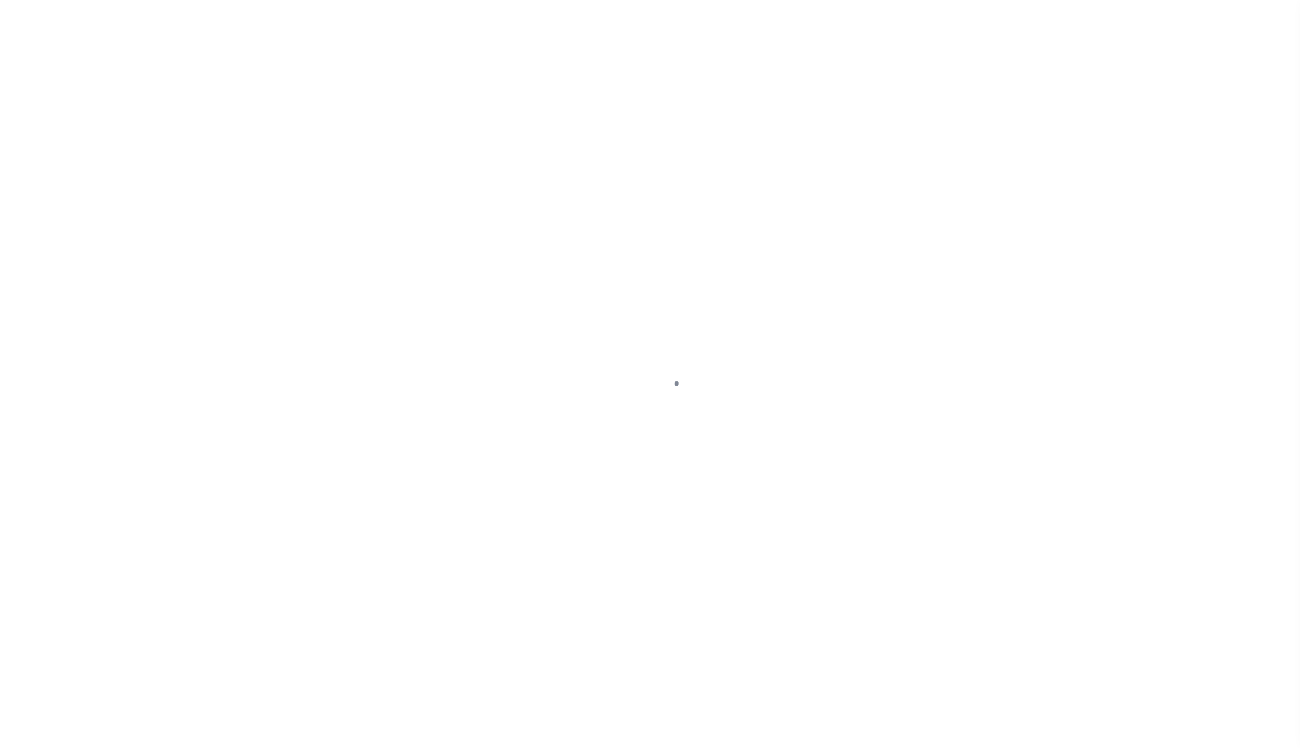
select select "NW2"
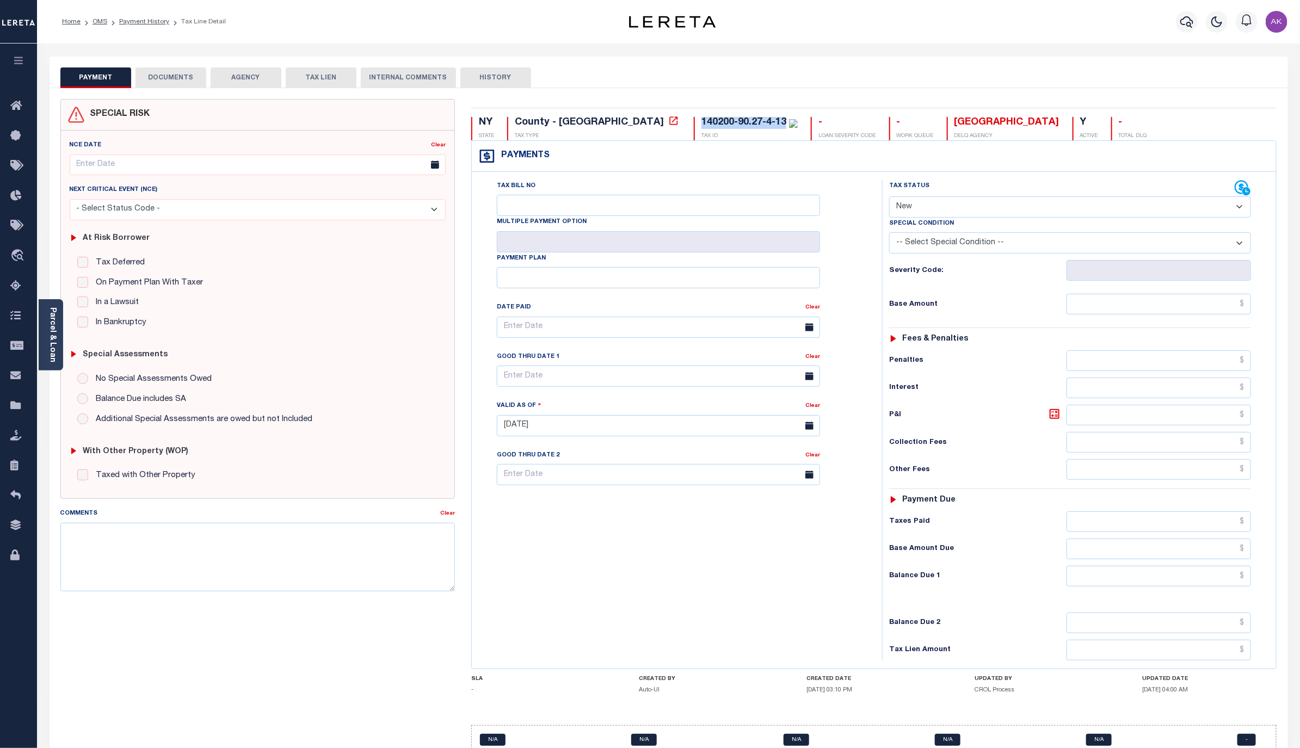
drag, startPoint x: 694, startPoint y: 121, endPoint x: 611, endPoint y: 116, distance: 83.4
click at [611, 116] on div "NY STATE County - NY TAX TYPE 140200-90.27-4-13 TAX ID - LOAN SEVERITY CODE - W…" at bounding box center [874, 436] width 822 height 675
copy div "140200-90.27-4-13"
click at [668, 122] on icon at bounding box center [673, 120] width 11 height 11
click at [153, 24] on link "Payment History" at bounding box center [144, 21] width 50 height 7
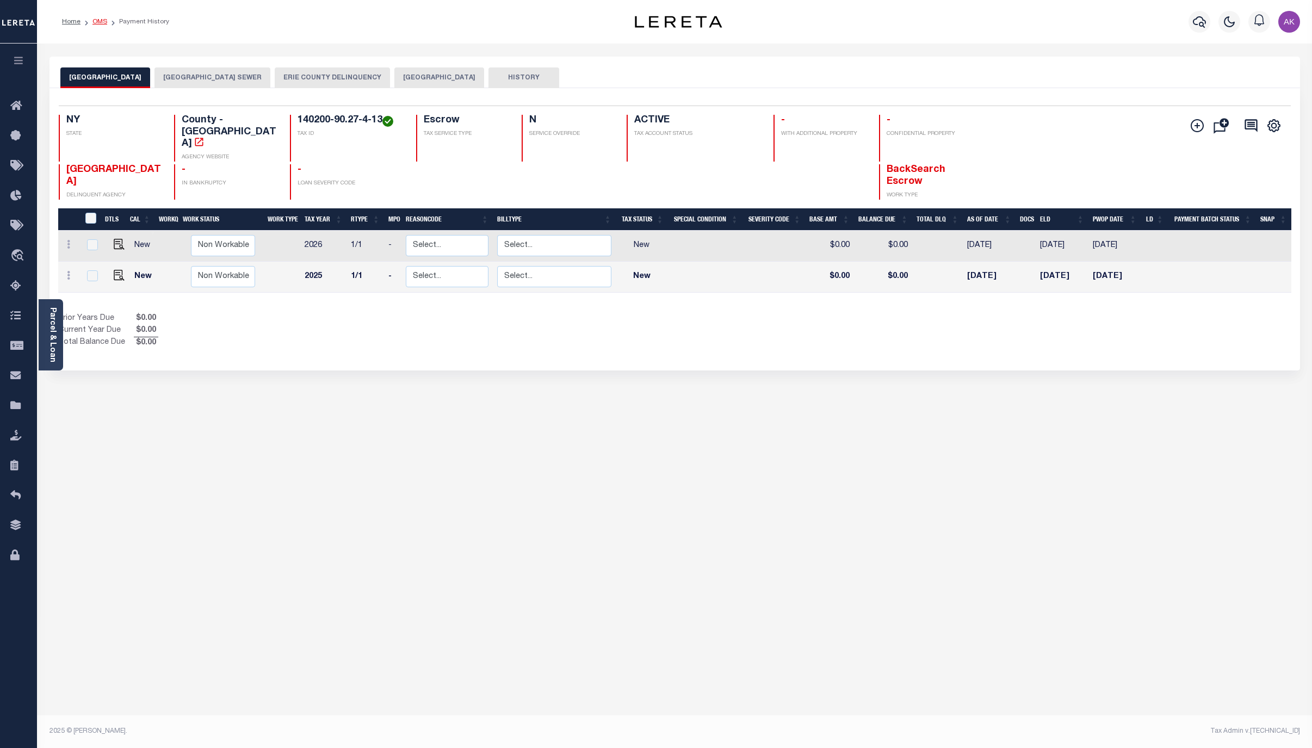
click at [100, 21] on link "OMS" at bounding box center [99, 21] width 15 height 7
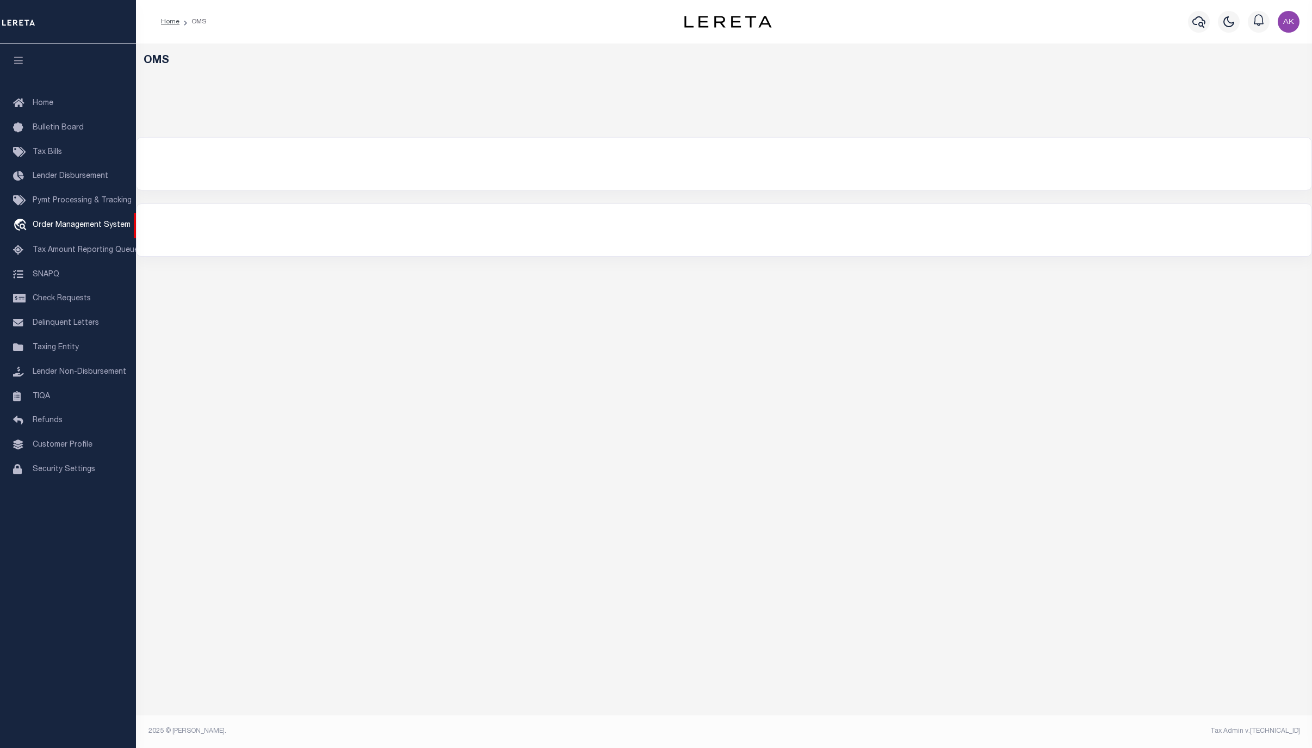
select select "200"
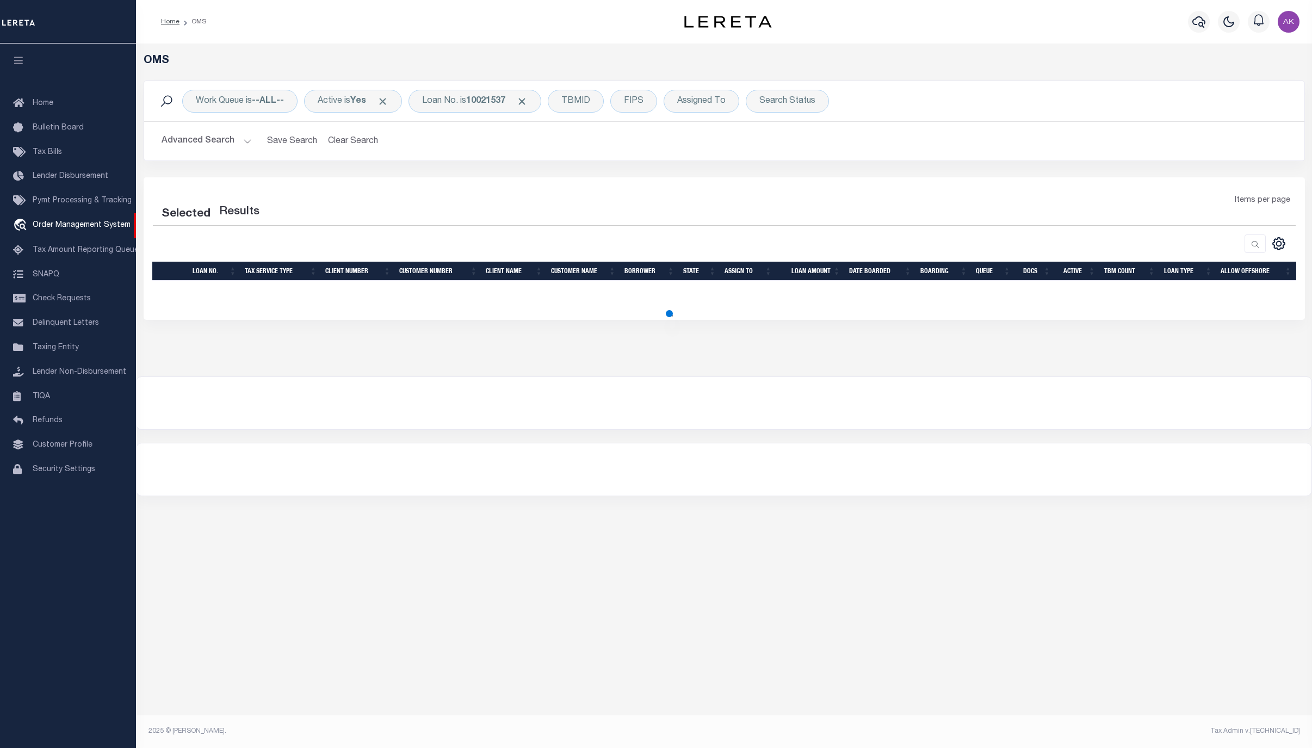
select select "200"
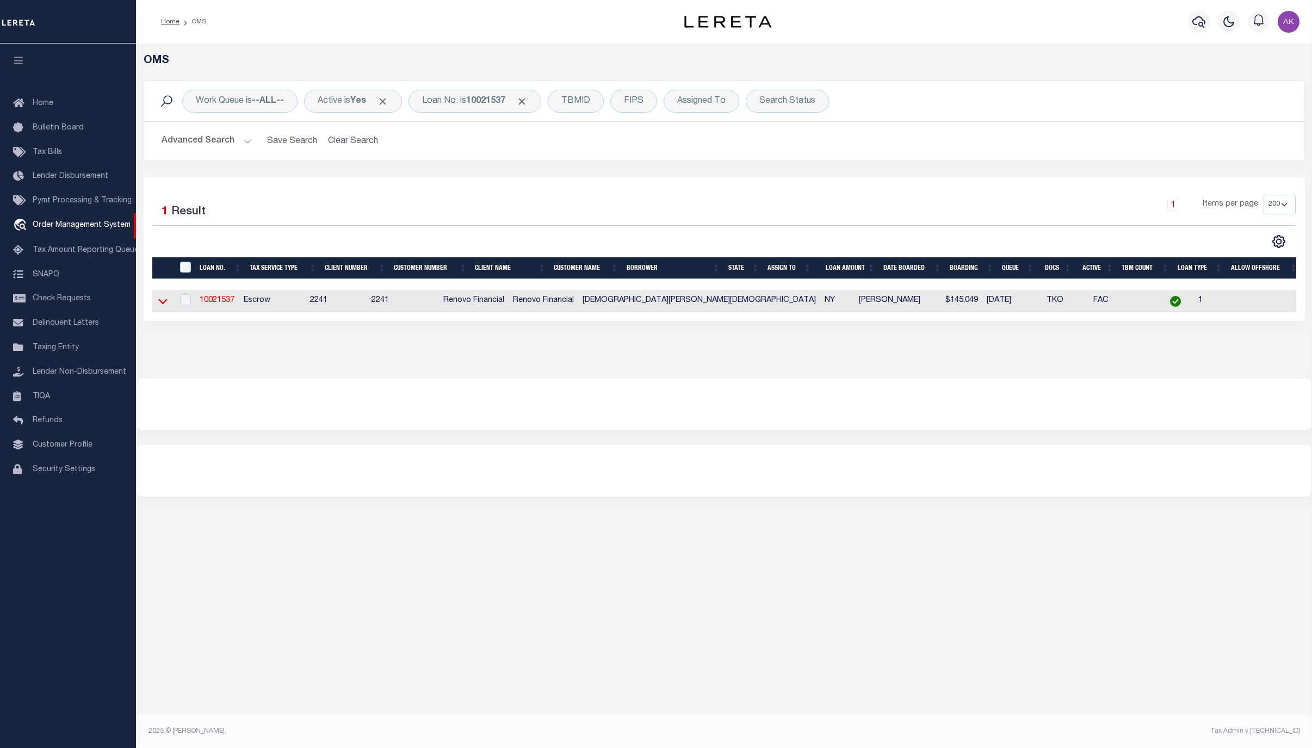
click at [162, 304] on icon at bounding box center [162, 300] width 9 height 11
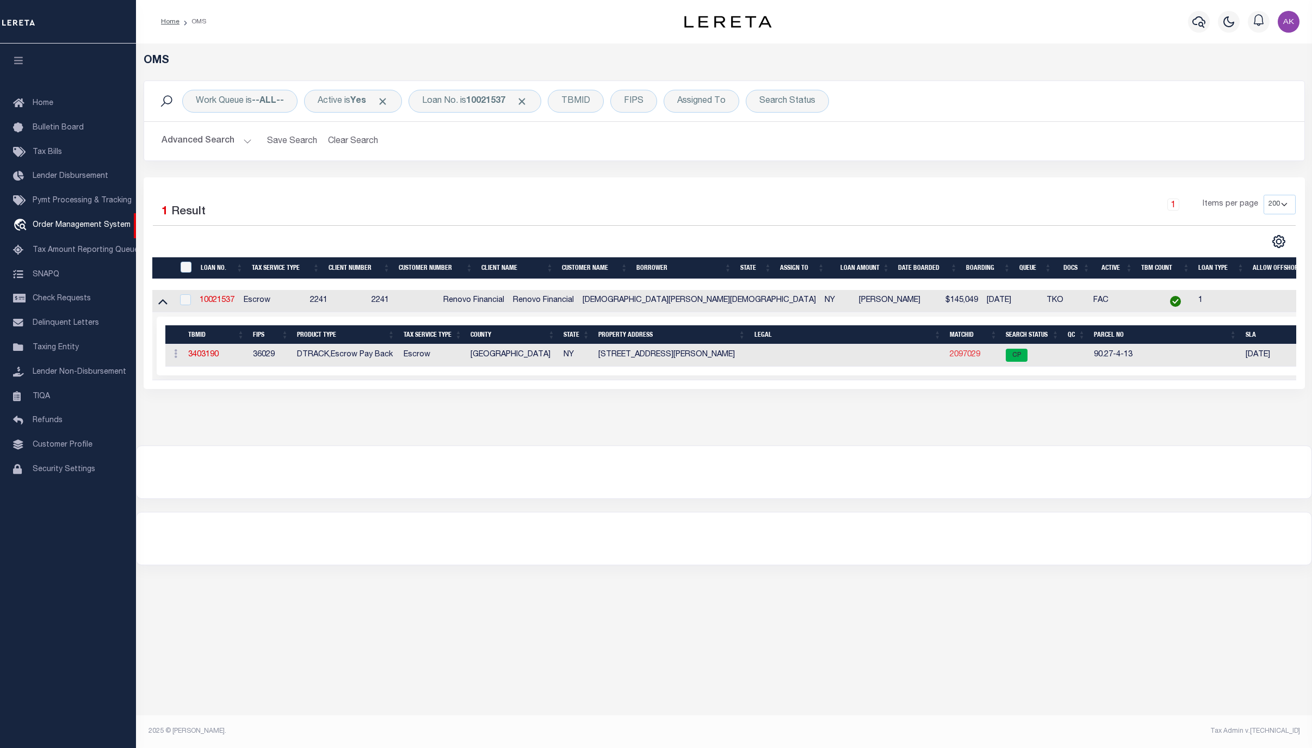
click at [962, 359] on link "2097029" at bounding box center [965, 355] width 30 height 8
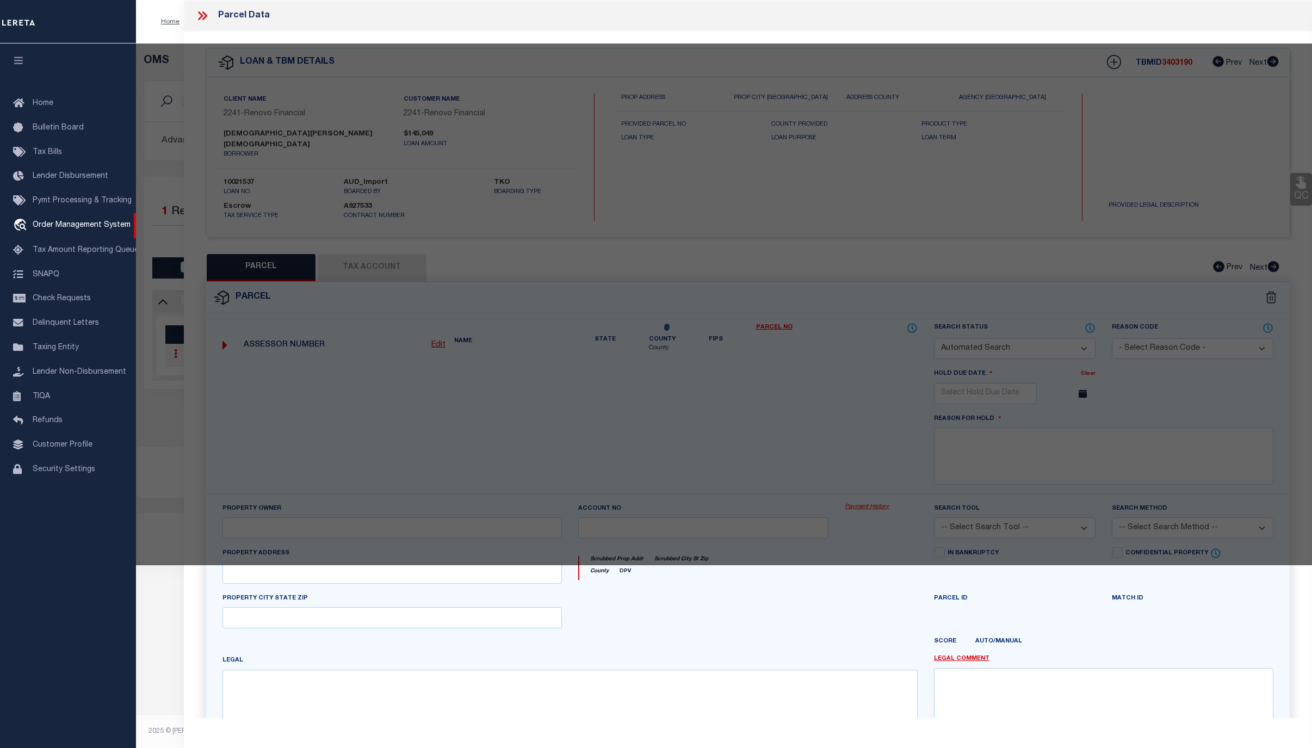
checkbox input "false"
select select "CP"
type input "[DEMOGRAPHIC_DATA][PERSON_NAME][DEMOGRAPHIC_DATA]"
select select "AGW"
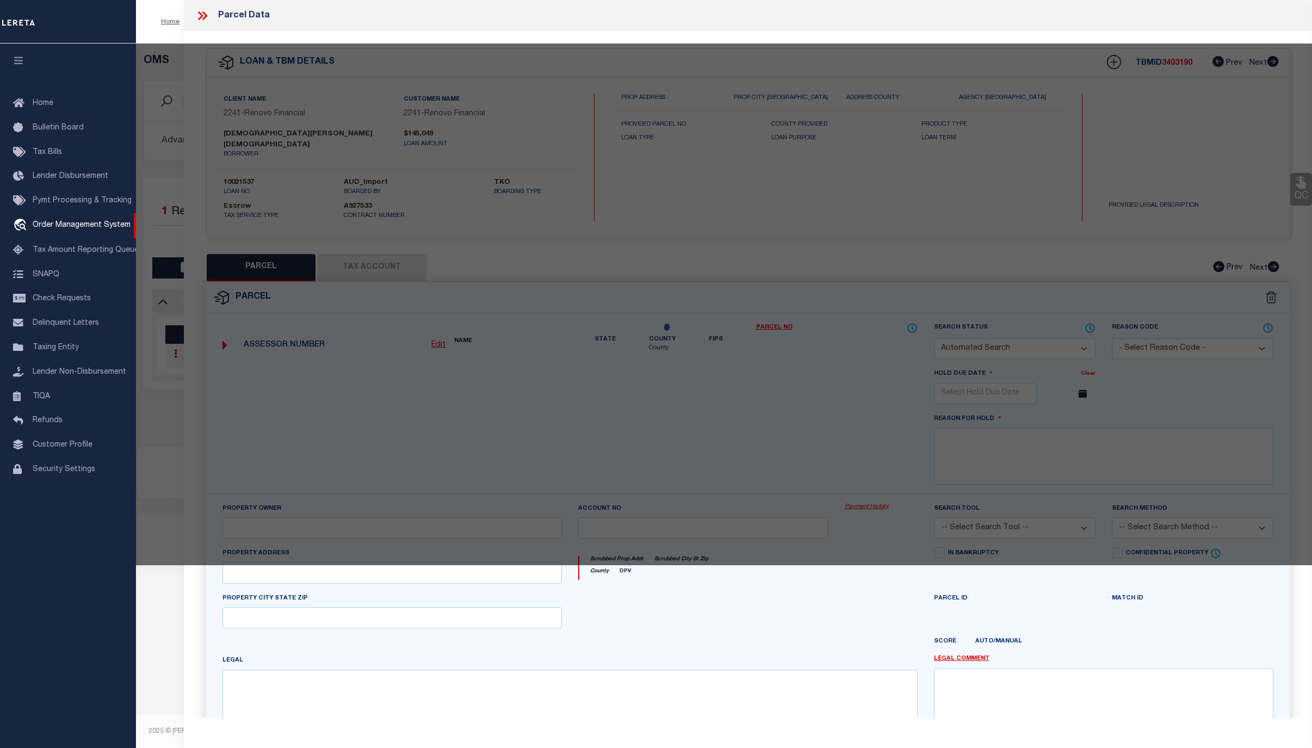
select select "ADD"
type input "[STREET_ADDRESS][PERSON_NAME]"
checkbox input "false"
type input "BUFFALO, NY 14215"
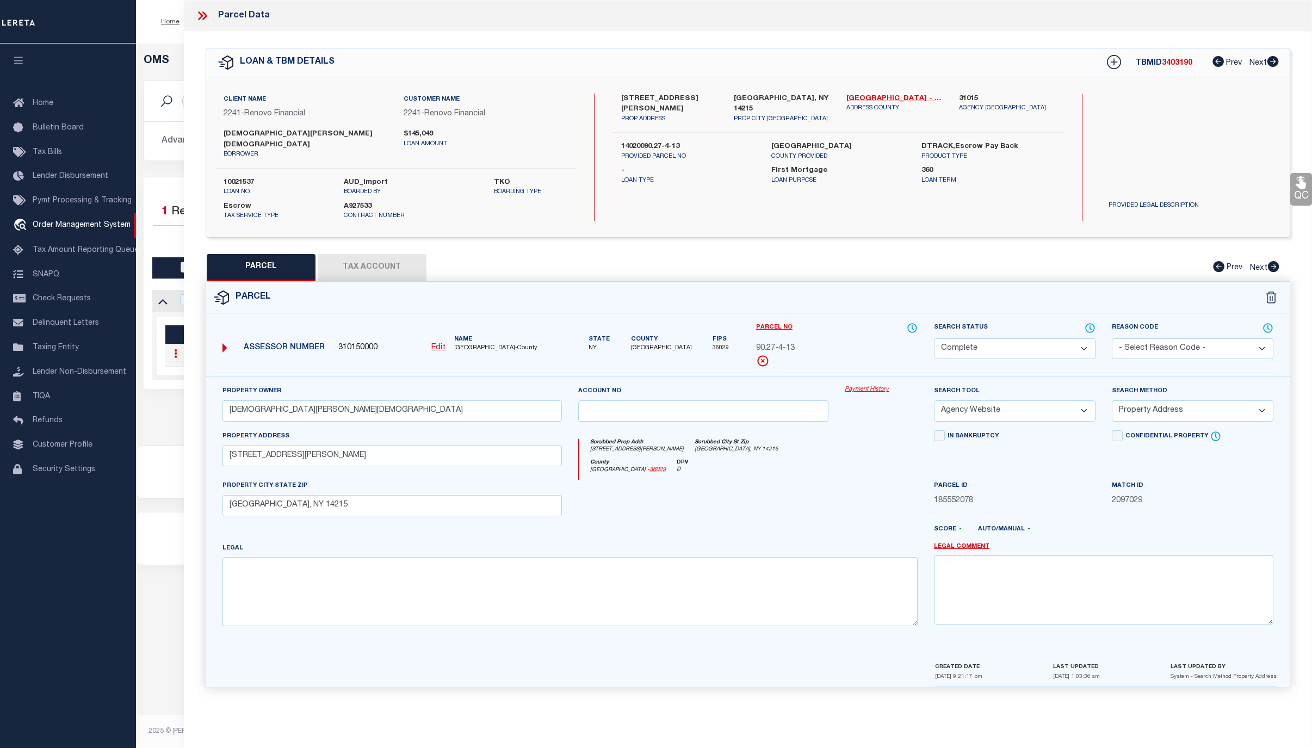
click at [873, 385] on link "Payment History" at bounding box center [881, 389] width 73 height 9
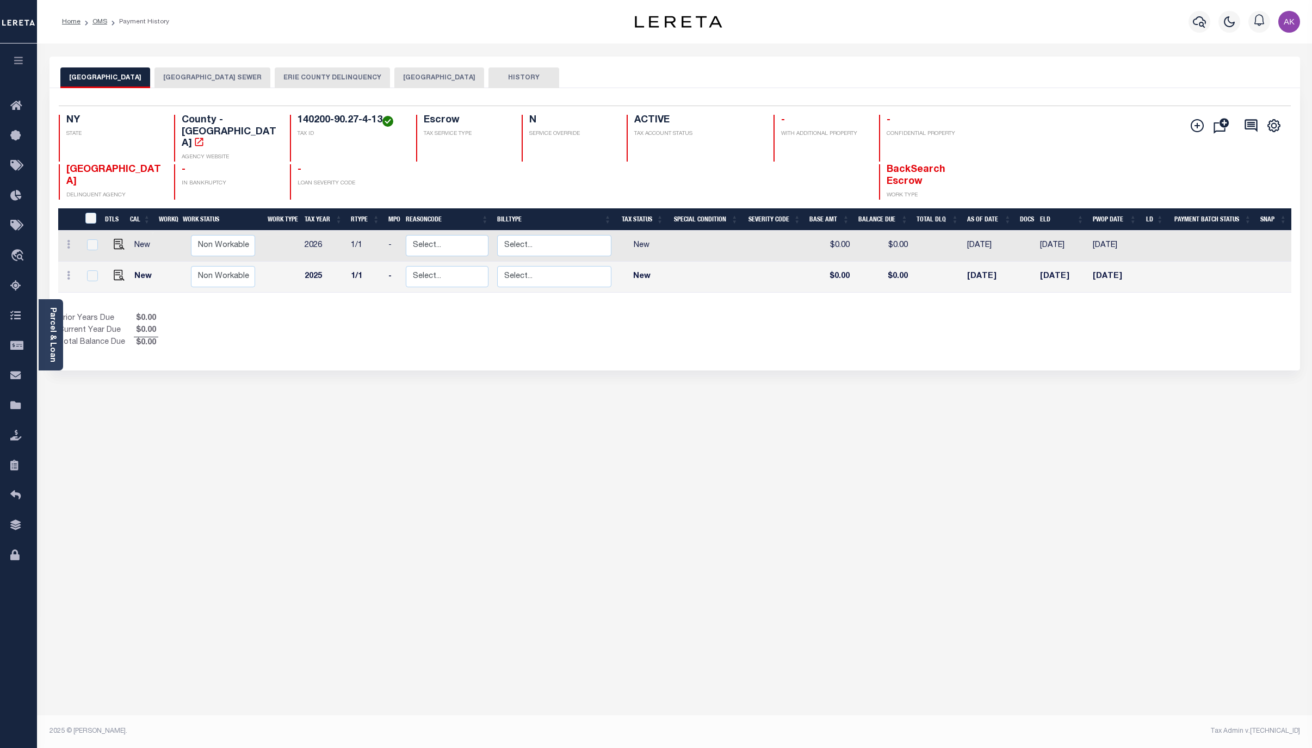
click at [1098, 528] on div "BUFFALO CITY STATE AND COUNTY BUFFALO CITY SEWER ERIE COUNTY DELINQUENCY BUFFAL…" at bounding box center [674, 364] width 1267 height 614
click at [324, 76] on button "ERIE COUNTY DELINQUENCY" at bounding box center [332, 77] width 115 height 21
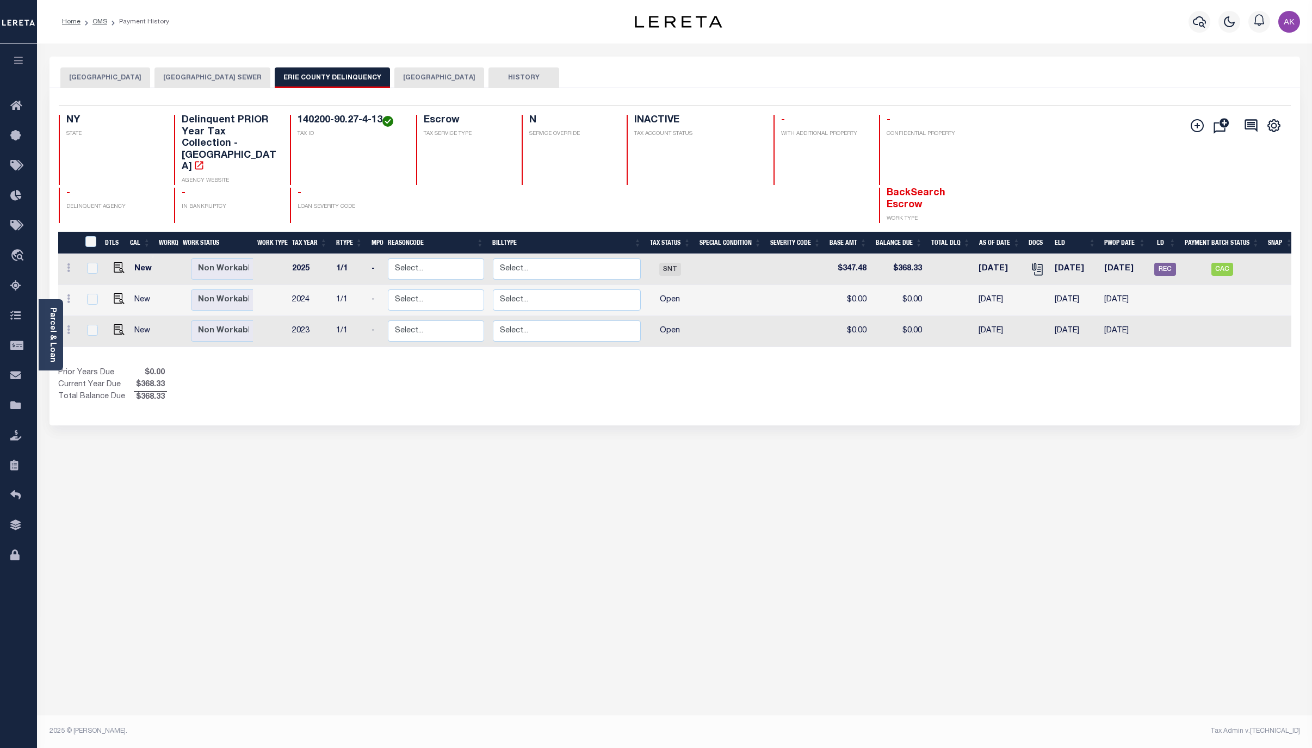
click at [435, 77] on button "BUFFALO CITY" at bounding box center [439, 77] width 90 height 21
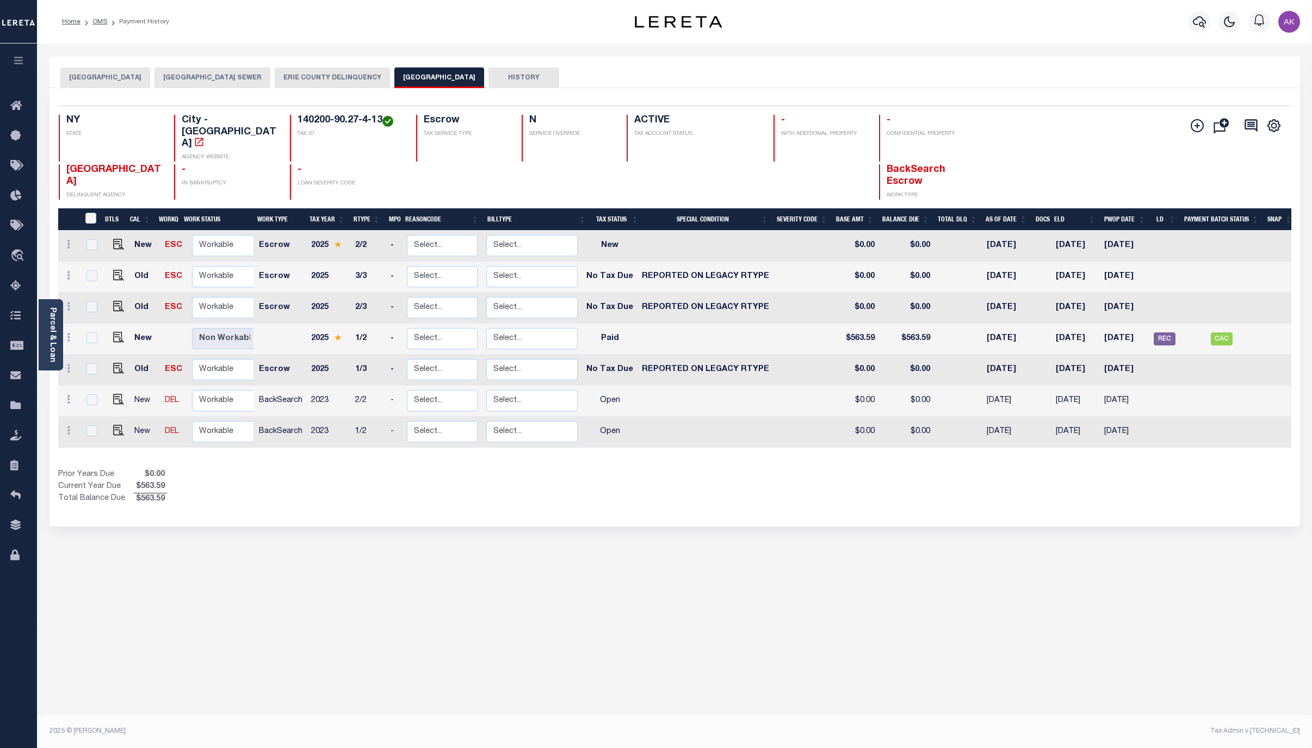
click at [244, 73] on button "BUFFALO CITY SEWER" at bounding box center [213, 77] width 116 height 21
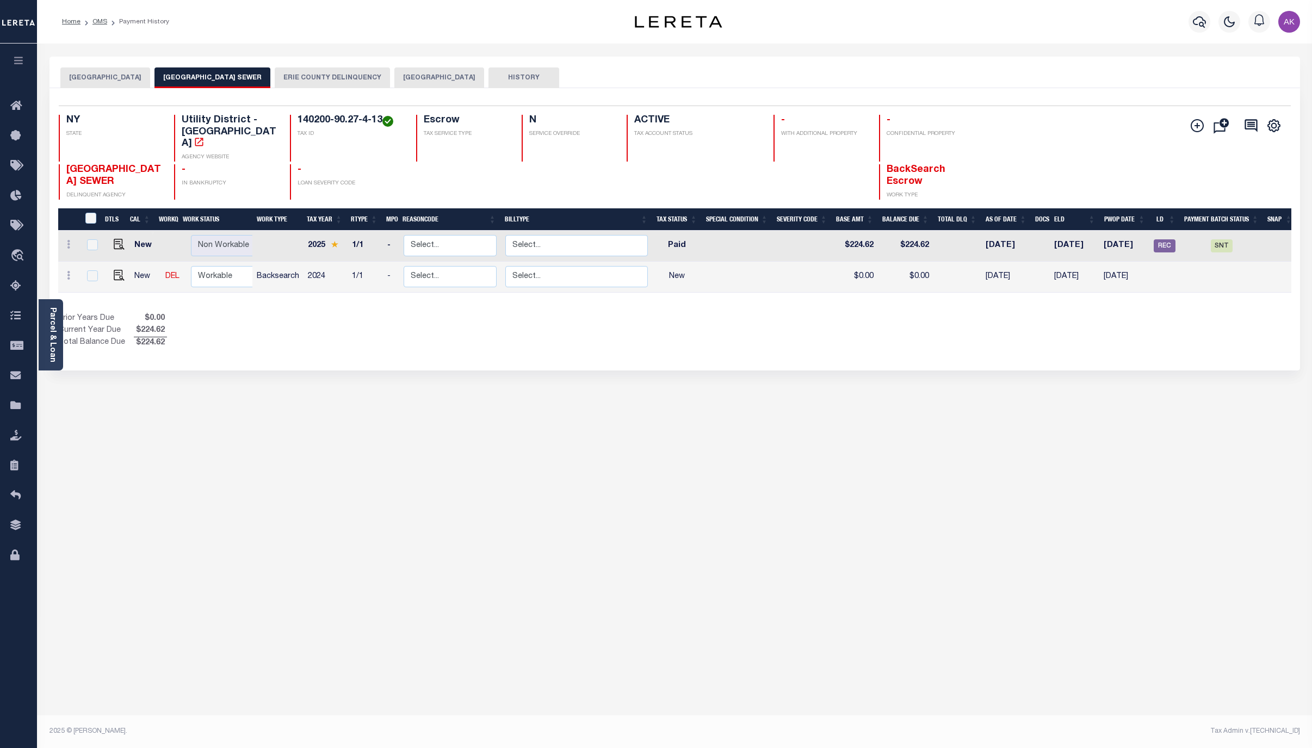
click at [355, 75] on button "ERIE COUNTY DELINQUENCY" at bounding box center [332, 77] width 115 height 21
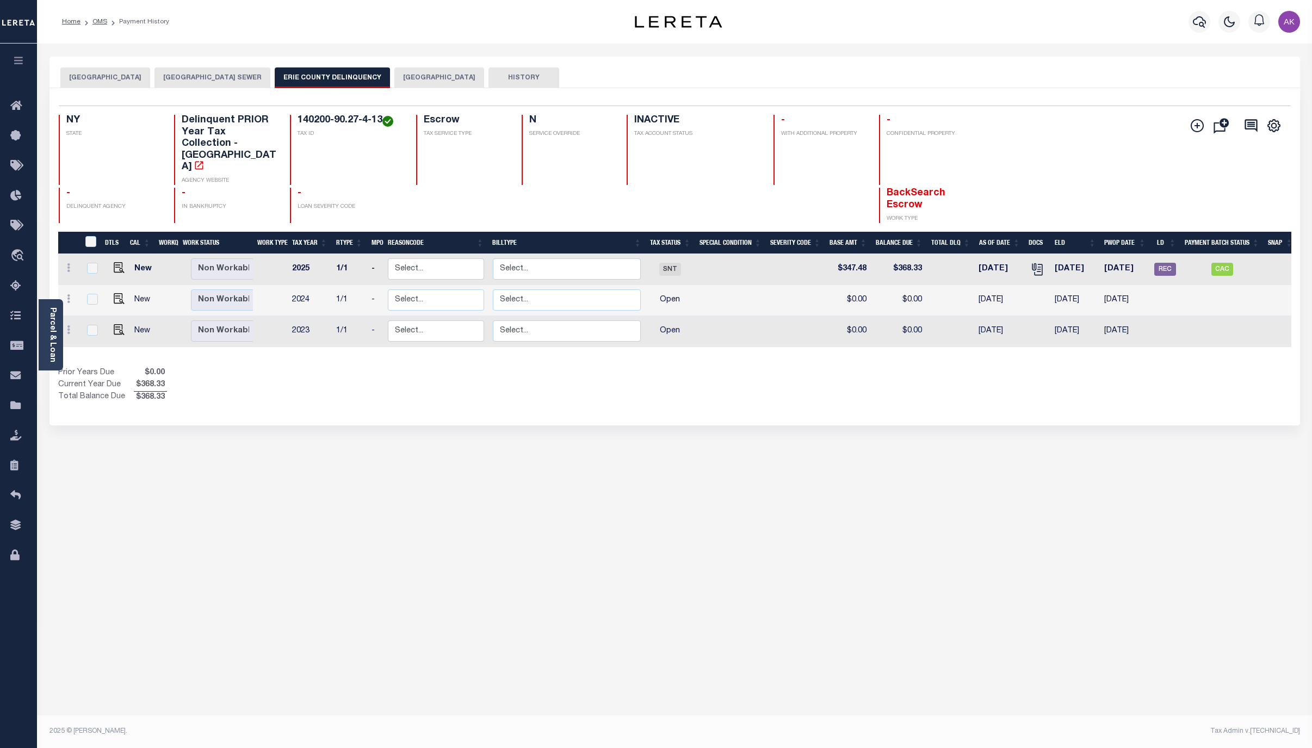
click at [150, 74] on button "[GEOGRAPHIC_DATA]" at bounding box center [105, 77] width 90 height 21
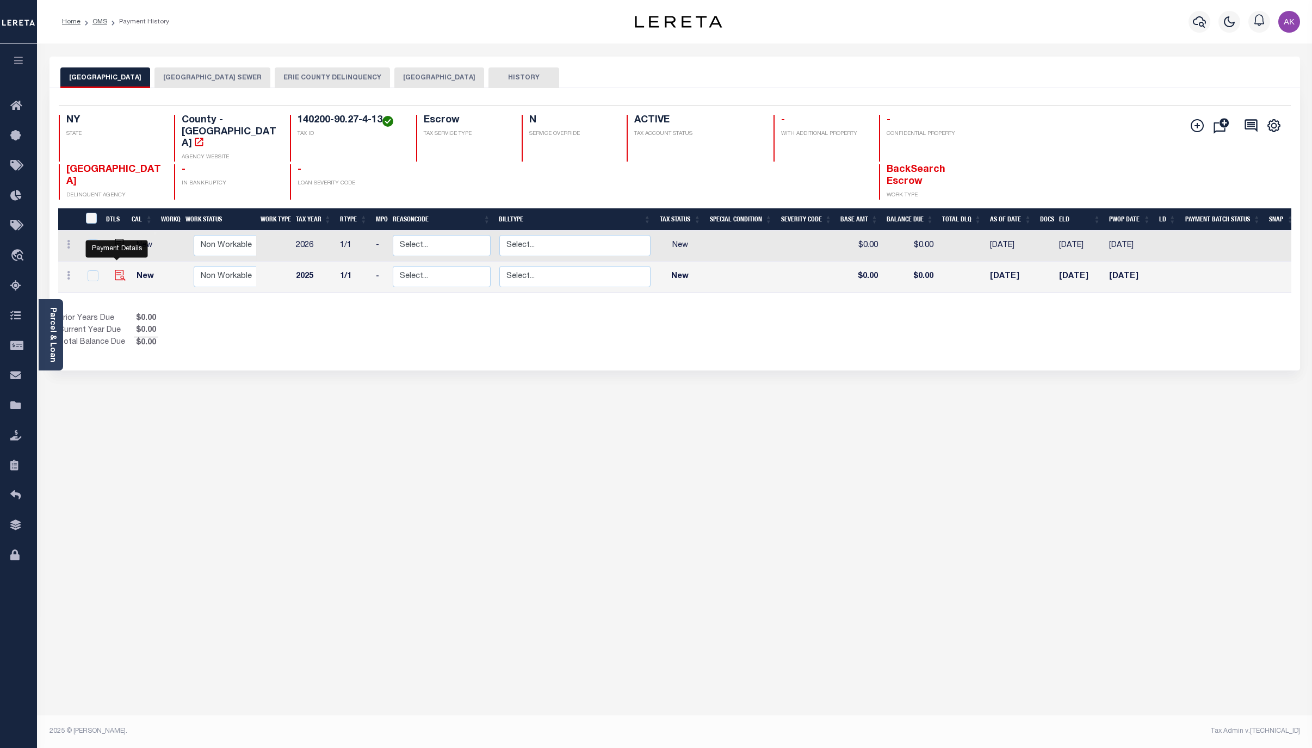
click at [116, 270] on img "" at bounding box center [120, 275] width 11 height 11
checkbox input "true"
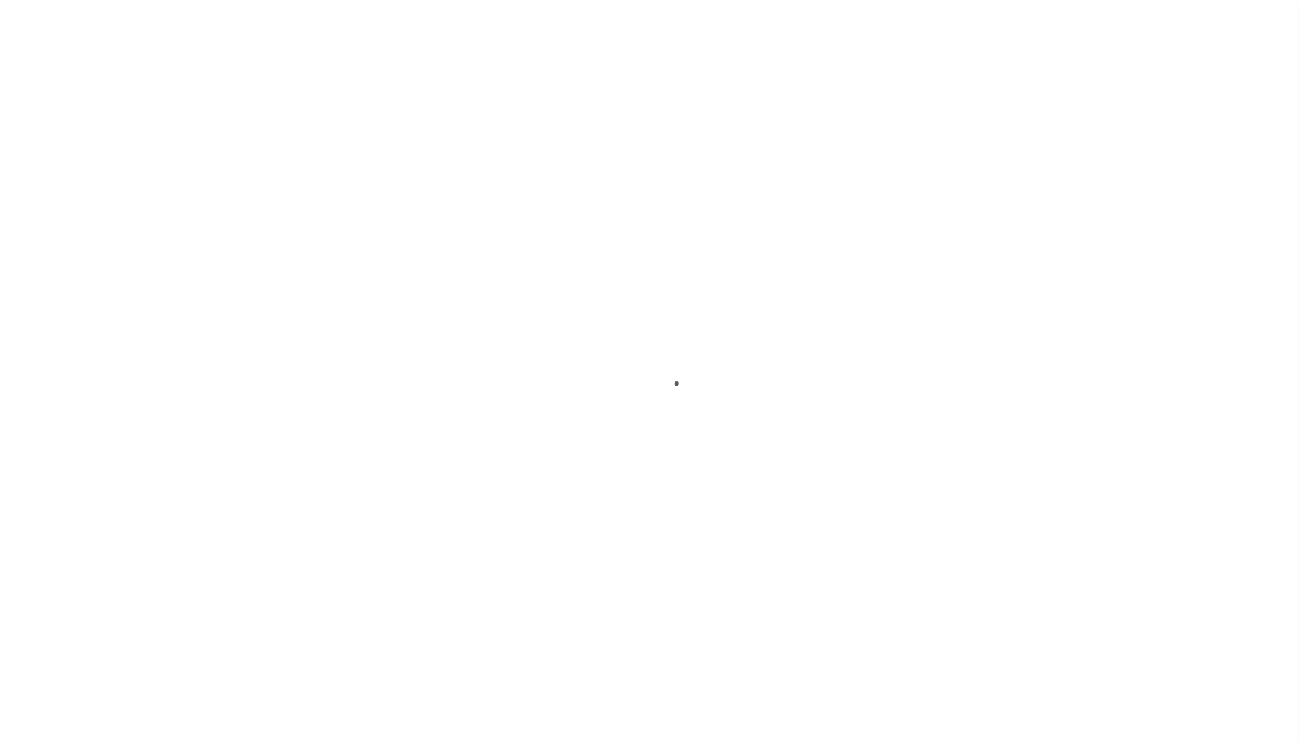
select select "NW2"
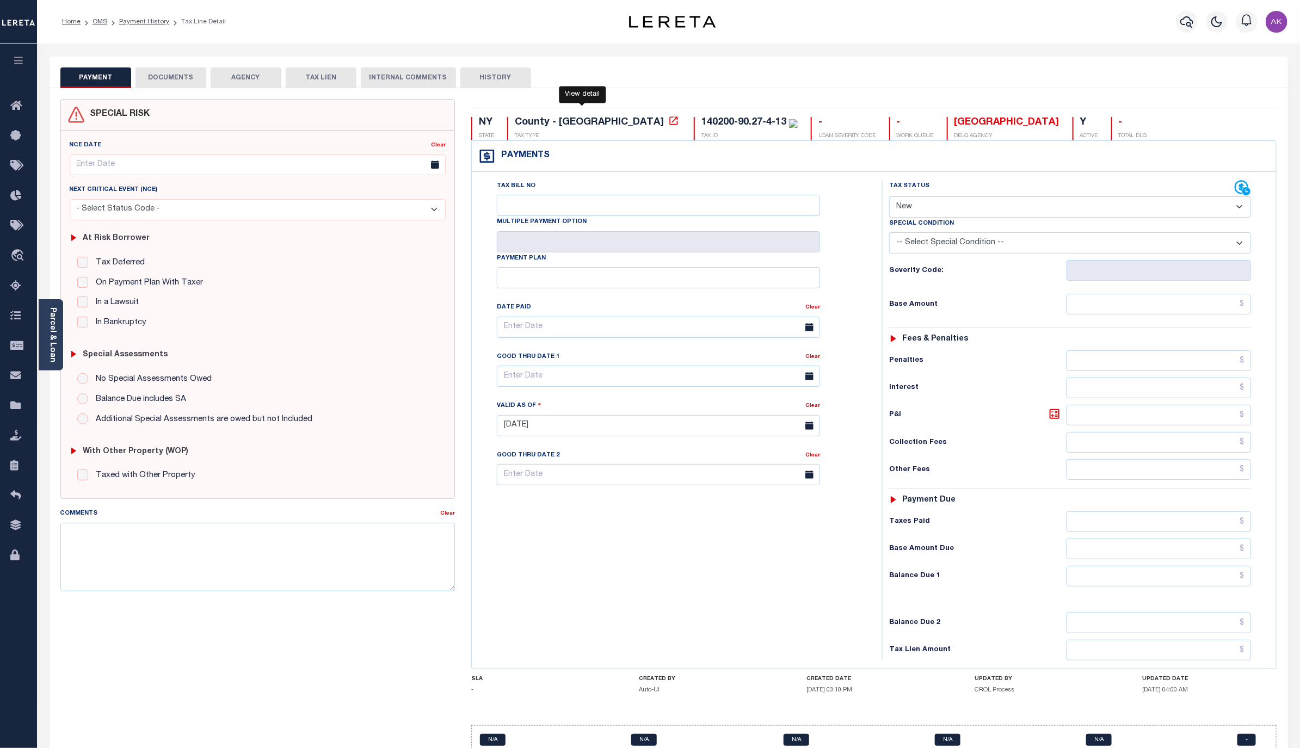
click at [669, 119] on icon at bounding box center [673, 120] width 8 height 8
click at [52, 340] on link "Parcel & Loan" at bounding box center [52, 334] width 8 height 55
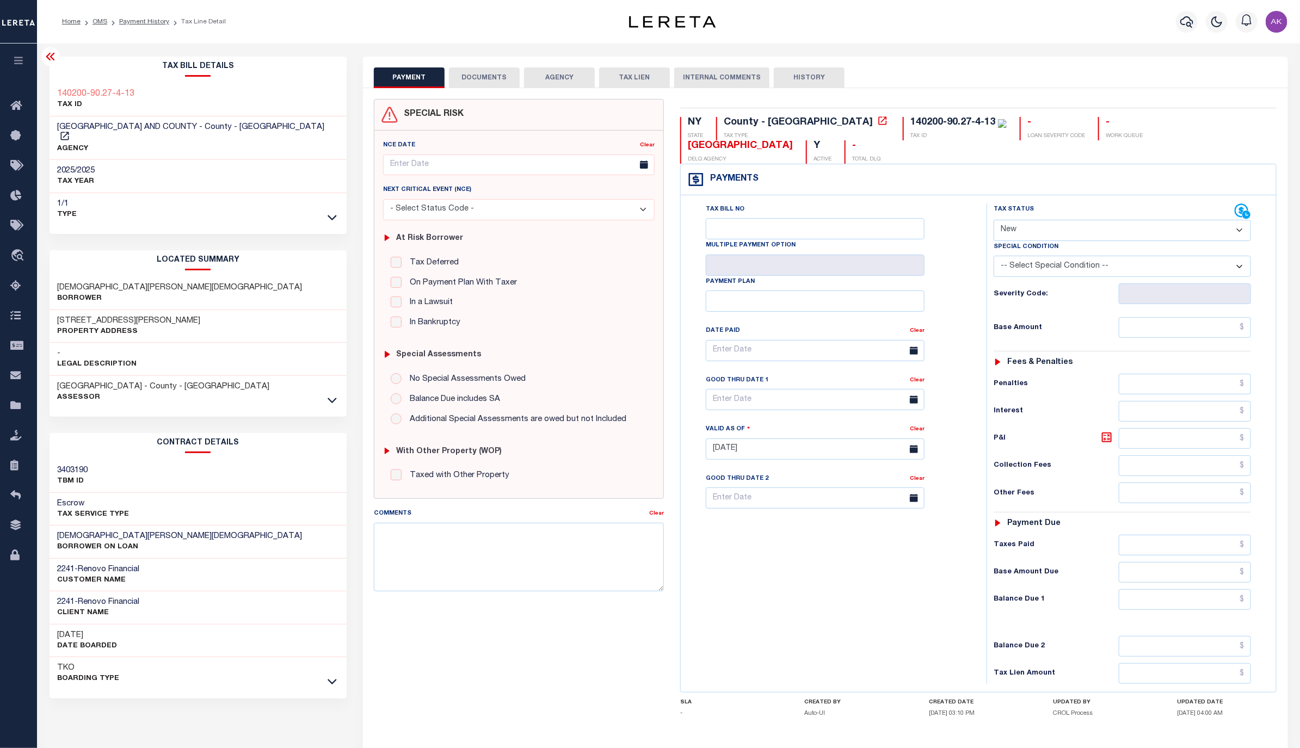
click at [49, 54] on icon at bounding box center [50, 57] width 9 height 8
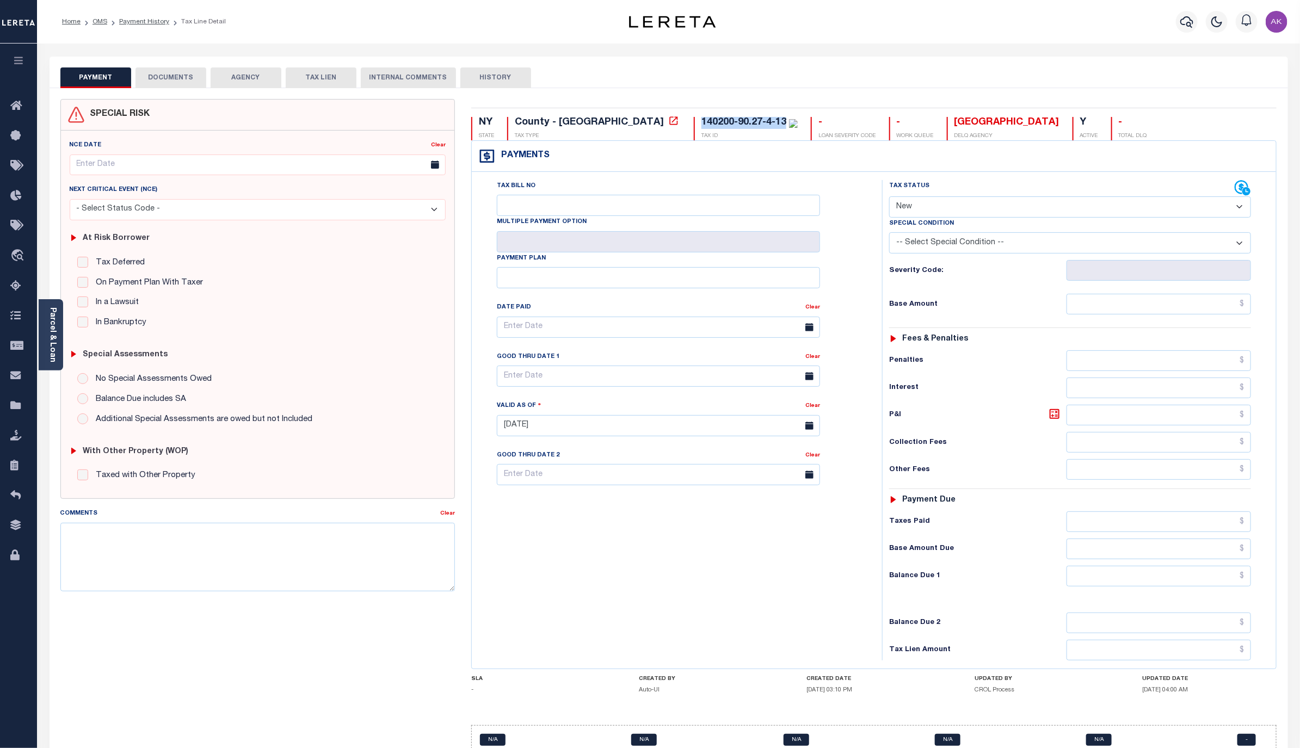
drag, startPoint x: 694, startPoint y: 121, endPoint x: 607, endPoint y: 123, distance: 86.5
click at [694, 123] on div "140200-90.27-4-13 TAX ID" at bounding box center [746, 128] width 104 height 23
copy div "140200-90.27-4-13"
click at [146, 20] on link "Payment History" at bounding box center [144, 21] width 50 height 7
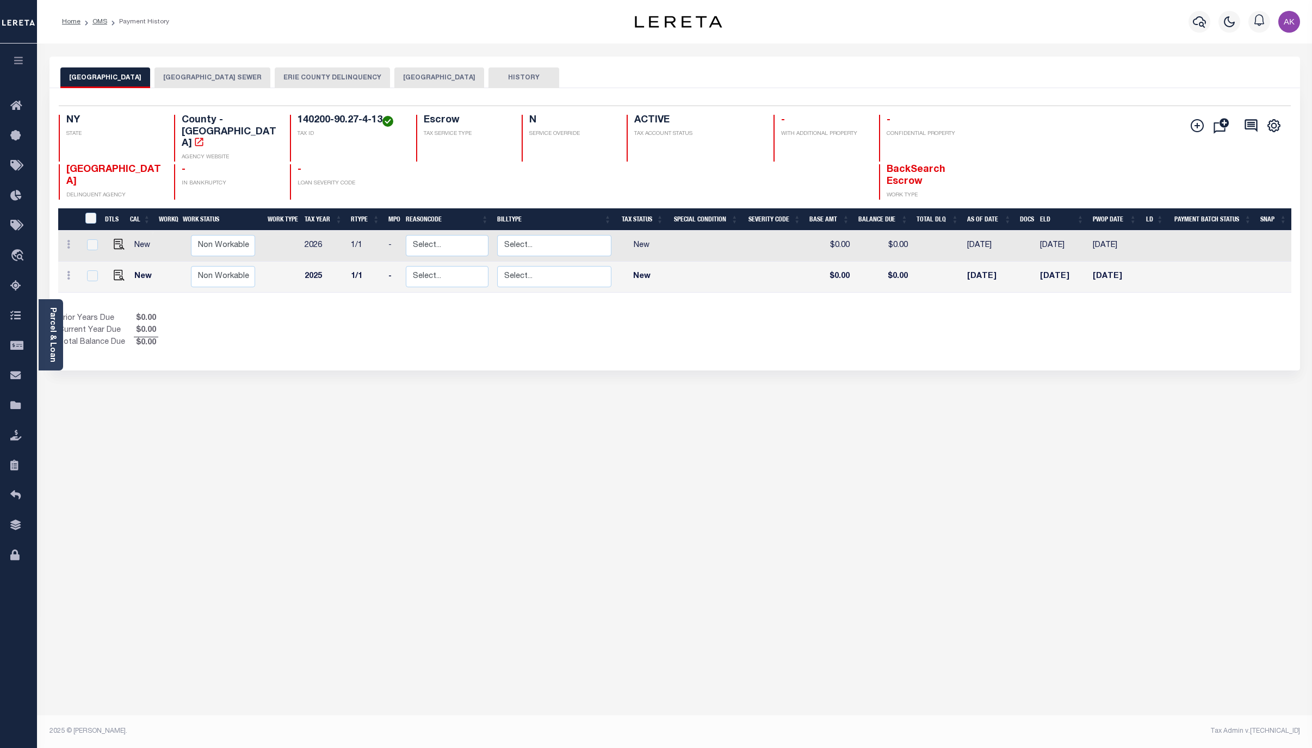
click at [260, 74] on button "BUFFALO CITY SEWER" at bounding box center [213, 77] width 116 height 21
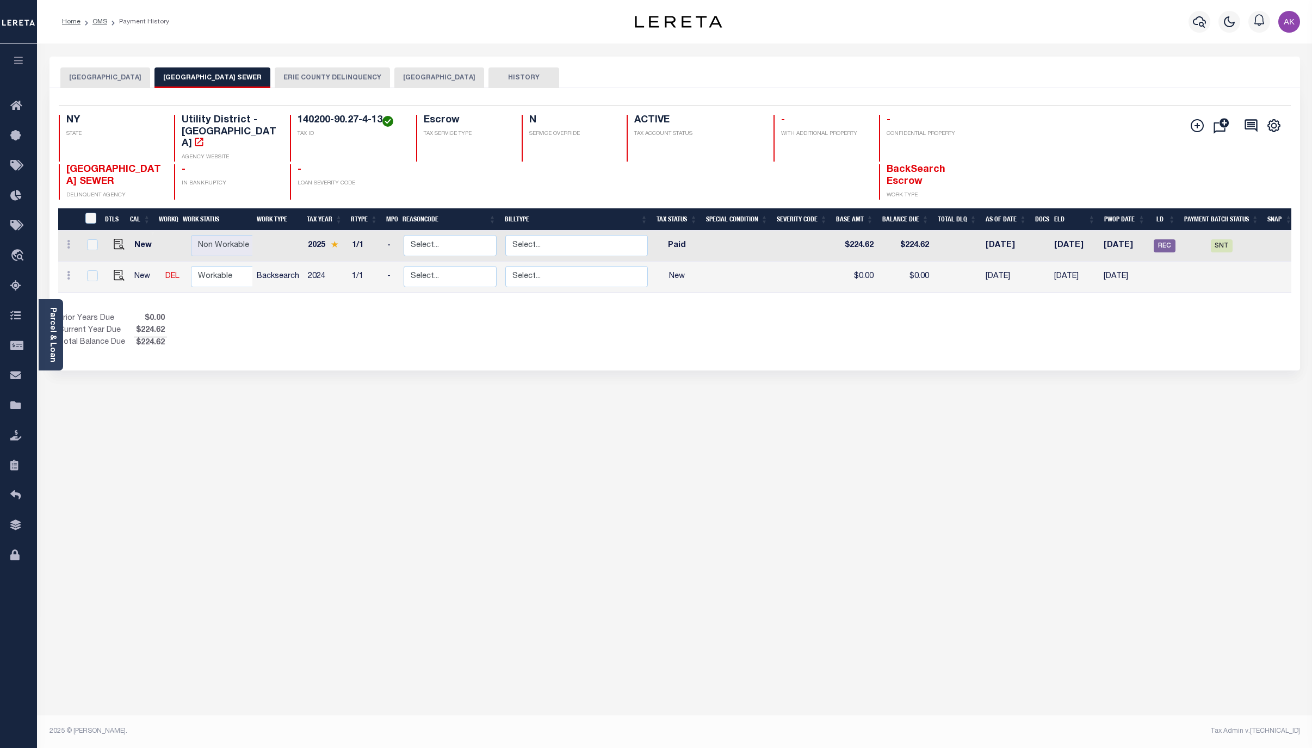
click at [429, 70] on button "BUFFALO CITY" at bounding box center [439, 77] width 90 height 21
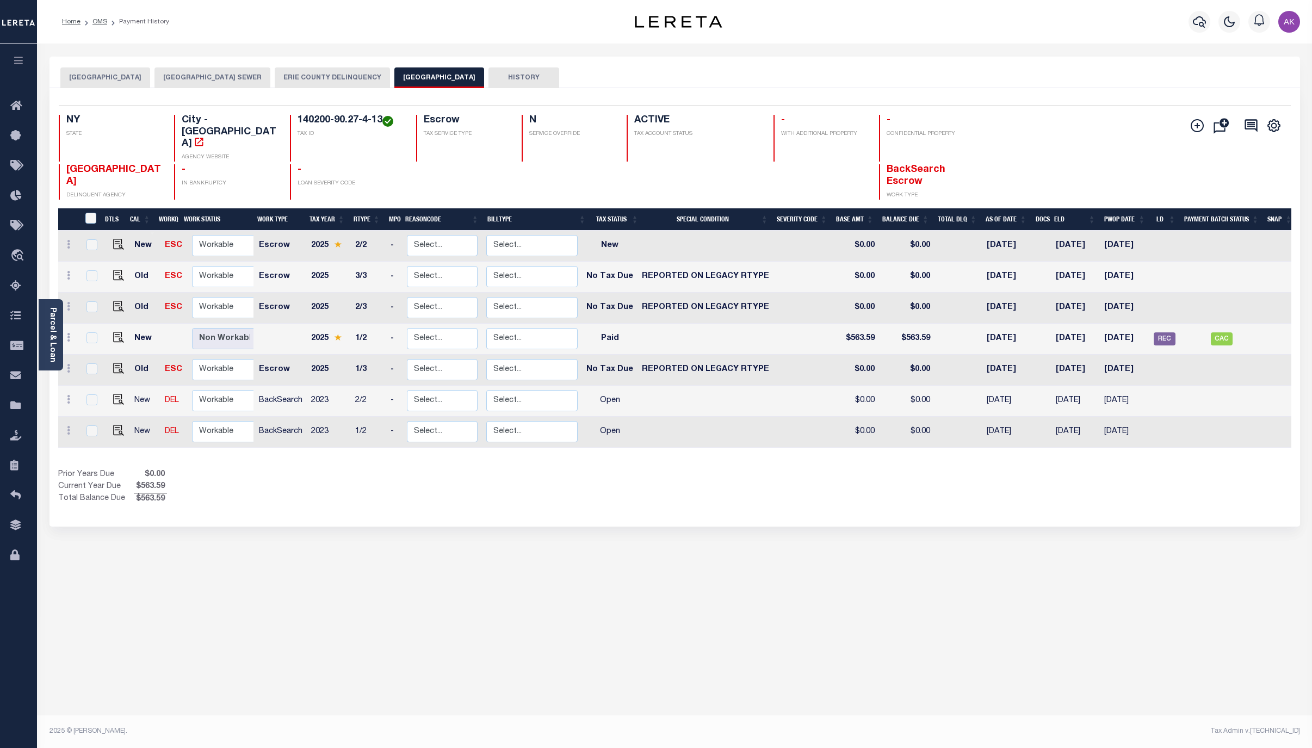
click at [261, 75] on button "BUFFALO CITY SEWER" at bounding box center [213, 77] width 116 height 21
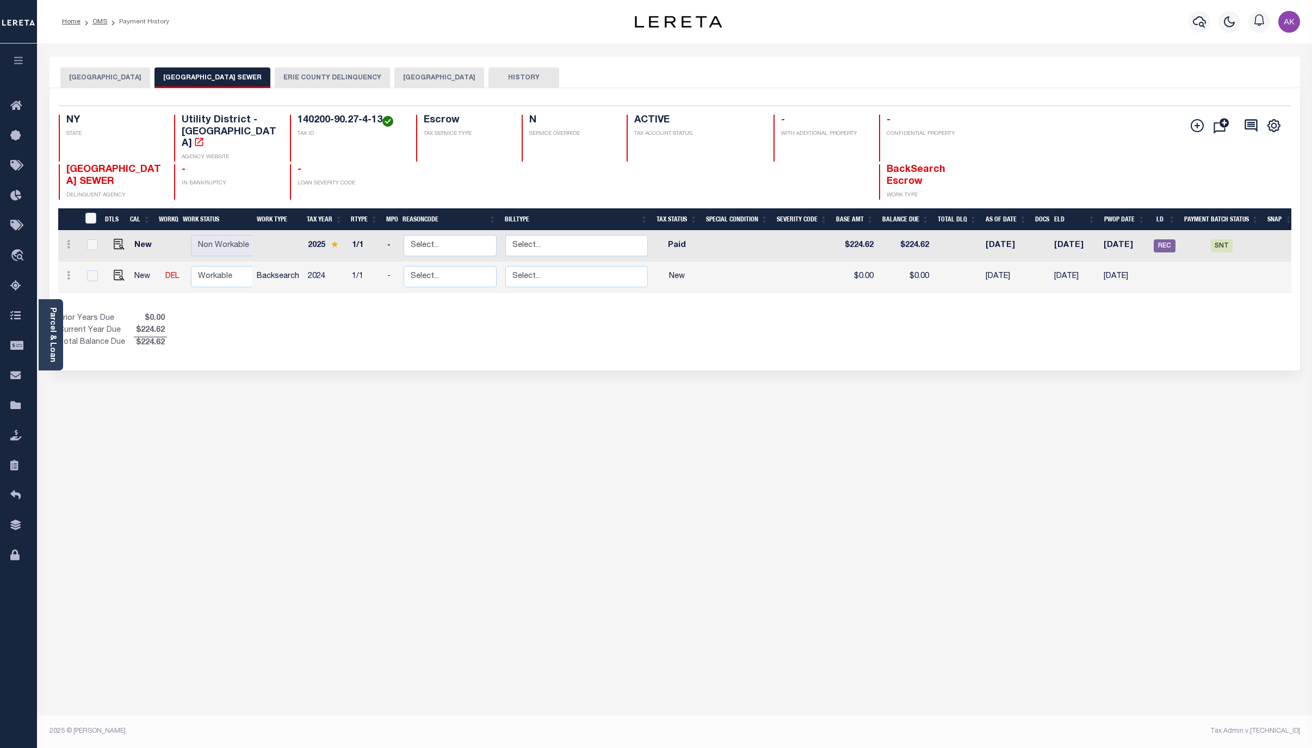
click at [145, 73] on button "BUFFALO CITY STATE AND COUNTY" at bounding box center [105, 77] width 90 height 21
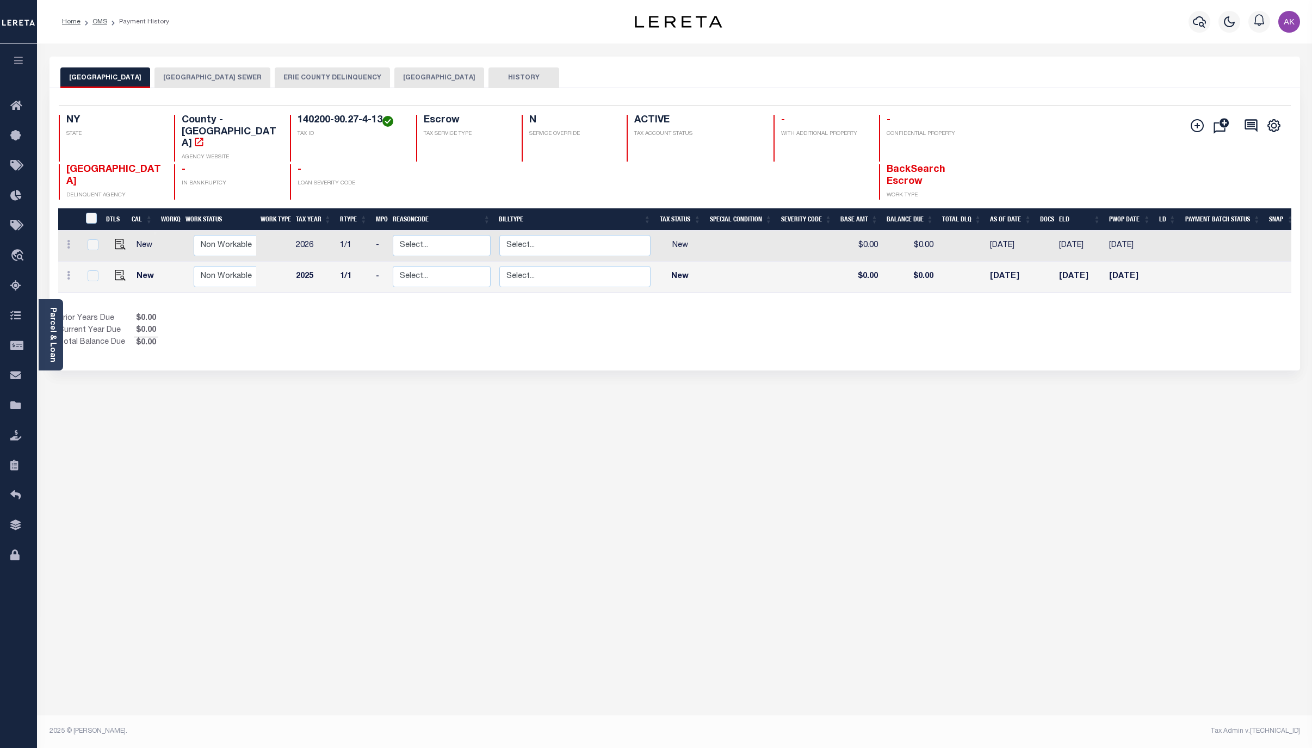
click at [247, 76] on button "BUFFALO CITY SEWER" at bounding box center [213, 77] width 116 height 21
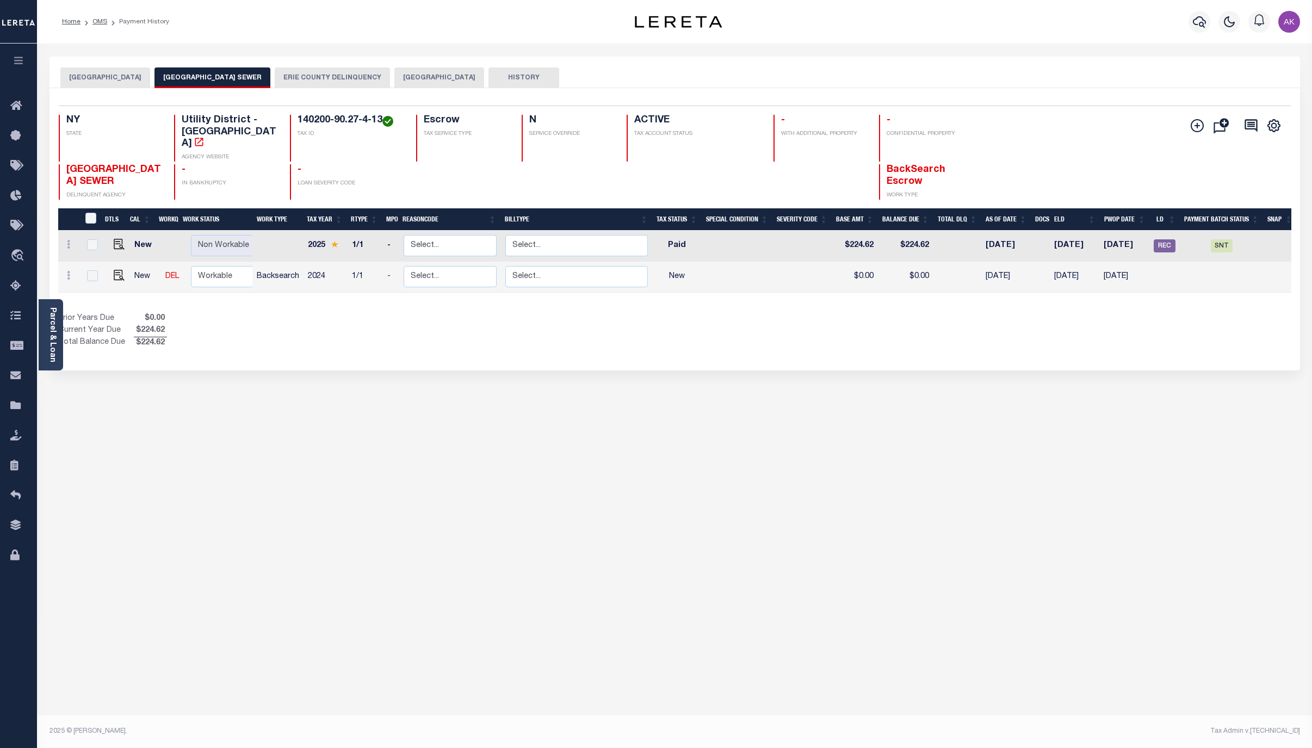
click at [338, 79] on button "ERIE COUNTY DELINQUENCY" at bounding box center [332, 77] width 115 height 21
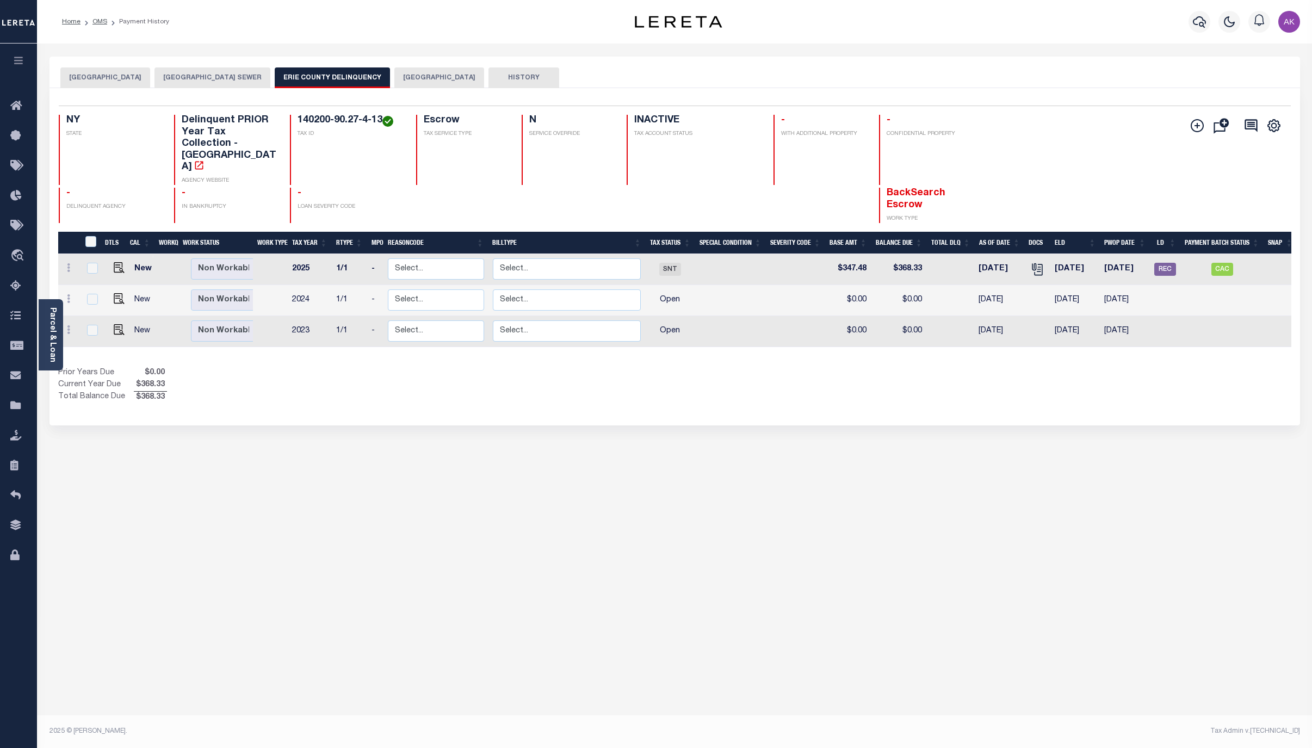
click at [1066, 367] on div "Show Tax Lines before Bill Release Date Prior Years Due $0.00 Current Year Due …" at bounding box center [674, 385] width 1233 height 36
click at [1094, 423] on div "BUFFALO CITY STATE AND COUNTY BUFFALO CITY SEWER ERIE COUNTY DELINQUENCY BUFFAL…" at bounding box center [674, 364] width 1267 height 614
click at [455, 73] on button "BUFFALO CITY" at bounding box center [439, 77] width 90 height 21
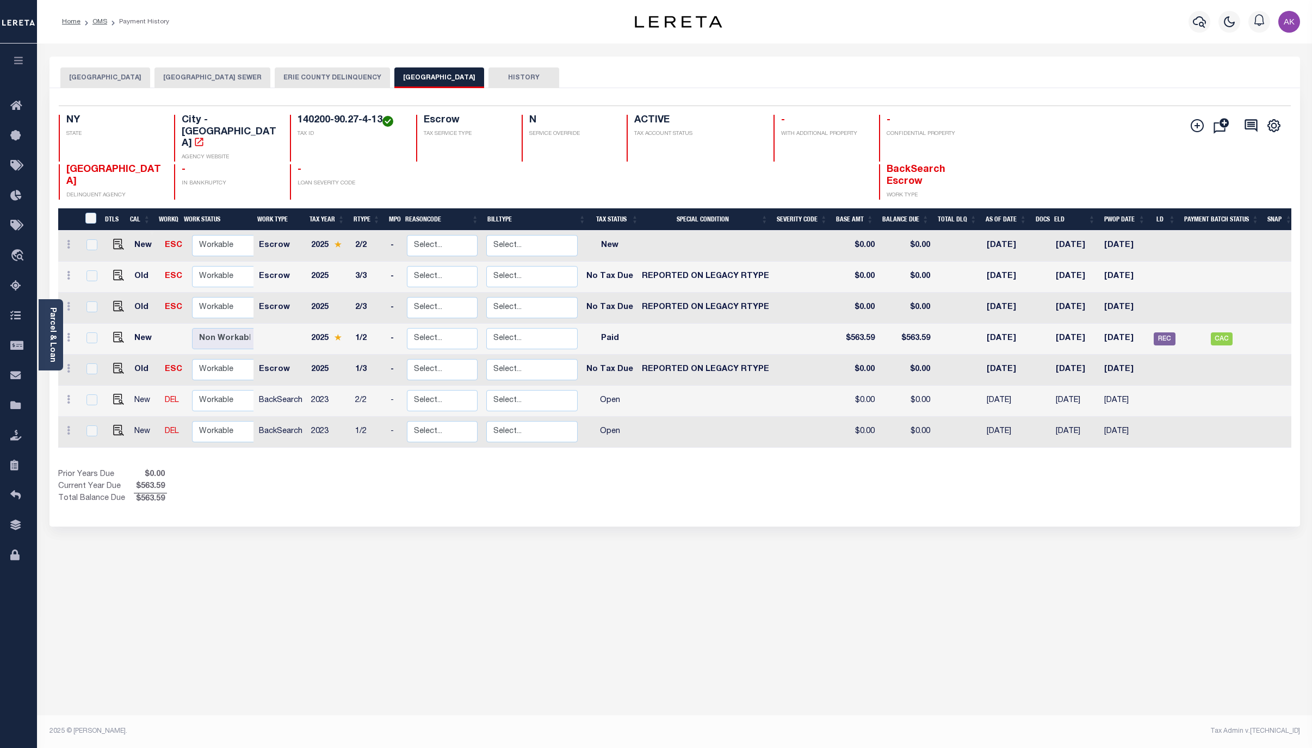
click at [258, 76] on button "BUFFALO CITY SEWER" at bounding box center [213, 77] width 116 height 21
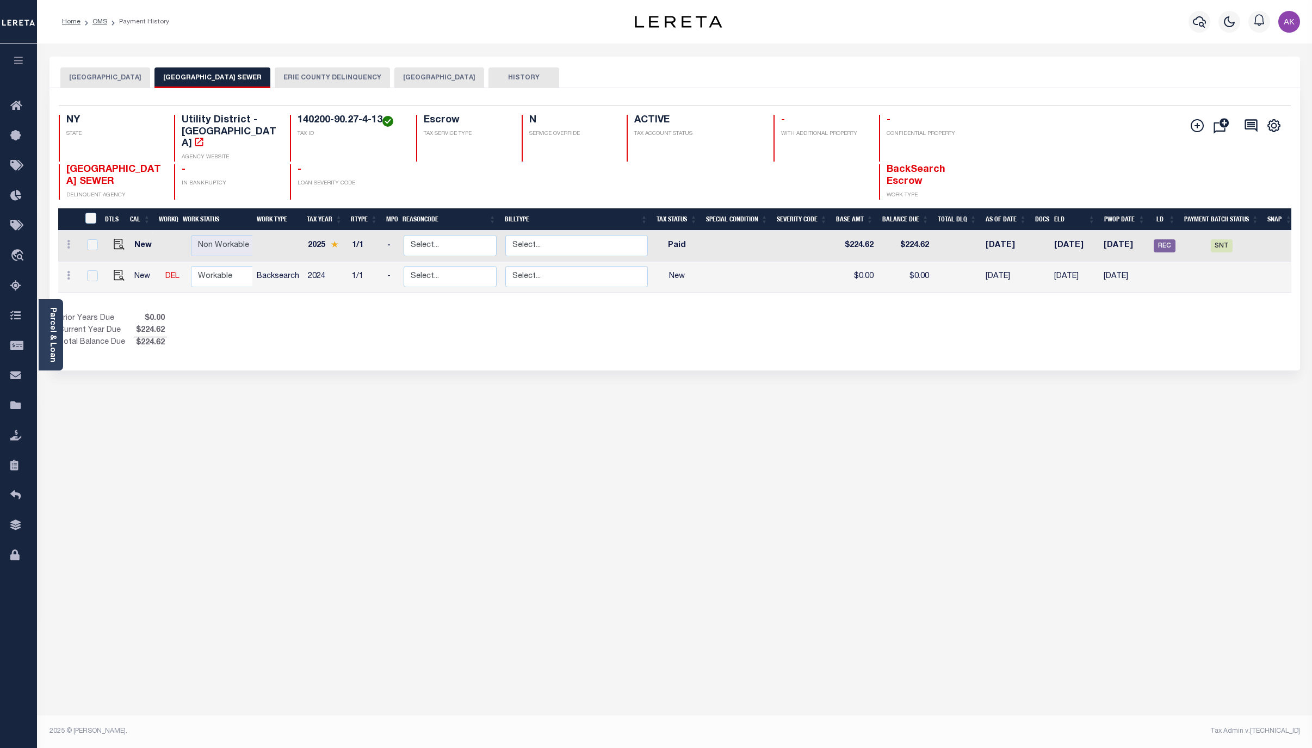
click at [141, 77] on button "BUFFALO CITY STATE AND COUNTY" at bounding box center [105, 77] width 90 height 21
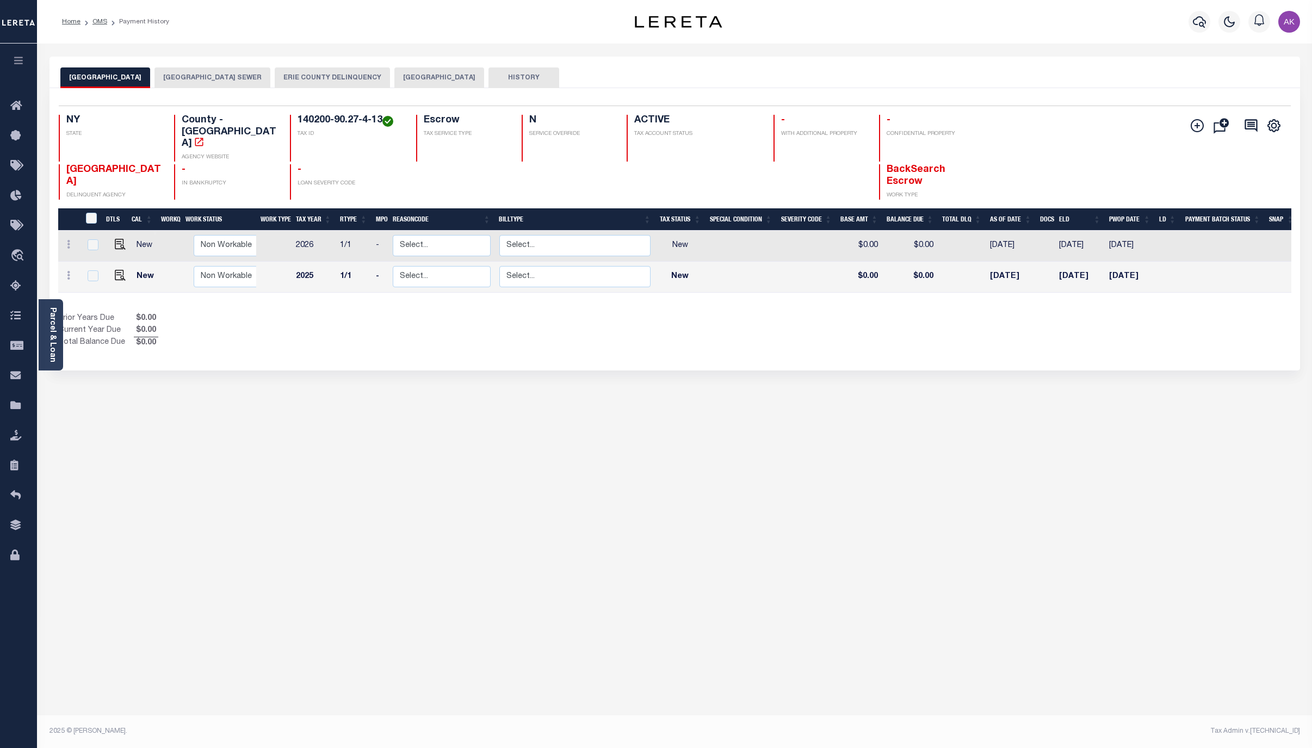
click at [1166, 440] on div "BUFFALO CITY STATE AND COUNTY BUFFALO CITY SEWER ERIE COUNTY DELINQUENCY BUFFAL…" at bounding box center [674, 364] width 1267 height 614
click at [260, 76] on button "BUFFALO CITY SEWER" at bounding box center [213, 77] width 116 height 21
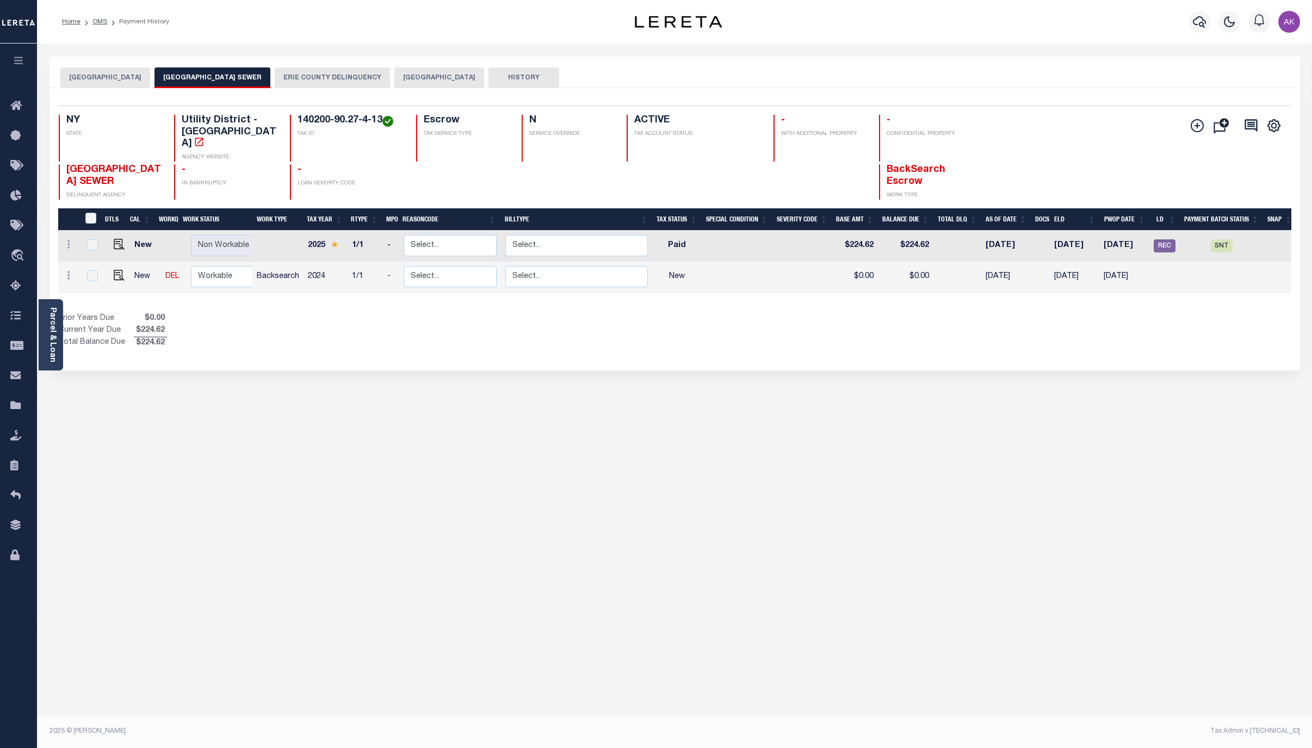
click at [443, 73] on button "BUFFALO CITY" at bounding box center [439, 77] width 90 height 21
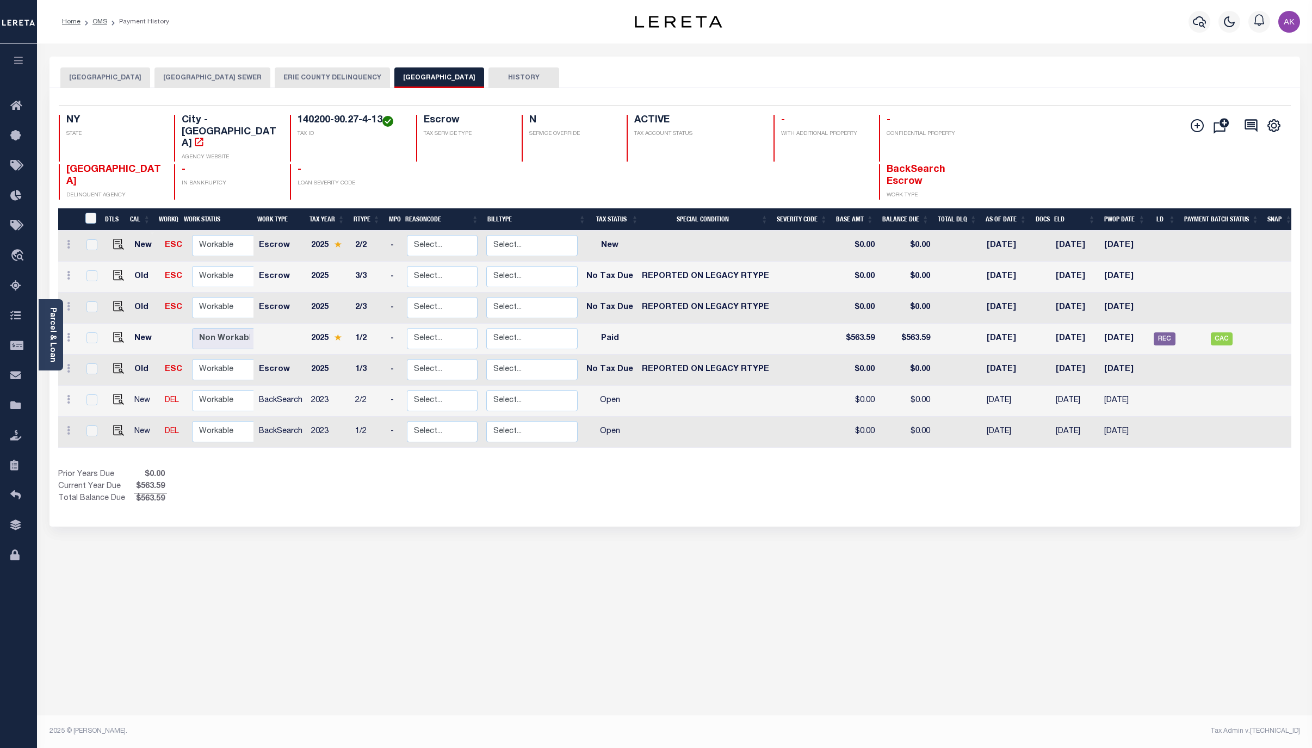
click at [331, 74] on button "ERIE COUNTY DELINQUENCY" at bounding box center [332, 77] width 115 height 21
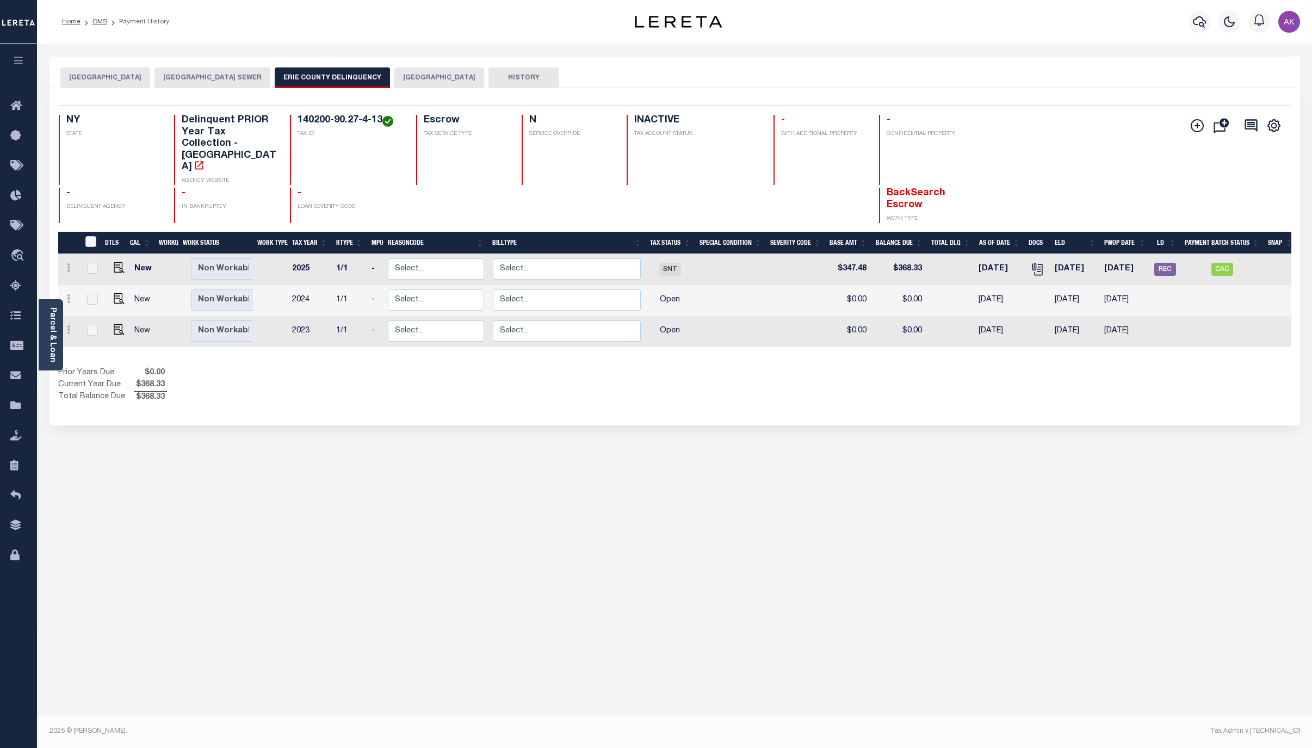
click at [123, 76] on button "BUFFALO CITY STATE AND COUNTY" at bounding box center [105, 77] width 90 height 21
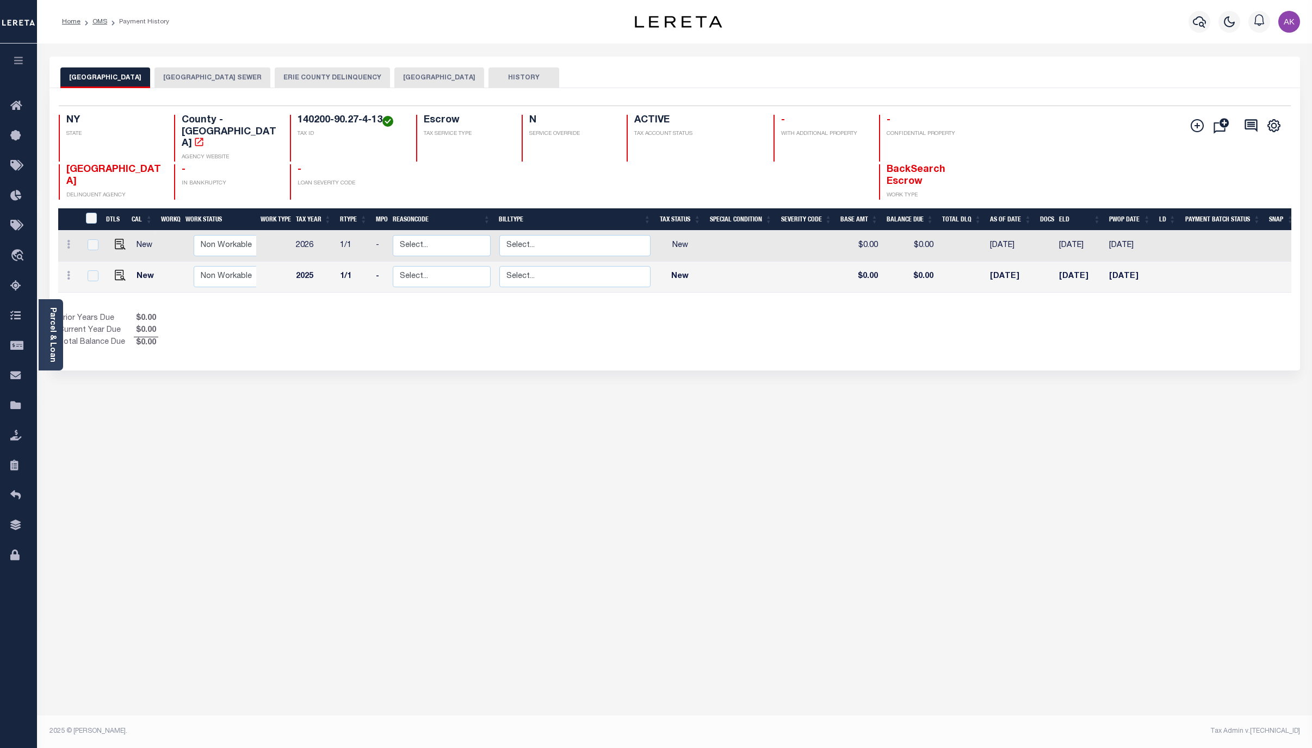
click at [439, 77] on button "BUFFALO CITY" at bounding box center [439, 77] width 90 height 21
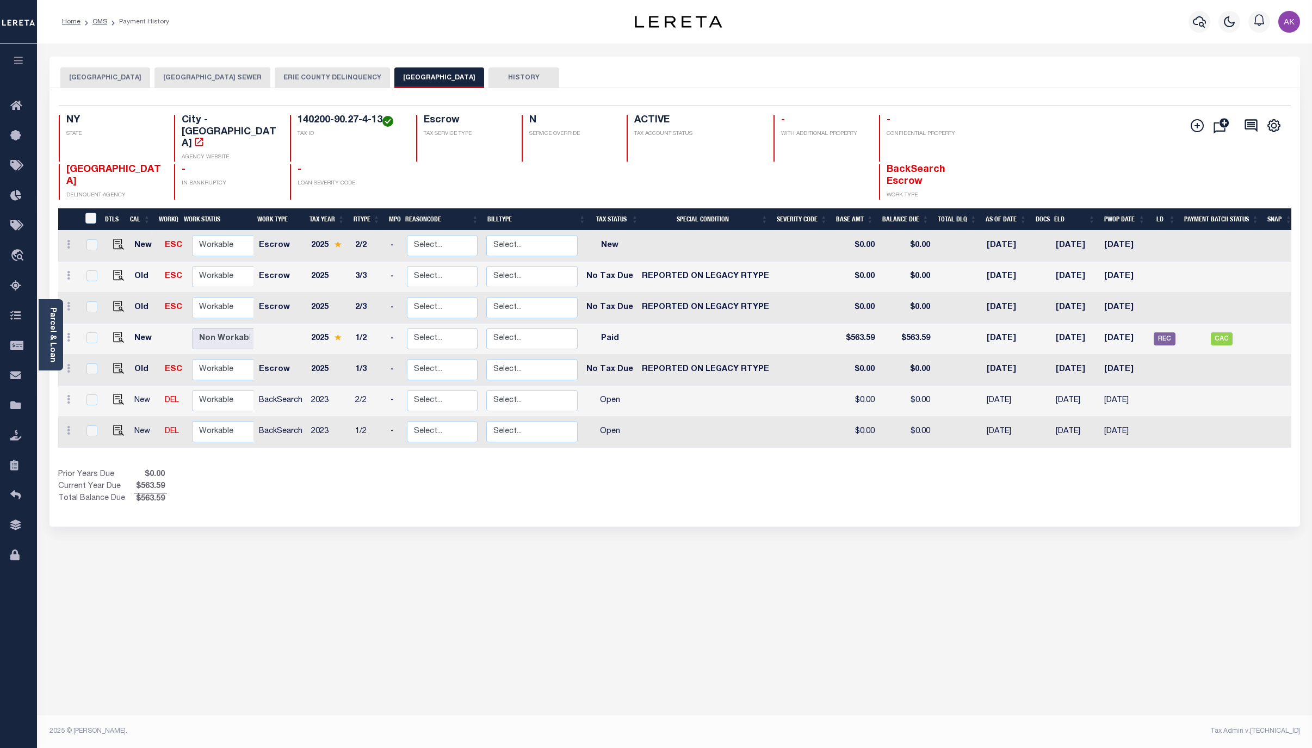
click at [343, 77] on button "ERIE COUNTY DELINQUENCY" at bounding box center [332, 77] width 115 height 21
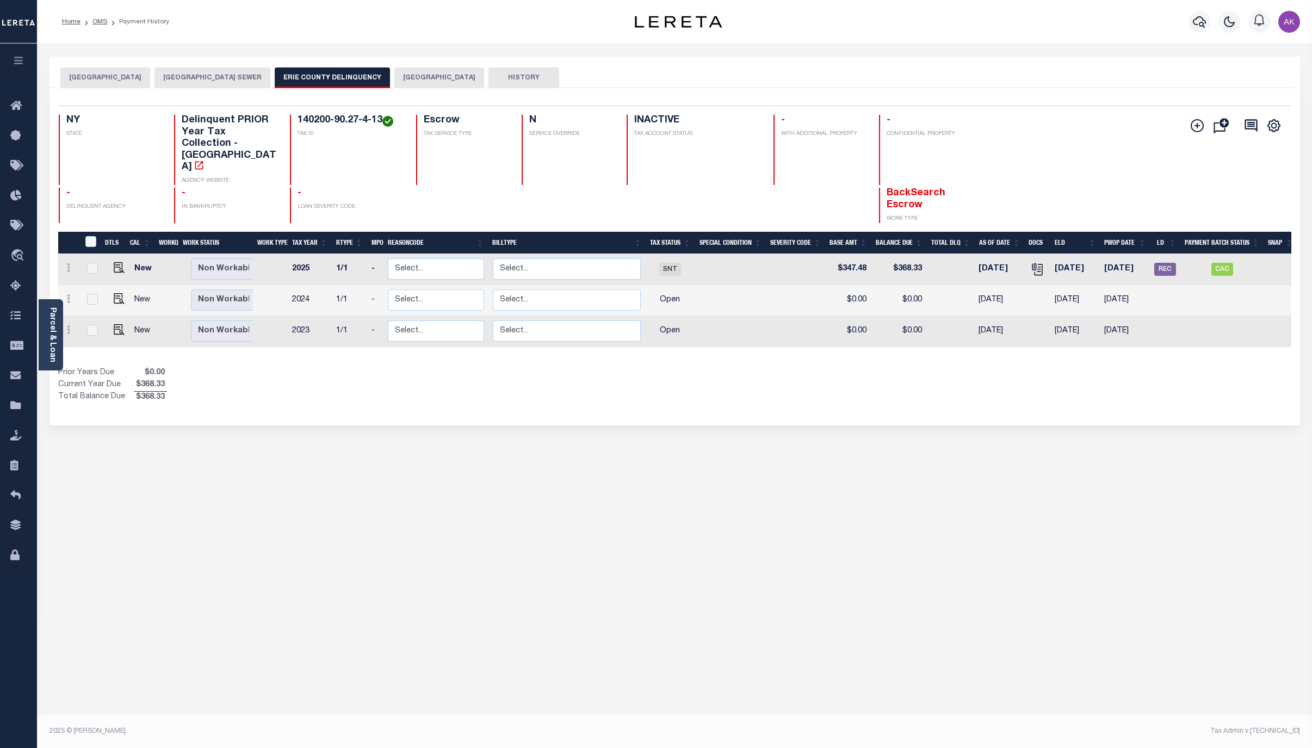
click at [230, 76] on button "BUFFALO CITY SEWER" at bounding box center [213, 77] width 116 height 21
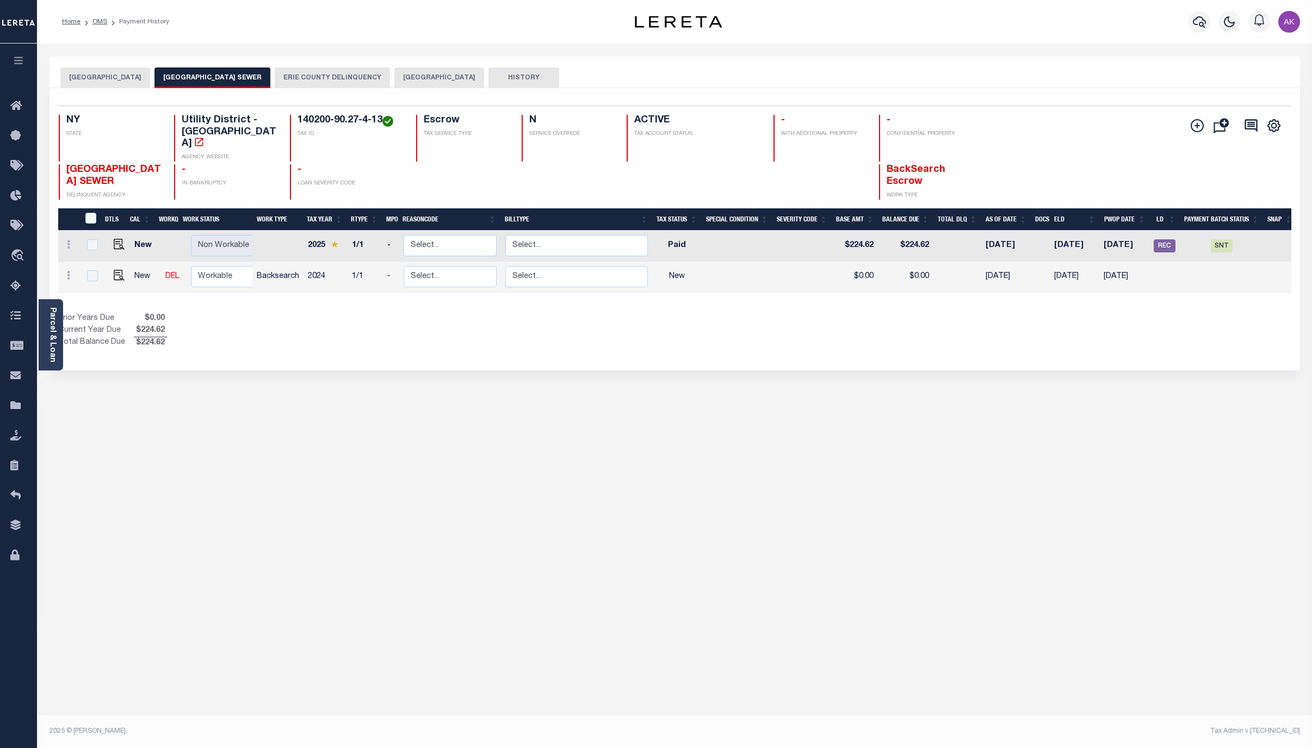
click at [435, 78] on button "BUFFALO CITY" at bounding box center [439, 77] width 90 height 21
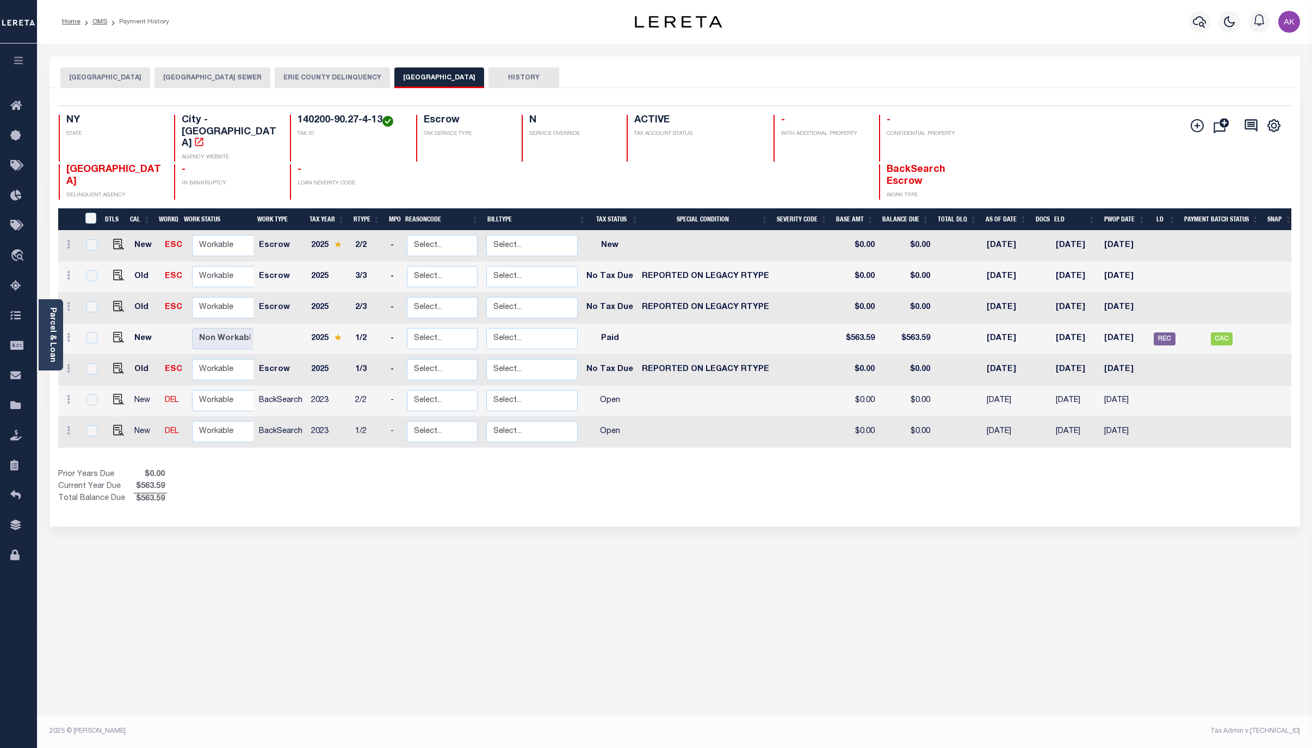
click at [1239, 584] on div "BUFFALO CITY STATE AND COUNTY BUFFALO CITY SEWER ERIE COUNTY DELINQUENCY BUFFAL…" at bounding box center [674, 364] width 1267 height 614
click at [1143, 567] on div "BUFFALO CITY STATE AND COUNTY BUFFALO CITY SEWER ERIE COUNTY DELINQUENCY BUFFAL…" at bounding box center [674, 364] width 1267 height 614
click at [100, 22] on link "OMS" at bounding box center [99, 21] width 15 height 7
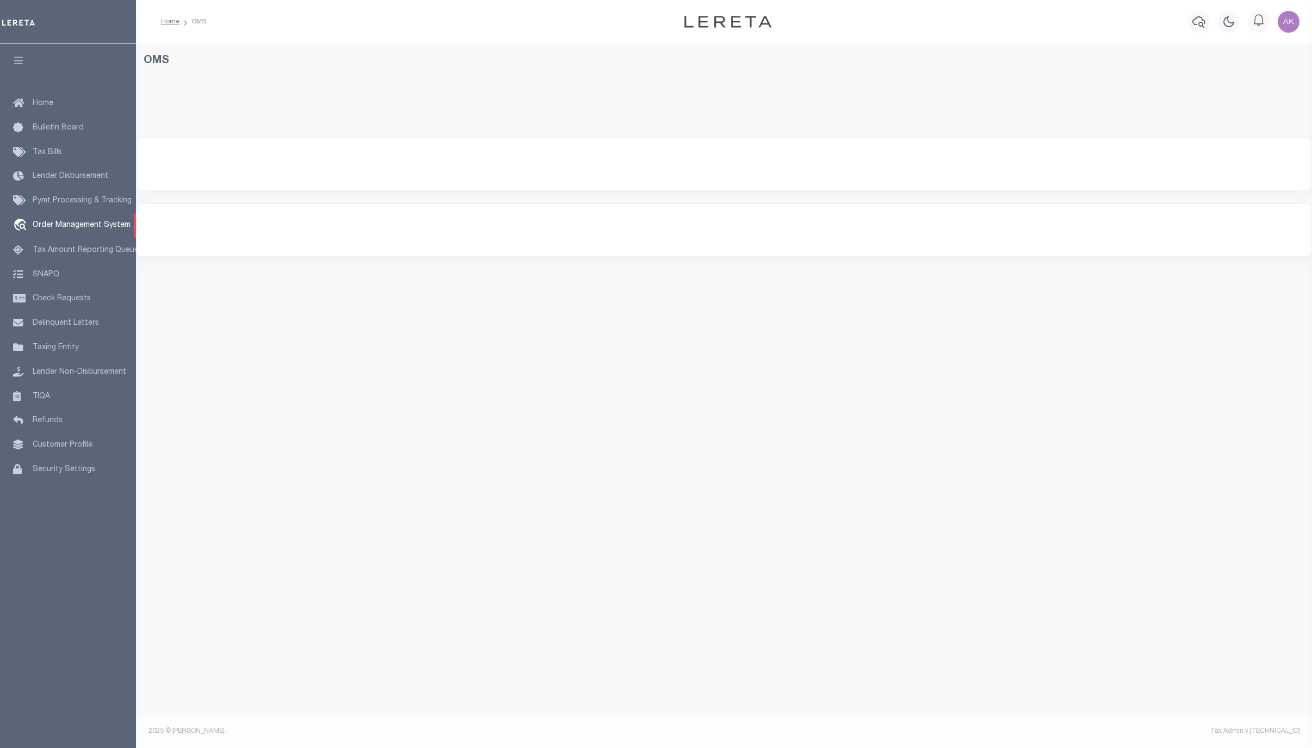
select select "200"
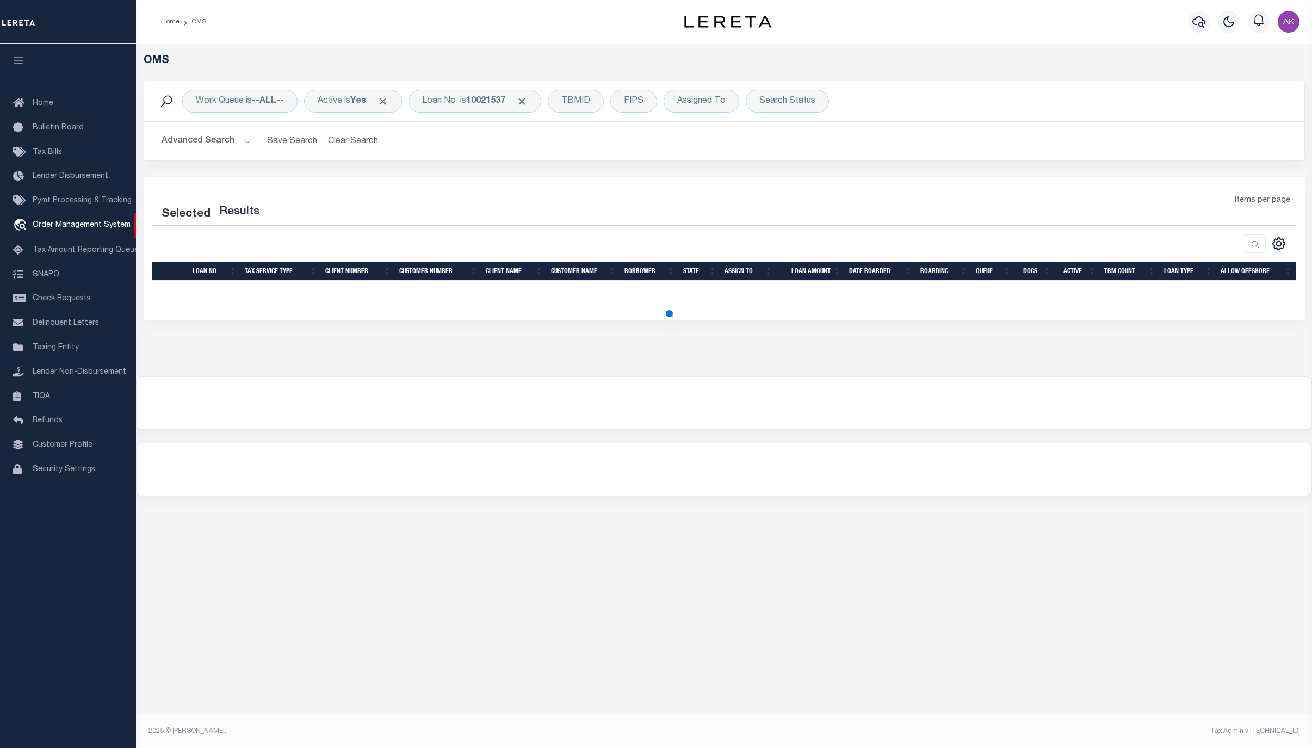
select select "200"
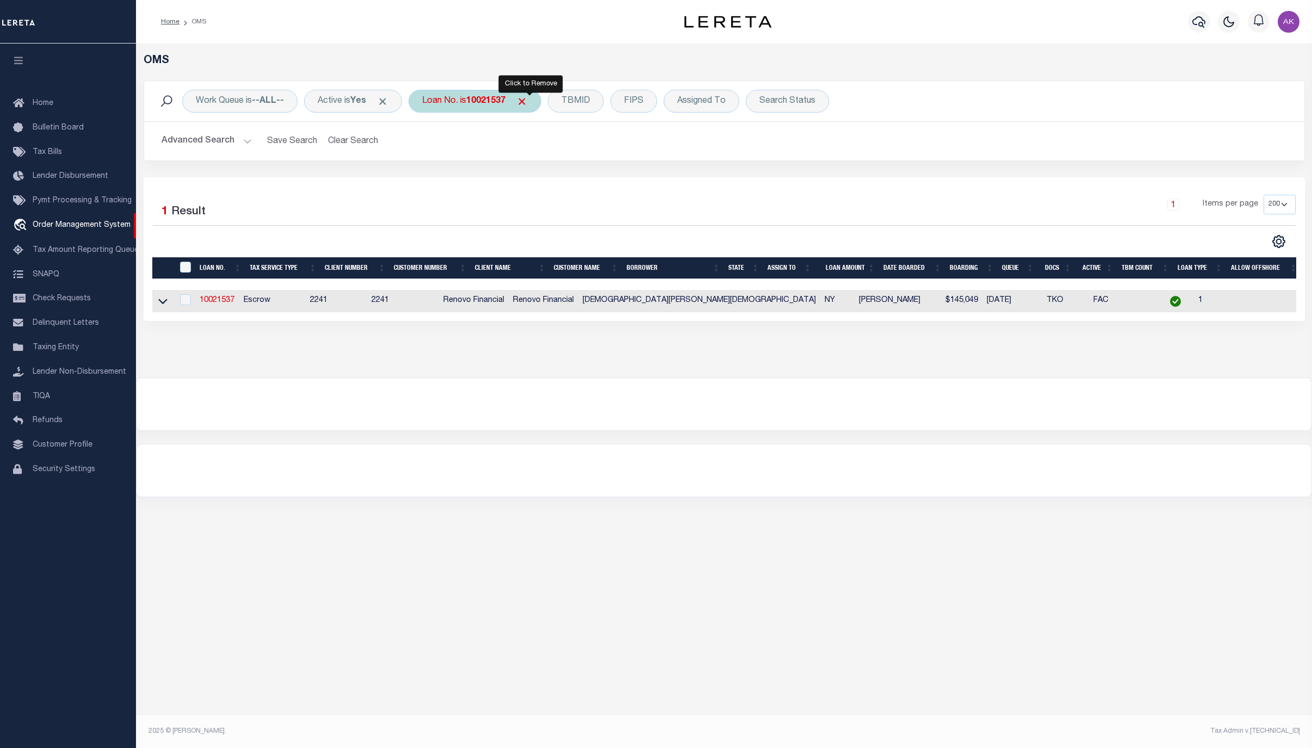
click at [528, 100] on span "Click to Remove" at bounding box center [521, 101] width 11 height 11
click at [457, 98] on div "Loan No." at bounding box center [440, 101] width 63 height 23
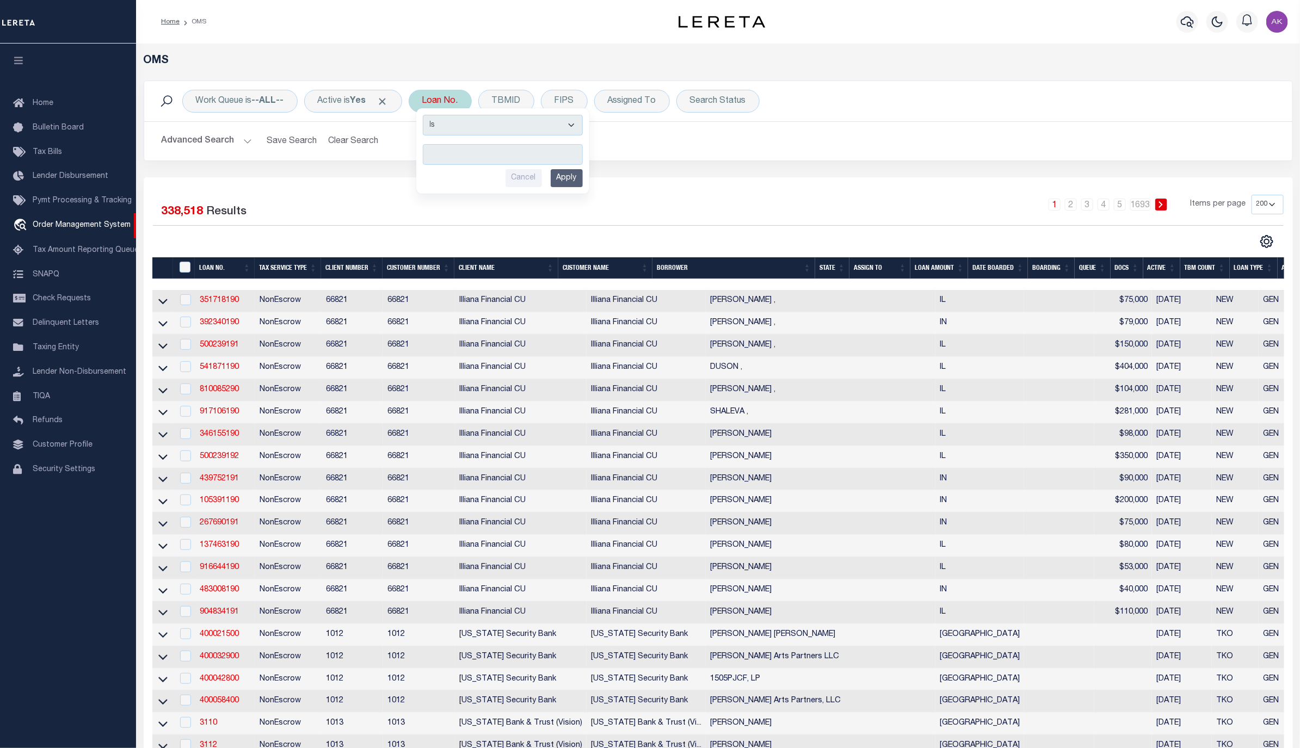
click at [462, 154] on input "text" at bounding box center [503, 154] width 160 height 21
type input "11463710"
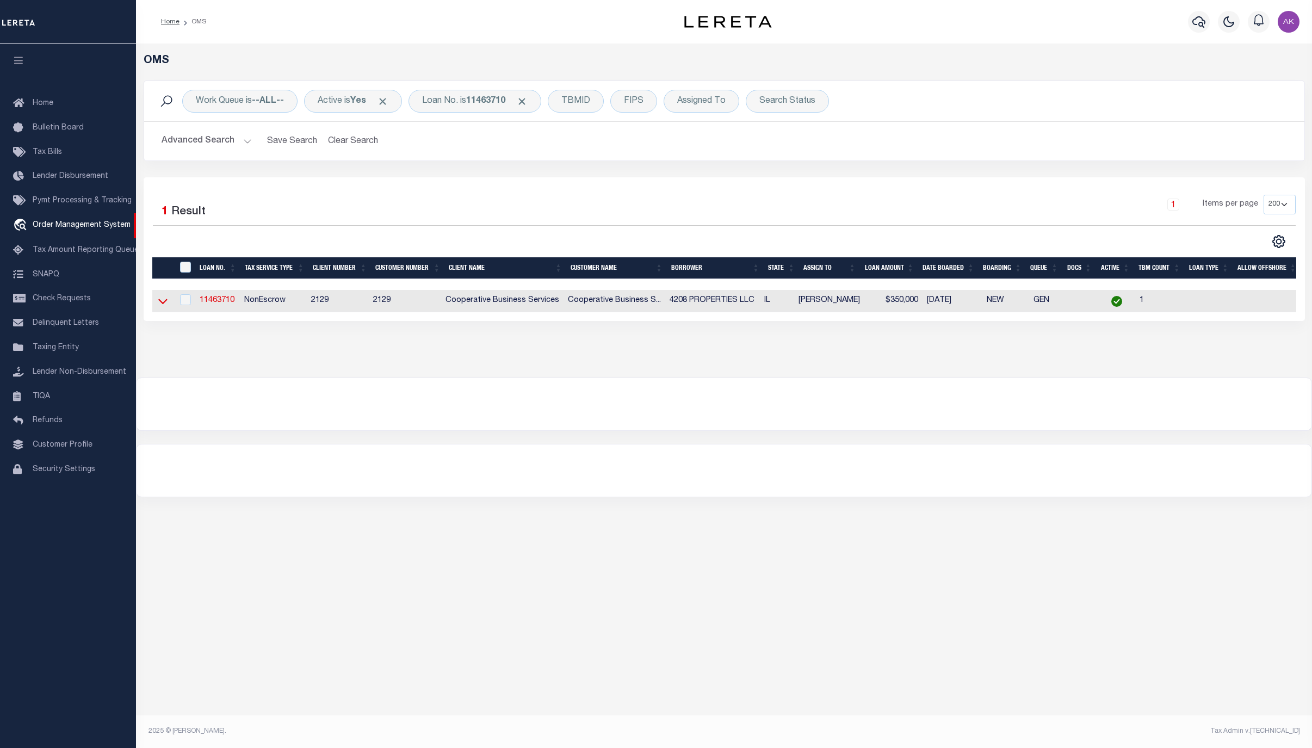
click at [161, 301] on icon at bounding box center [162, 300] width 9 height 11
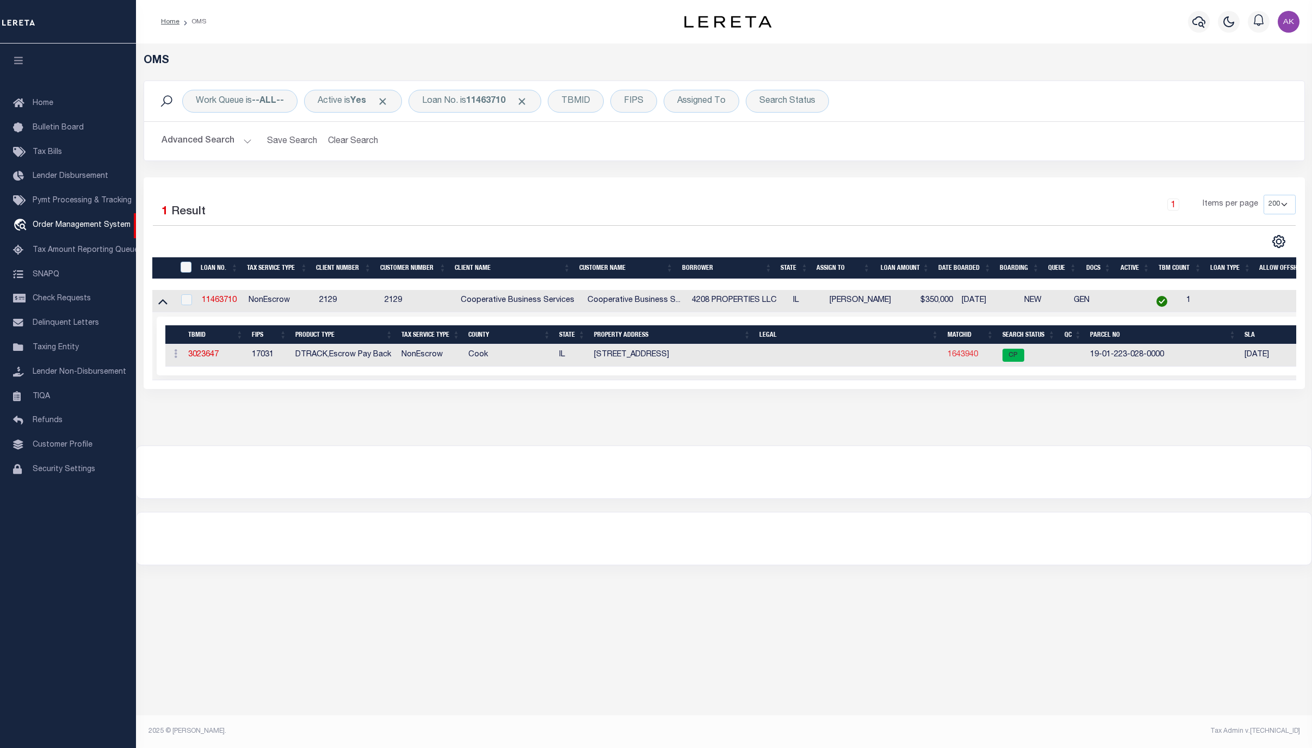
click at [965, 354] on link "1643940" at bounding box center [963, 355] width 30 height 8
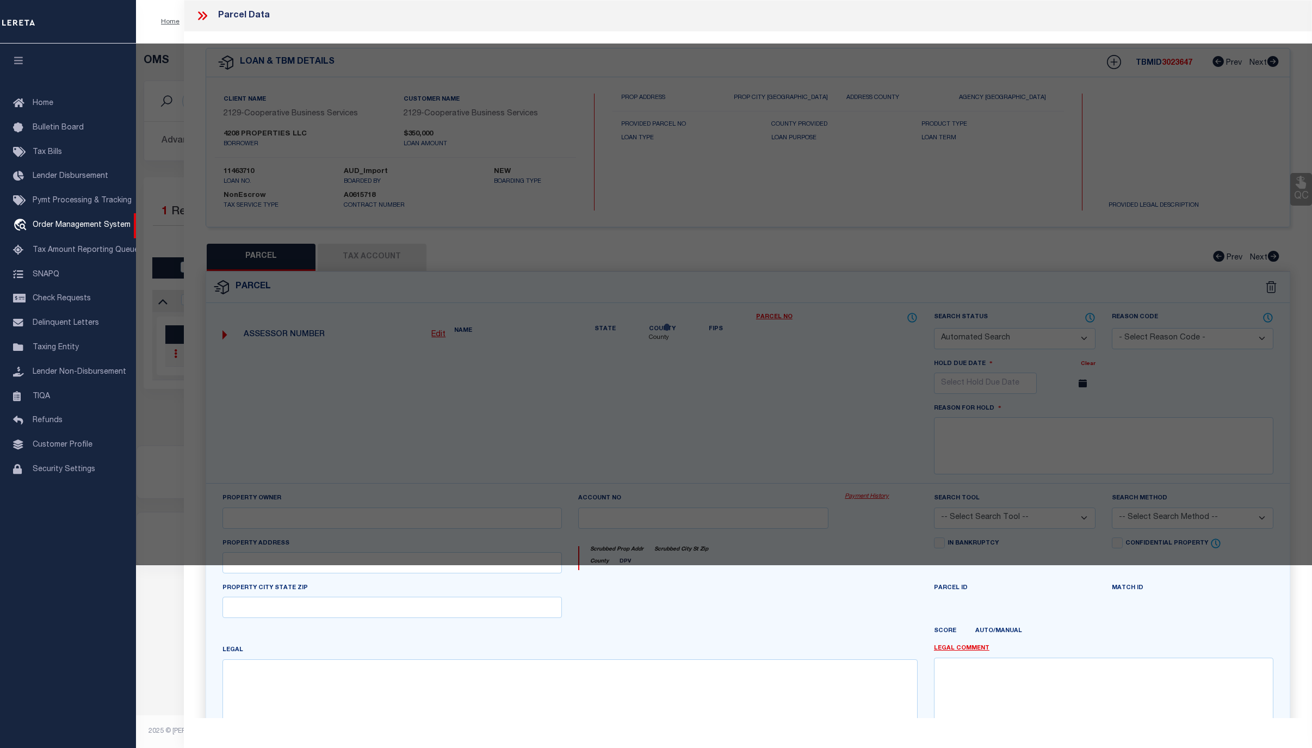
checkbox input "false"
select select "CP"
type input "JAMES DISTASIO"
select select
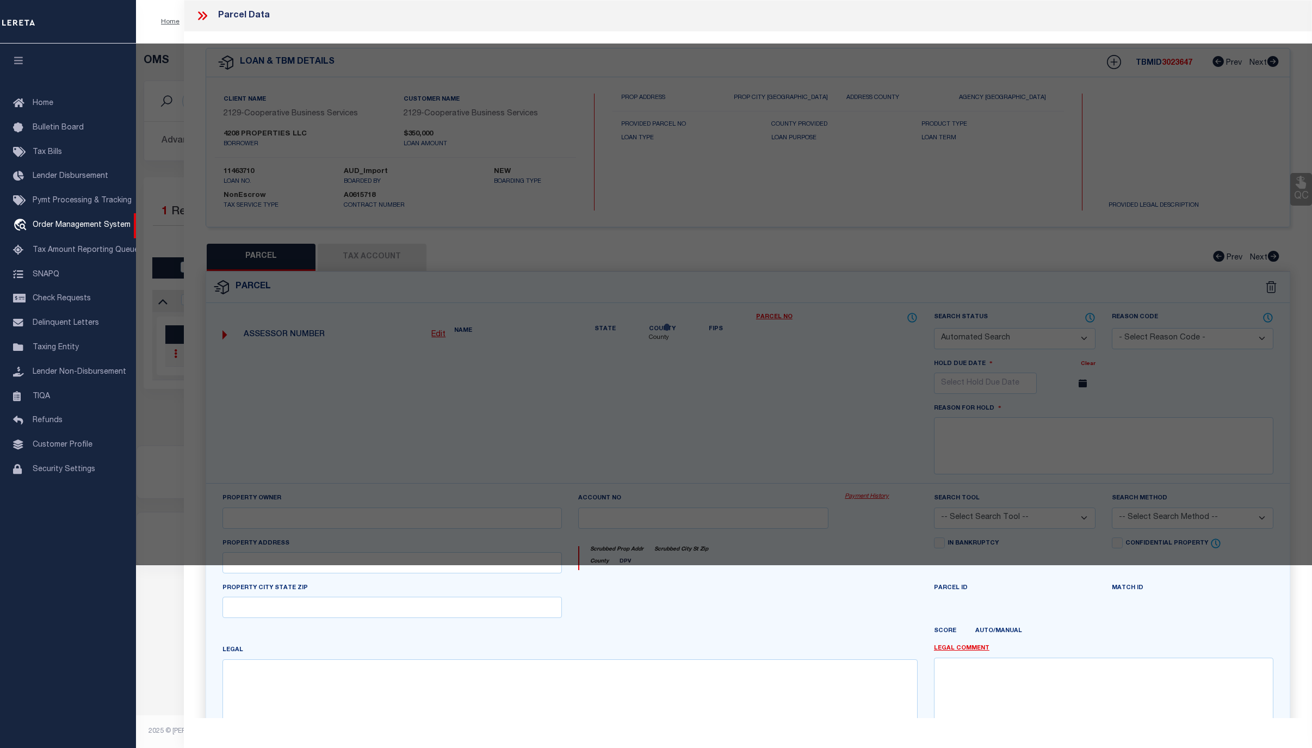
type input "[STREET_ADDRESS]"
checkbox input "false"
type input "CHICAGO IL 60609"
type textarea "Lot Size (SqFt): 24,384"
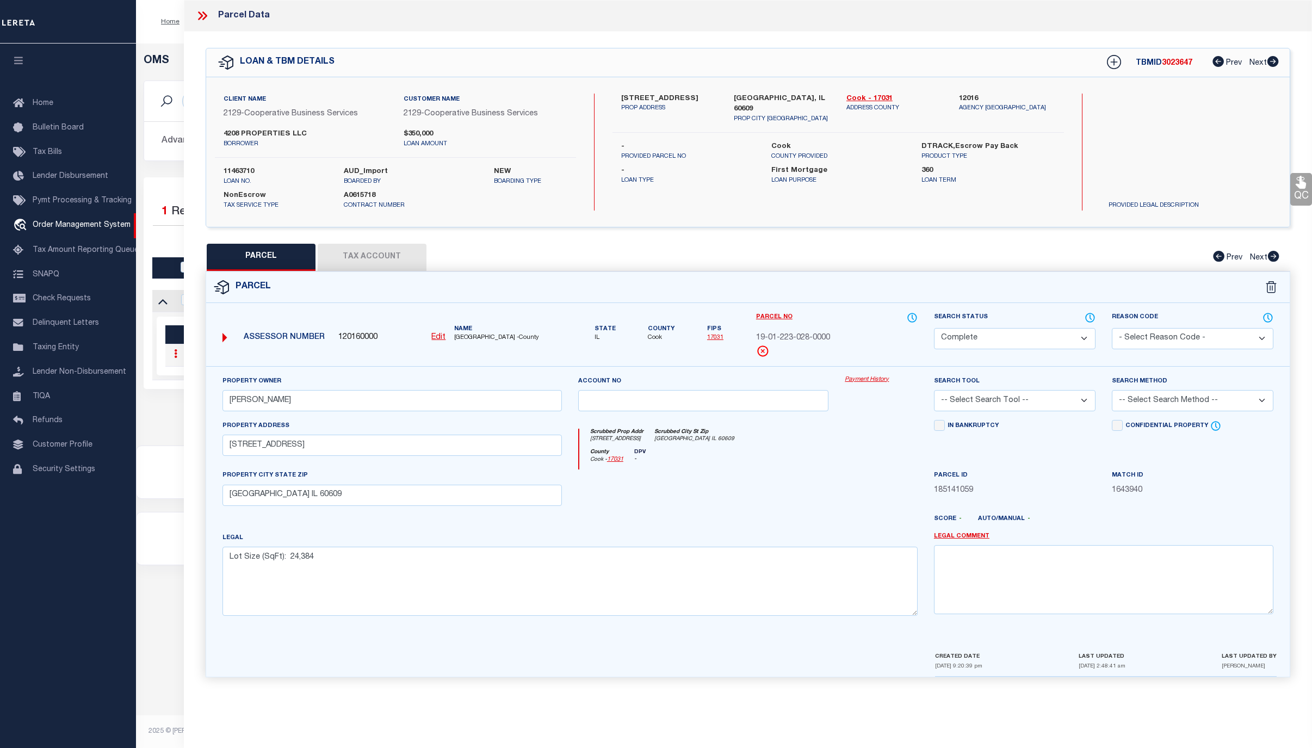
click at [877, 382] on link "Payment History" at bounding box center [881, 379] width 73 height 9
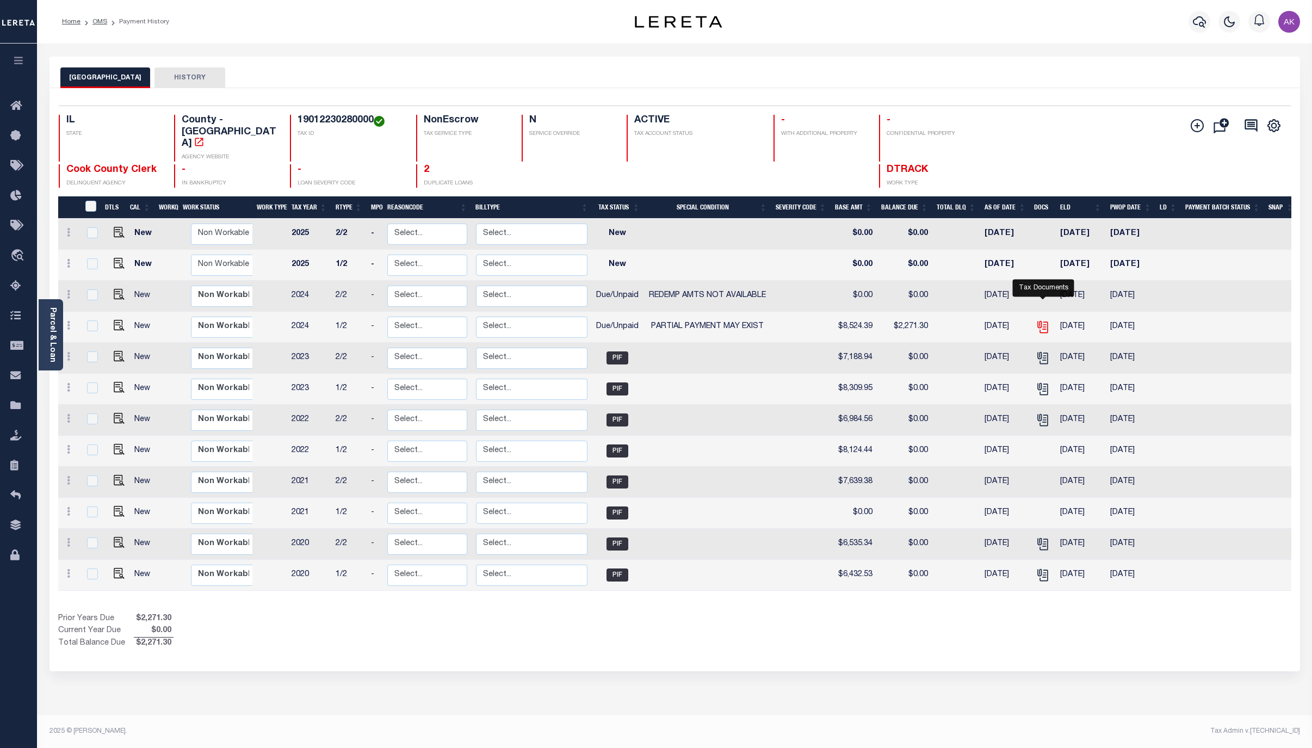
click at [1037, 320] on icon "" at bounding box center [1043, 327] width 14 height 14
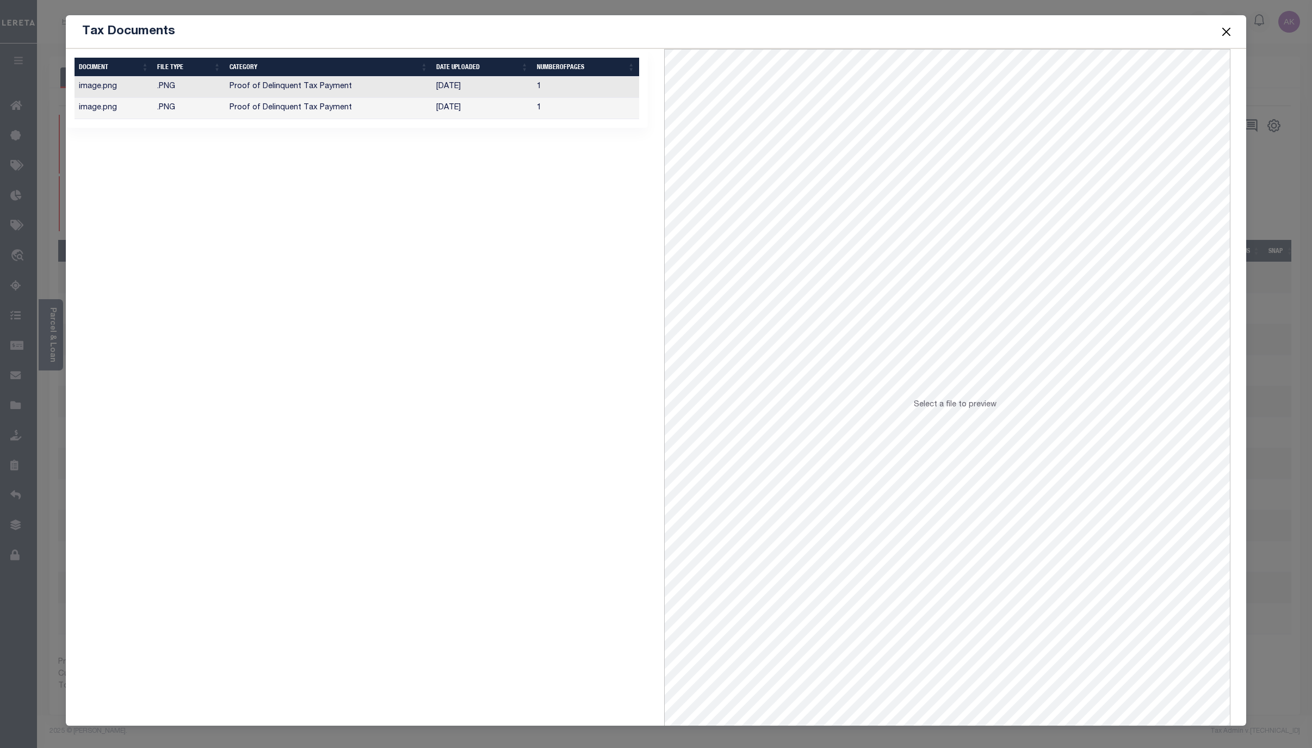
click at [299, 112] on td "Proof of Delinquent Tax Payment" at bounding box center [328, 108] width 207 height 21
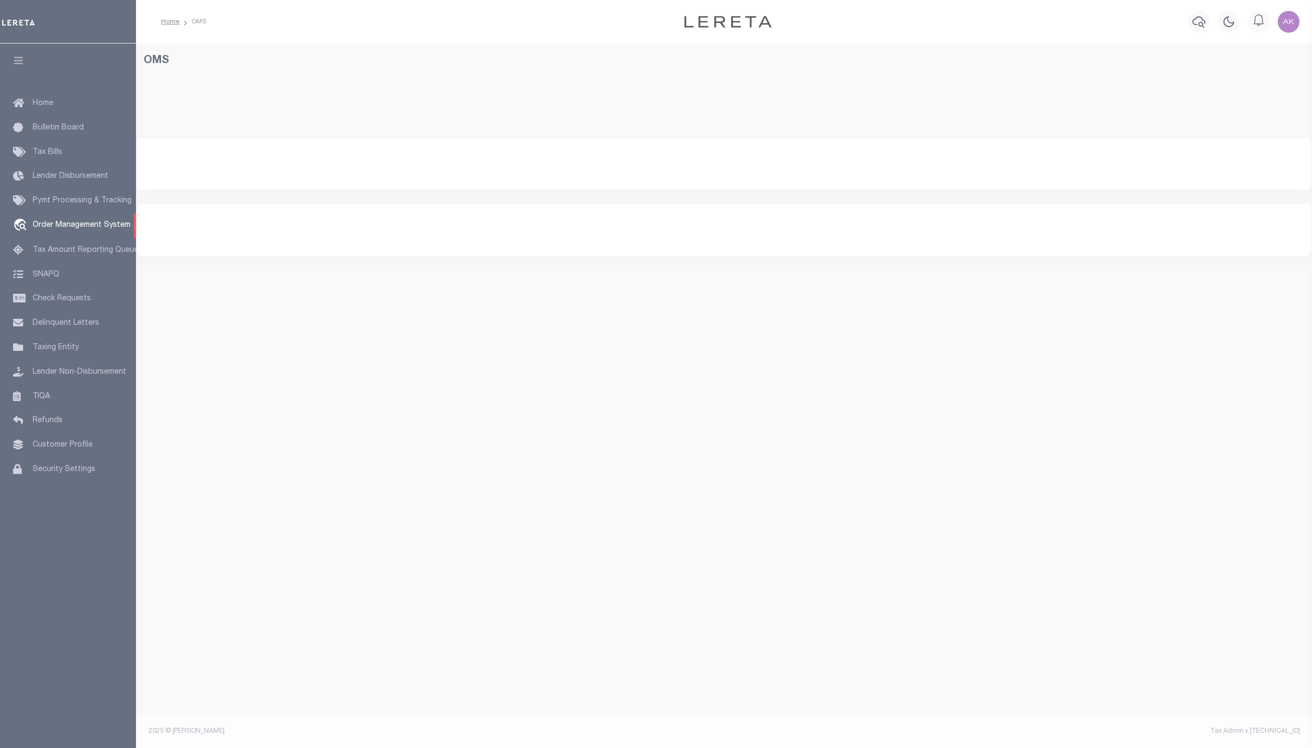
select select "200"
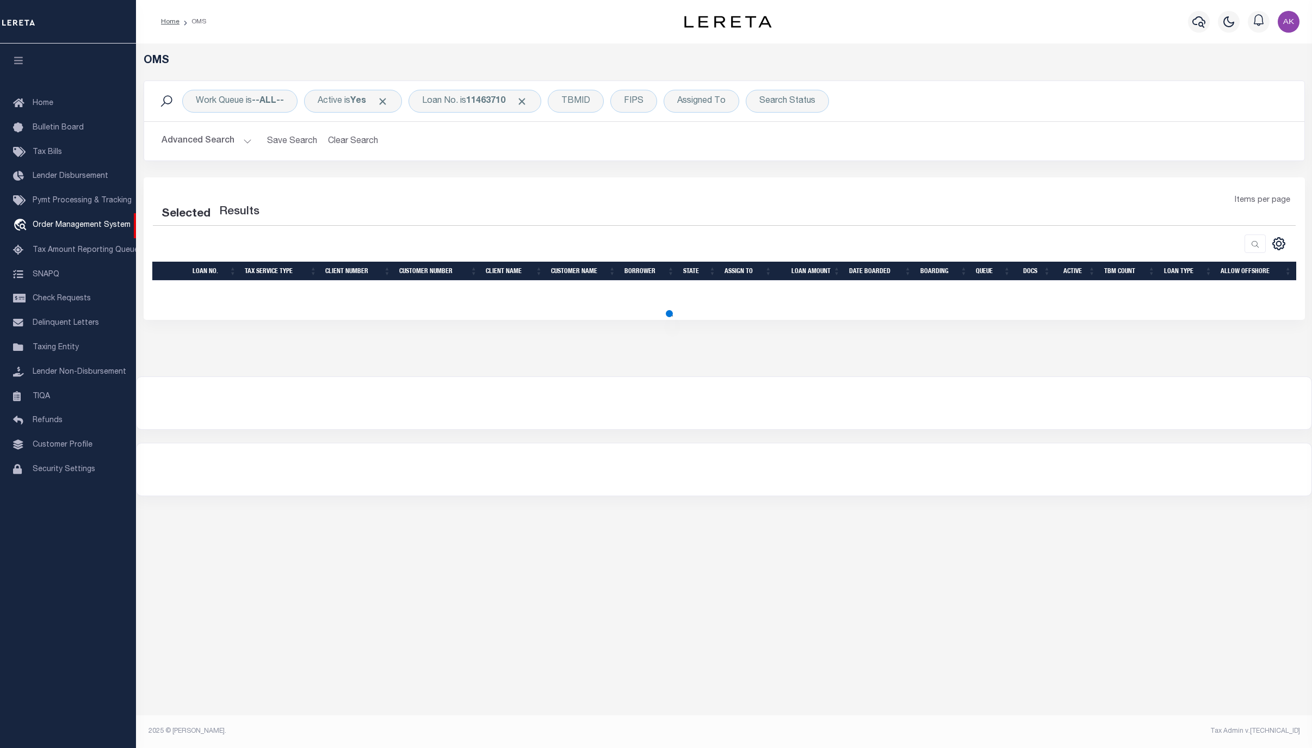
select select "200"
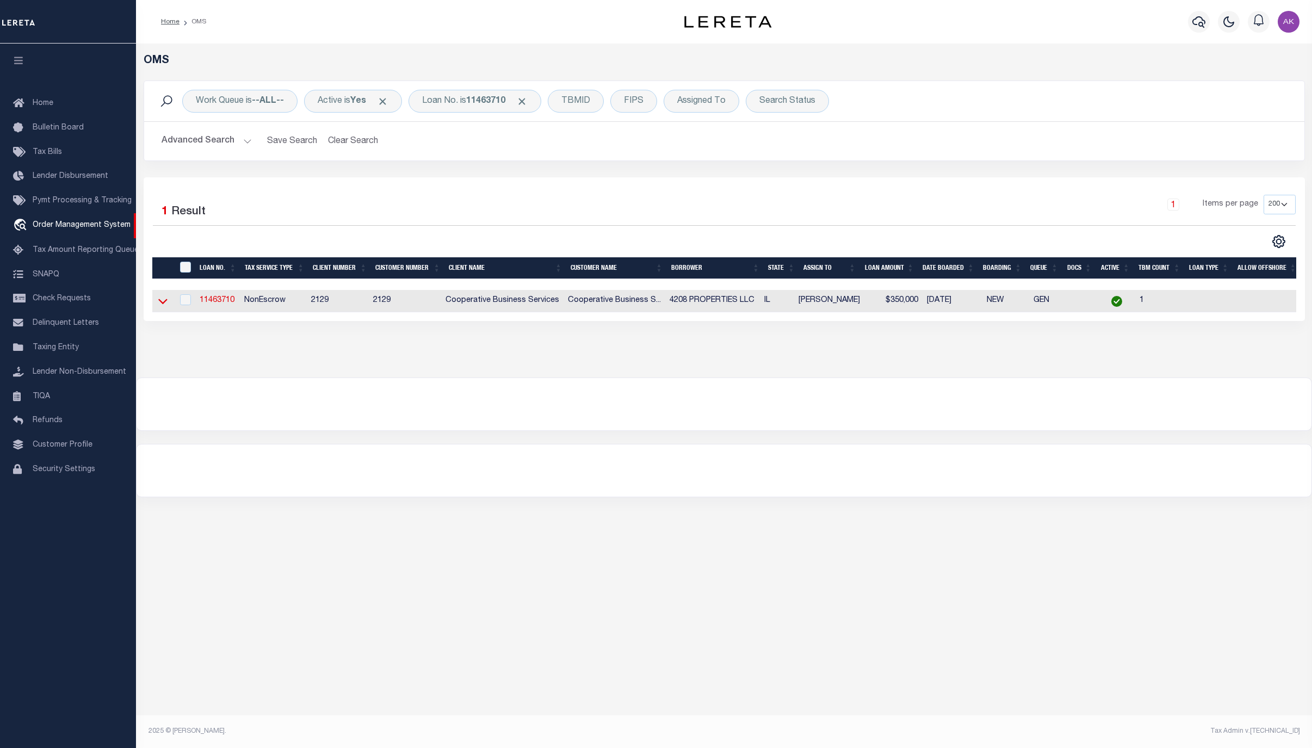
click at [164, 303] on icon at bounding box center [162, 300] width 9 height 11
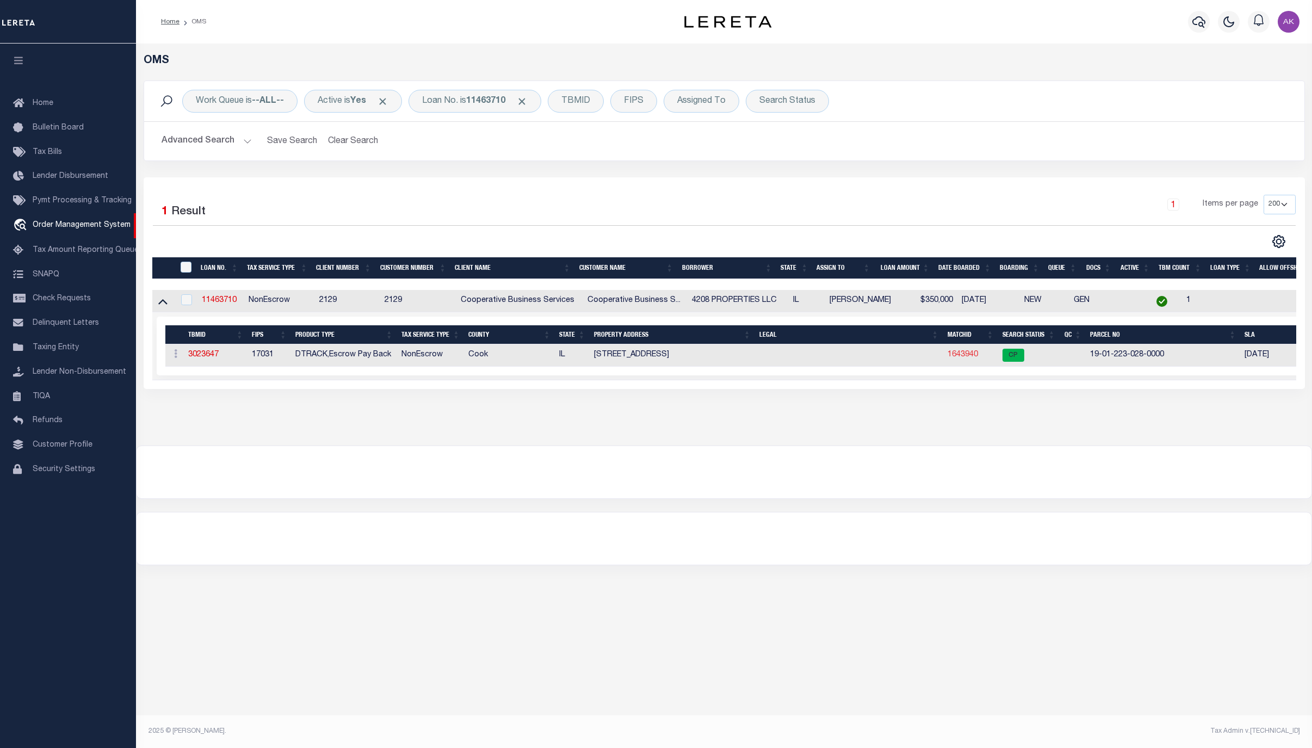
click at [968, 358] on link "1643940" at bounding box center [963, 355] width 30 height 8
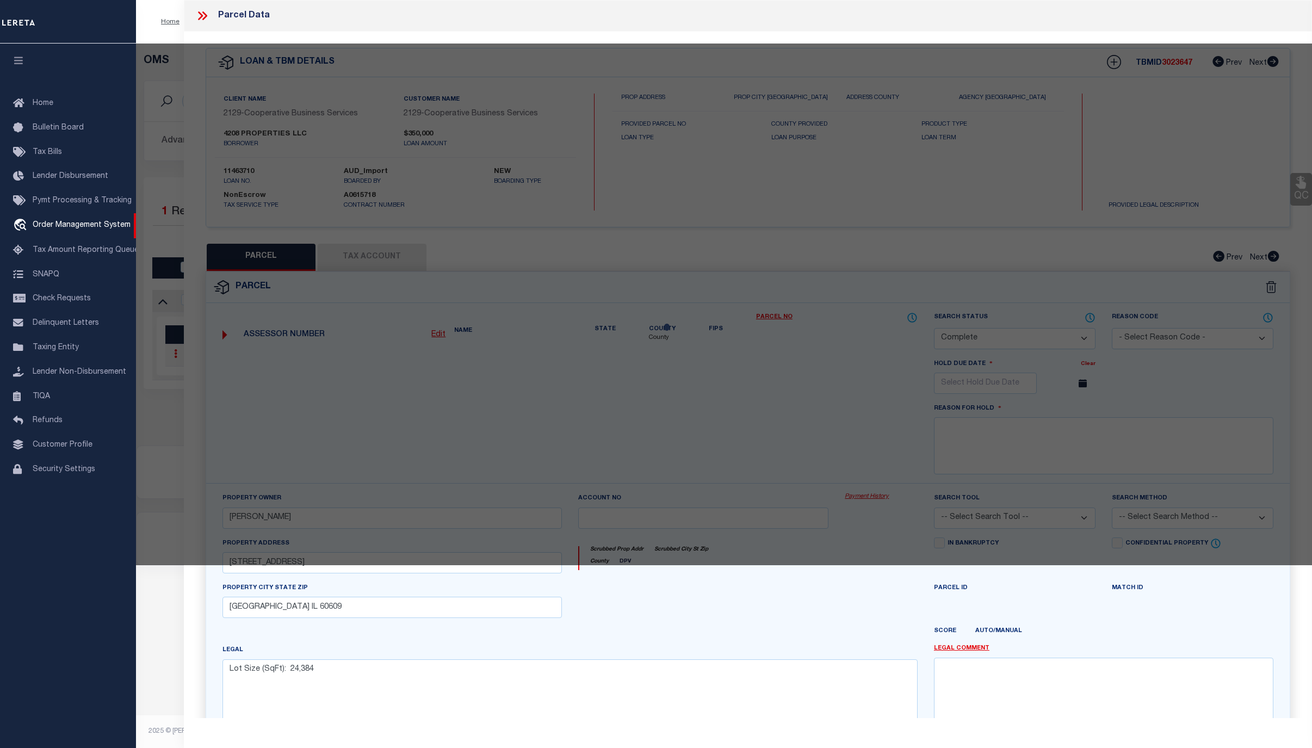
select select "AS"
checkbox input "false"
select select "CP"
type input "JAMES DISTASIO"
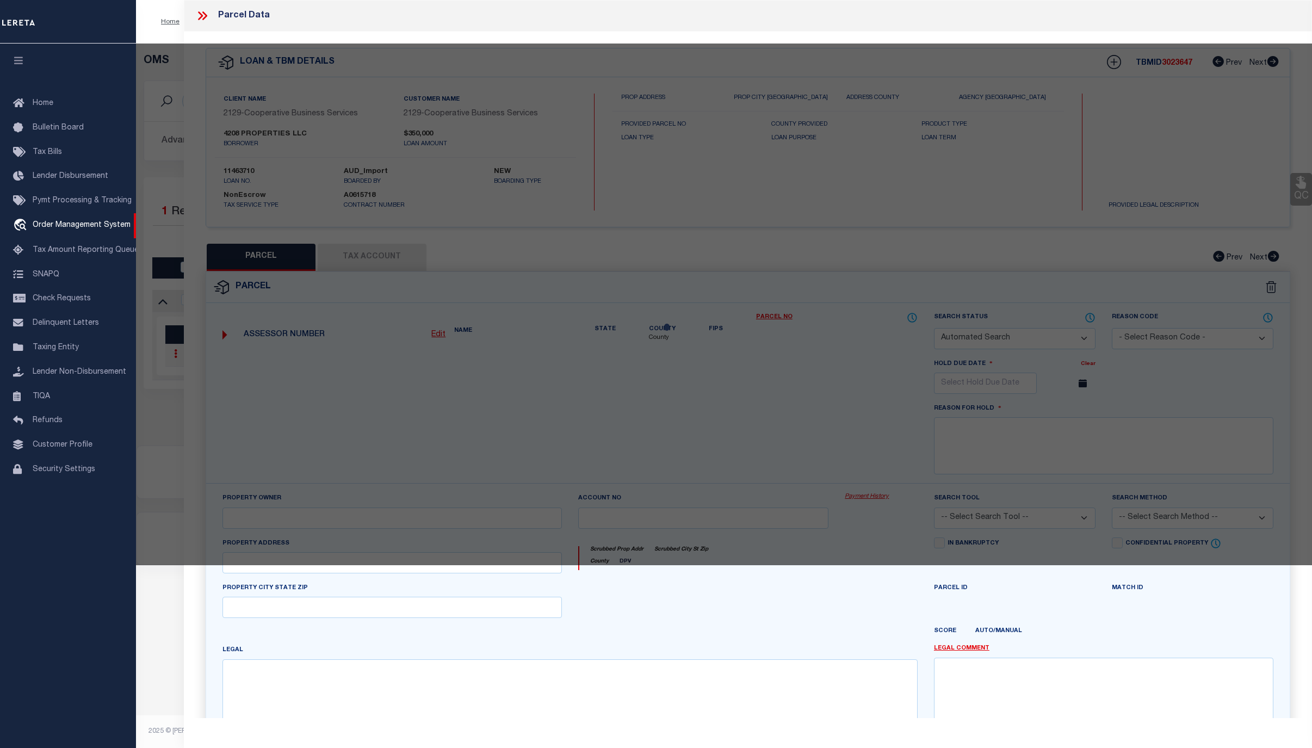
select select
type input "4208 S WESTERN AVE"
checkbox input "false"
type input "CHICAGO IL 60609"
type textarea "Lot Size (SqFt): 24,384"
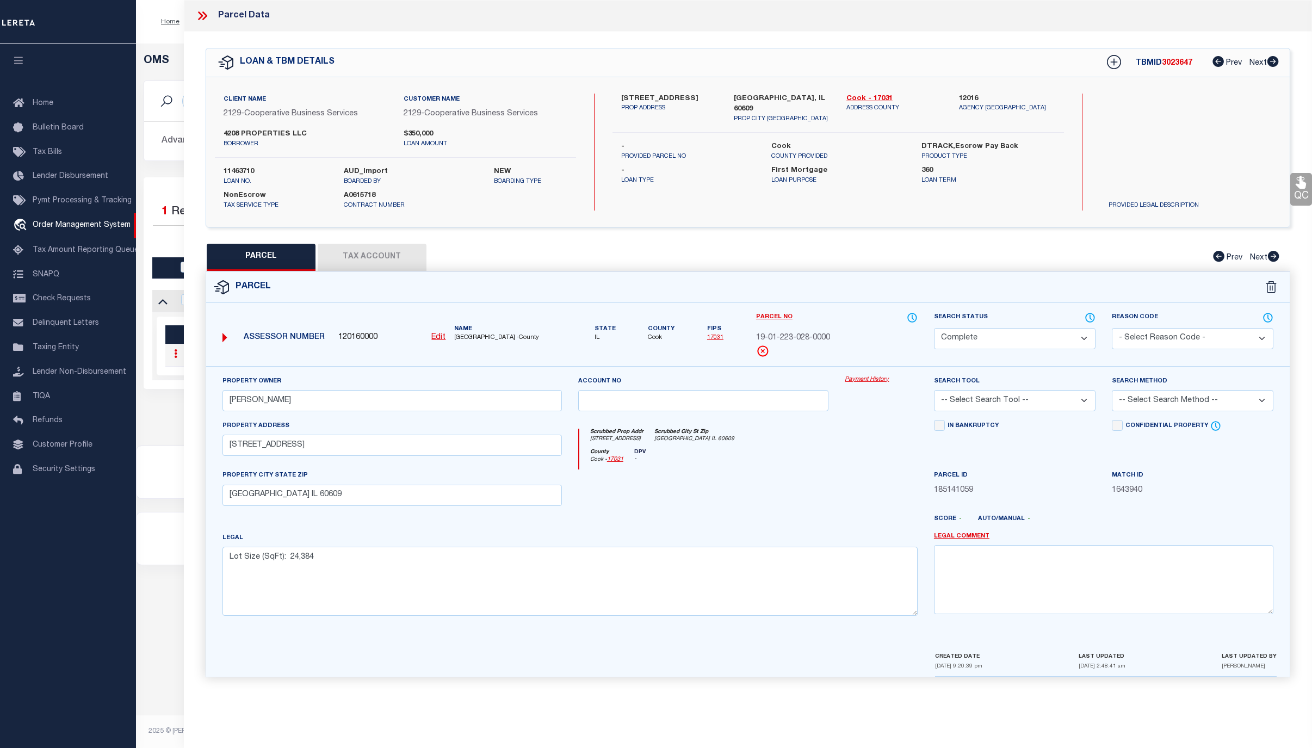
click at [867, 380] on link "Payment History" at bounding box center [881, 379] width 73 height 9
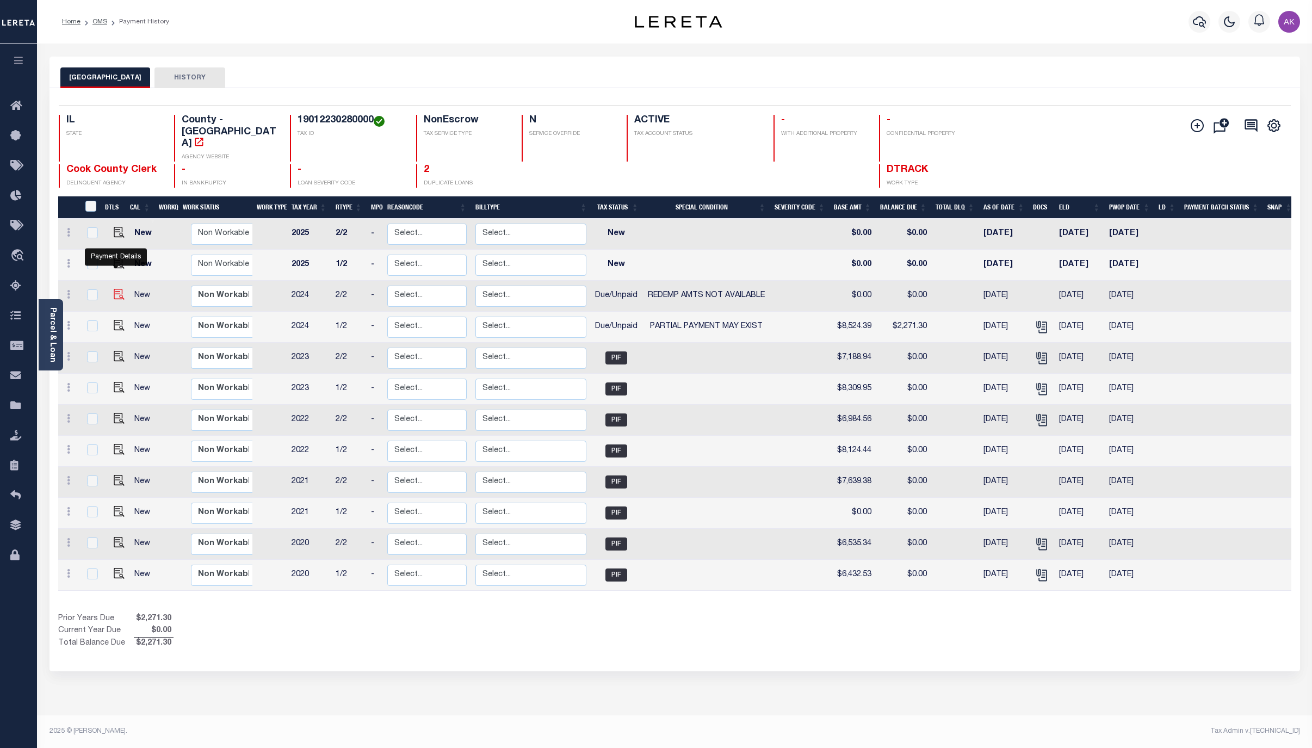
click at [116, 289] on img "" at bounding box center [119, 294] width 11 height 11
checkbox input "true"
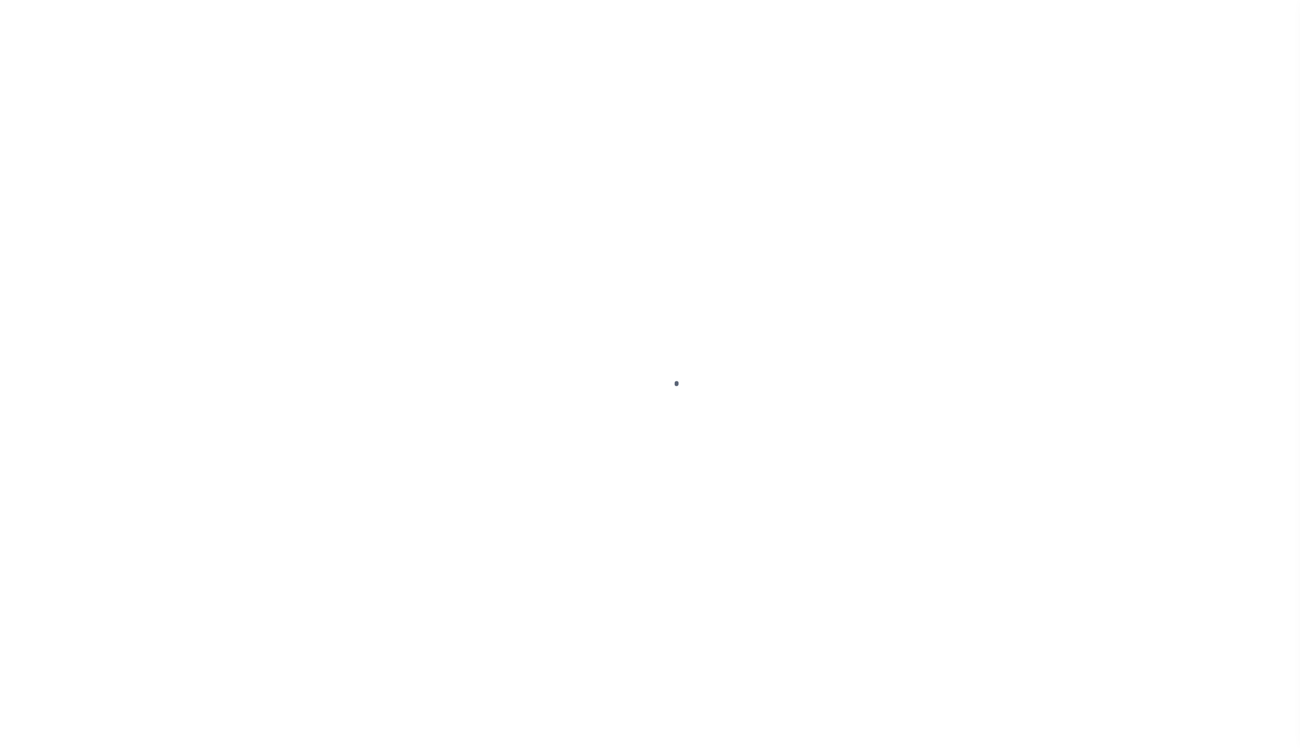
select select "DUE"
select select "24"
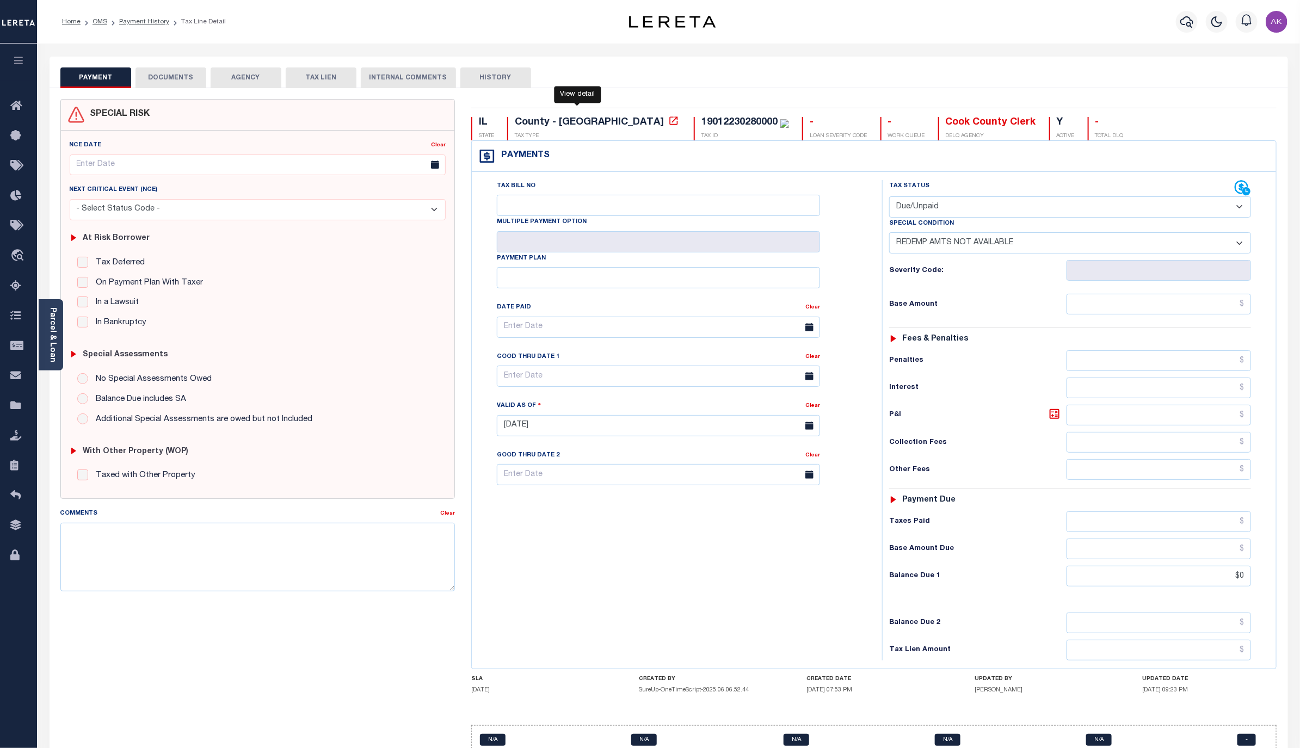
click at [668, 121] on icon at bounding box center [673, 120] width 11 height 11
click at [147, 18] on link "Payment History" at bounding box center [144, 21] width 50 height 7
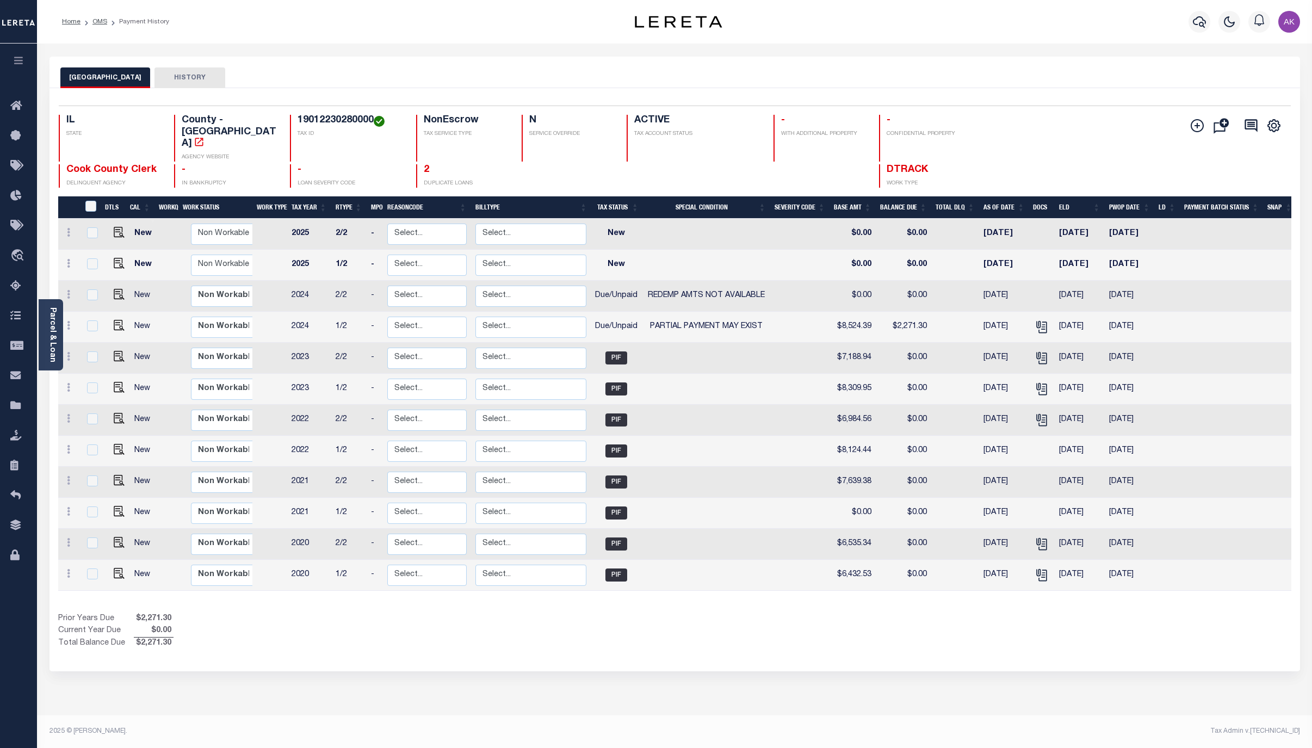
click at [1182, 629] on div "Selected 12 Results 1 Items per page 25 50 100 IL STATE TAX ID N" at bounding box center [675, 379] width 1251 height 583
click at [98, 21] on link "OMS" at bounding box center [99, 21] width 15 height 7
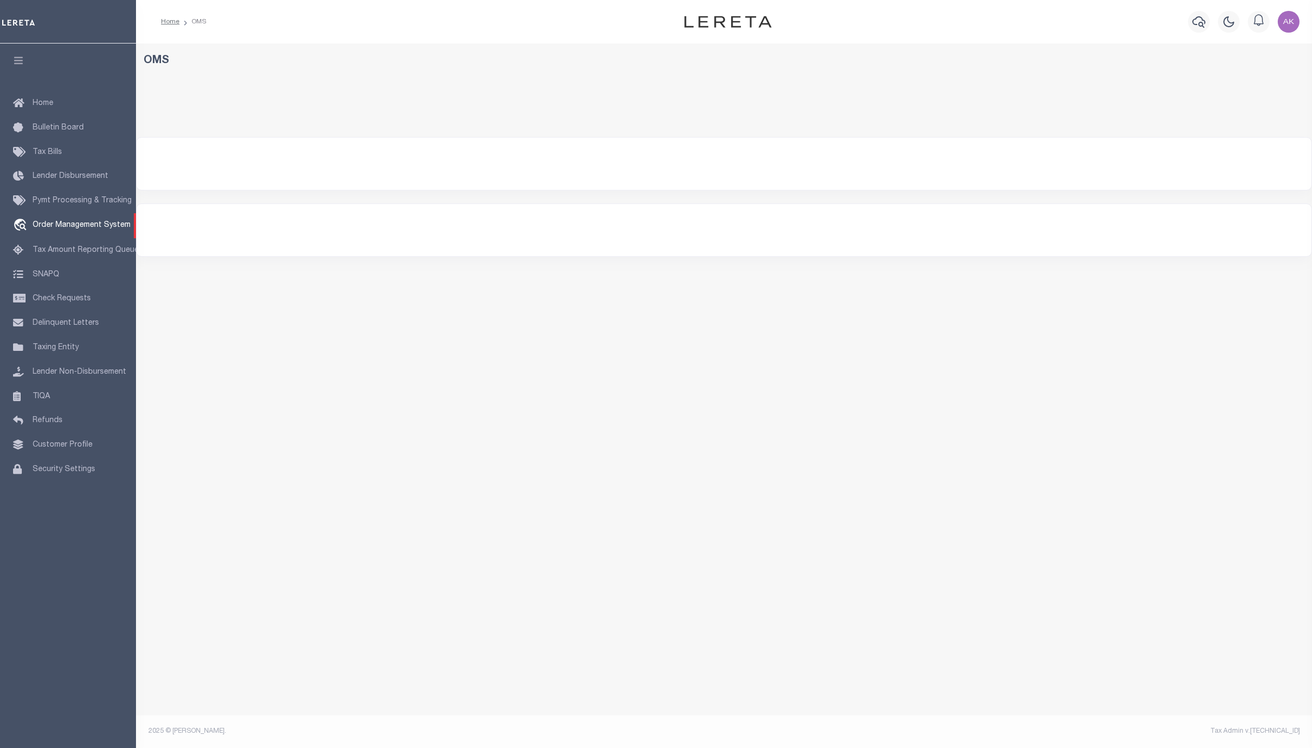
select select "200"
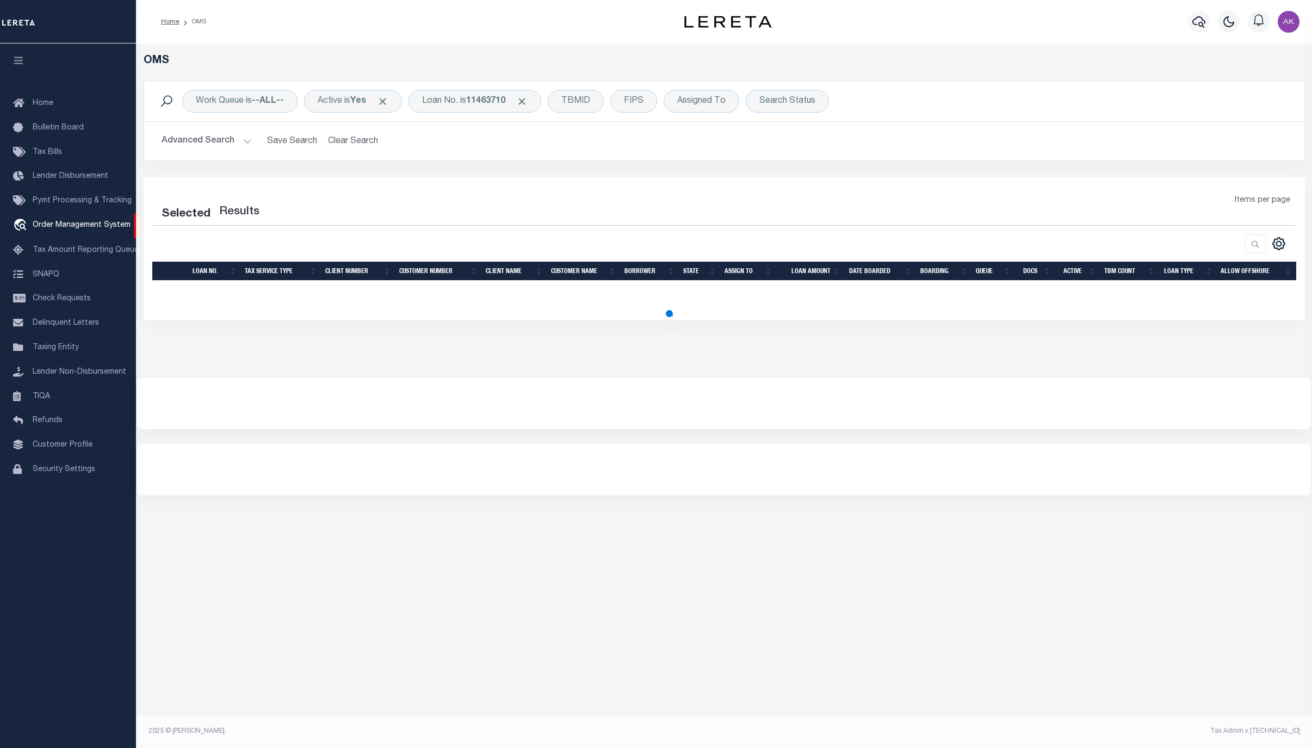
select select "200"
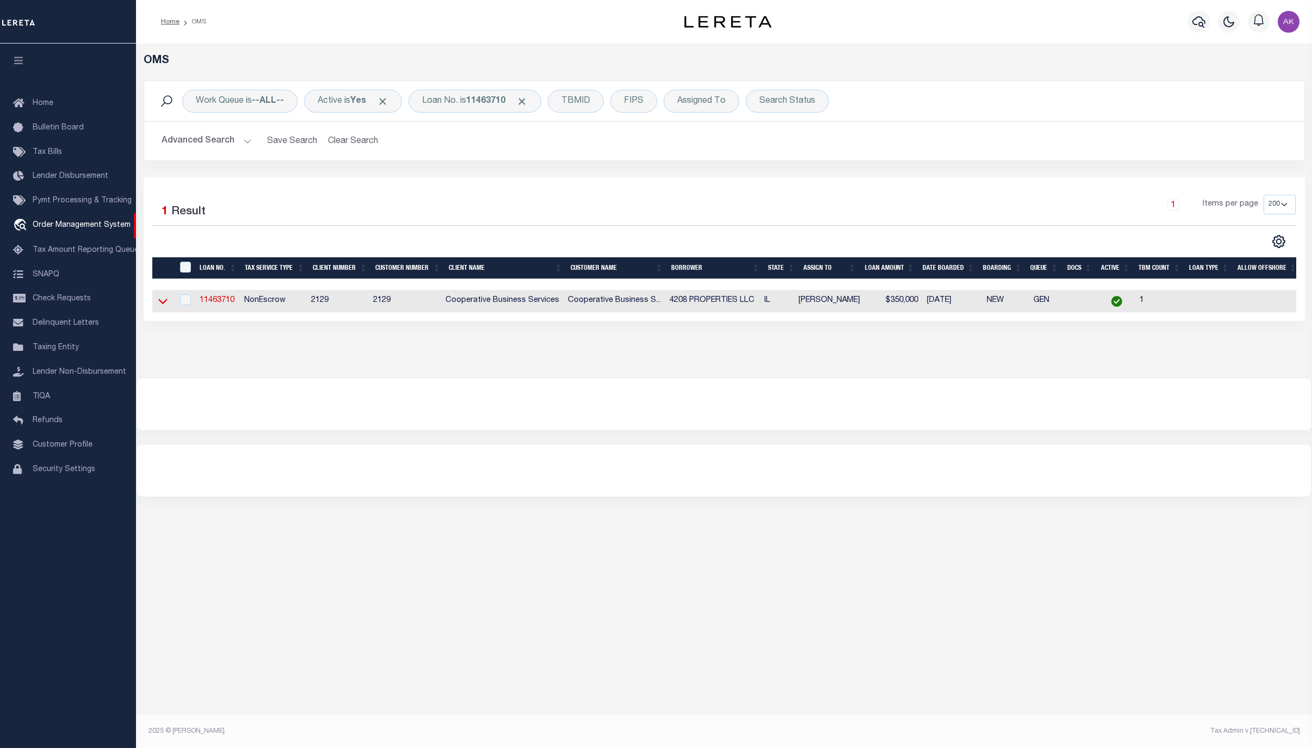
click at [162, 305] on icon at bounding box center [162, 300] width 9 height 11
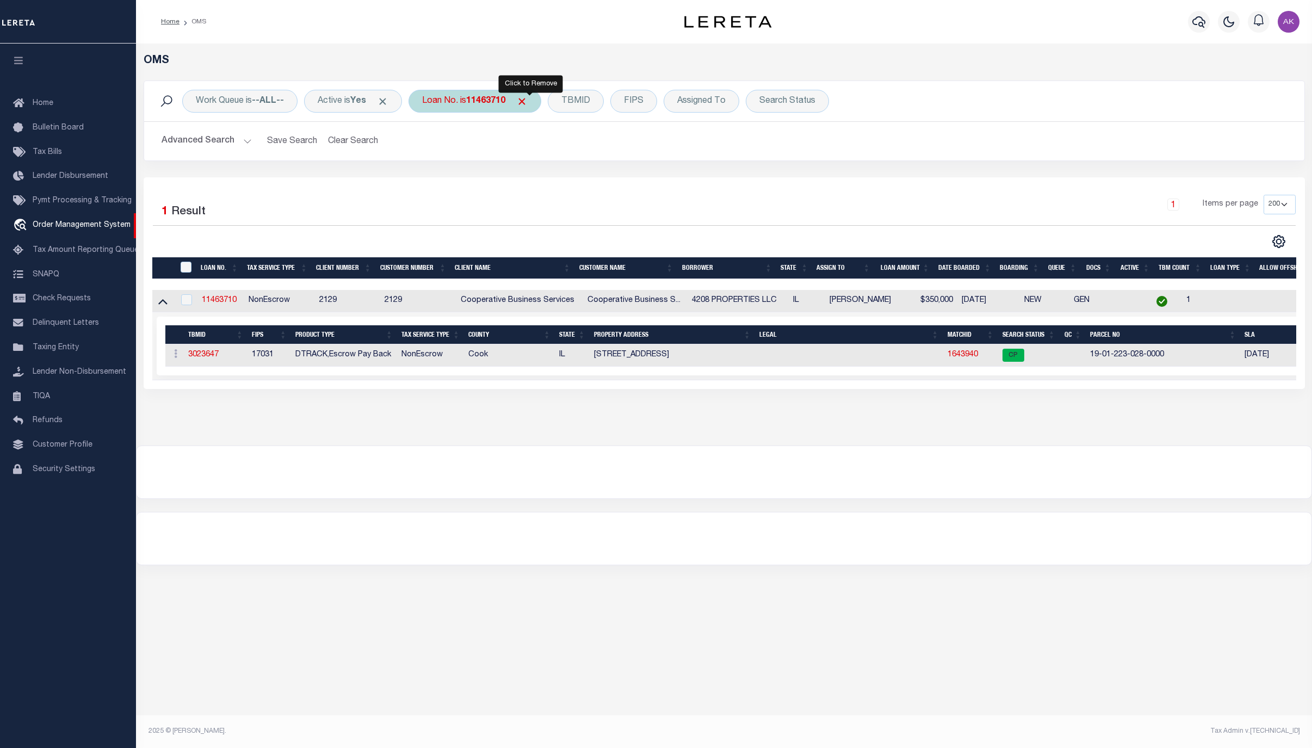
click at [528, 102] on span "Click to Remove" at bounding box center [521, 101] width 11 height 11
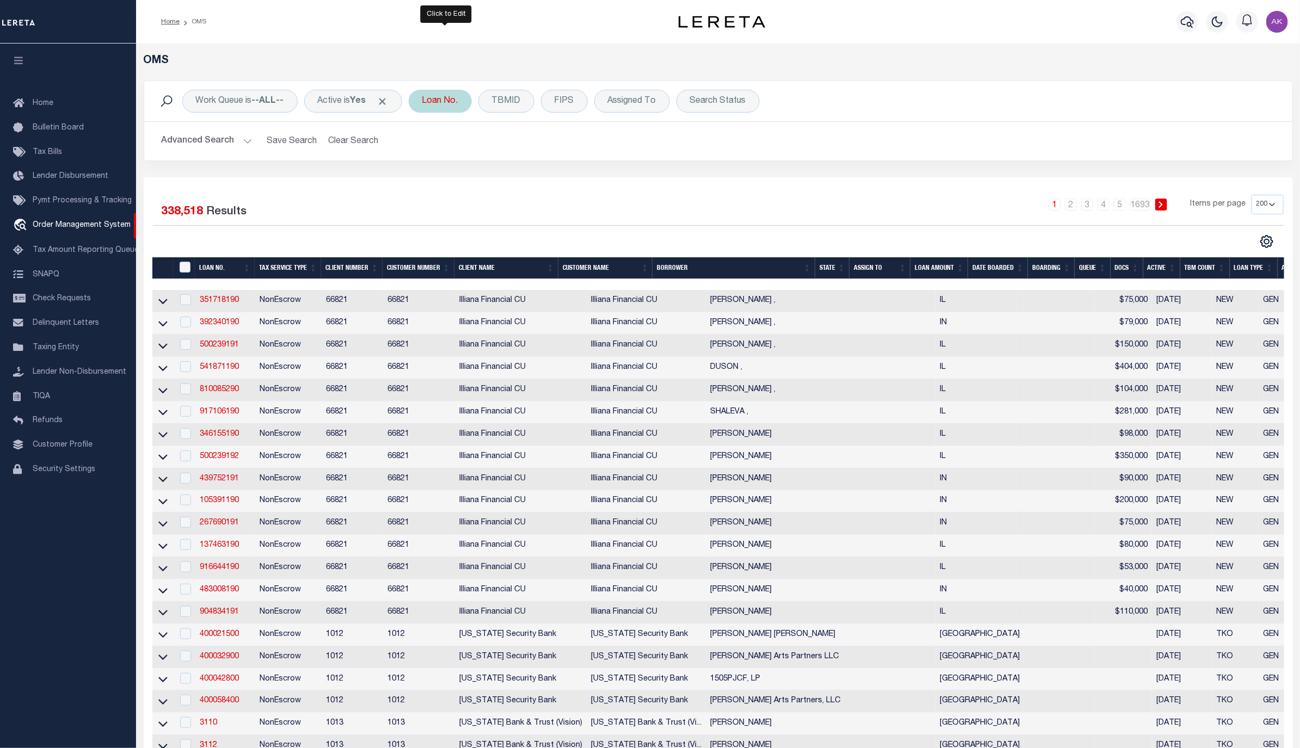
click at [457, 95] on div "Loan No." at bounding box center [440, 101] width 63 height 23
type input "10012100"
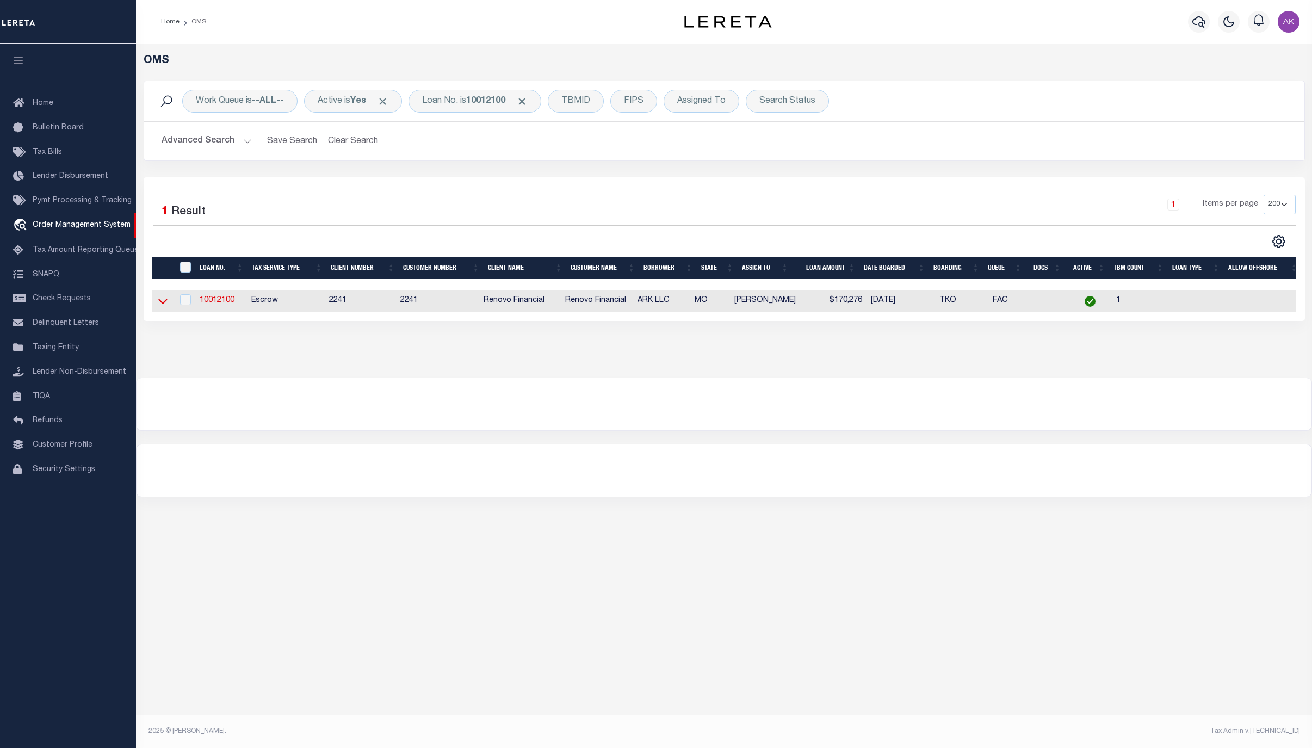
click at [165, 306] on icon at bounding box center [162, 300] width 9 height 11
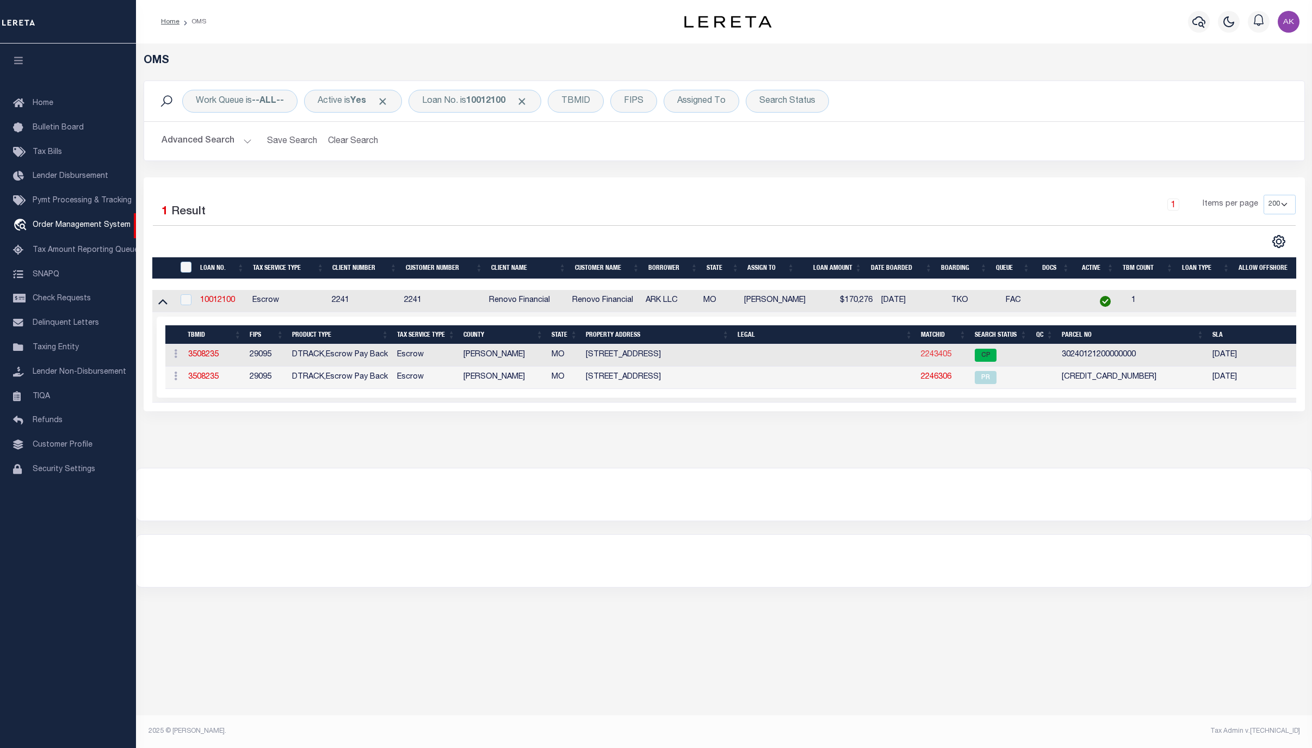
click at [940, 356] on link "2243405" at bounding box center [936, 355] width 30 height 8
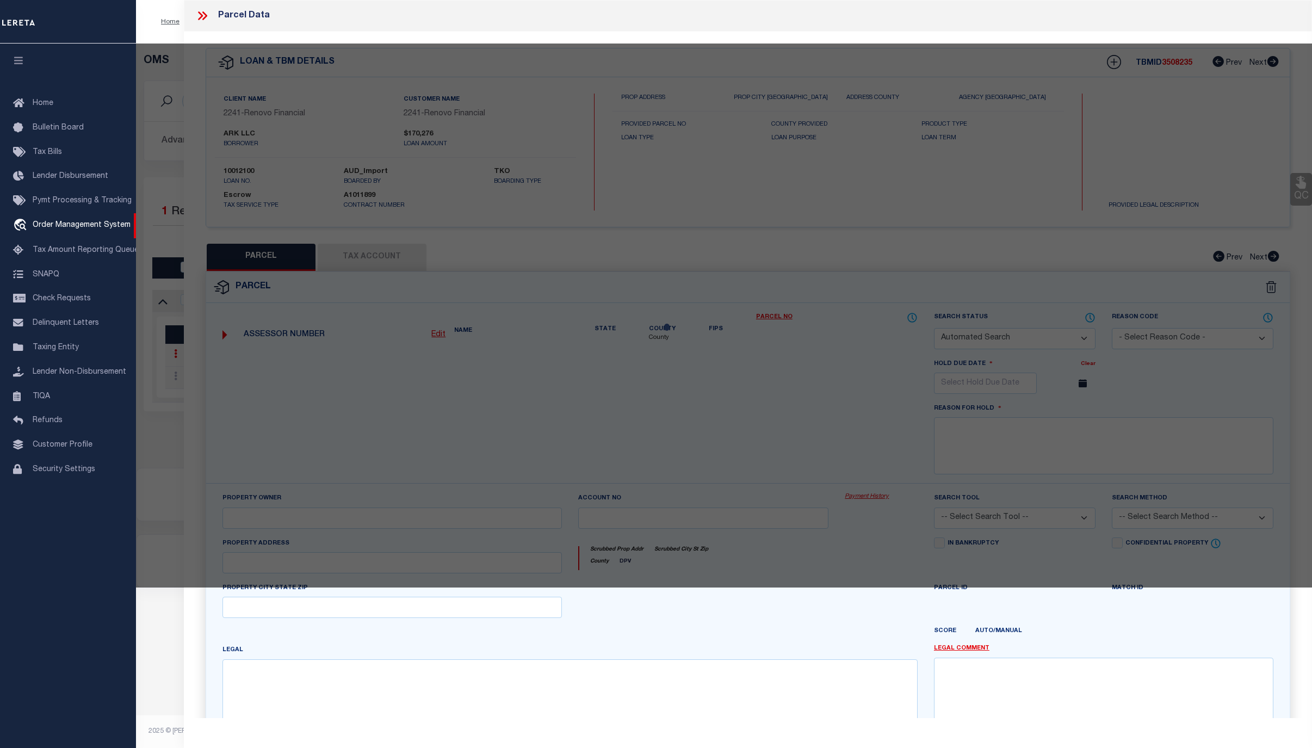
checkbox input "false"
select select "CP"
type input "ARK MANAGEMENT LLC"
select select "AGW"
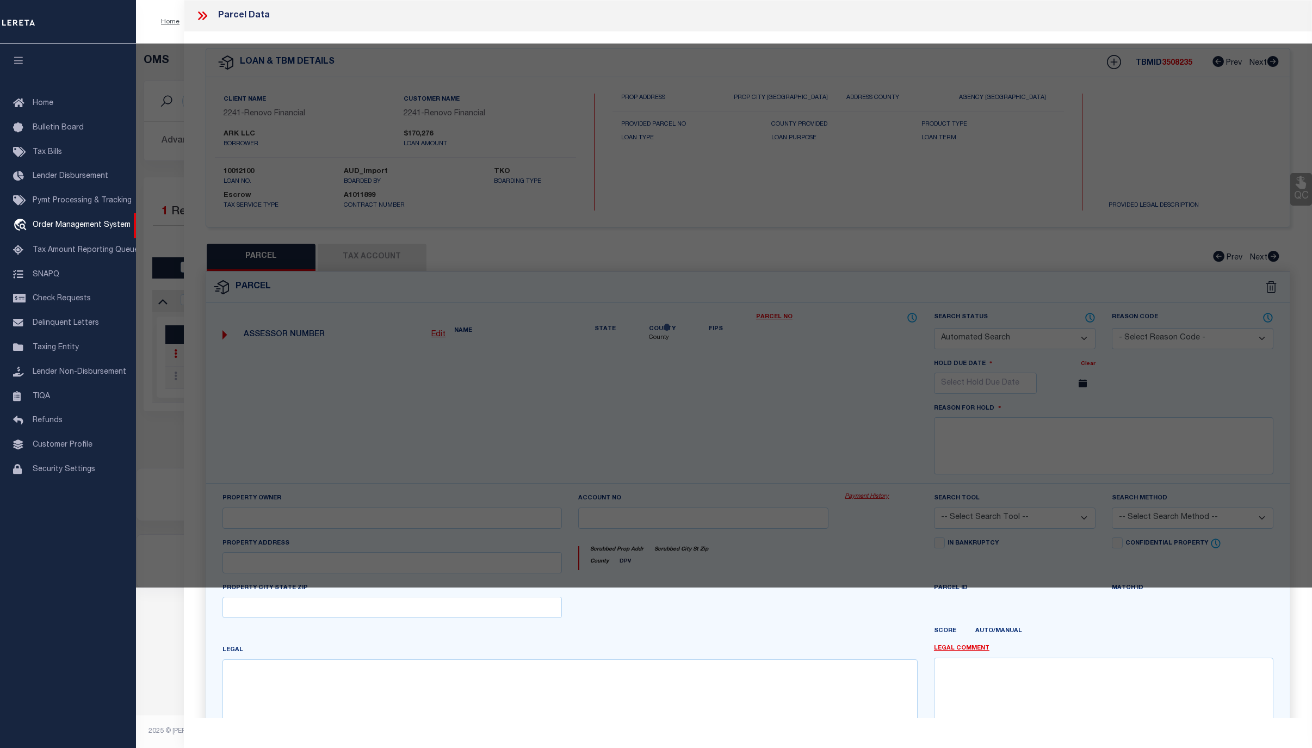
select select "ADD"
type input "4025 CHARLOTTE ST"
type input "[US_STATE][GEOGRAPHIC_DATA]"
type textarea "[PERSON_NAME] HIGHLANDS SUB /BLKS 4-6-8 S 1/2 OF LOT 66"
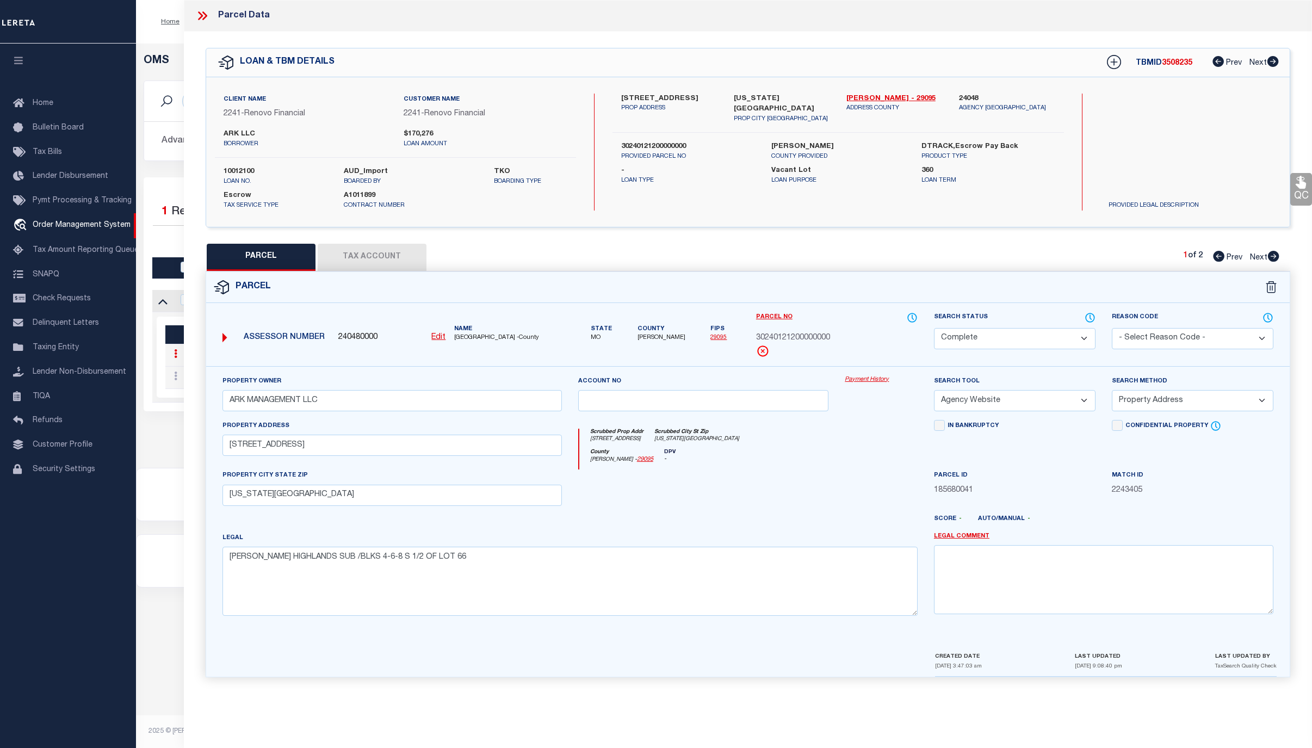
click at [872, 381] on link "Payment History" at bounding box center [881, 379] width 73 height 9
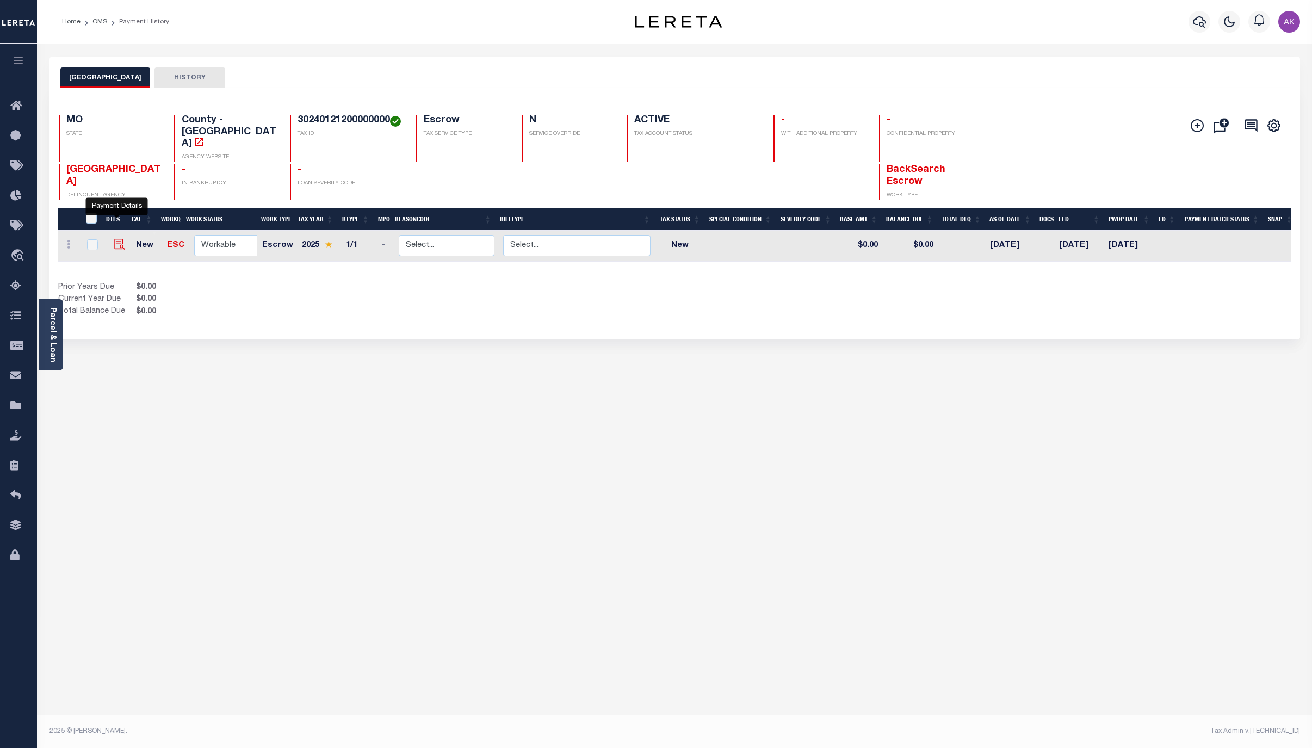
click at [116, 239] on img "" at bounding box center [119, 244] width 11 height 11
checkbox input "true"
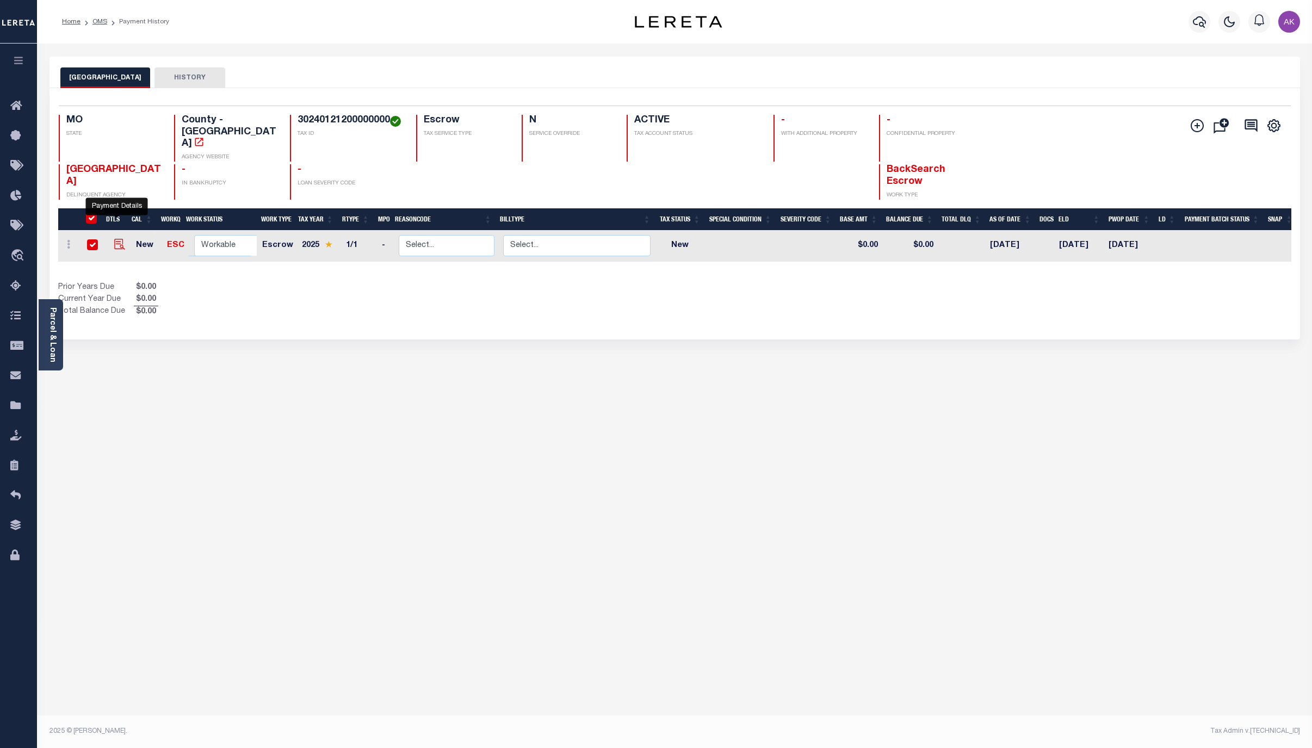
checkbox input "true"
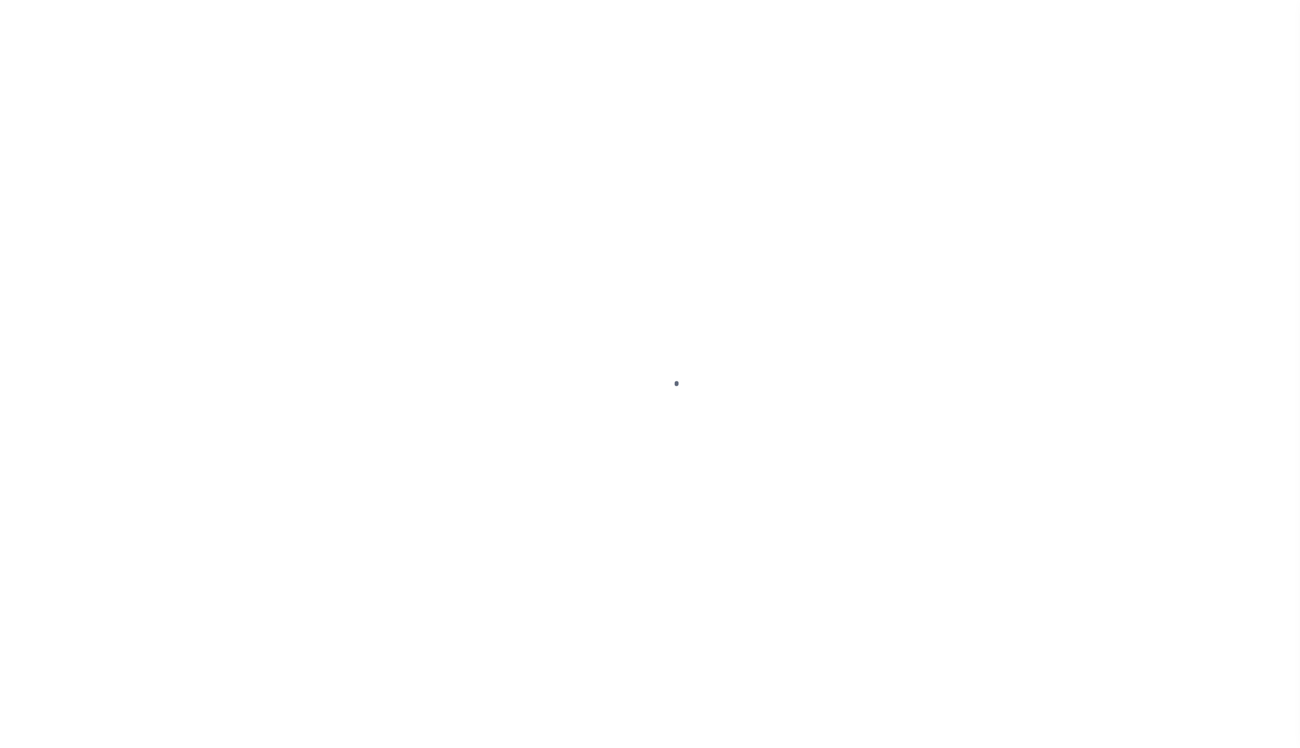
select select "NW2"
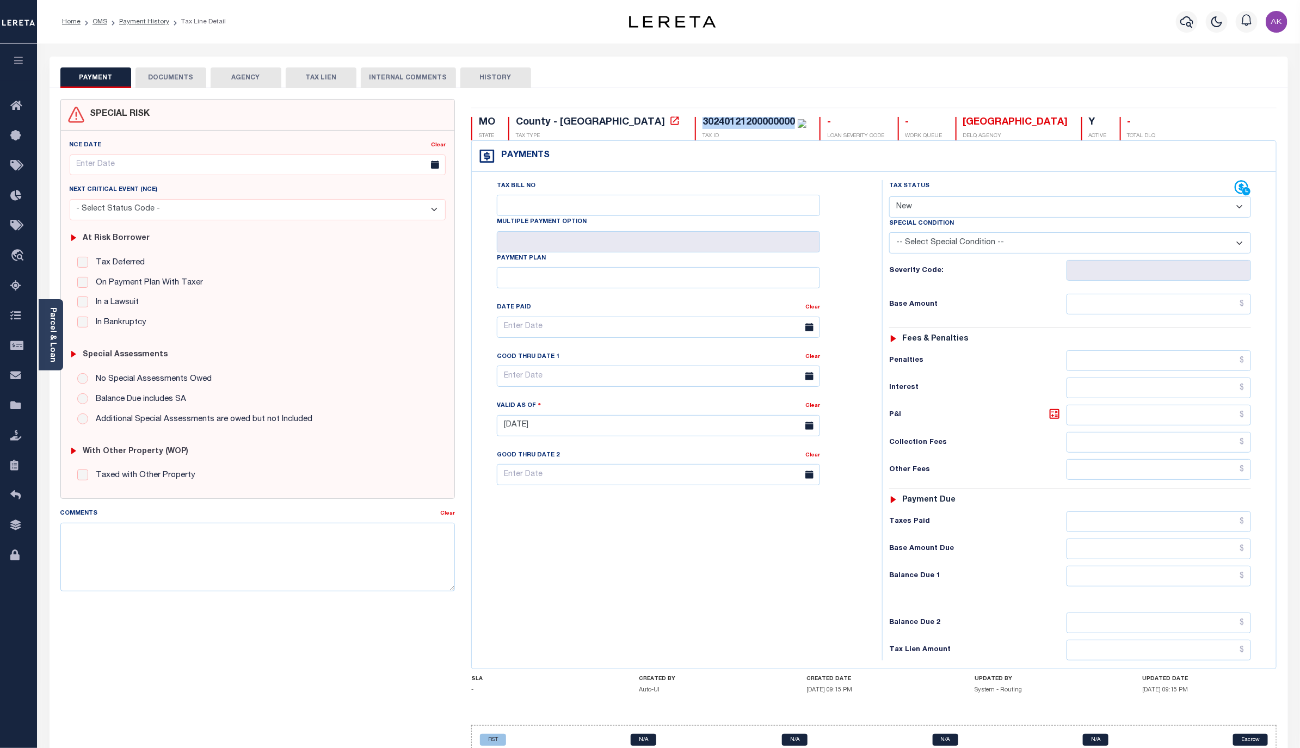
drag, startPoint x: 703, startPoint y: 120, endPoint x: 606, endPoint y: 116, distance: 97.5
click at [606, 116] on div "MO STATE County - MO TAX TYPE 30240121200000000 TAX ID - LOAN SEVERITY CODE - W…" at bounding box center [874, 436] width 822 height 675
copy div "30240121200000000"
click at [669, 120] on icon at bounding box center [674, 120] width 11 height 11
click at [149, 18] on link "Payment History" at bounding box center [144, 21] width 50 height 7
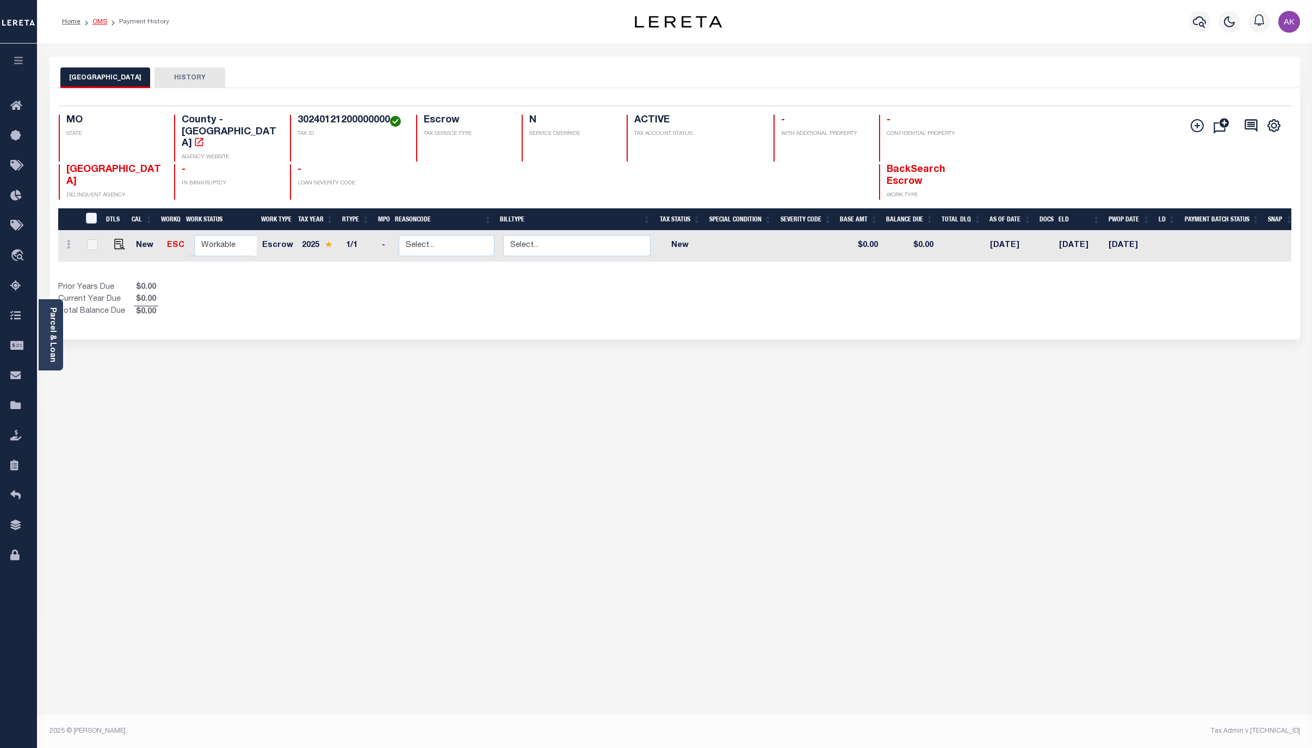
click at [101, 23] on link "OMS" at bounding box center [99, 21] width 15 height 7
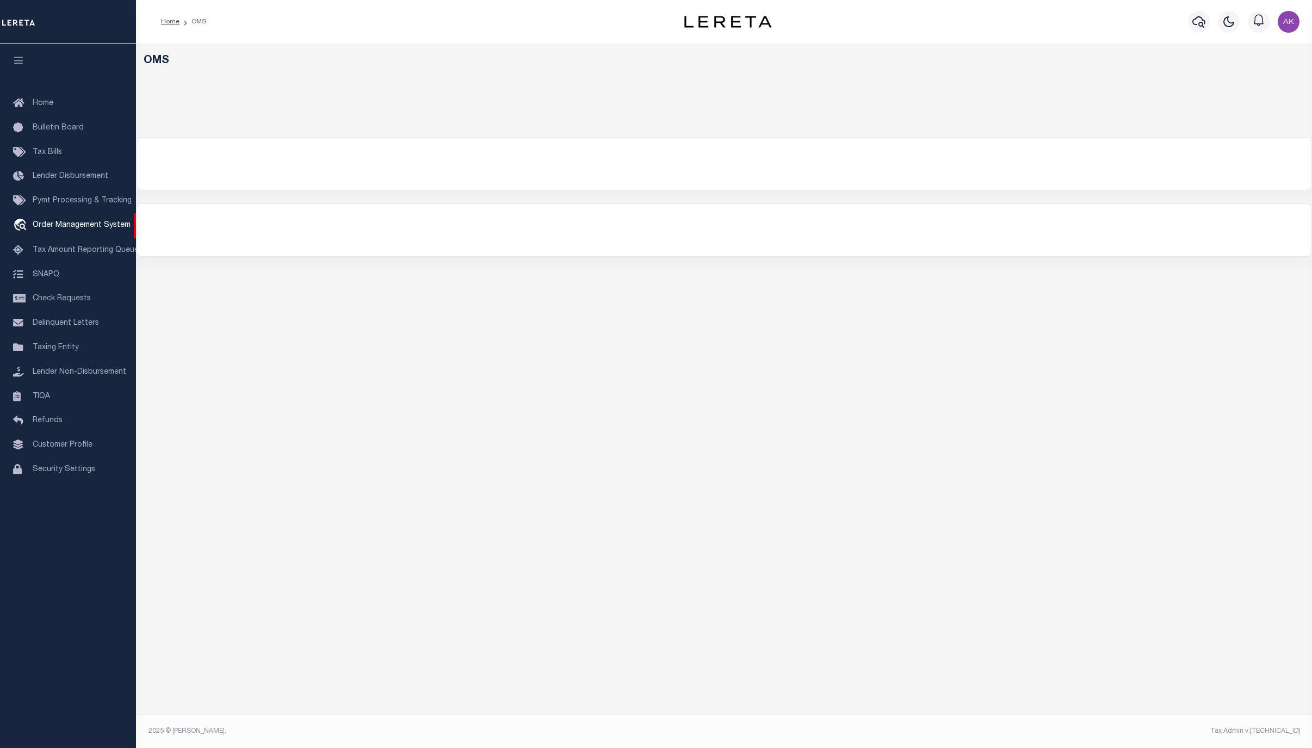
select select "200"
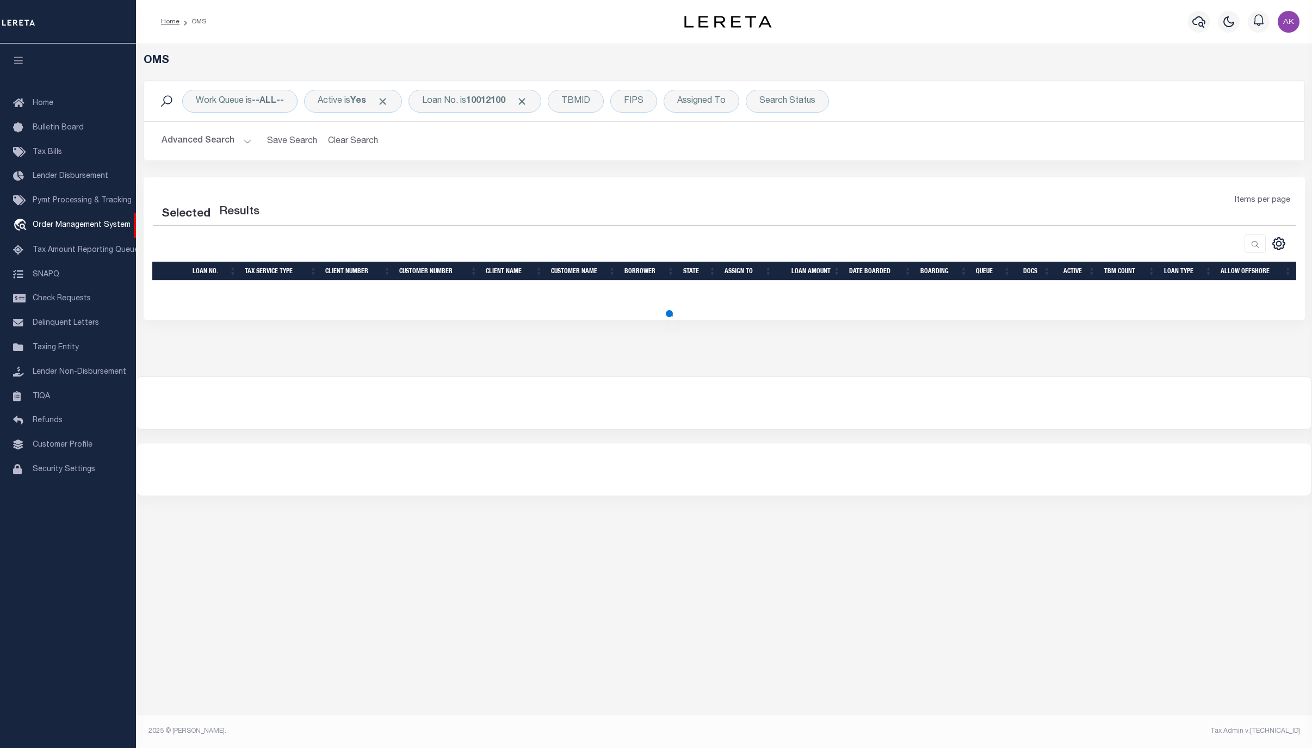
select select "200"
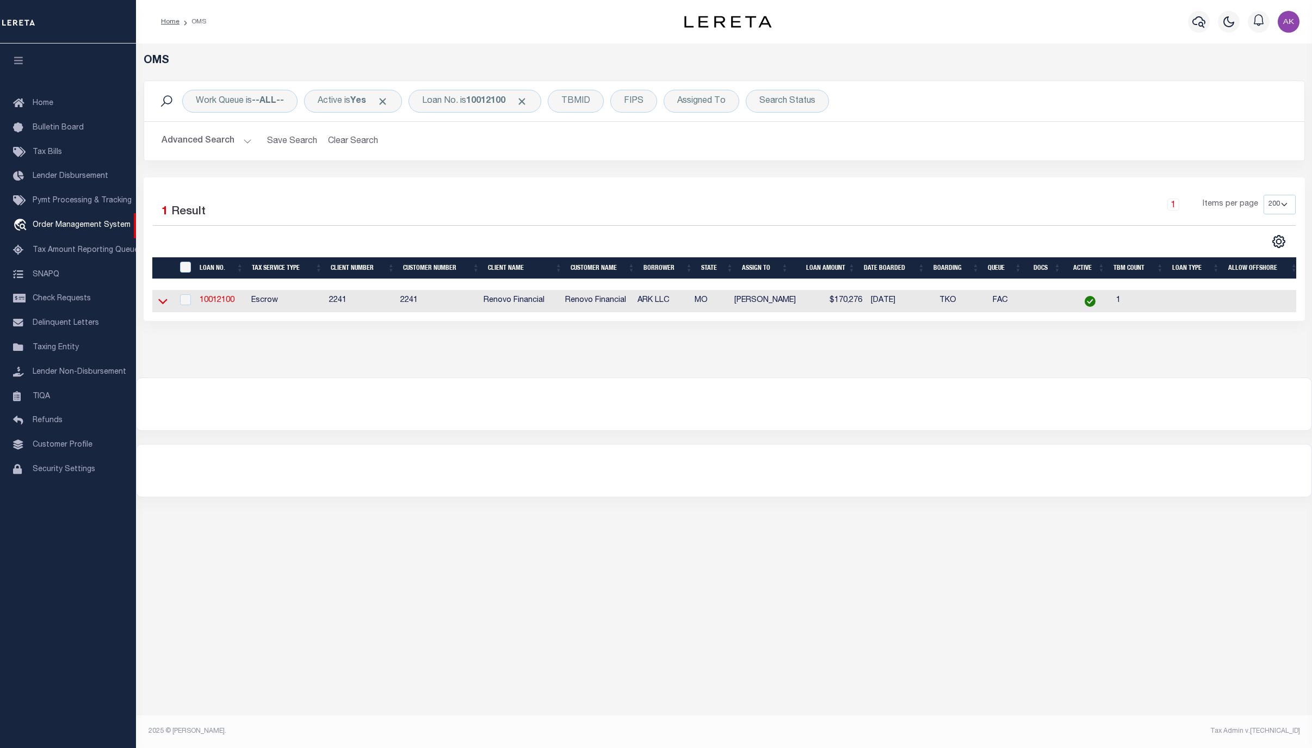
click at [165, 302] on icon at bounding box center [162, 300] width 9 height 11
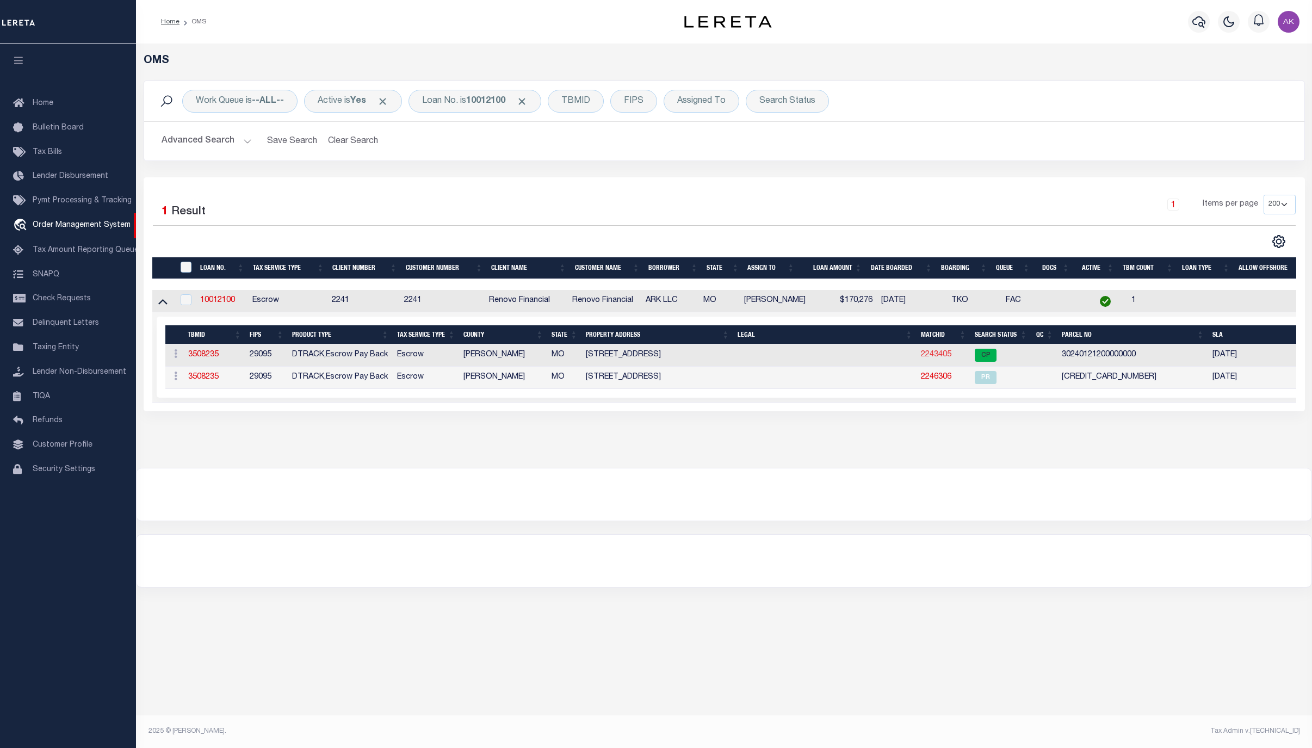
click at [935, 355] on link "2243405" at bounding box center [936, 355] width 30 height 8
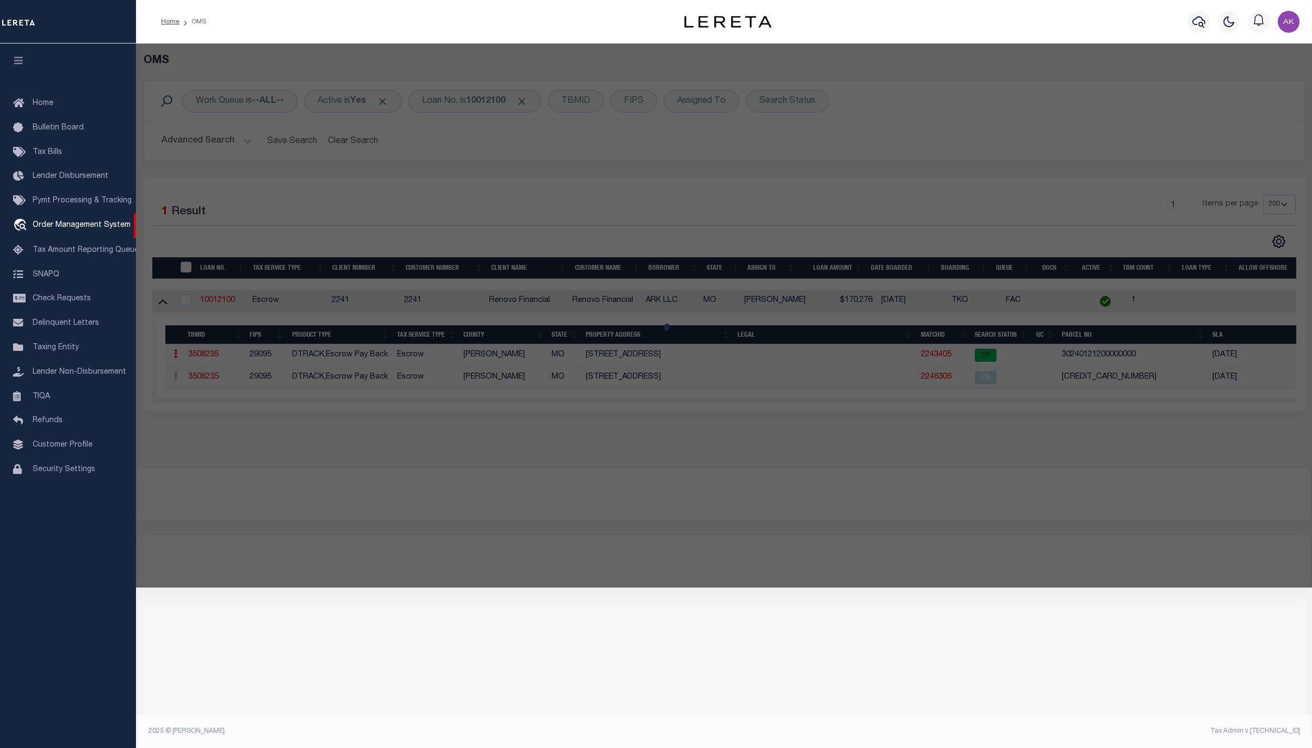
checkbox input "false"
select select "CP"
type input "ARK MANAGEMENT LLC"
select select "AGW"
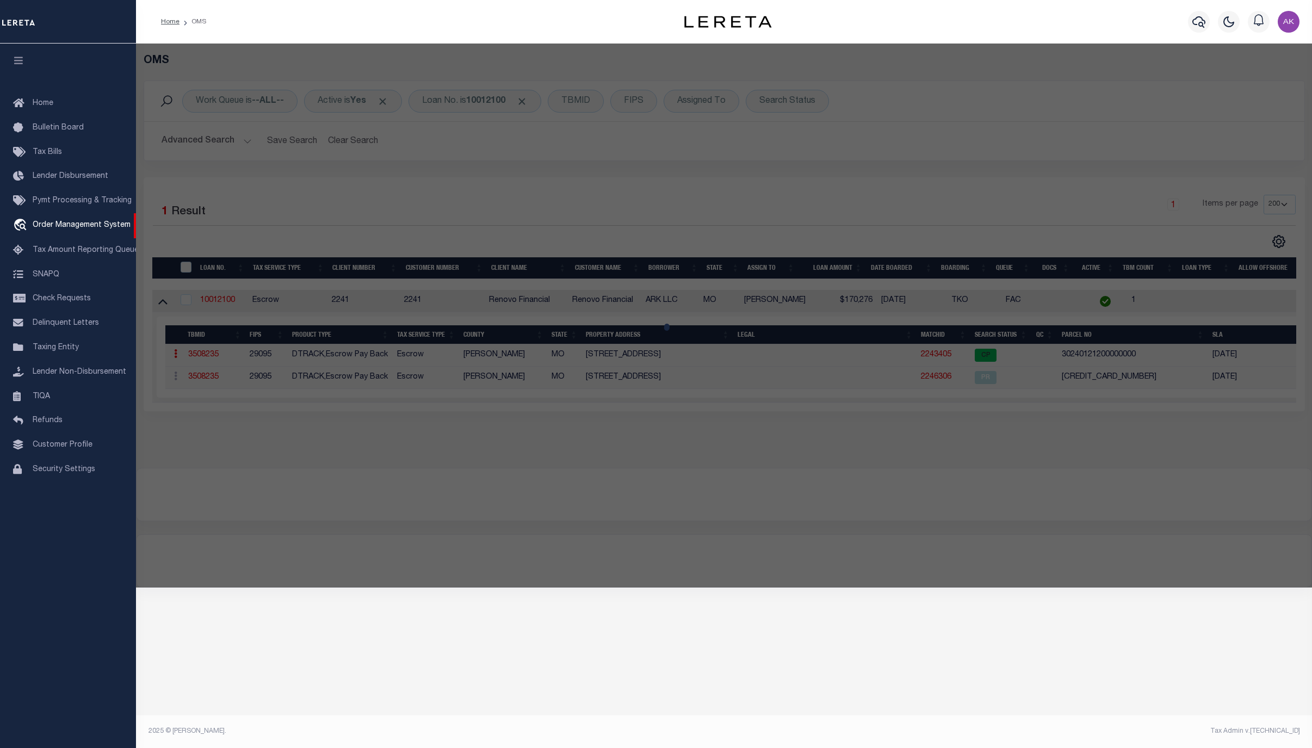
select select "ADD"
type input "4025 CHARLOTTE ST"
type input "[US_STATE][GEOGRAPHIC_DATA]"
type textarea "[PERSON_NAME] HIGHLANDS SUB /BLKS 4-6-8 S 1/2 OF LOT 66"
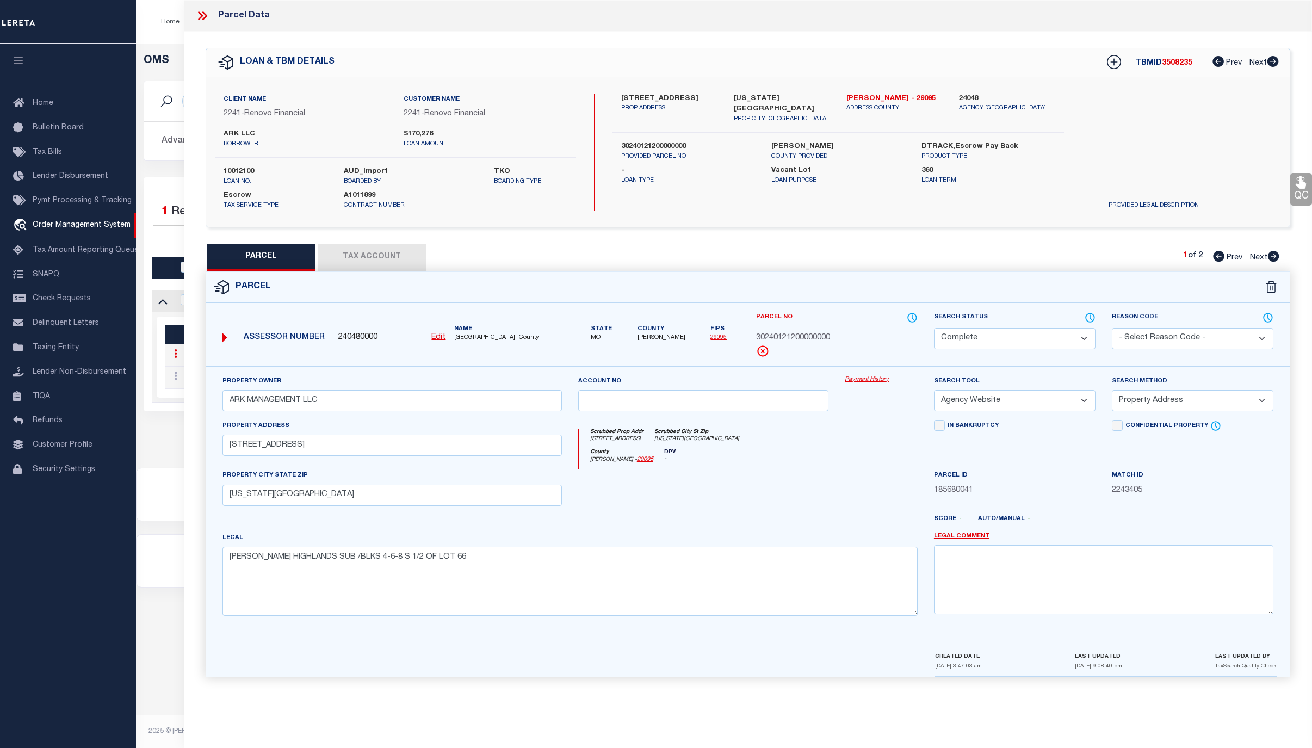
click at [854, 381] on link "Payment History" at bounding box center [881, 379] width 73 height 9
